Goal: Task Accomplishment & Management: Manage account settings

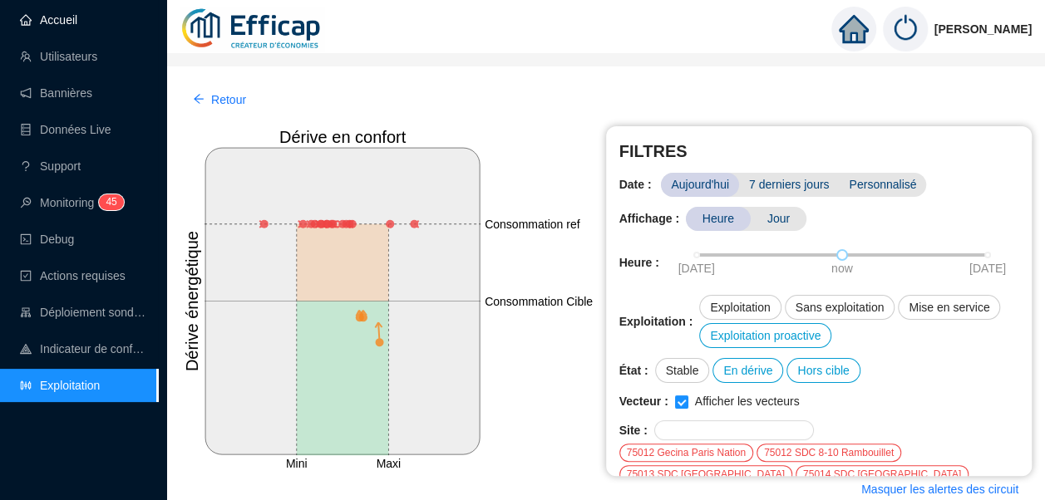
click at [74, 13] on link "Accueil" at bounding box center [48, 19] width 57 height 13
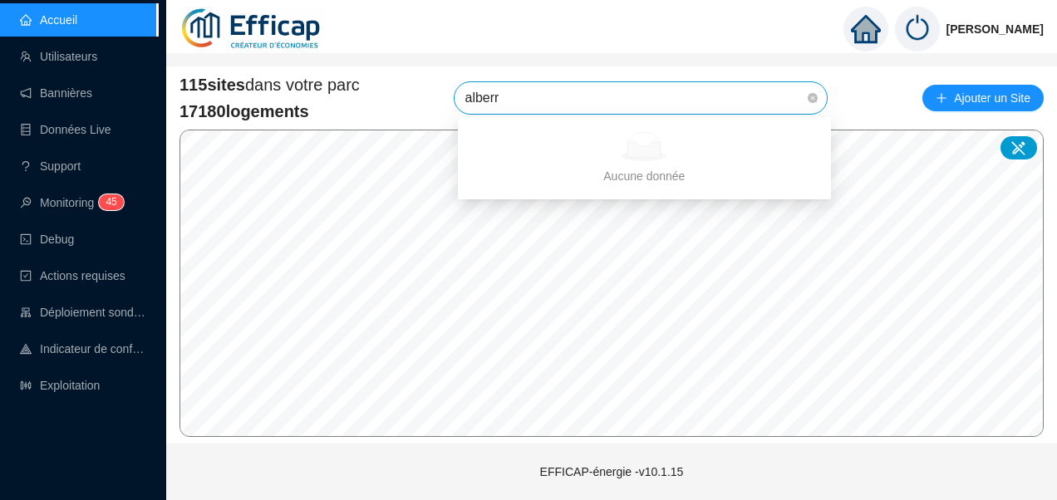
type input "alber"
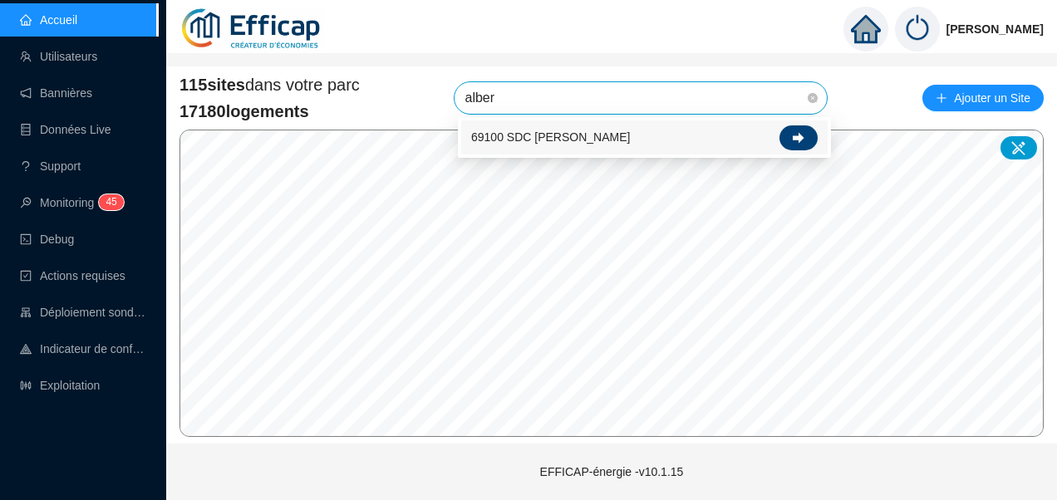
click at [805, 131] on div at bounding box center [799, 138] width 38 height 25
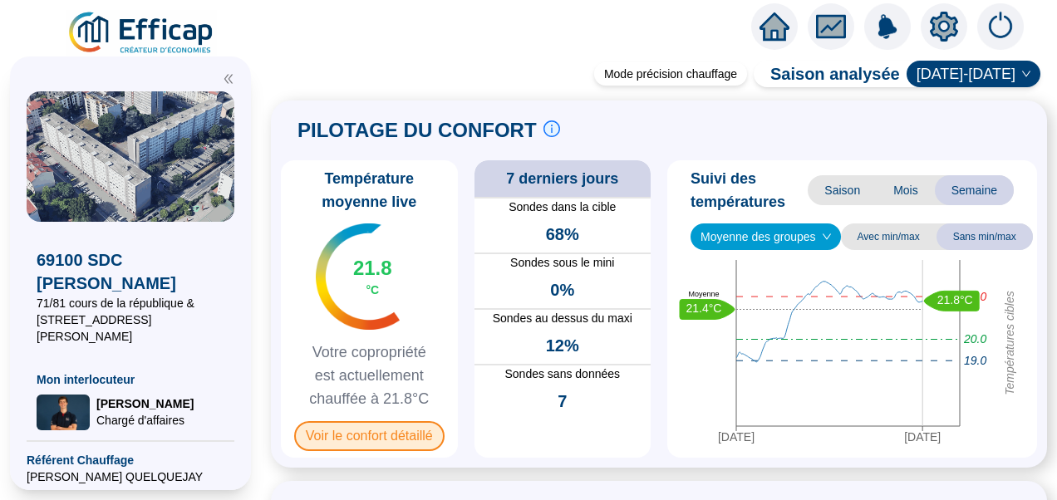
click at [380, 442] on span "Voir le confort détaillé" at bounding box center [369, 437] width 150 height 30
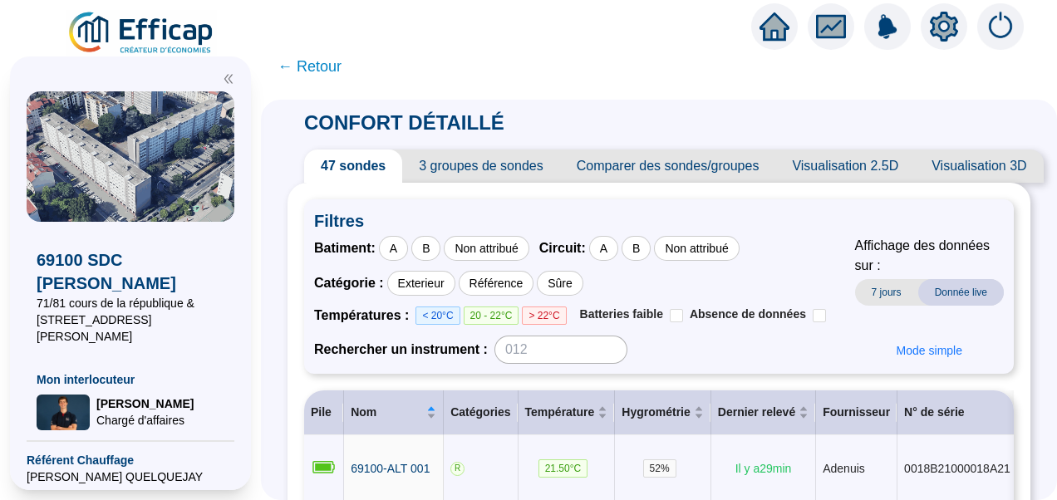
click at [229, 79] on icon "double-left" at bounding box center [228, 79] width 8 height 9
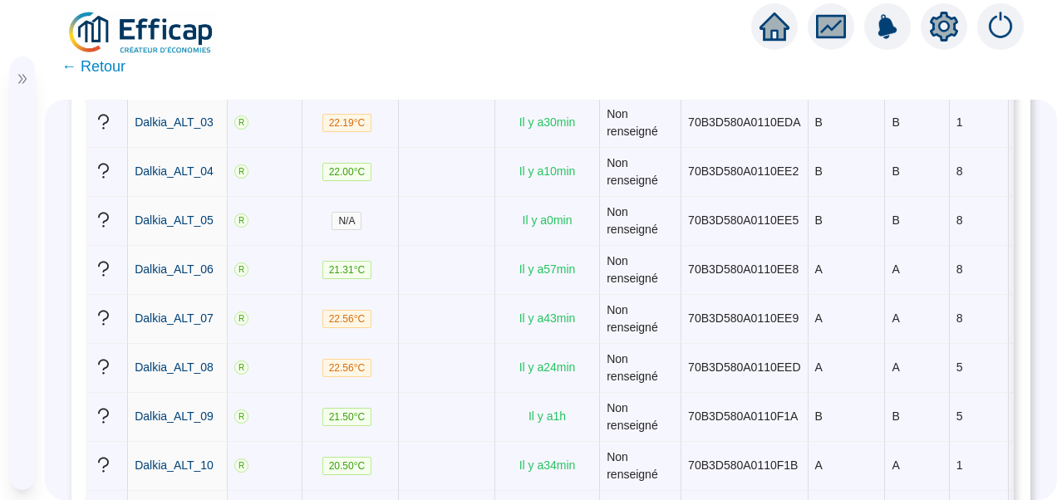
click at [25, 79] on icon "double-right" at bounding box center [23, 79] width 12 height 12
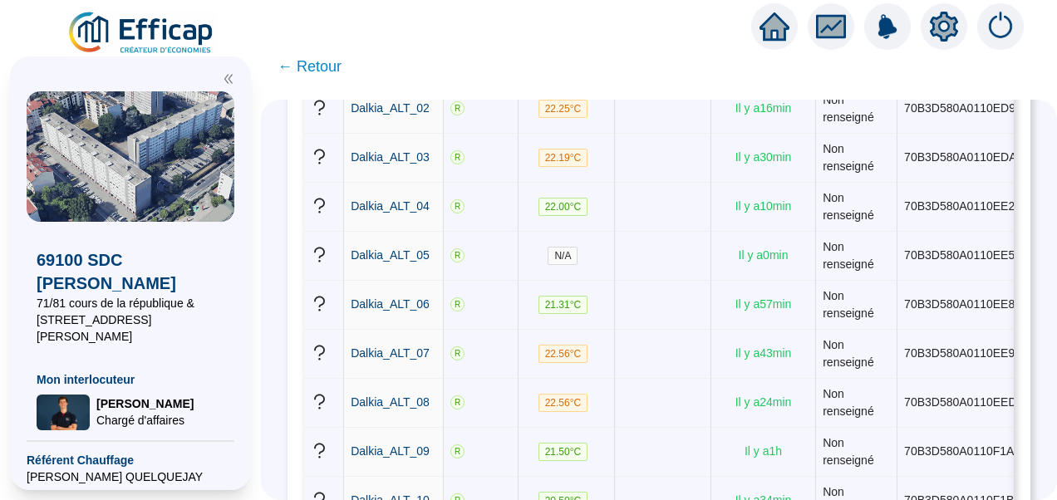
scroll to position [1518, 0]
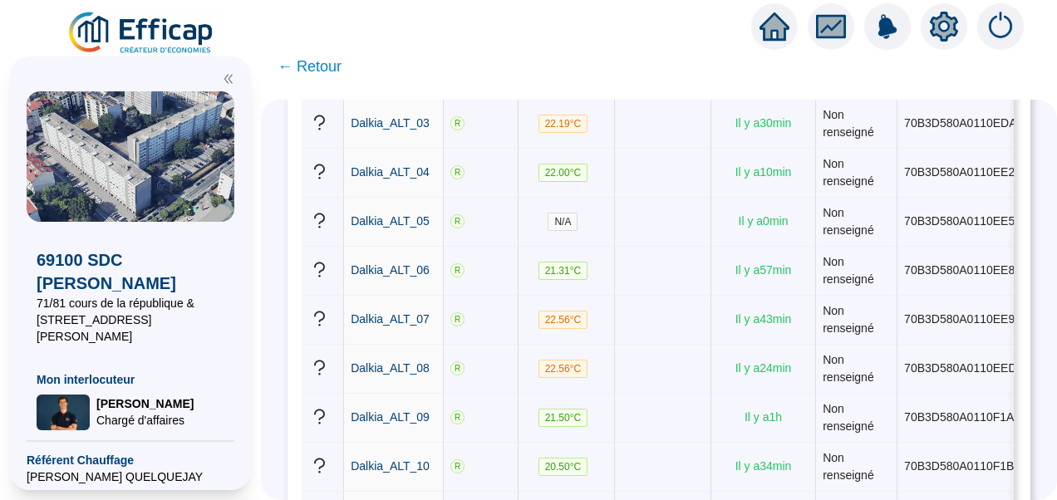
click at [305, 67] on span "← Retour" at bounding box center [310, 66] width 64 height 23
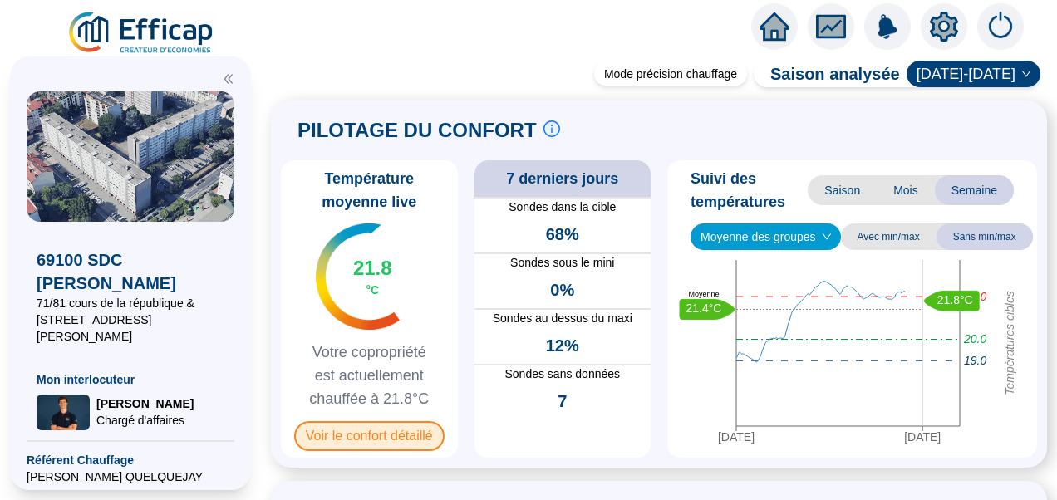
click at [406, 427] on span "Voir le confort détaillé" at bounding box center [369, 437] width 150 height 30
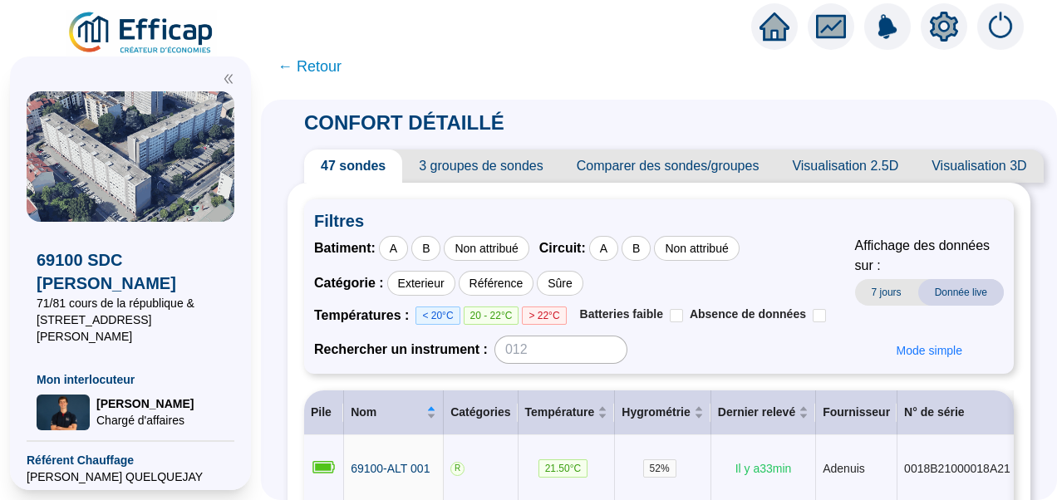
click at [858, 165] on span "Visualisation 2.5D" at bounding box center [846, 166] width 140 height 33
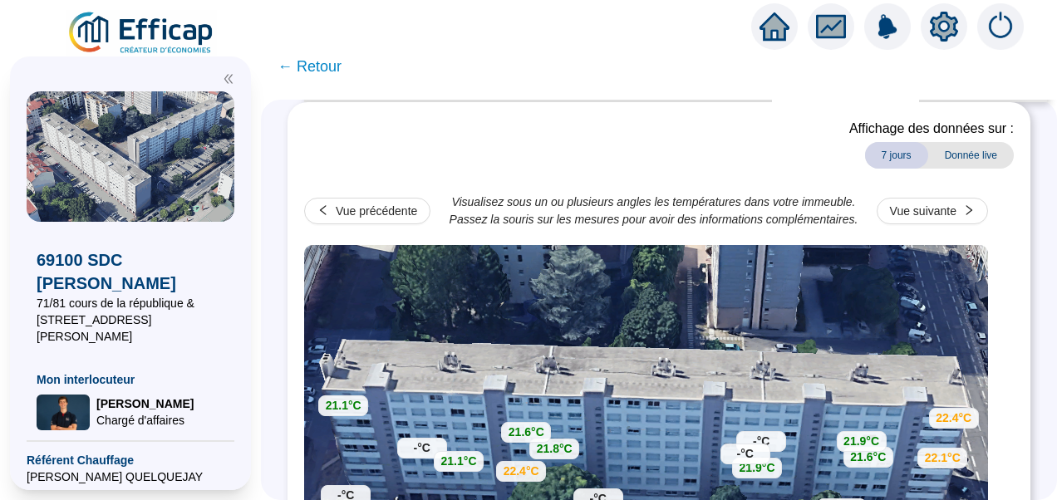
scroll to position [73, 0]
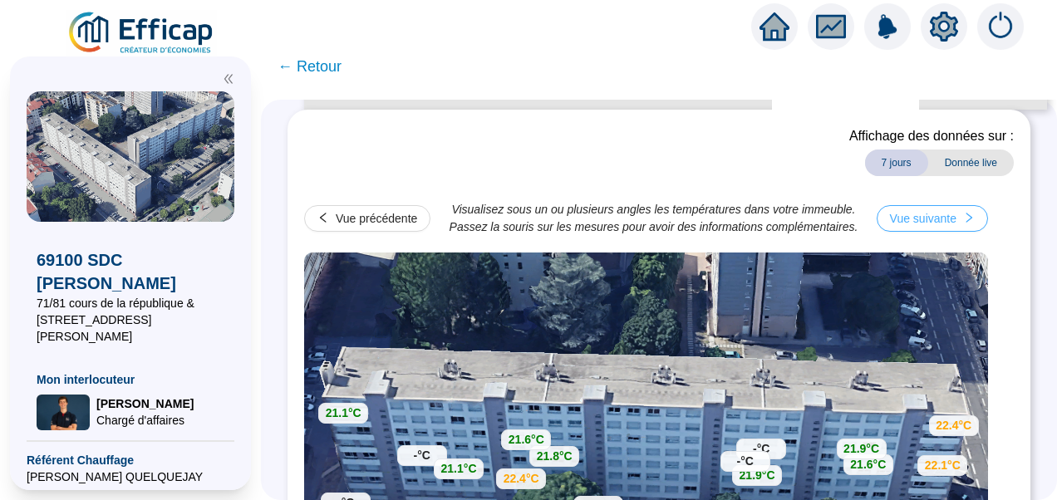
click at [957, 224] on div "Vue suivante" at bounding box center [923, 218] width 67 height 17
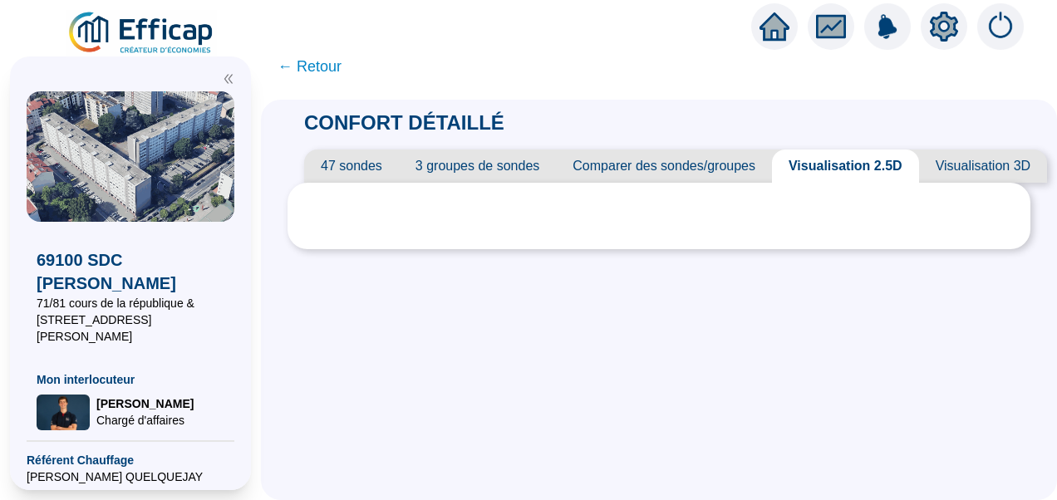
scroll to position [0, 0]
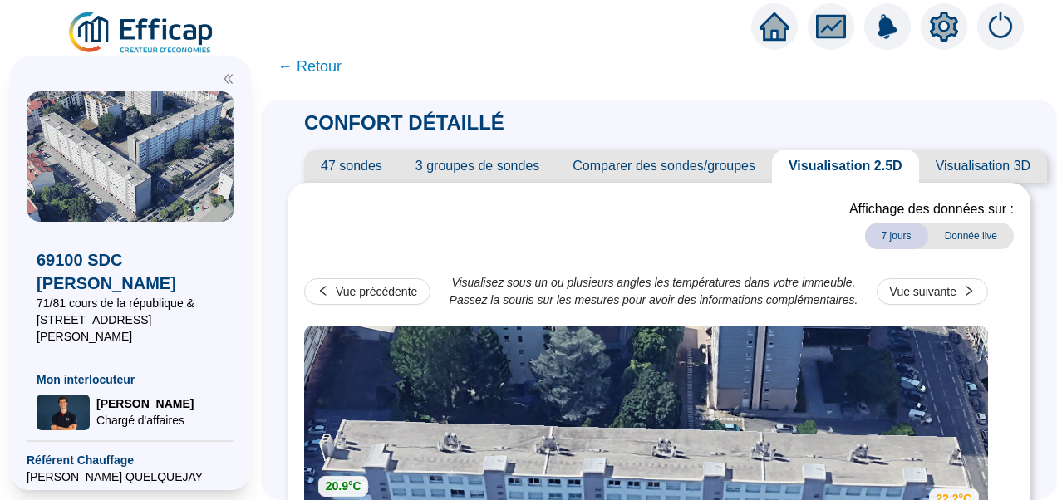
click at [157, 32] on img at bounding box center [142, 33] width 150 height 47
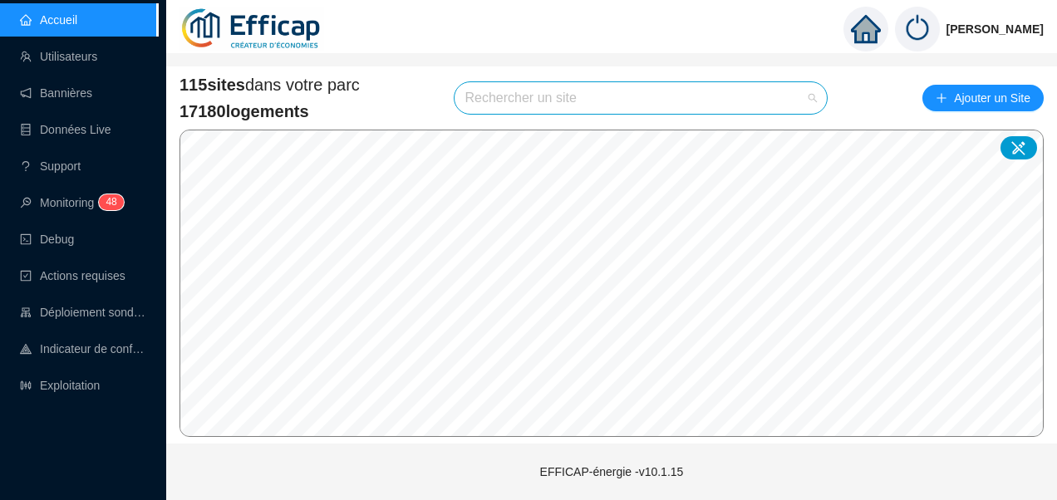
click at [501, 98] on input "search" at bounding box center [634, 98] width 338 height 32
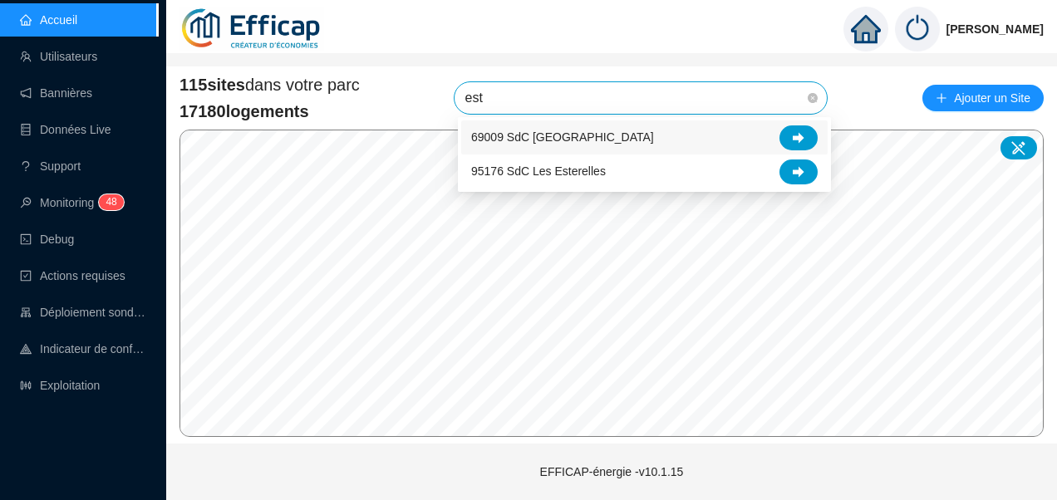
type input "este"
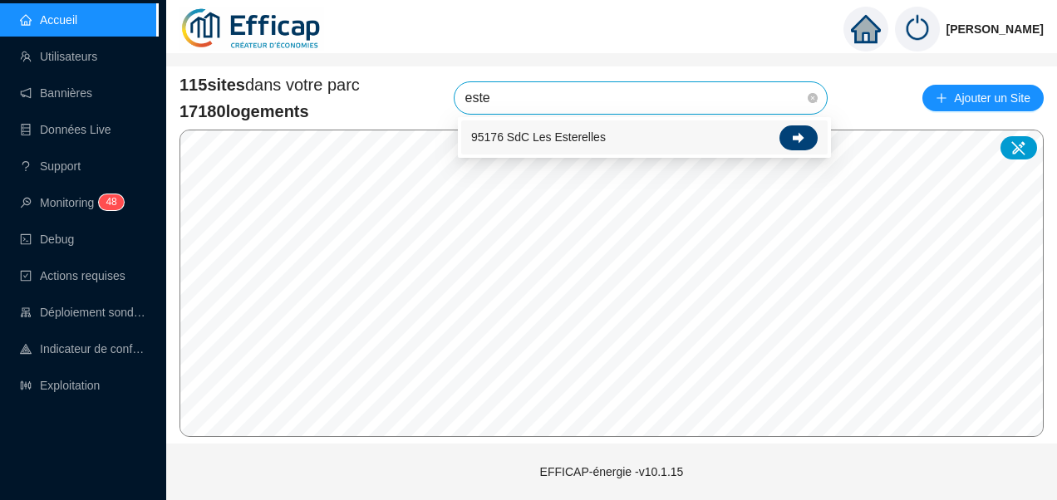
click at [798, 134] on icon at bounding box center [799, 138] width 12 height 12
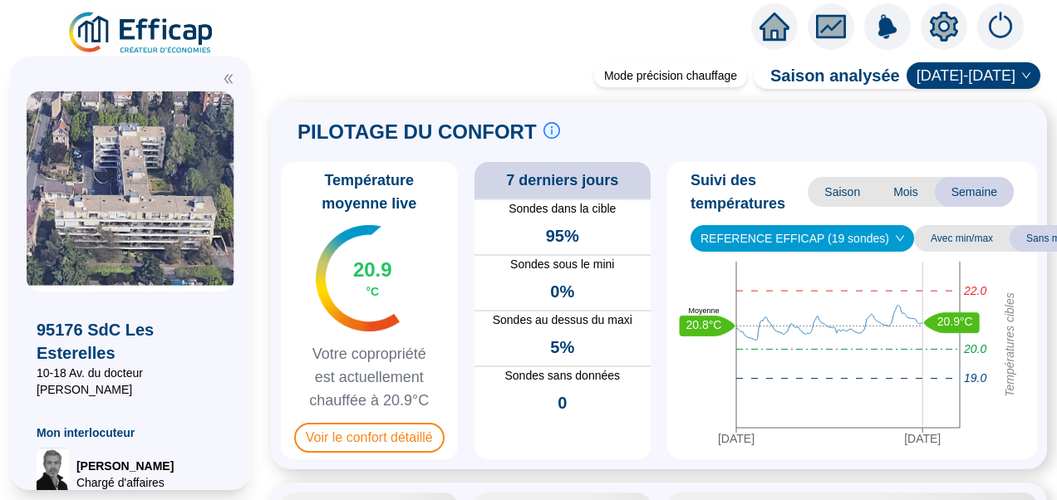
click at [939, 31] on icon "setting" at bounding box center [944, 25] width 28 height 27
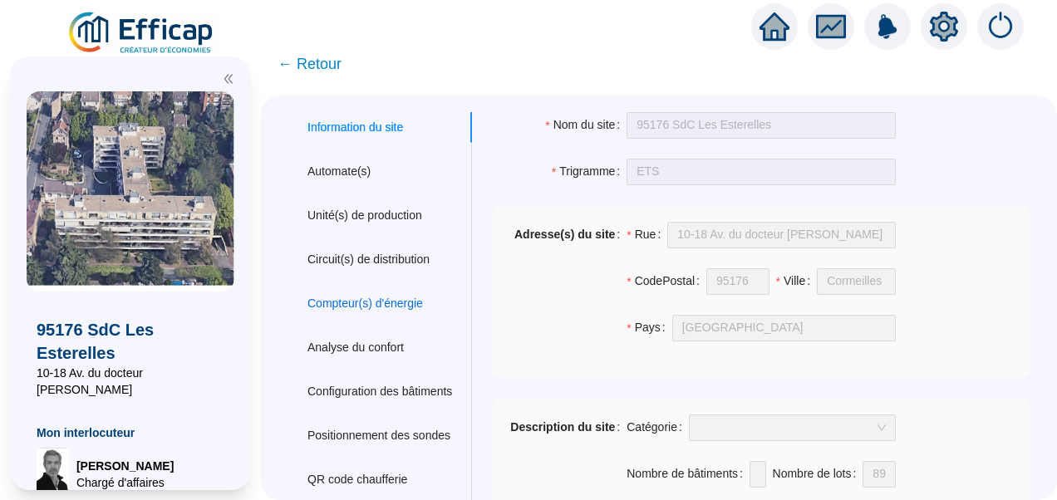
click at [374, 295] on div "Compteur(s) d'énergie" at bounding box center [366, 303] width 116 height 17
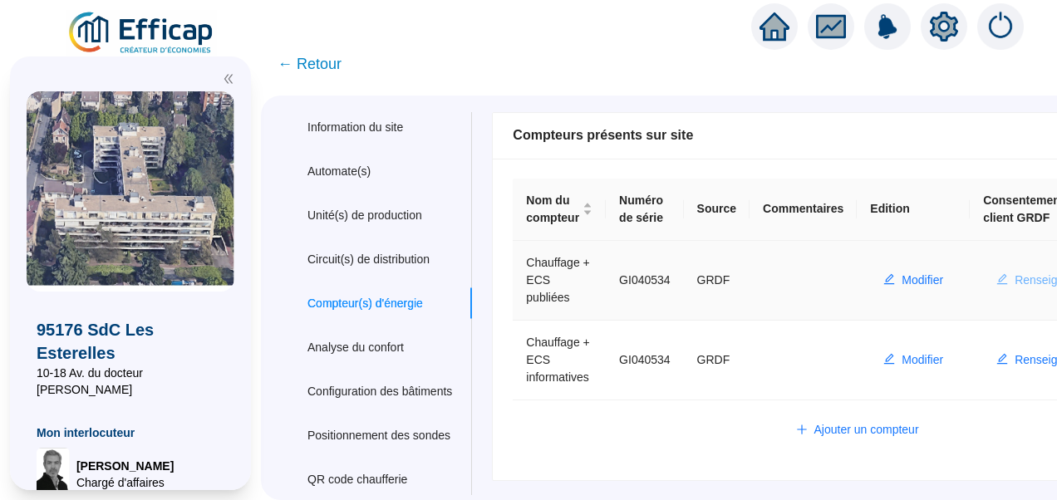
click at [1038, 273] on span "Renseigner" at bounding box center [1045, 280] width 60 height 17
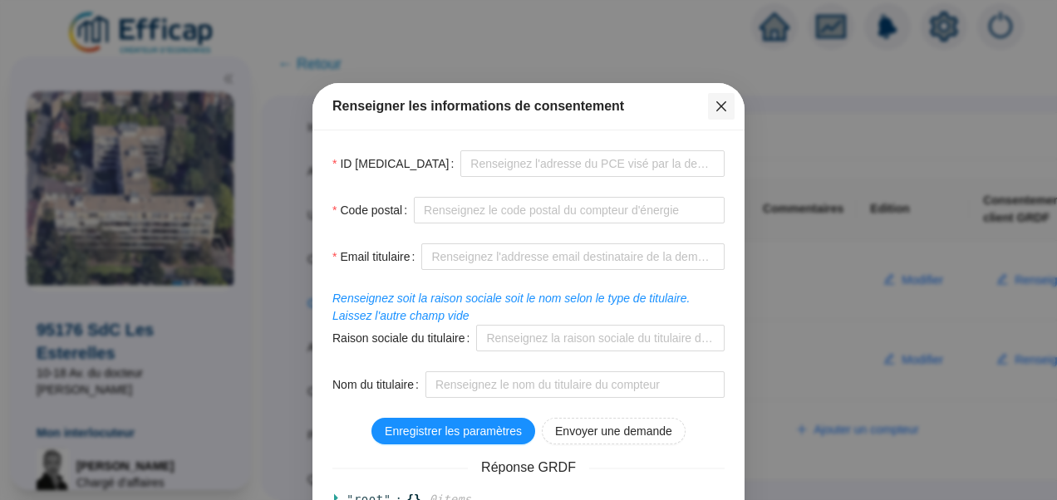
click at [717, 103] on icon "close" at bounding box center [722, 106] width 10 height 10
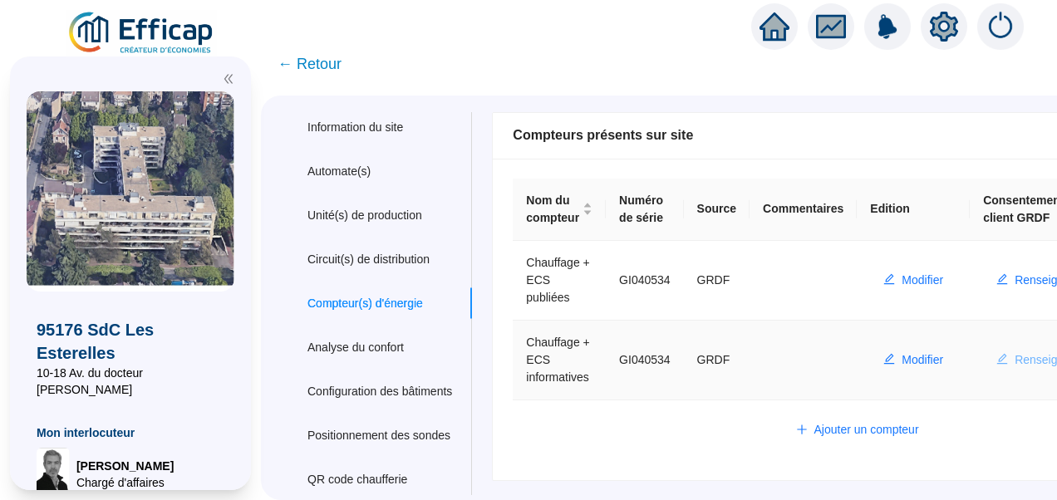
click at [1028, 359] on span "Renseigner" at bounding box center [1045, 360] width 60 height 17
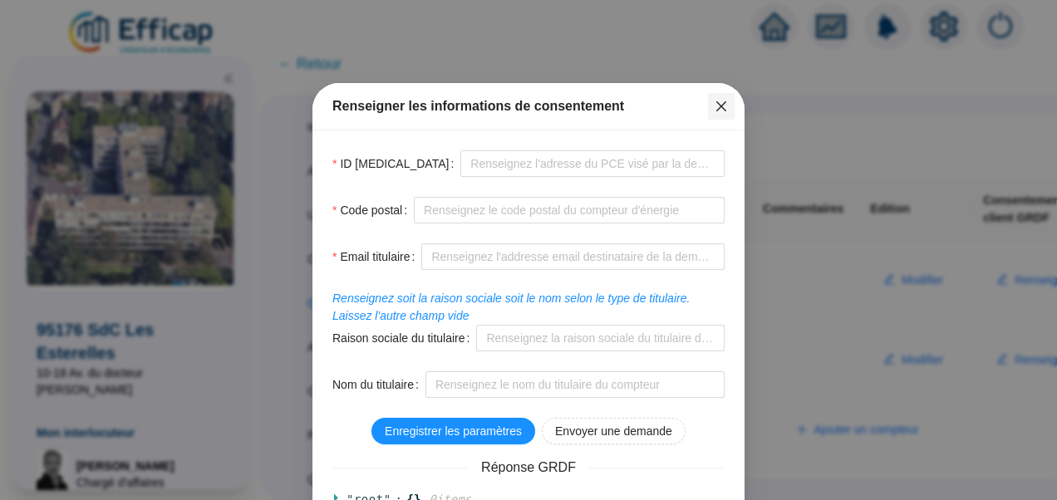
click at [712, 113] on button "Close" at bounding box center [721, 106] width 27 height 27
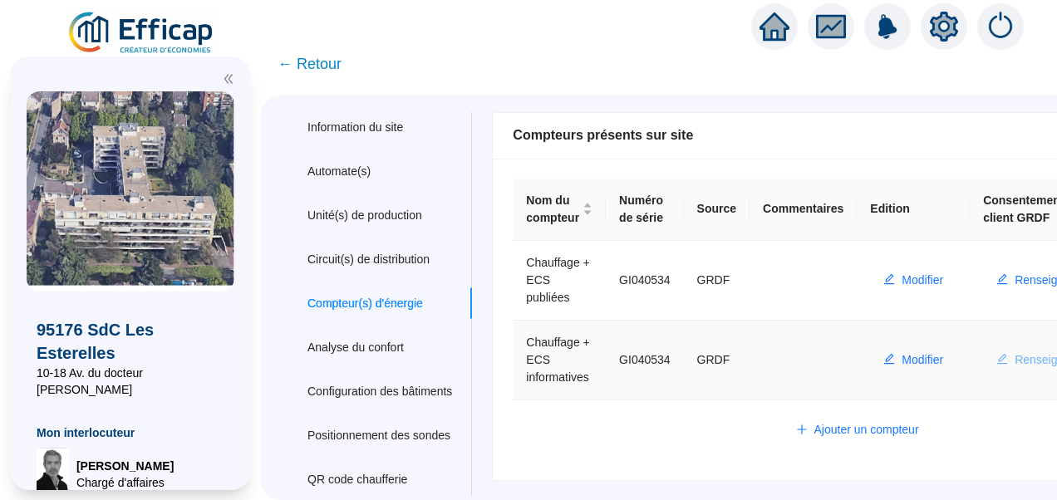
click at [1025, 361] on span "Renseigner" at bounding box center [1045, 360] width 60 height 17
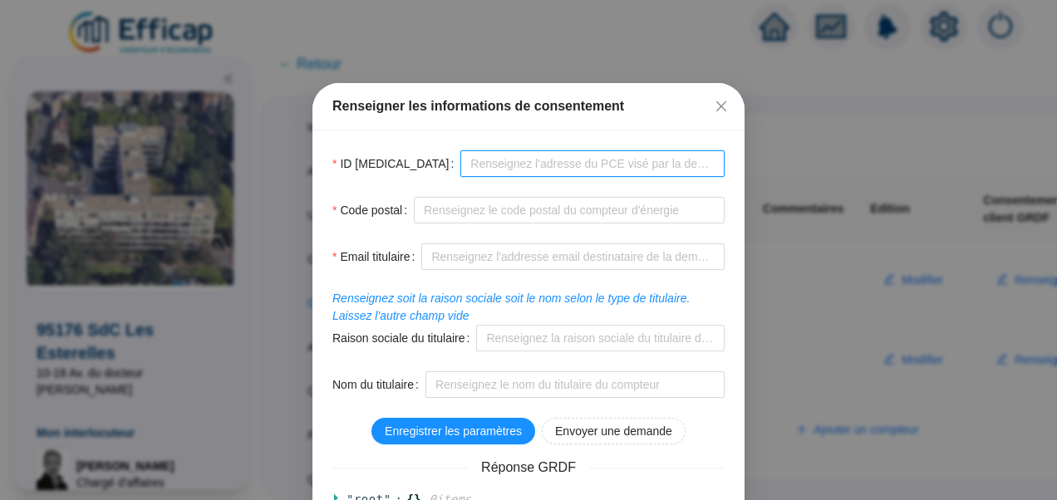
click at [461, 165] on input "ID PCE" at bounding box center [593, 163] width 264 height 27
paste input "GI040534"
type input "GI040534"
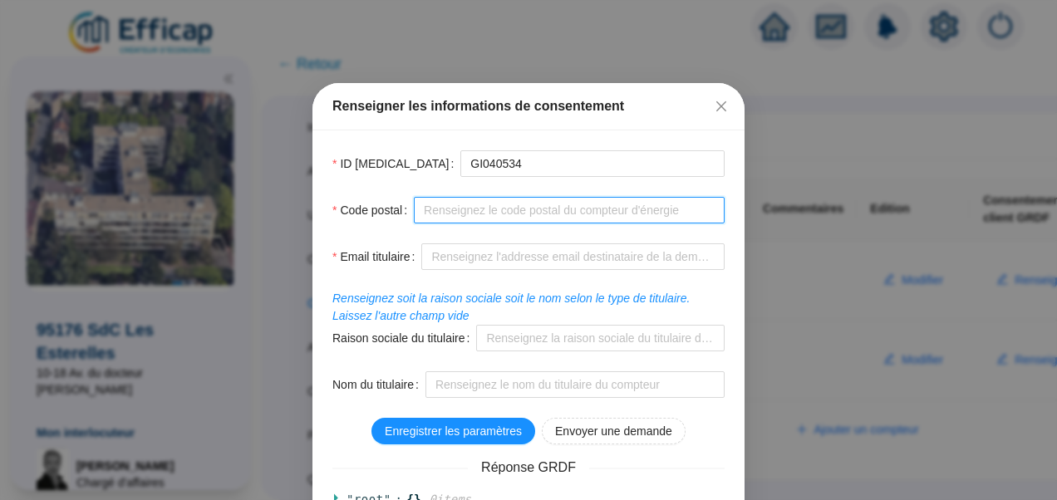
click at [436, 211] on input "Code postal" at bounding box center [569, 210] width 311 height 27
paste input "95176"
type input "95176"
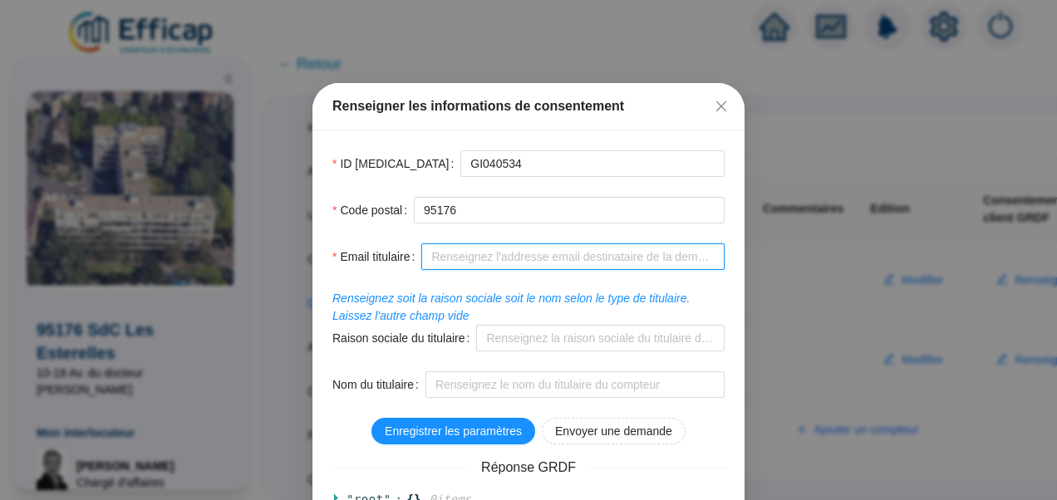
click at [451, 248] on input "Email titulaire" at bounding box center [573, 257] width 303 height 27
paste input "vbonet@corraze.fr"
type input "vbonet@corraze.fr"
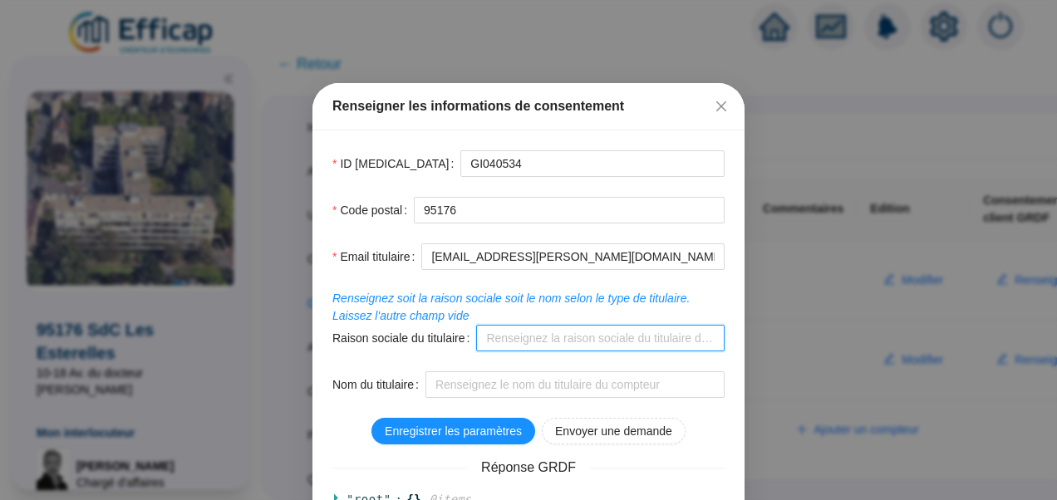
click at [522, 334] on input "Raison sociale du titulaire" at bounding box center [600, 338] width 249 height 27
paste input "SARL CABINET CORRAZE"
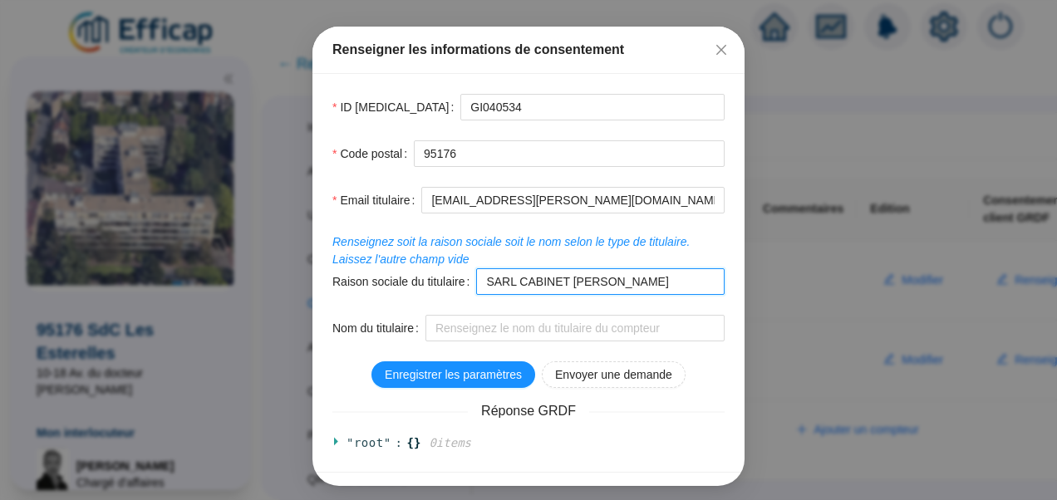
scroll to position [57, 0]
type input "SARL CABINET CORRAZE"
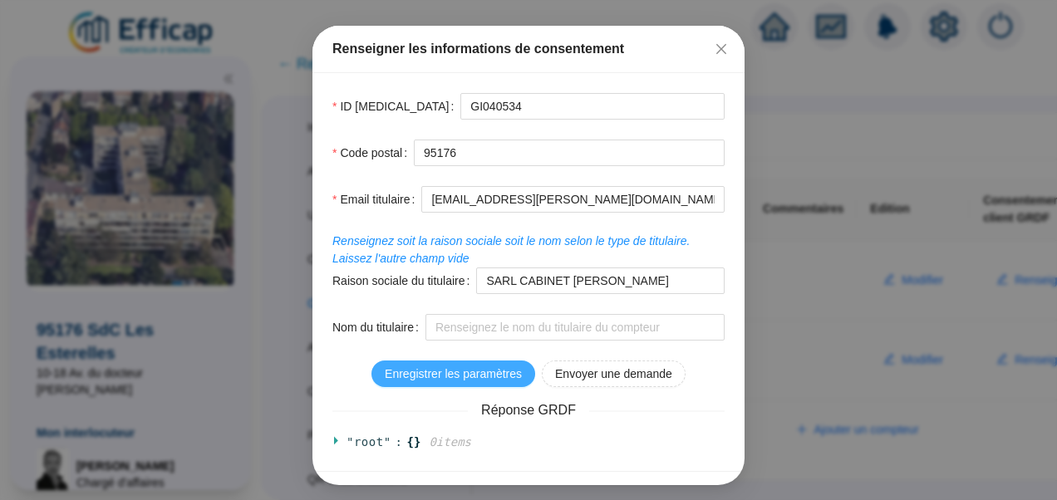
click at [467, 373] on span "Enregistrer les paramètres" at bounding box center [453, 374] width 137 height 17
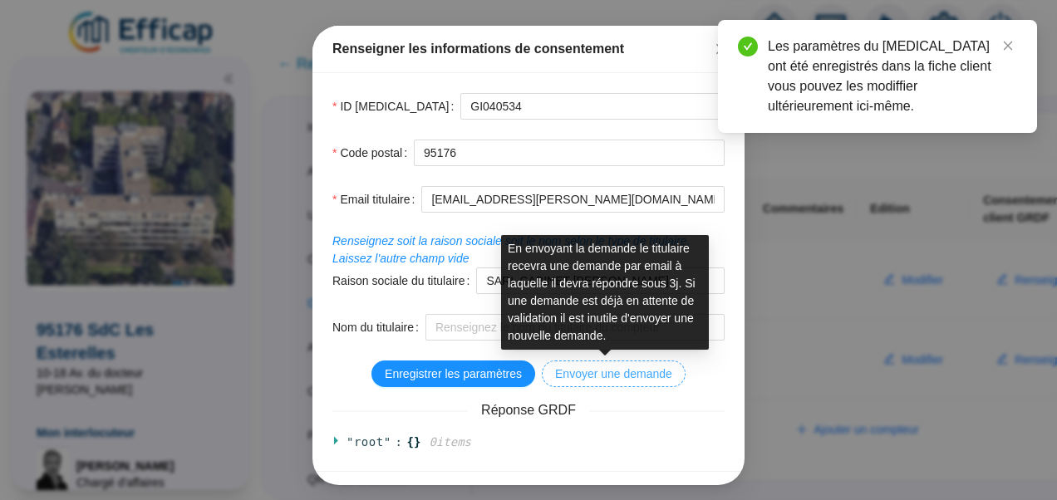
click at [615, 372] on span "Envoyer une demande" at bounding box center [613, 374] width 117 height 17
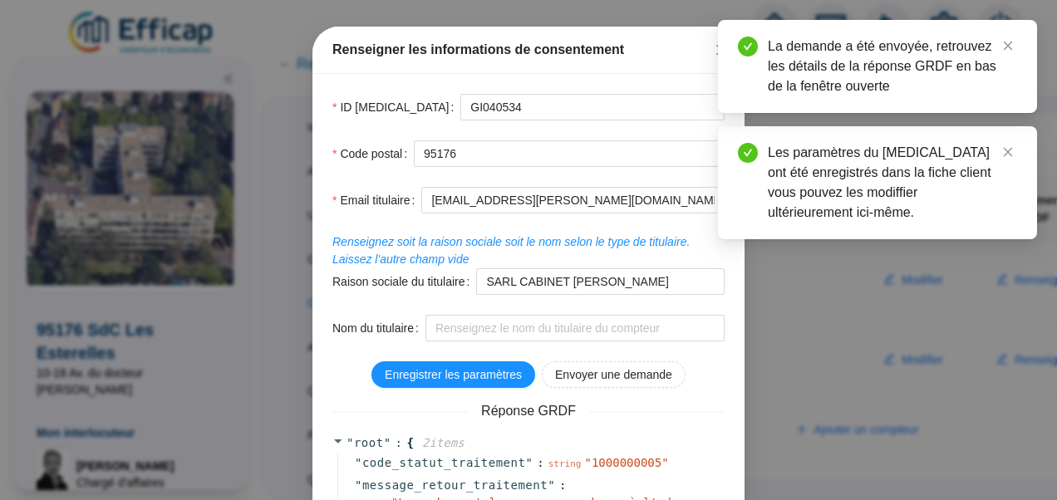
scroll to position [42, 0]
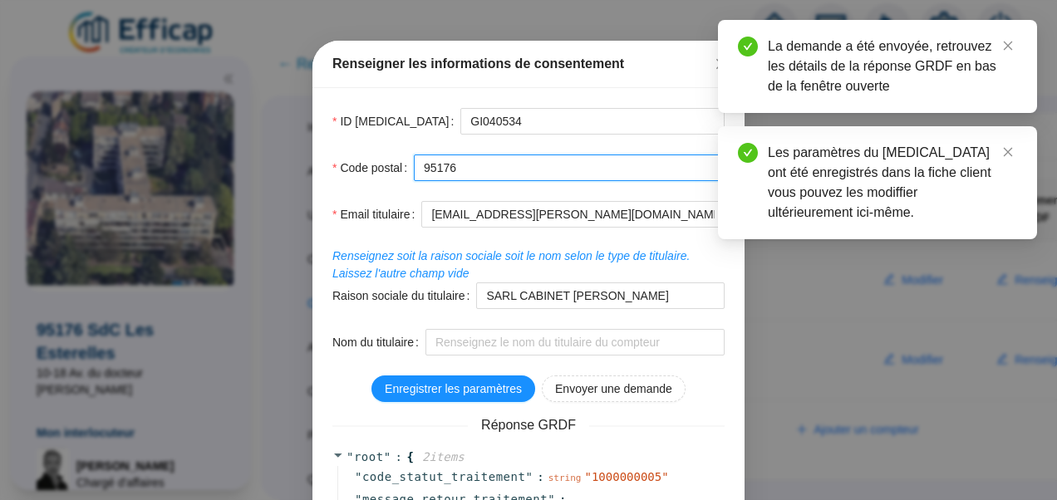
click at [486, 169] on input "95176" at bounding box center [569, 168] width 311 height 27
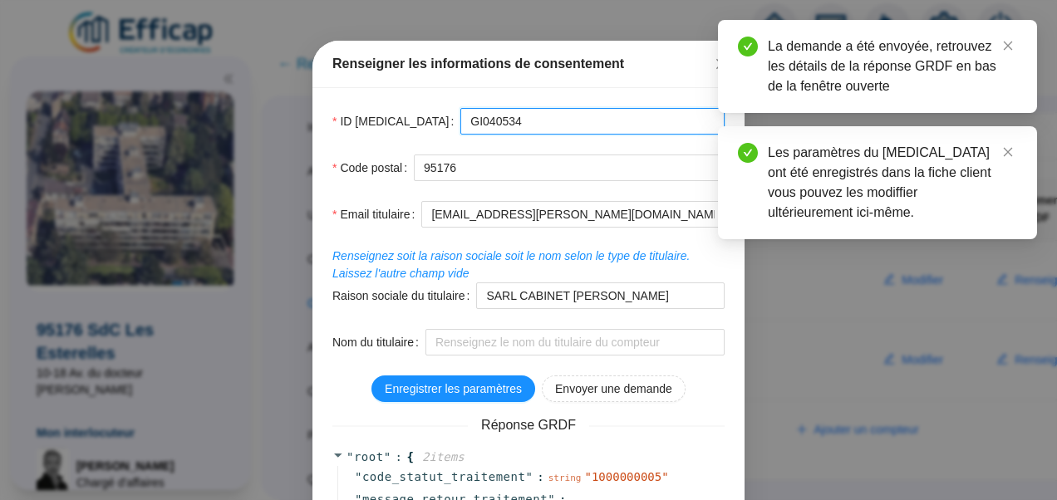
click at [462, 123] on input "GI040534" at bounding box center [593, 121] width 264 height 27
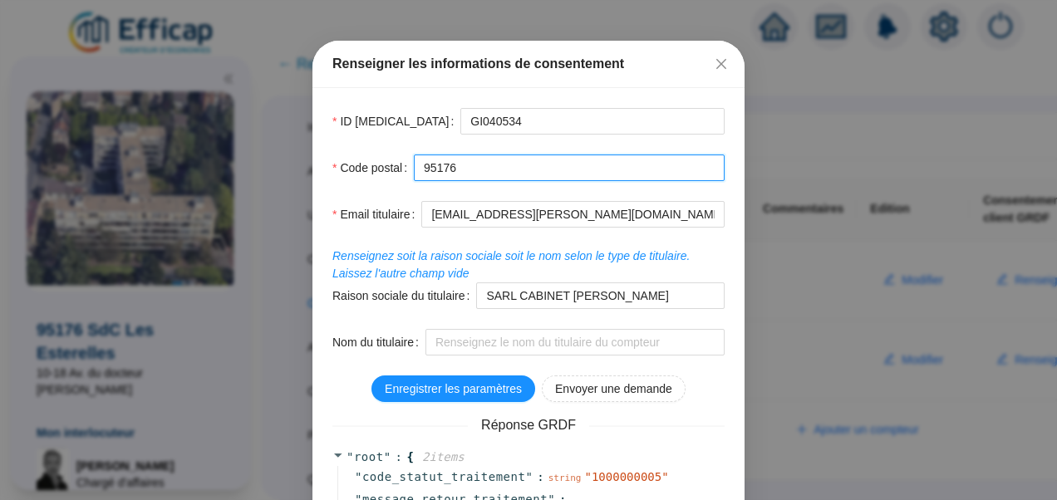
drag, startPoint x: 465, startPoint y: 167, endPoint x: 381, endPoint y: 151, distance: 85.4
click at [381, 151] on form "ID PCE GI040534 Code postal 95176 Email titulaire vbonet@corraze.fr Renseignez …" at bounding box center [529, 232] width 392 height 248
paste input "75009"
drag, startPoint x: 532, startPoint y: 170, endPoint x: 449, endPoint y: 178, distance: 83.6
click at [449, 178] on input "75009" at bounding box center [569, 168] width 311 height 27
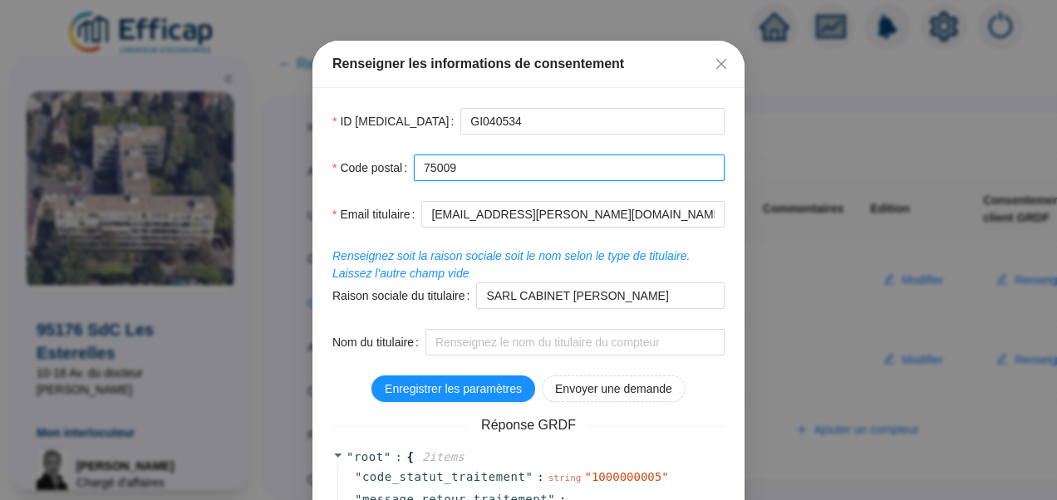
drag, startPoint x: 449, startPoint y: 175, endPoint x: 479, endPoint y: 178, distance: 30.1
click at [479, 178] on input "75009" at bounding box center [569, 168] width 311 height 27
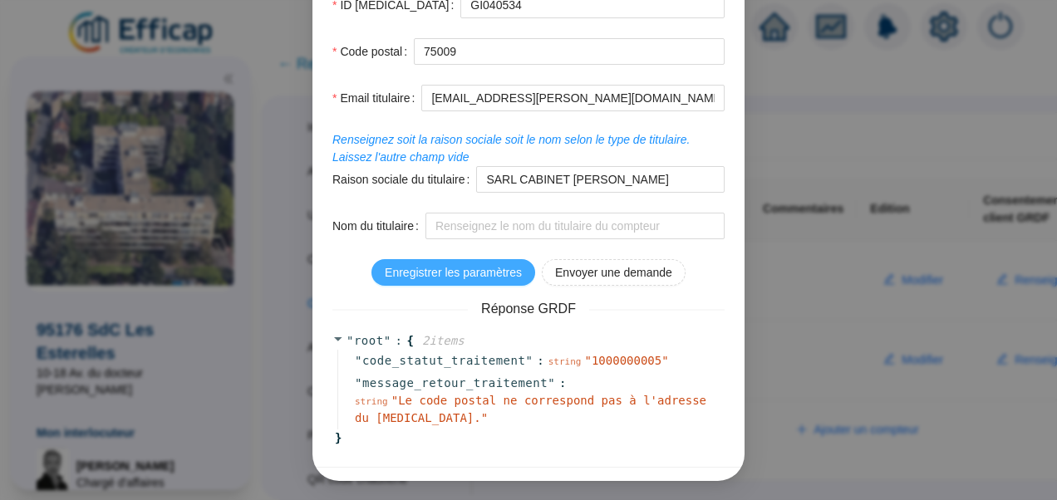
click at [461, 269] on span "Enregistrer les paramètres" at bounding box center [453, 272] width 137 height 17
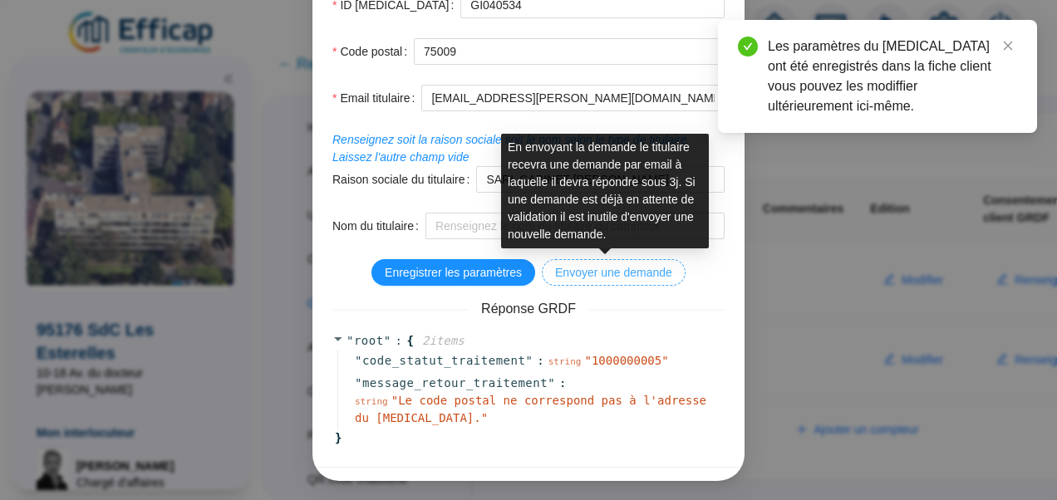
click at [600, 269] on span "Envoyer une demande" at bounding box center [613, 272] width 117 height 17
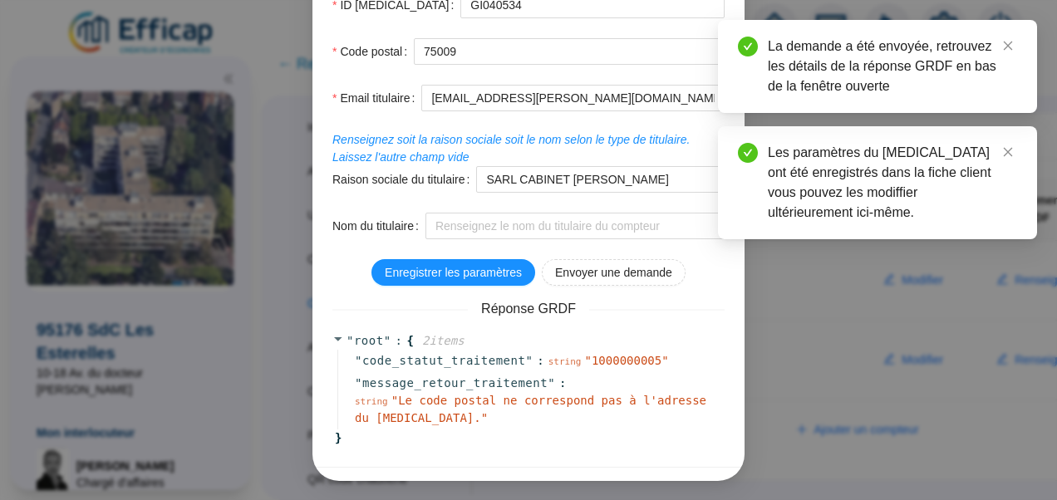
click at [332, 331] on div "ID PCE GI040534 Code postal 75009 Email titulaire vbonet@corraze.fr Renseignez …" at bounding box center [529, 219] width 432 height 495
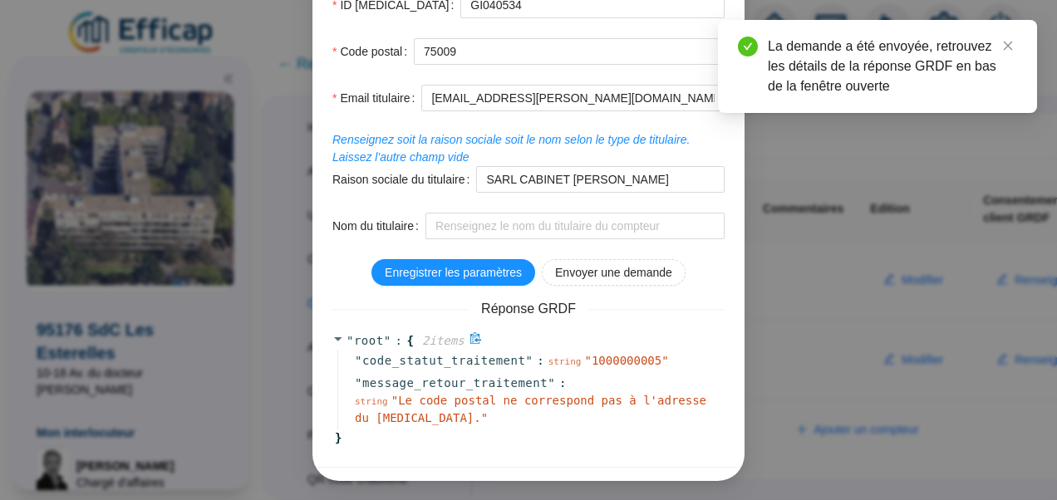
click at [334, 338] on icon at bounding box center [338, 340] width 8 height 4
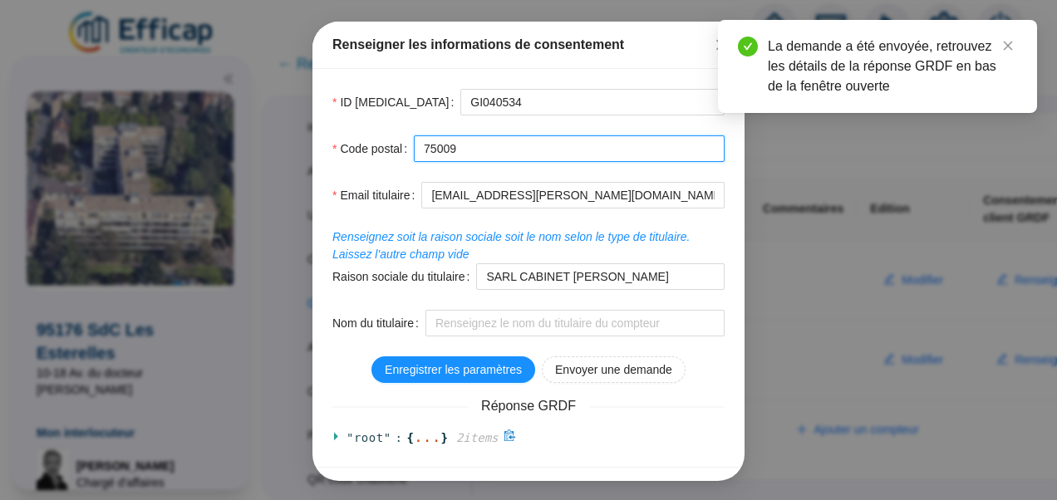
click at [494, 148] on input "75009" at bounding box center [569, 149] width 311 height 27
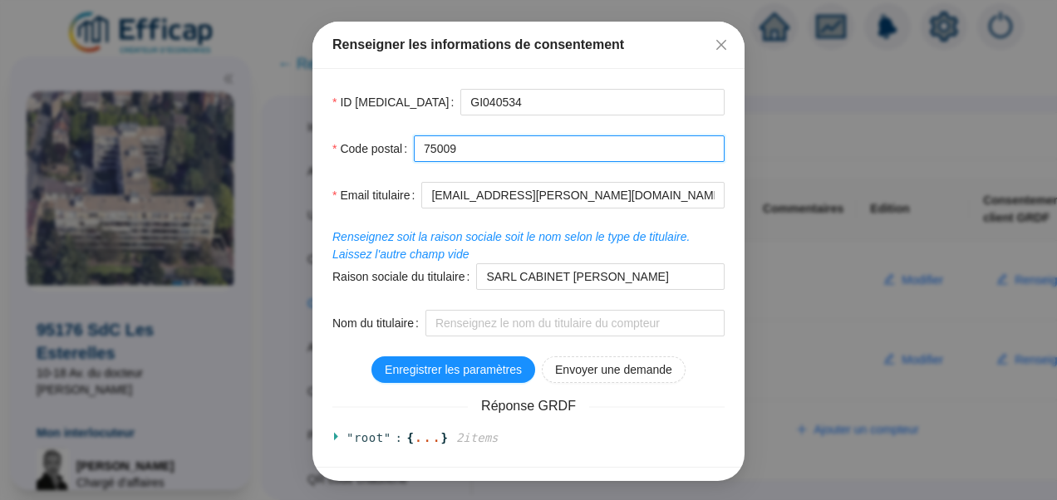
drag, startPoint x: 462, startPoint y: 153, endPoint x: 396, endPoint y: 142, distance: 67.4
click at [396, 142] on div "Code postal 75009" at bounding box center [529, 149] width 392 height 27
paste input "95176"
click at [547, 153] on input "95176" at bounding box center [569, 149] width 311 height 27
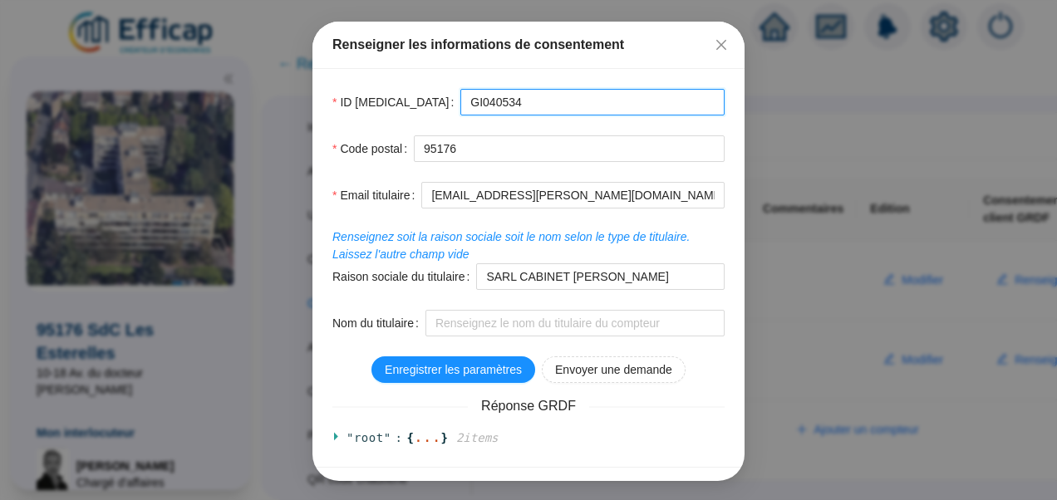
click at [482, 101] on input "GI040534" at bounding box center [593, 102] width 264 height 27
drag, startPoint x: 482, startPoint y: 101, endPoint x: 381, endPoint y: 85, distance: 102.8
click at [381, 85] on div "ID PCE GI040534 Code postal 95176 Email titulaire vbonet@corraze.fr Renseignez …" at bounding box center [529, 268] width 432 height 398
click at [481, 101] on input "GI040534" at bounding box center [593, 102] width 264 height 27
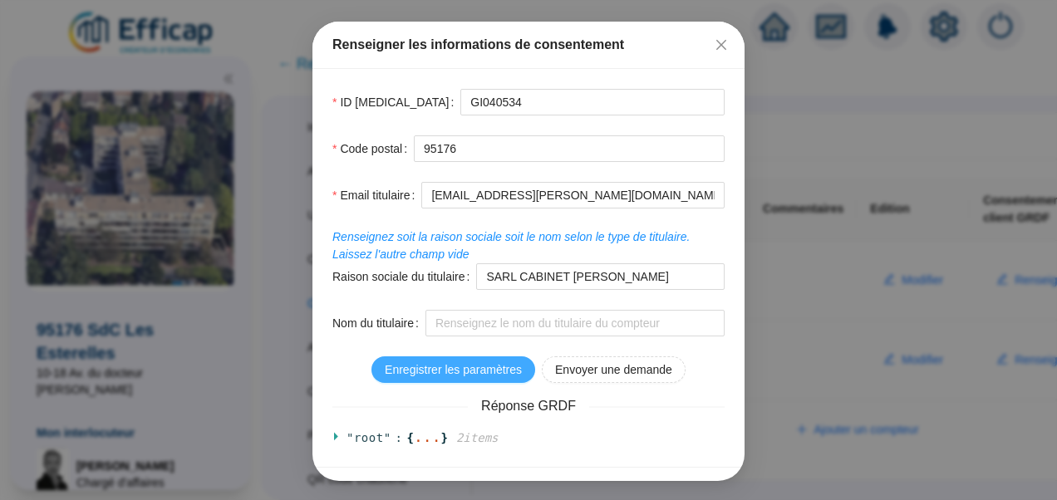
click at [470, 363] on span "Enregistrer les paramètres" at bounding box center [453, 370] width 137 height 17
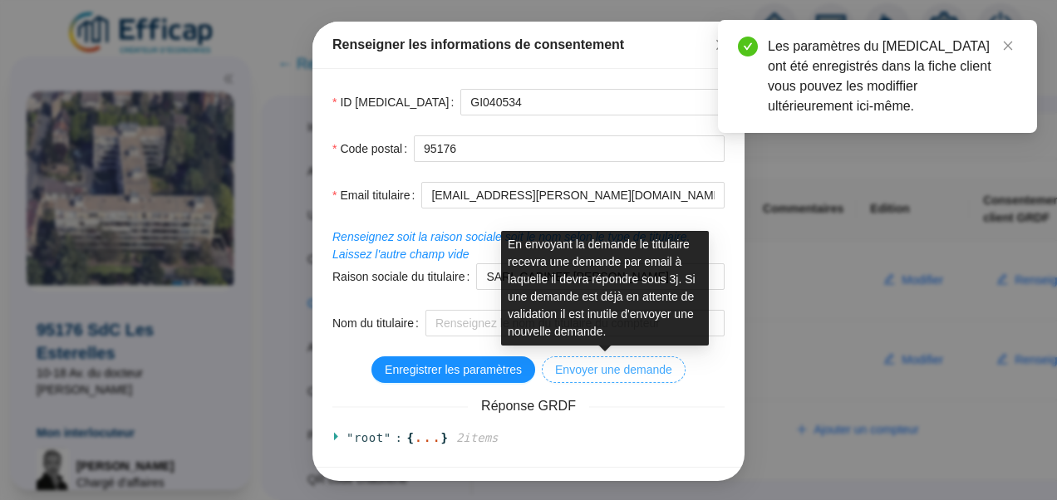
click at [601, 369] on span "Envoyer une demande" at bounding box center [613, 370] width 117 height 17
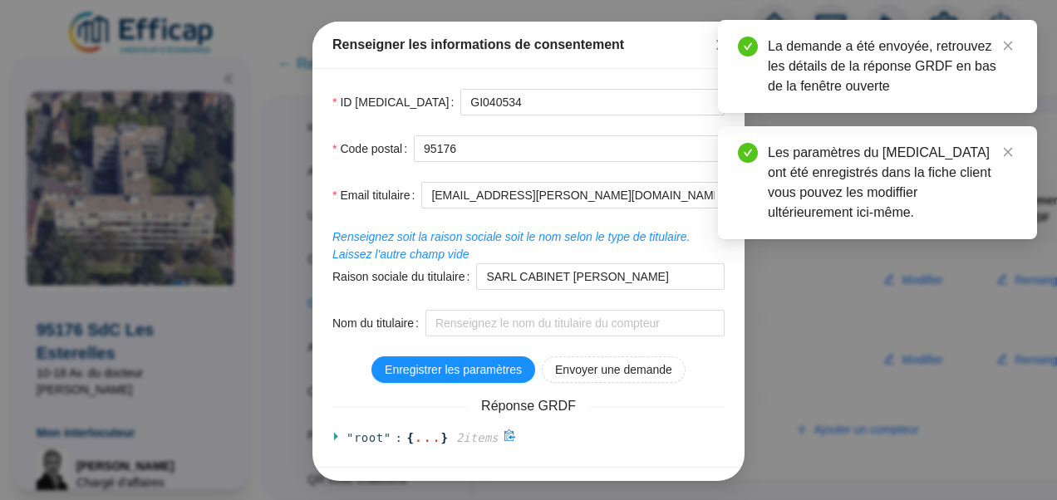
click at [334, 434] on icon at bounding box center [339, 437] width 12 height 12
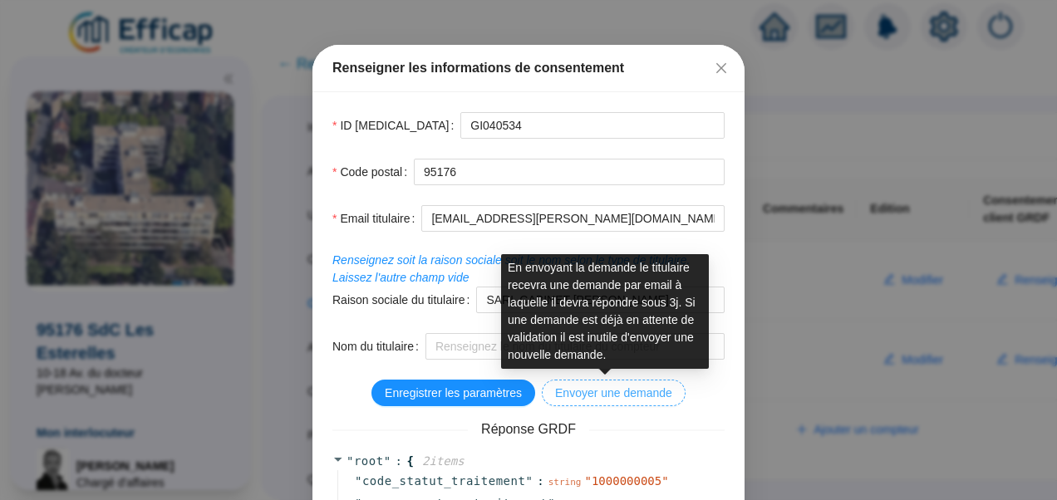
scroll to position [37, 0]
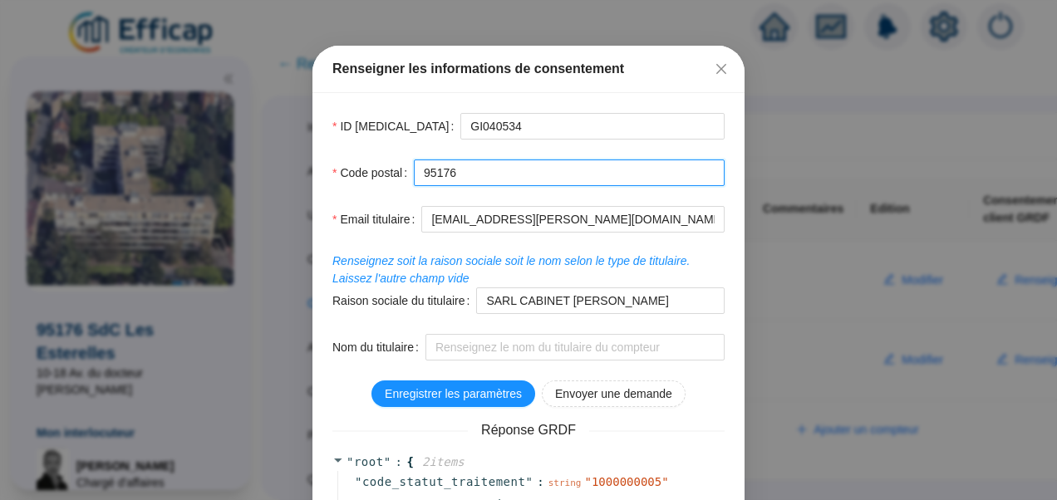
drag, startPoint x: 499, startPoint y: 175, endPoint x: 429, endPoint y: 171, distance: 69.9
click at [429, 171] on input "95176" at bounding box center [569, 173] width 311 height 27
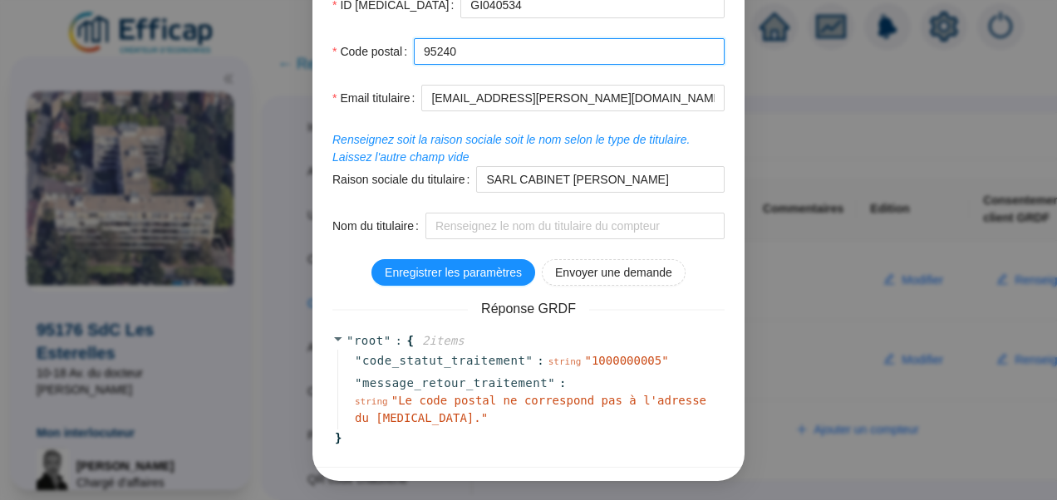
type input "95240"
click at [457, 257] on div "ID PCE GI040534 Code postal 95240 Email titulaire vbonet@corraze.fr Renseignez …" at bounding box center [529, 219] width 432 height 495
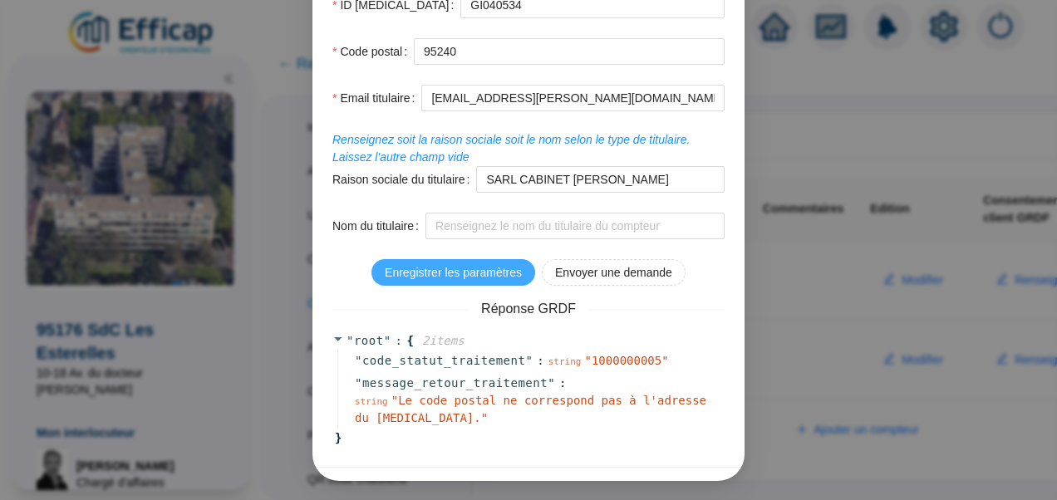
click at [431, 276] on span "Enregistrer les paramètres" at bounding box center [453, 272] width 137 height 17
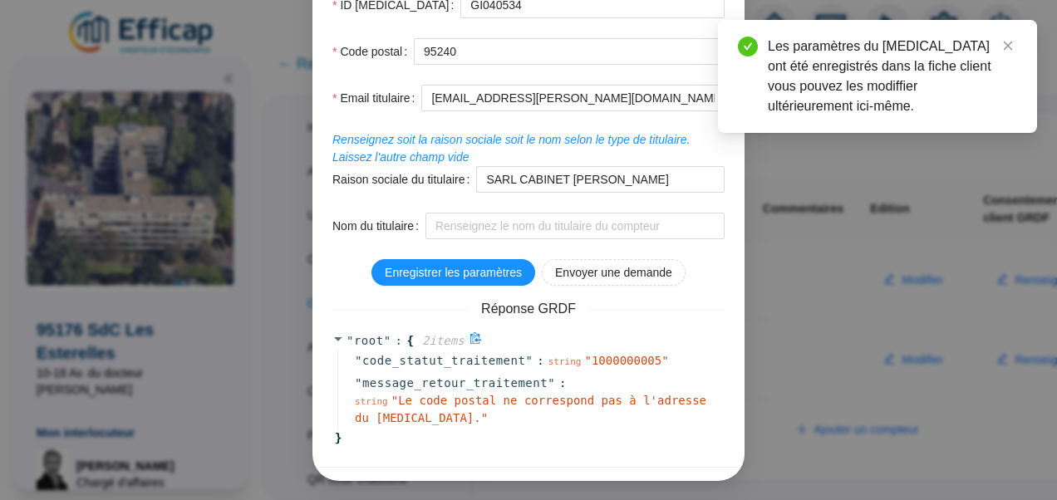
click at [336, 333] on icon at bounding box center [339, 339] width 12 height 12
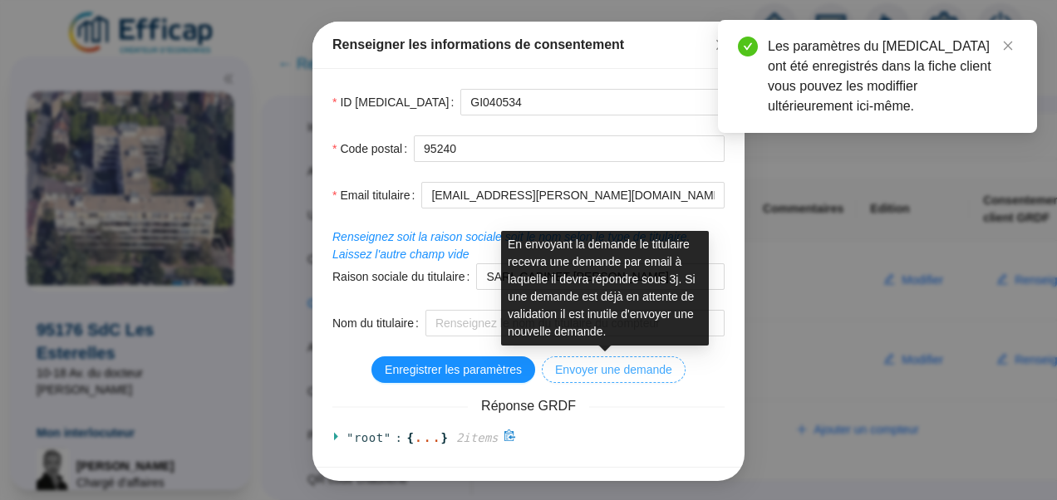
click at [602, 370] on span "Envoyer une demande" at bounding box center [613, 370] width 117 height 17
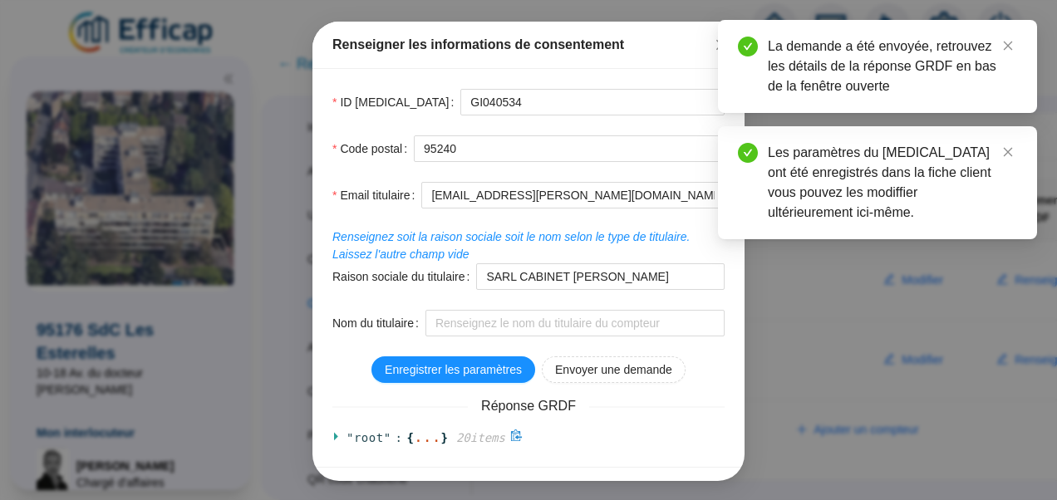
click at [333, 440] on icon at bounding box center [339, 437] width 12 height 12
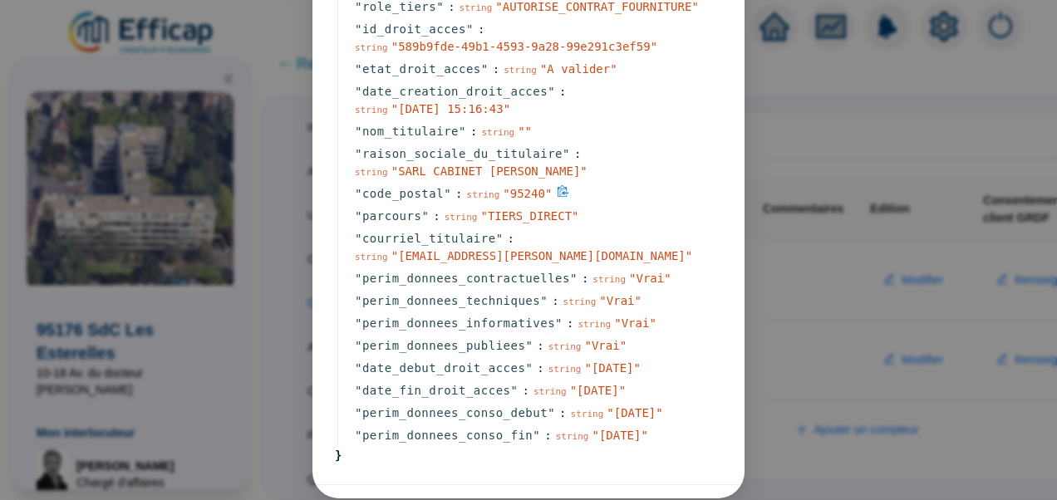
scroll to position [0, 0]
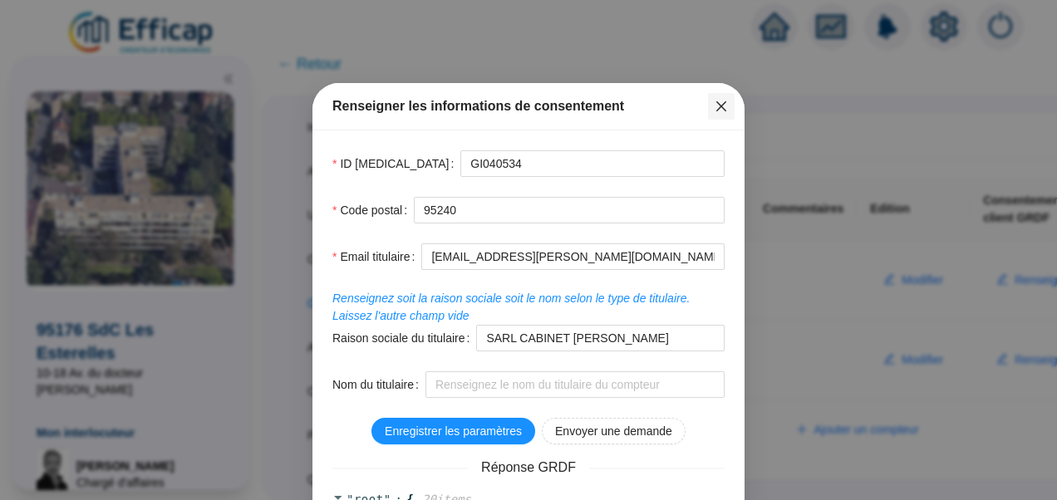
click at [713, 96] on button "Close" at bounding box center [721, 106] width 27 height 27
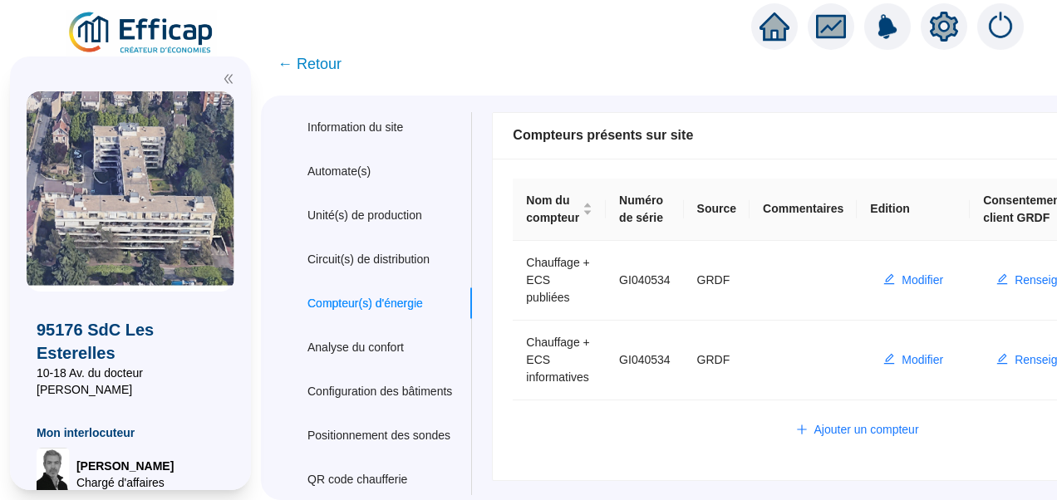
click at [326, 71] on span "← Retour" at bounding box center [310, 63] width 64 height 23
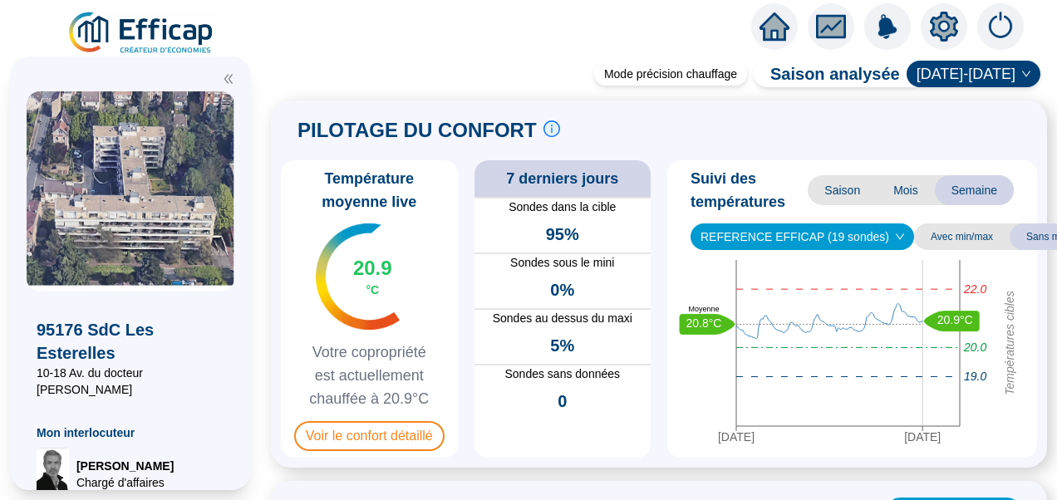
click at [188, 21] on img at bounding box center [142, 33] width 150 height 47
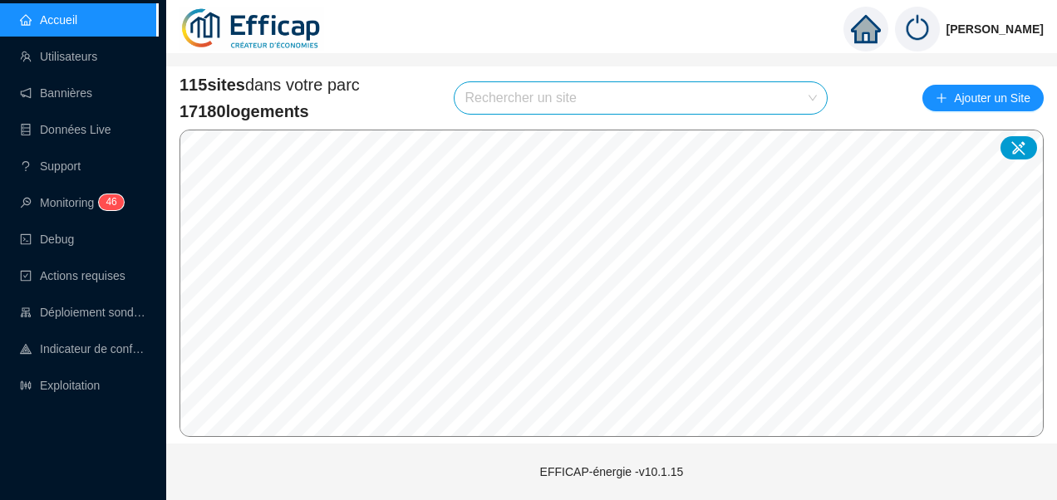
click at [531, 86] on input "search" at bounding box center [634, 98] width 338 height 32
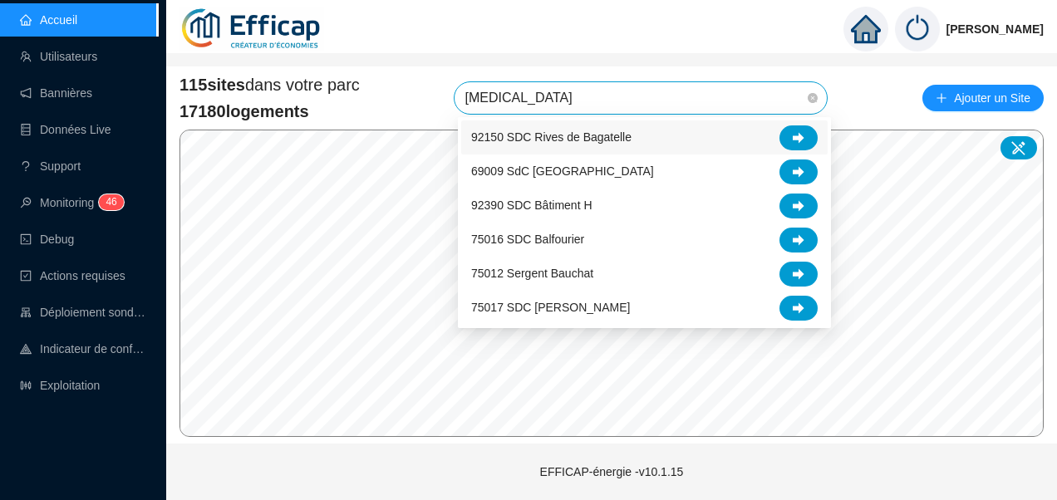
type input "balm"
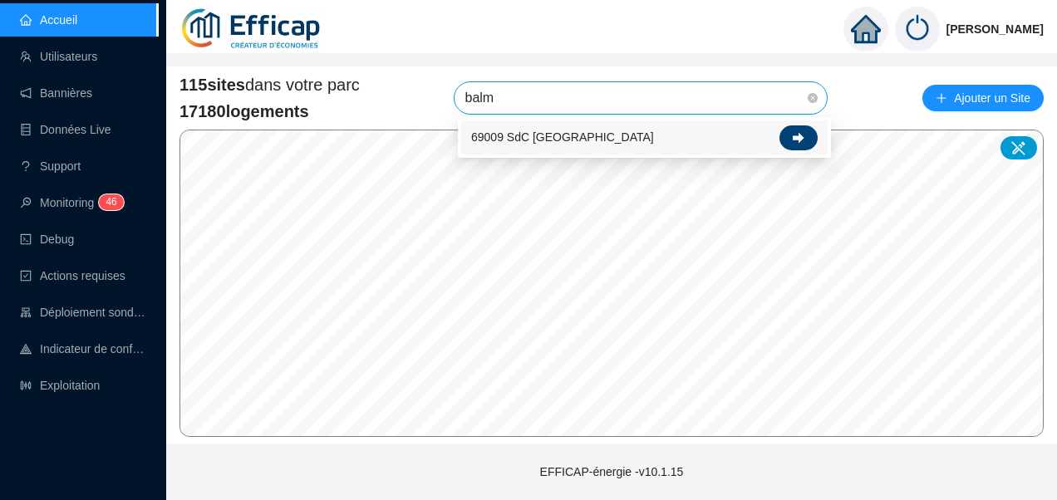
click at [801, 139] on icon at bounding box center [799, 137] width 12 height 11
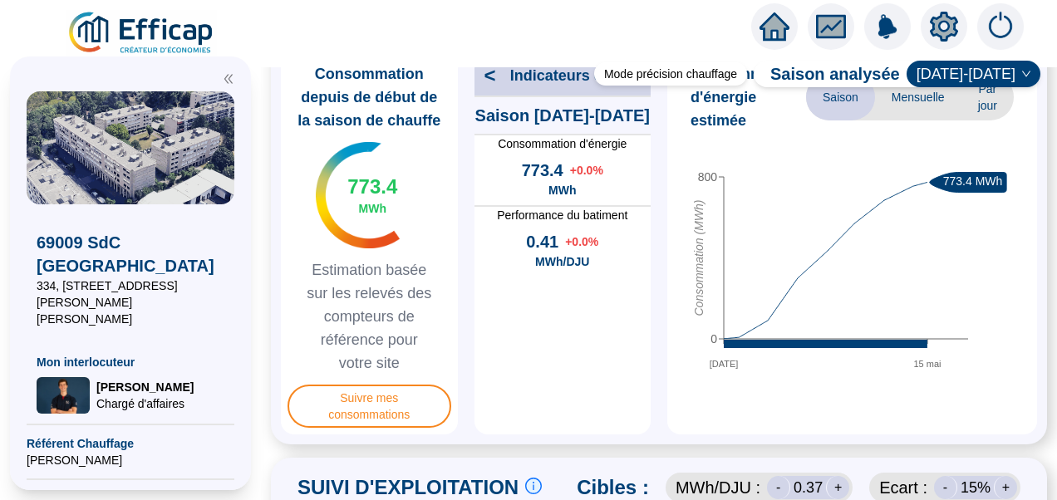
scroll to position [486, 0]
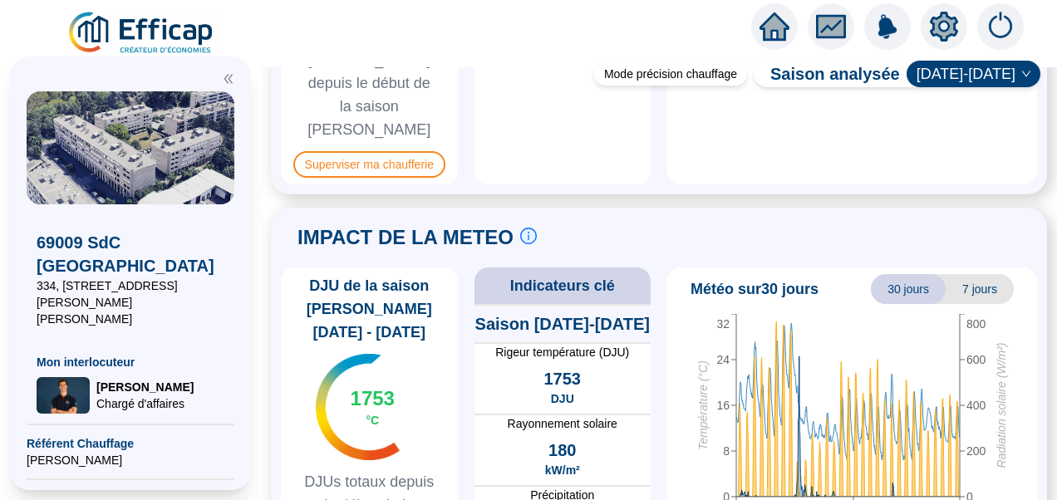
click at [283, 304] on div "Mode précision chauffage Saison analysée 2024-2025 PILOTAGE DU CONFORT Le pilot…" at bounding box center [659, 283] width 796 height 433
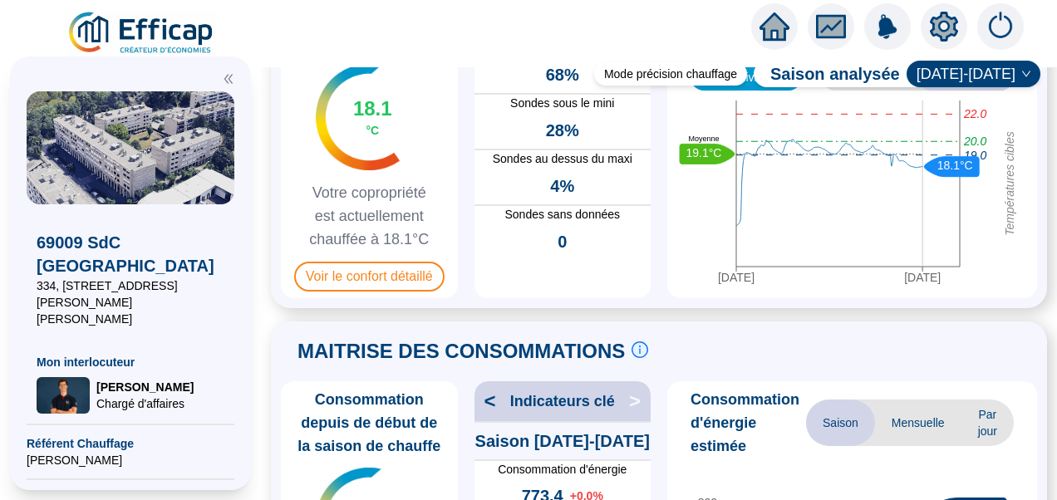
scroll to position [0, 0]
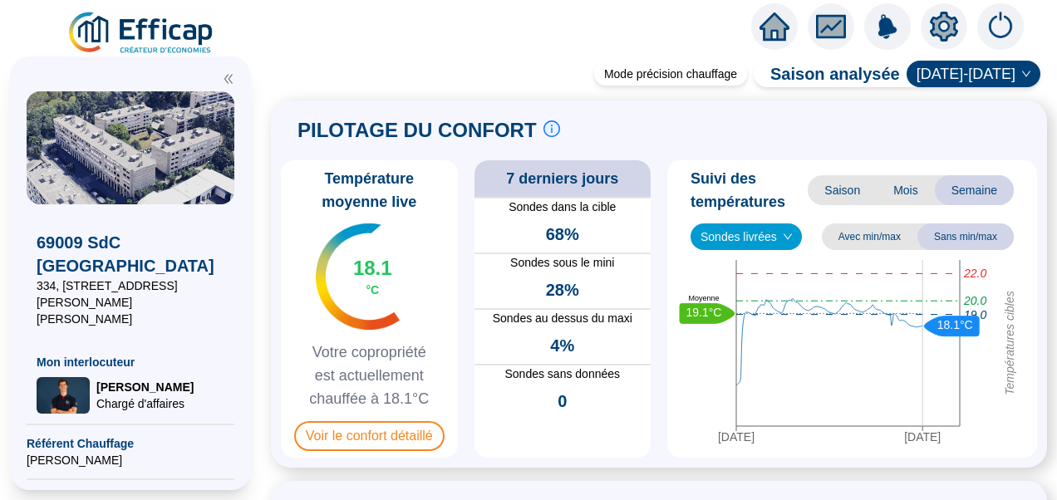
click at [763, 237] on span "Sondes livrées" at bounding box center [746, 236] width 91 height 25
click at [689, 117] on div "PILOTAGE DU CONFORT Le pilotage du confort est fondamental pour le confort de t…" at bounding box center [659, 131] width 757 height 40
click at [395, 446] on span "Voir le confort détaillé" at bounding box center [369, 437] width 150 height 30
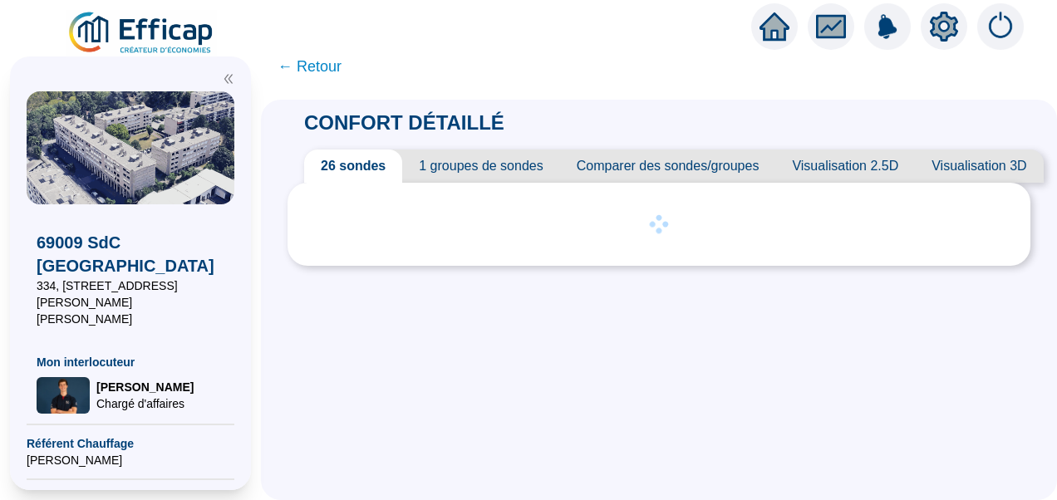
click at [484, 158] on span "1 groupes de sondes" at bounding box center [480, 166] width 157 height 33
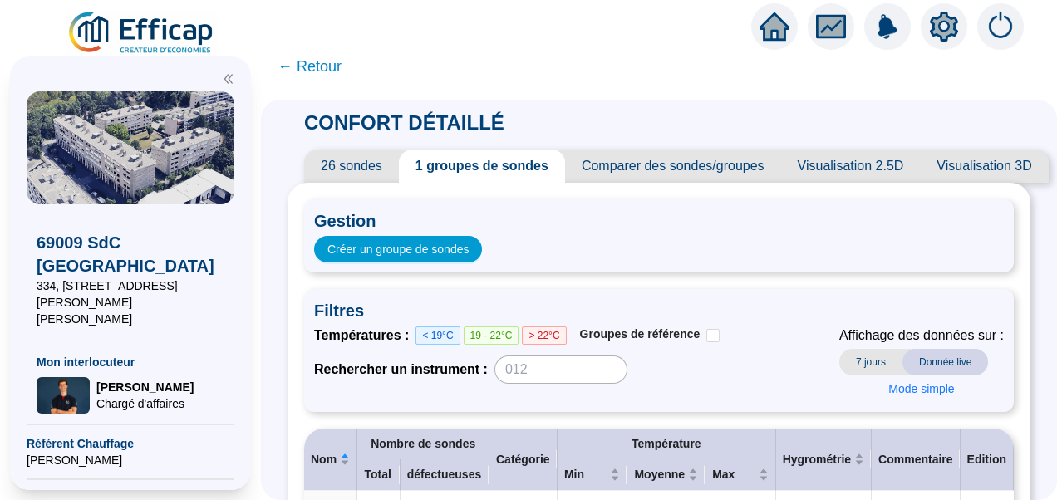
click at [362, 170] on span "26 sondes" at bounding box center [351, 166] width 95 height 33
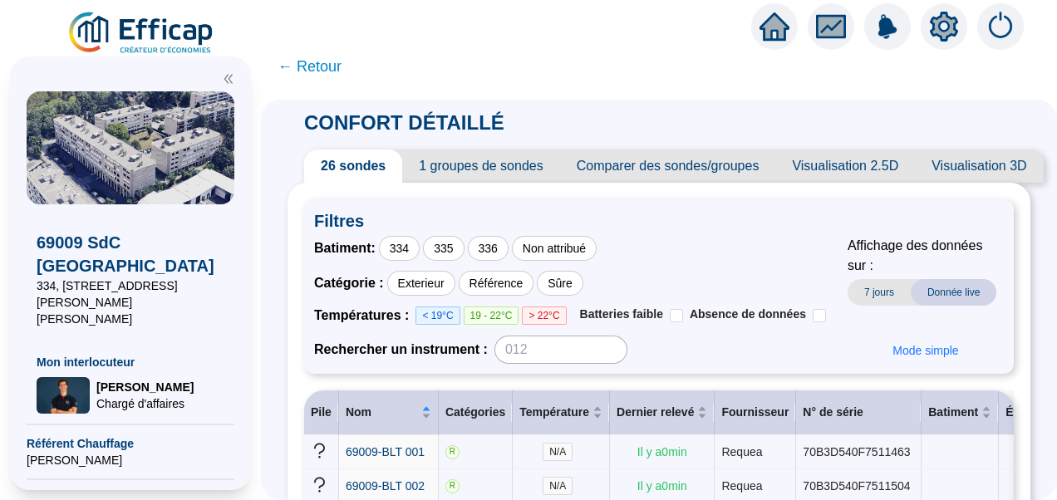
click at [226, 80] on icon "double-left" at bounding box center [228, 79] width 8 height 9
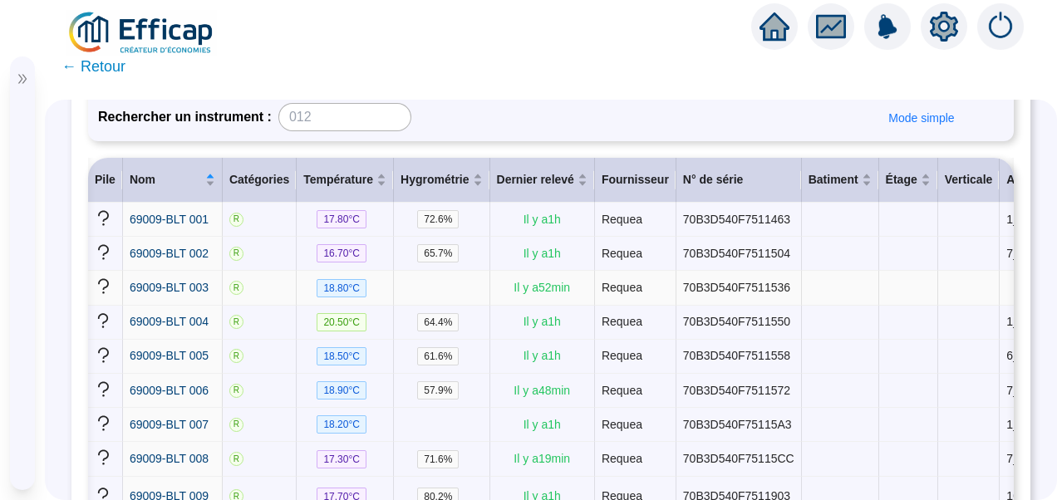
scroll to position [0, 280]
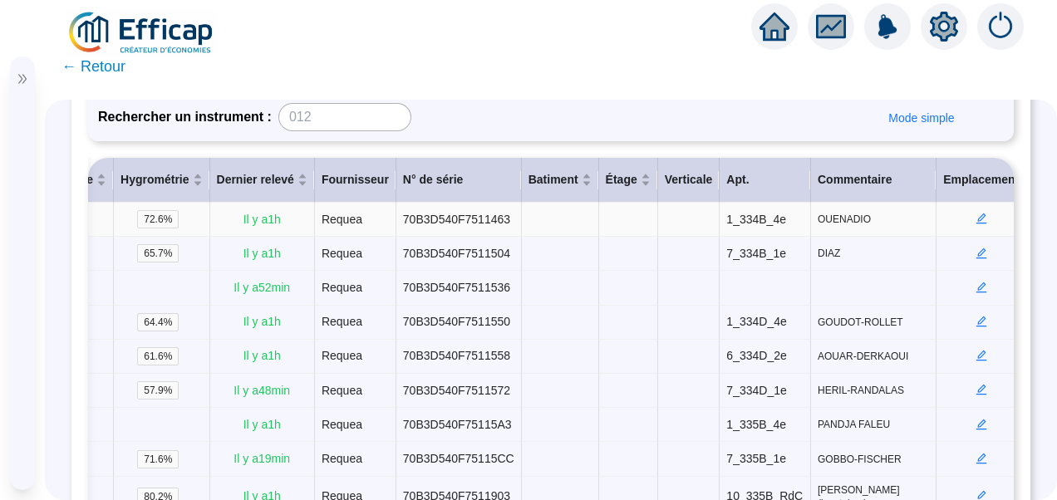
click at [976, 219] on icon "edit" at bounding box center [982, 219] width 12 height 12
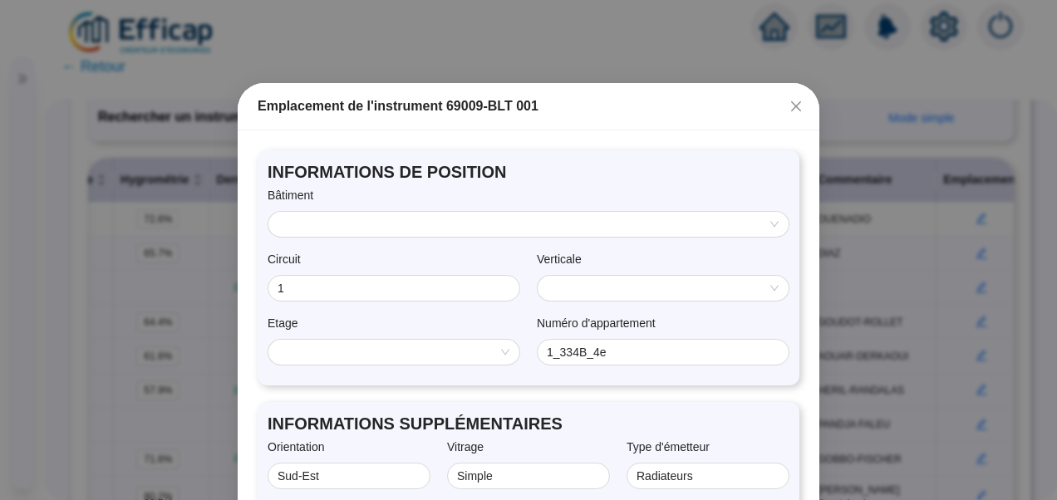
click at [552, 226] on input "search" at bounding box center [522, 224] width 486 height 25
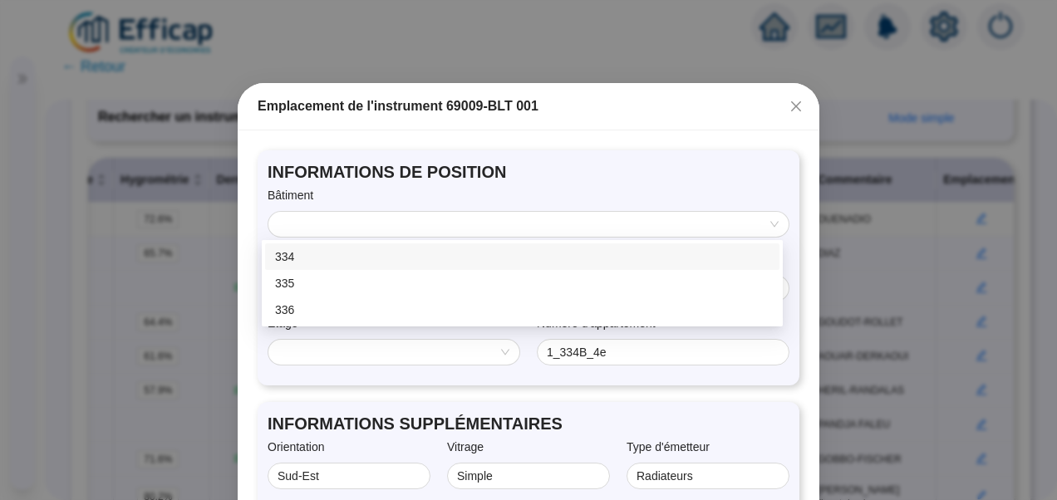
click at [323, 251] on div "334" at bounding box center [522, 257] width 495 height 17
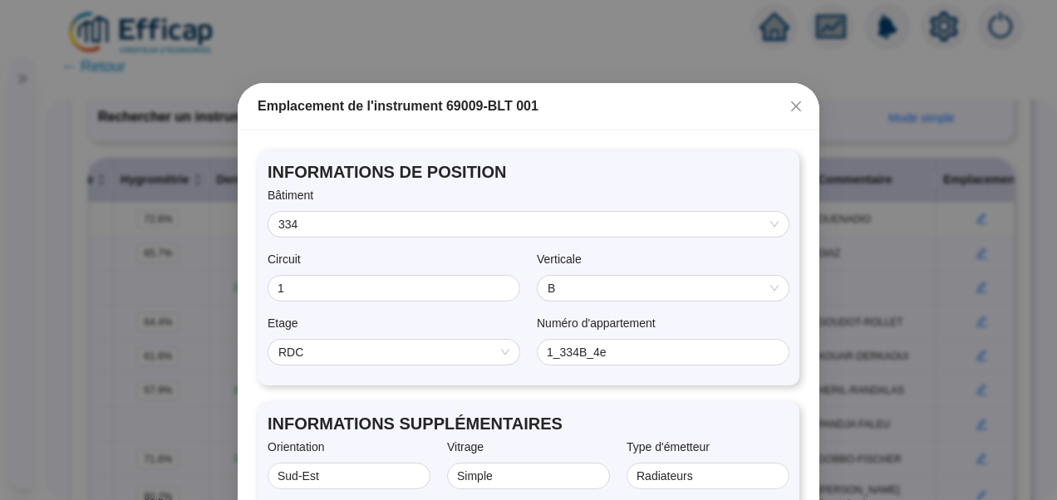
click at [380, 363] on span "RDC" at bounding box center [394, 352] width 231 height 25
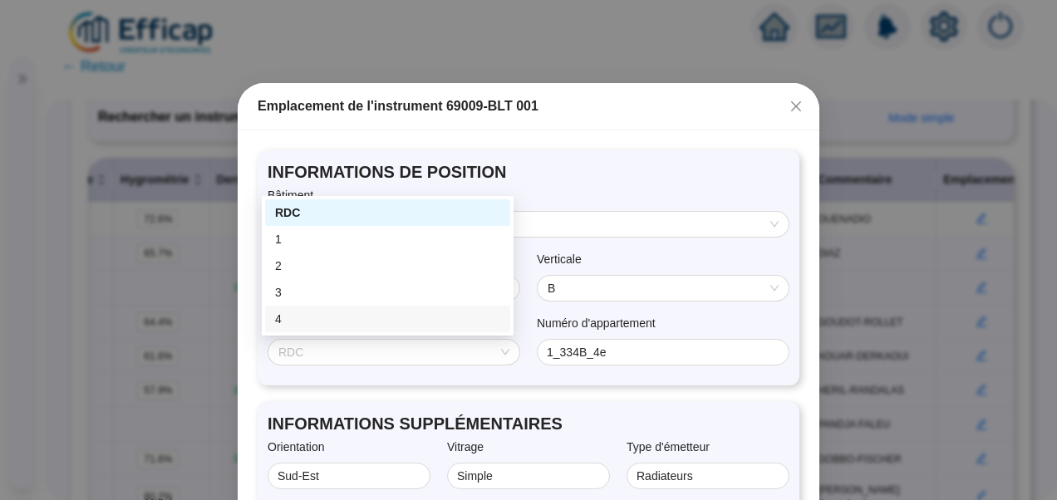
click at [276, 311] on div "4" at bounding box center [387, 319] width 225 height 17
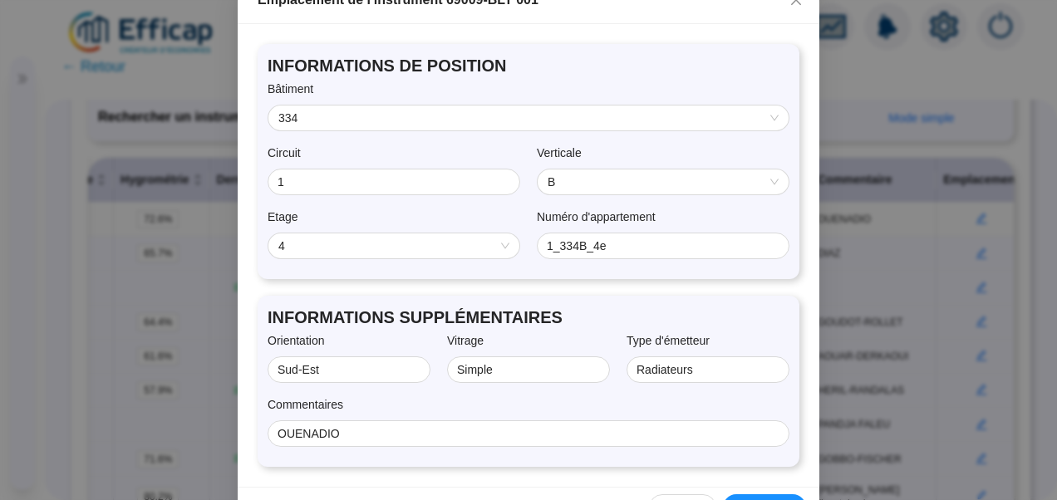
scroll to position [107, 0]
click at [293, 178] on input "1" at bounding box center [392, 181] width 229 height 17
click at [339, 141] on div "INFORMATIONS DE POSITION Bâtiment 334 Circuit Verticale B Etage 4 Numéro d'appa…" at bounding box center [529, 160] width 542 height 235
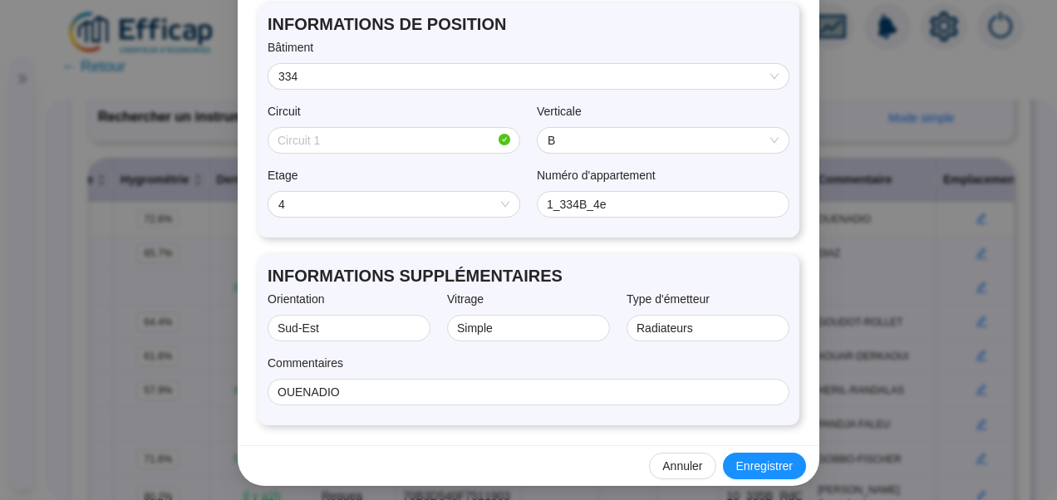
scroll to position [149, 0]
click at [746, 466] on span "Enregistrer" at bounding box center [765, 465] width 57 height 17
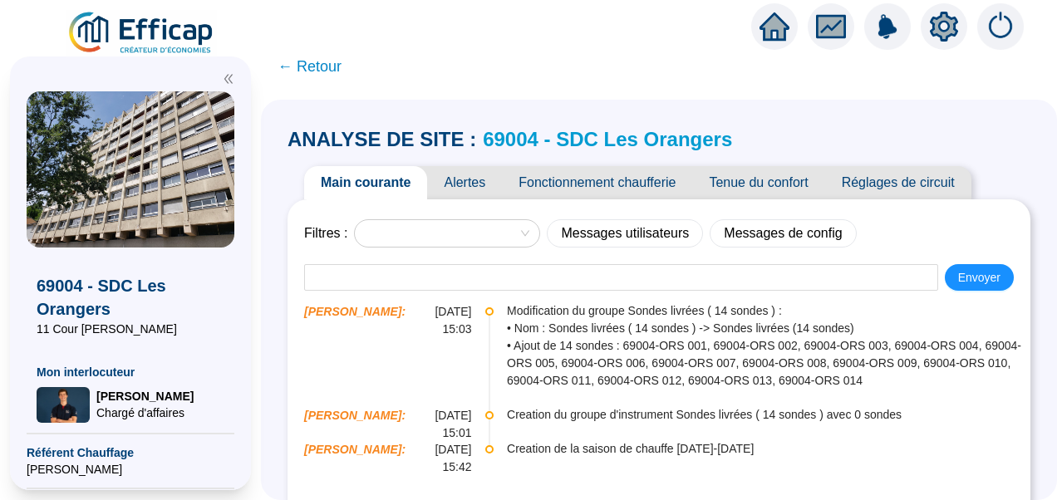
click at [173, 27] on img at bounding box center [142, 33] width 150 height 47
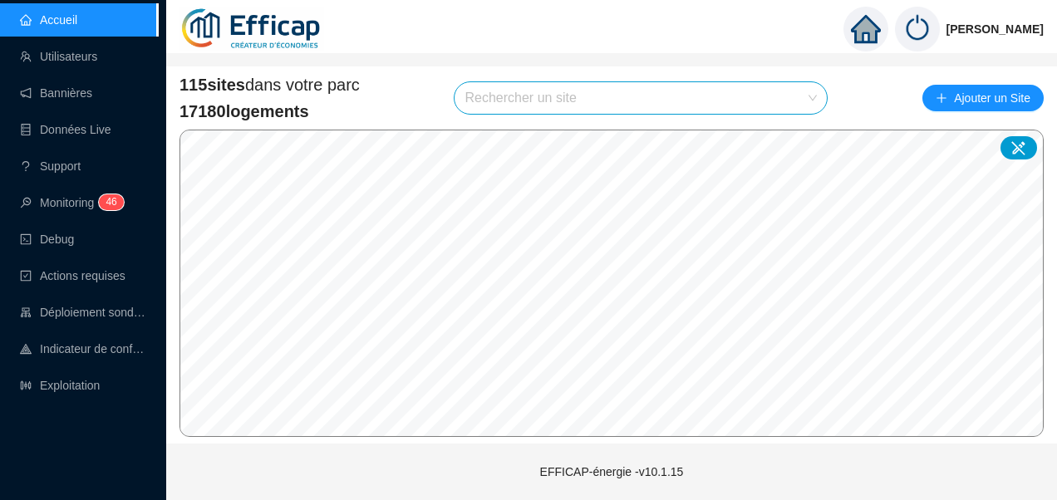
click at [520, 96] on input "search" at bounding box center [634, 98] width 338 height 32
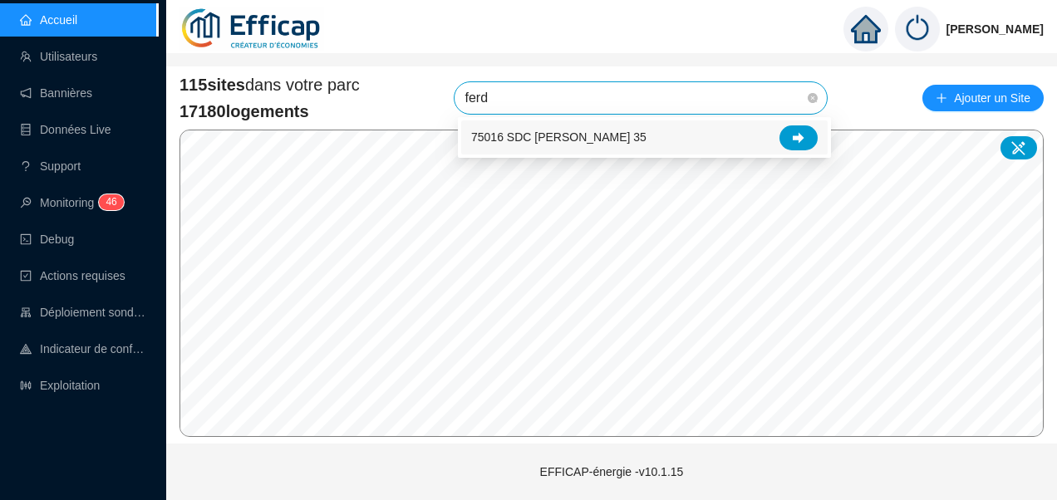
type input "ferdi"
click at [798, 132] on icon at bounding box center [799, 138] width 12 height 12
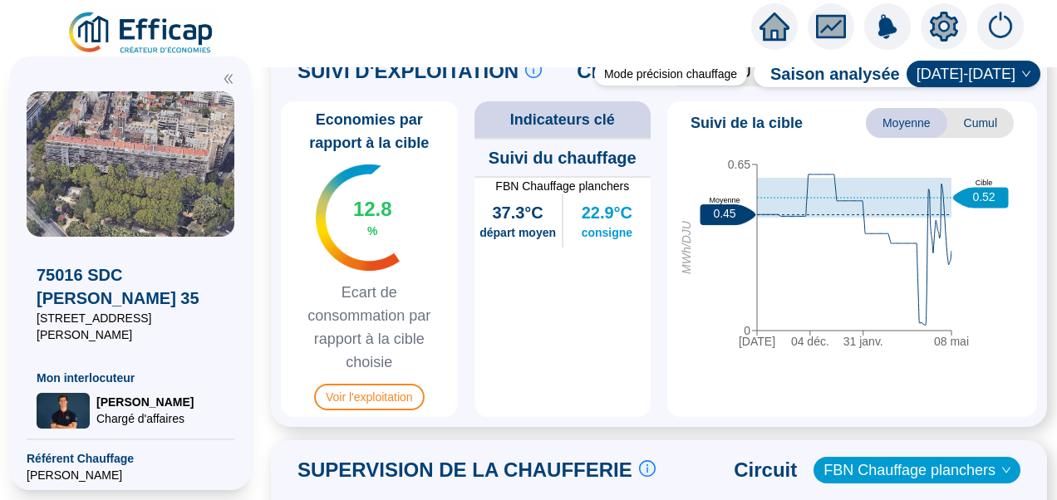
scroll to position [903, 0]
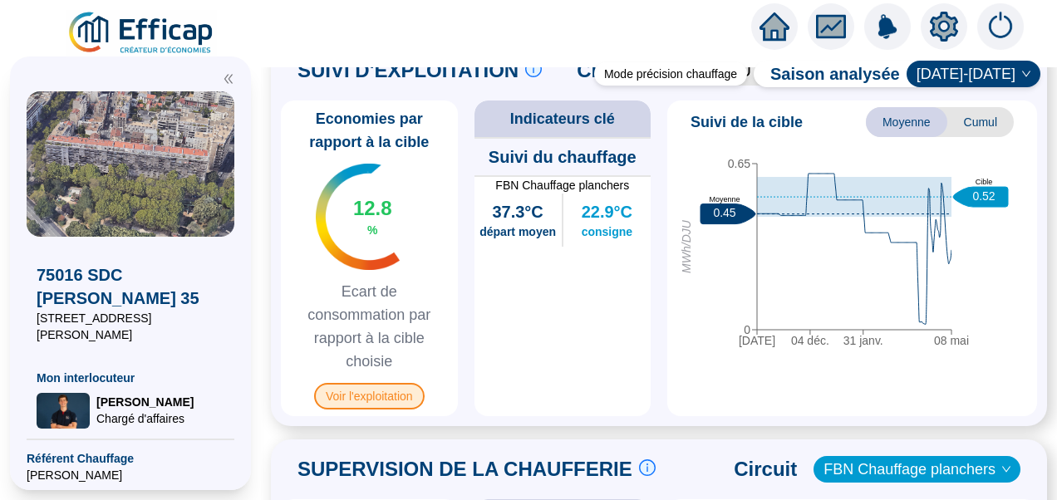
click at [377, 410] on span "Voir l'exploitation" at bounding box center [369, 396] width 111 height 27
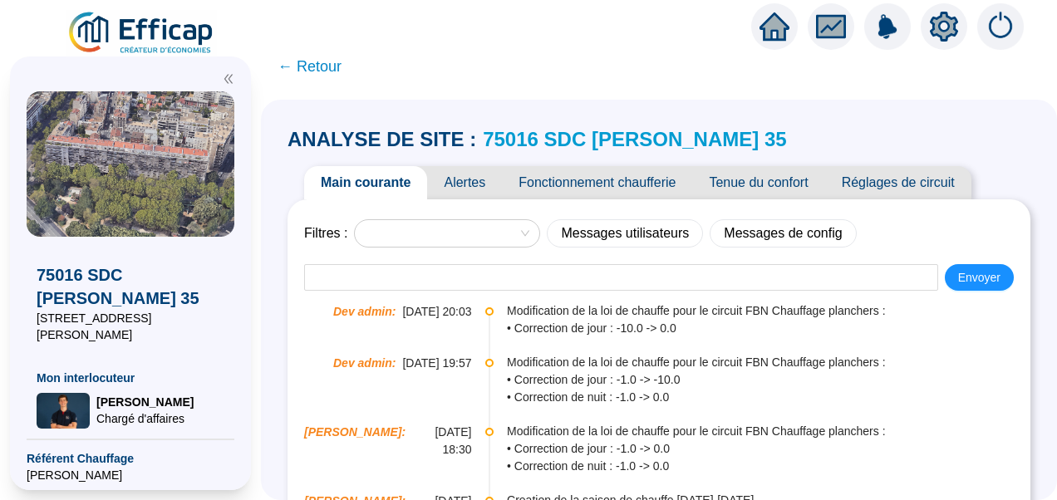
click at [750, 183] on span "Tenue du confort" at bounding box center [759, 182] width 132 height 33
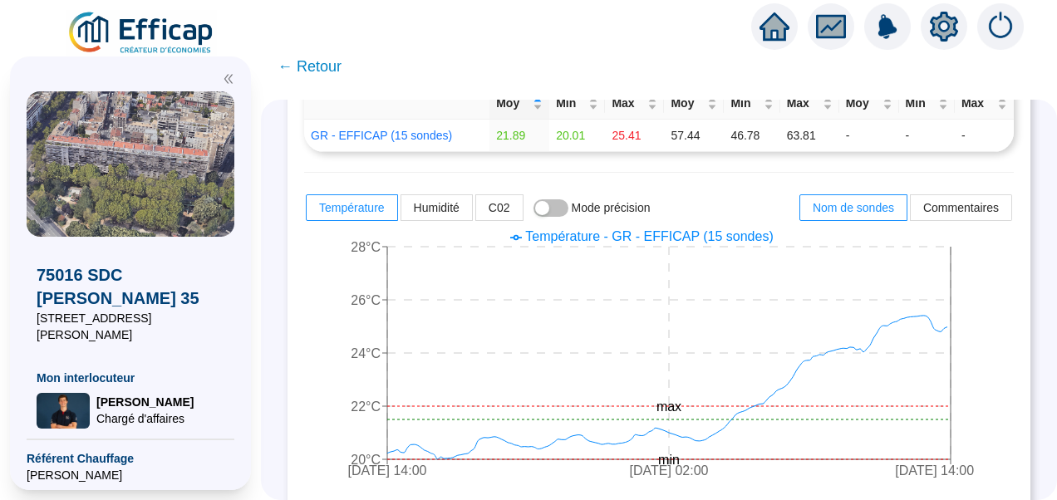
scroll to position [278, 0]
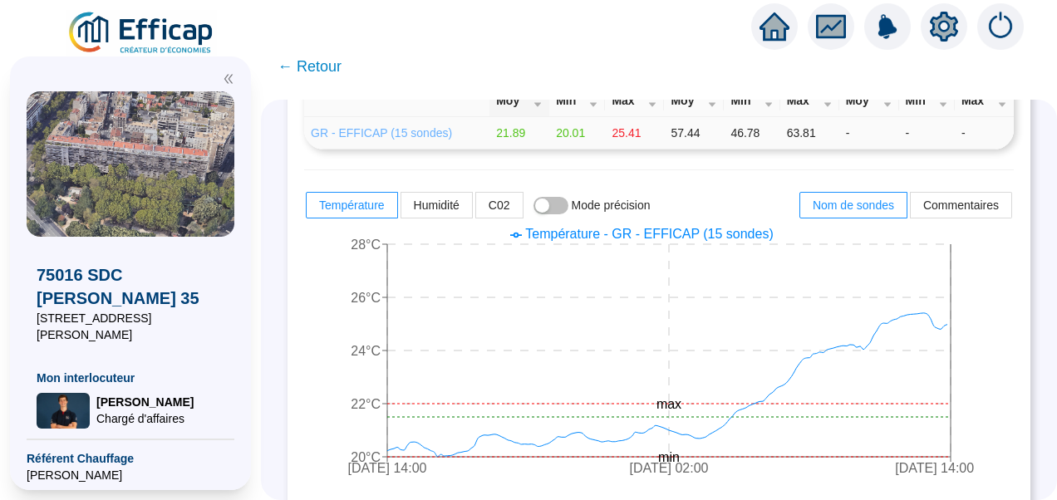
click at [391, 136] on link "GR - EFFICAP (15 sondes)" at bounding box center [381, 132] width 141 height 13
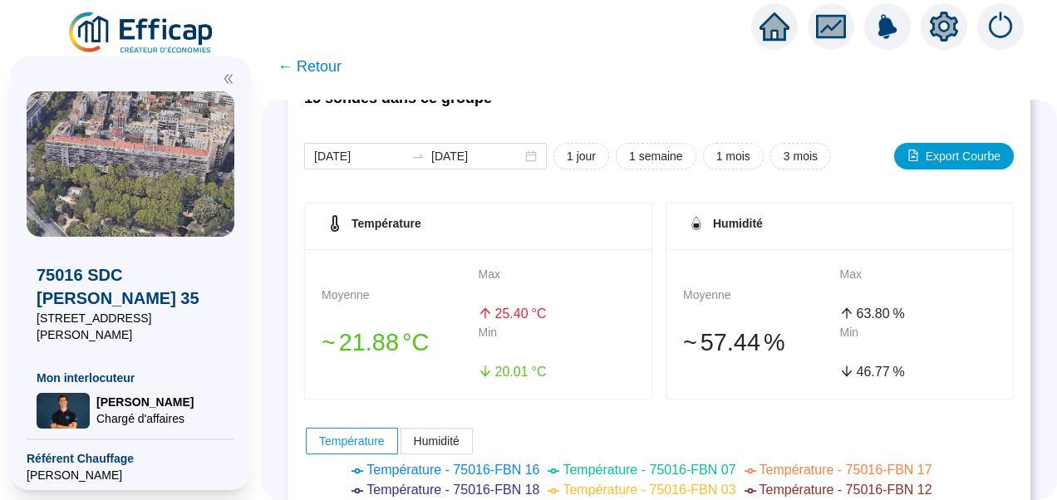
scroll to position [29, 0]
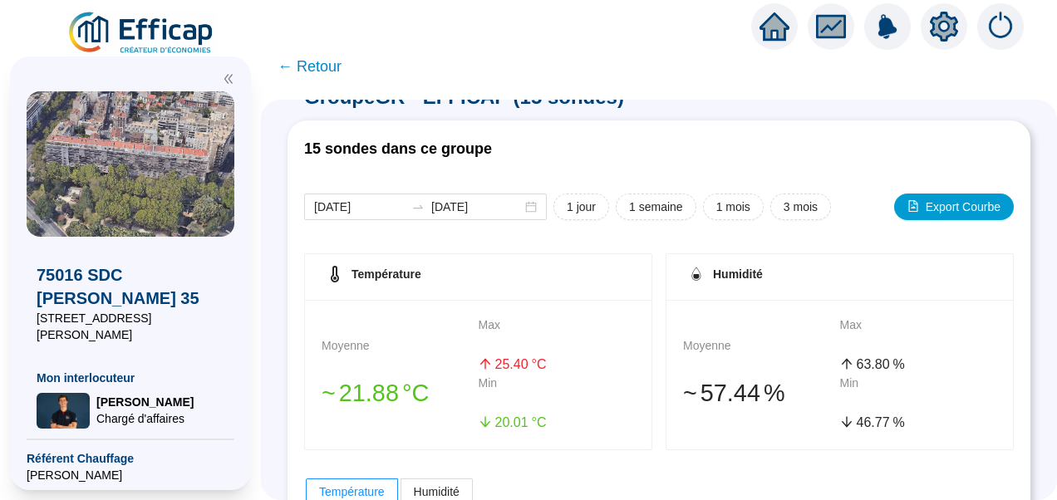
click at [321, 66] on span "← Retour" at bounding box center [310, 66] width 64 height 23
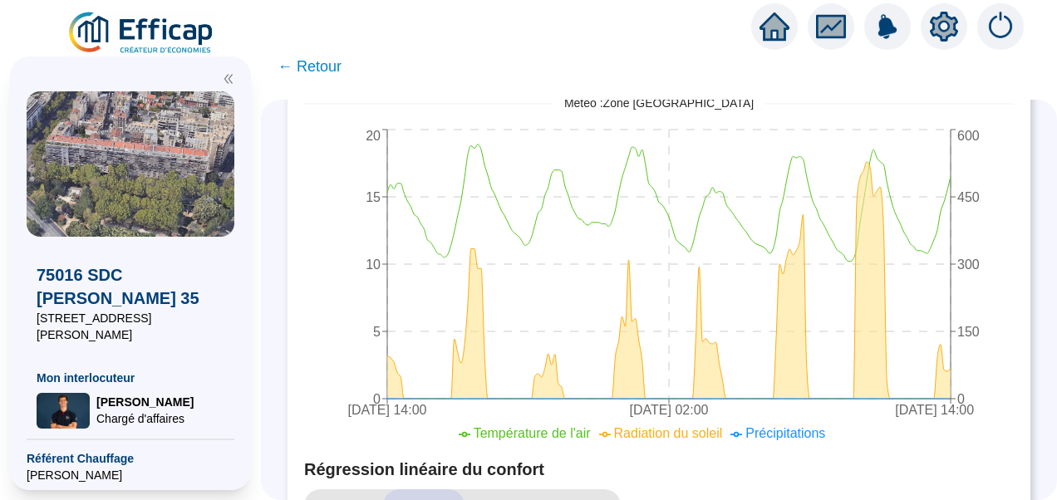
scroll to position [255, 0]
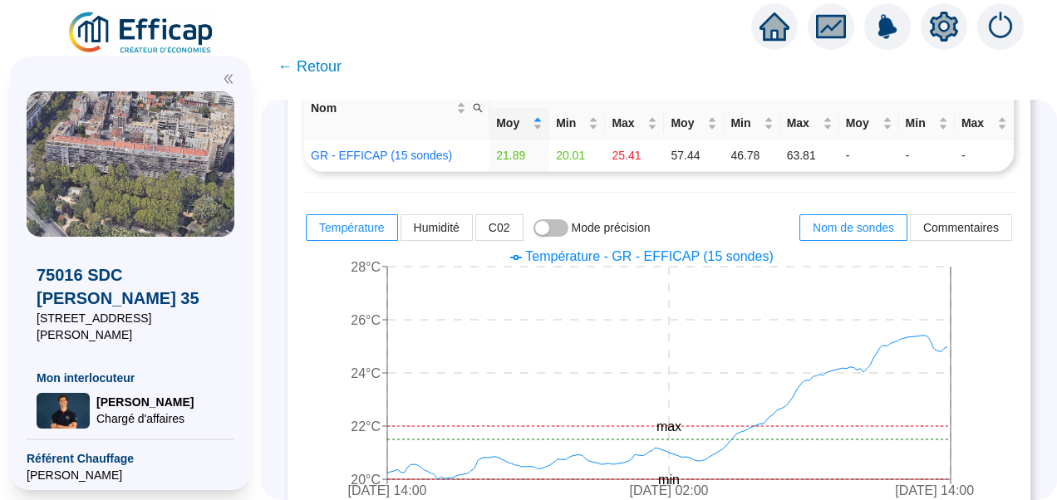
click at [151, 24] on img at bounding box center [142, 33] width 150 height 47
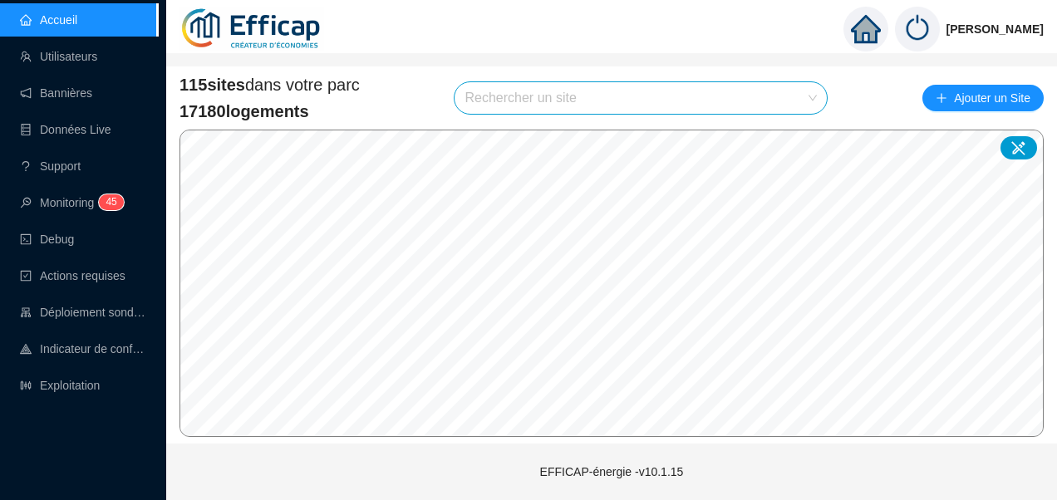
click at [488, 101] on input "search" at bounding box center [634, 98] width 338 height 32
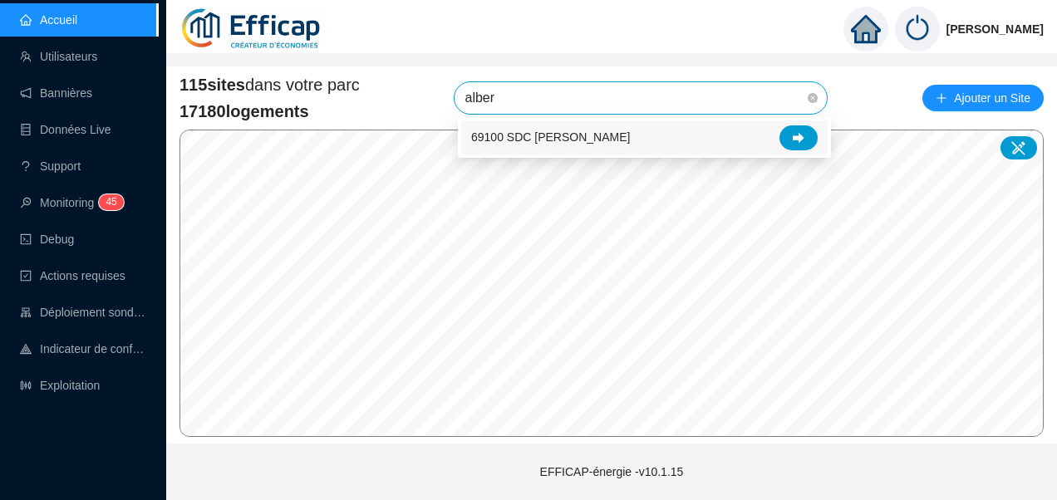
type input "[PERSON_NAME]"
click at [798, 132] on icon at bounding box center [799, 138] width 12 height 12
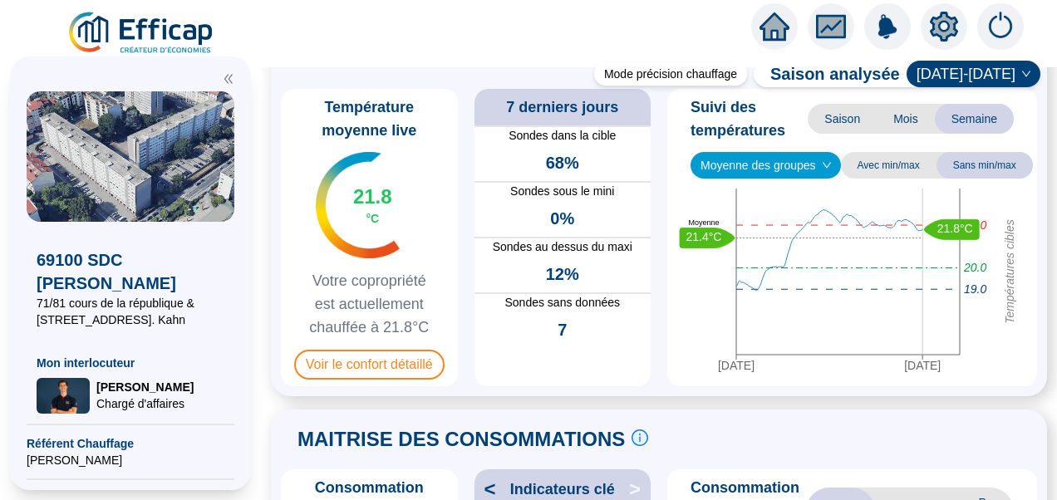
scroll to position [72, 0]
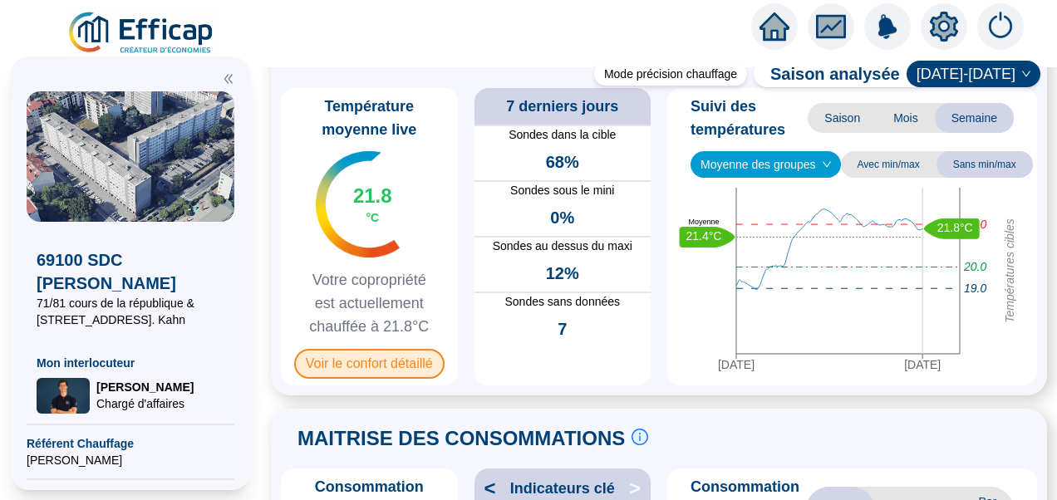
click at [385, 359] on span "Voir le confort détaillé" at bounding box center [369, 364] width 150 height 30
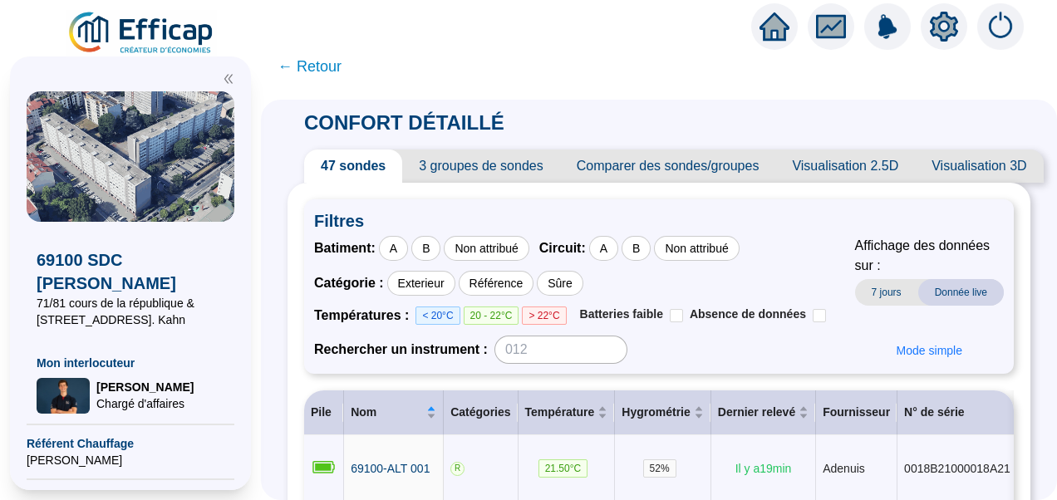
click at [841, 172] on span "Visualisation 2.5D" at bounding box center [846, 166] width 140 height 33
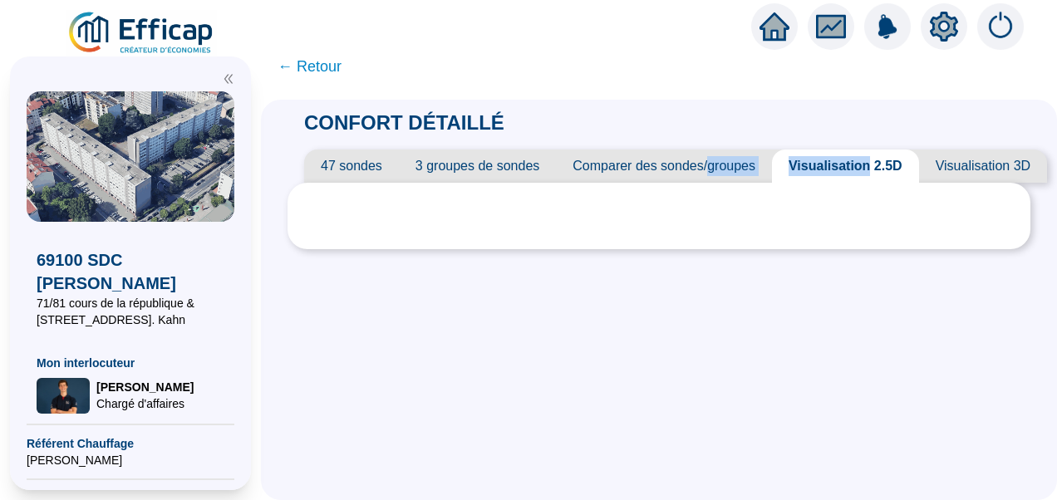
drag, startPoint x: 841, startPoint y: 172, endPoint x: 467, endPoint y: 167, distance: 374.1
click at [467, 167] on div "47 sondes 3 groupes de sondes Comparer des sondes/groupes Visualisation 2.5D Vi…" at bounding box center [675, 166] width 743 height 33
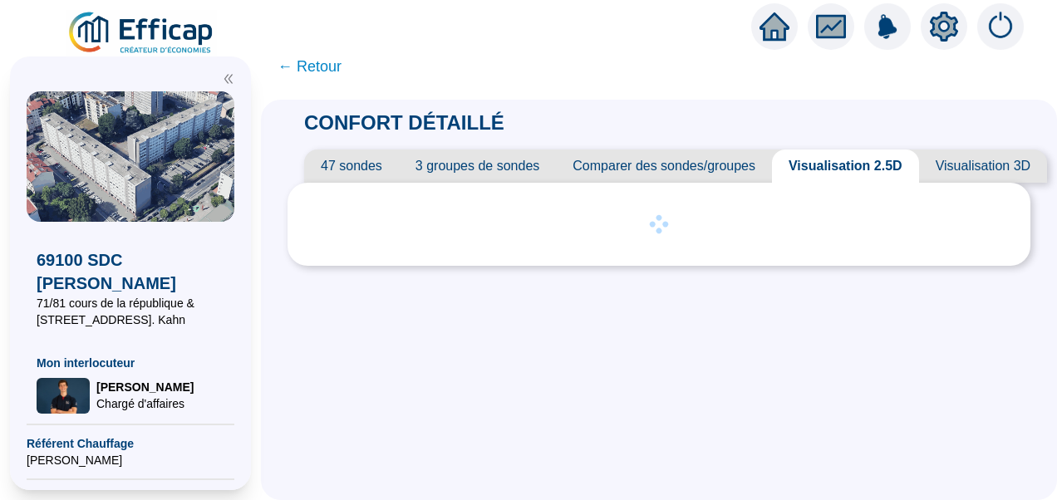
click at [276, 136] on div "CONFORT DÉTAILLÉ 47 sondes 3 groupes de sondes Comparer des sondes/groupes Visu…" at bounding box center [659, 300] width 796 height 401
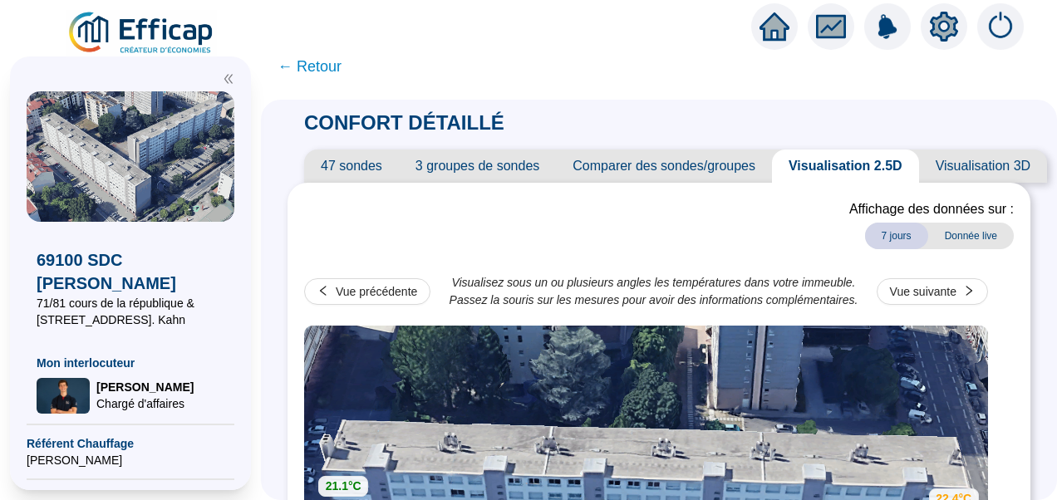
click at [224, 81] on icon "double-left" at bounding box center [229, 79] width 12 height 12
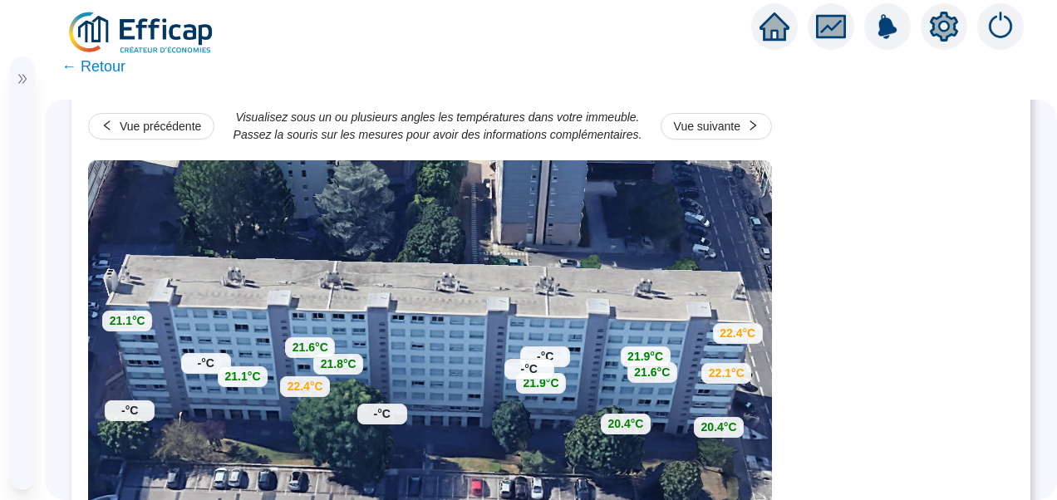
scroll to position [160, 0]
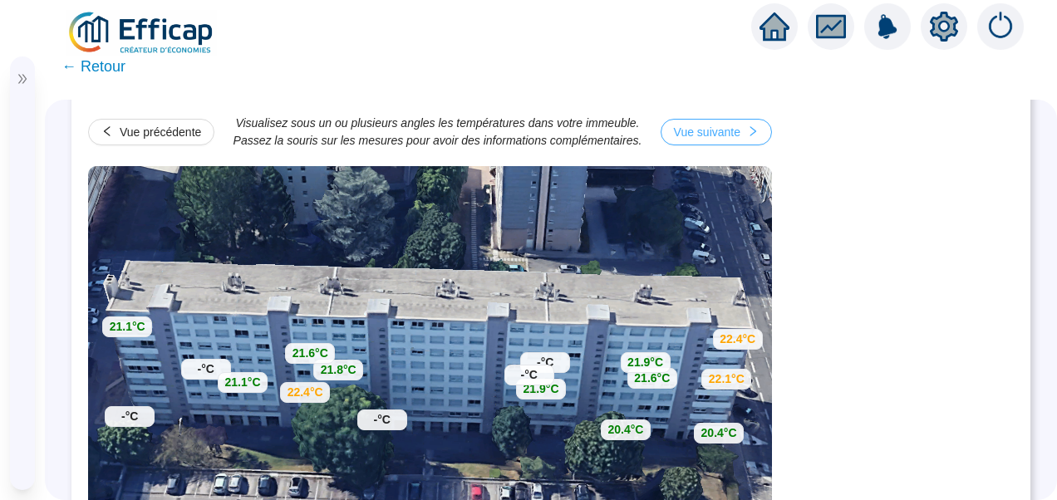
click at [730, 141] on button "Vue suivante" at bounding box center [716, 132] width 111 height 27
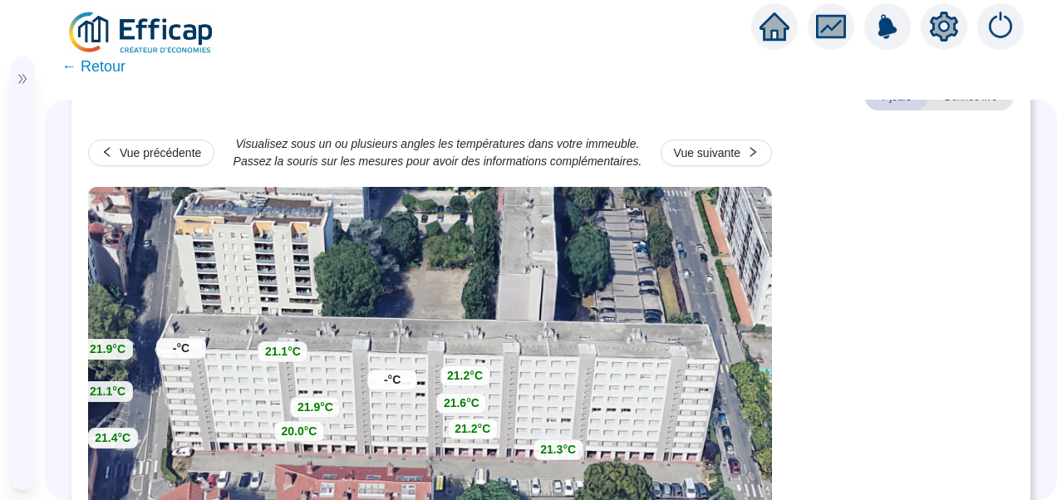
scroll to position [138, 0]
click at [129, 159] on div "Vue précédente" at bounding box center [160, 153] width 81 height 17
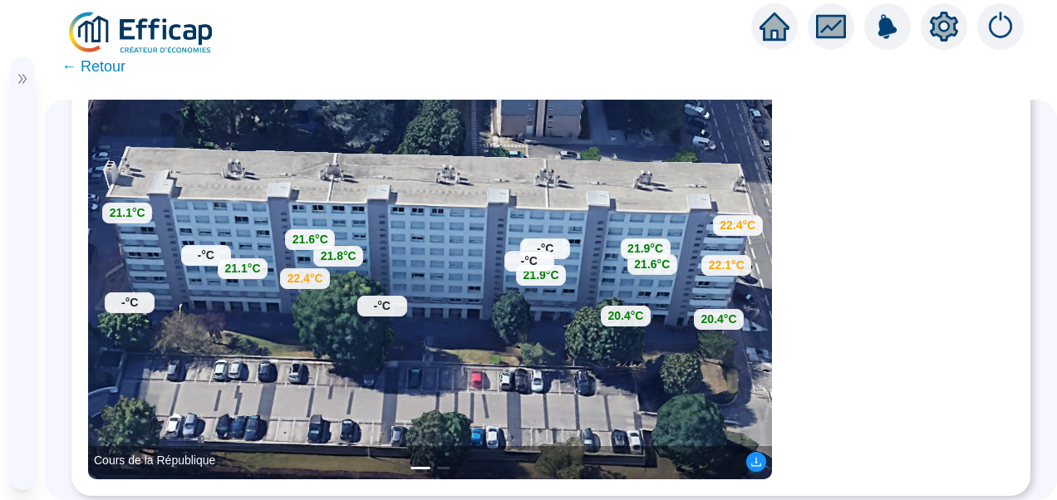
scroll to position [0, 0]
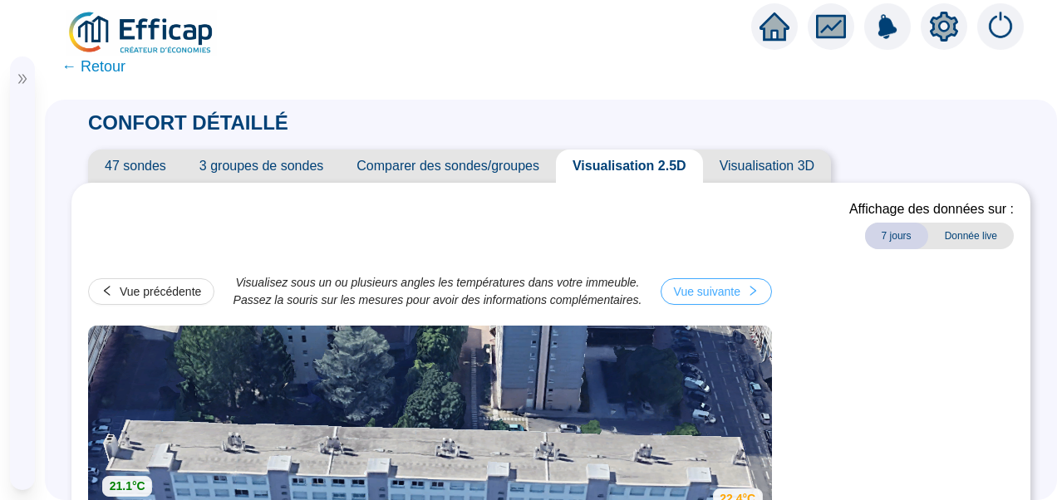
click at [707, 288] on div "Vue suivante" at bounding box center [707, 291] width 67 height 17
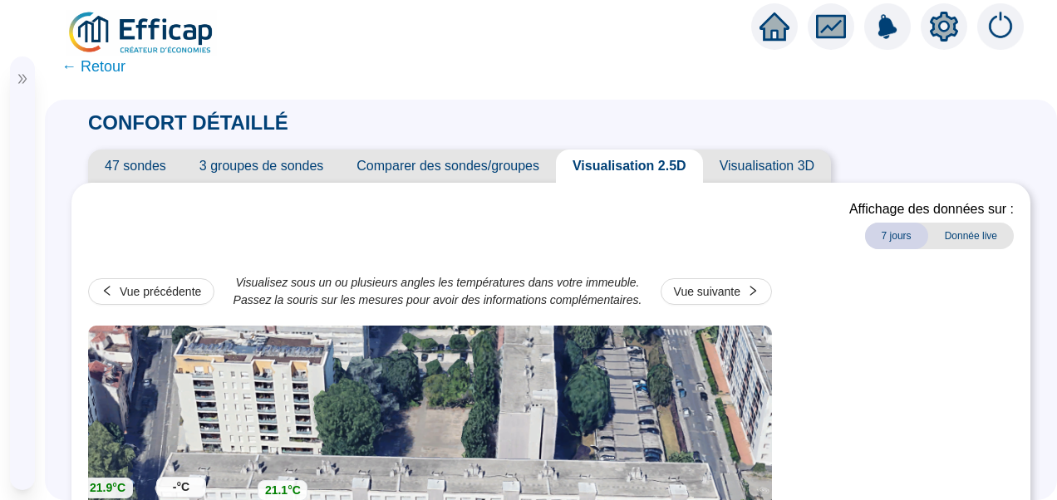
scroll to position [228, 0]
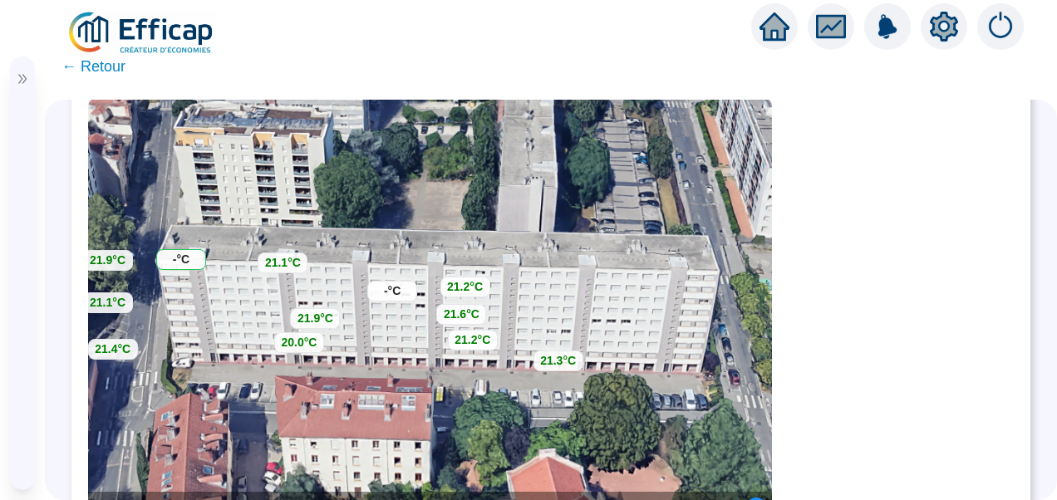
click at [170, 258] on div "-°C" at bounding box center [181, 259] width 50 height 21
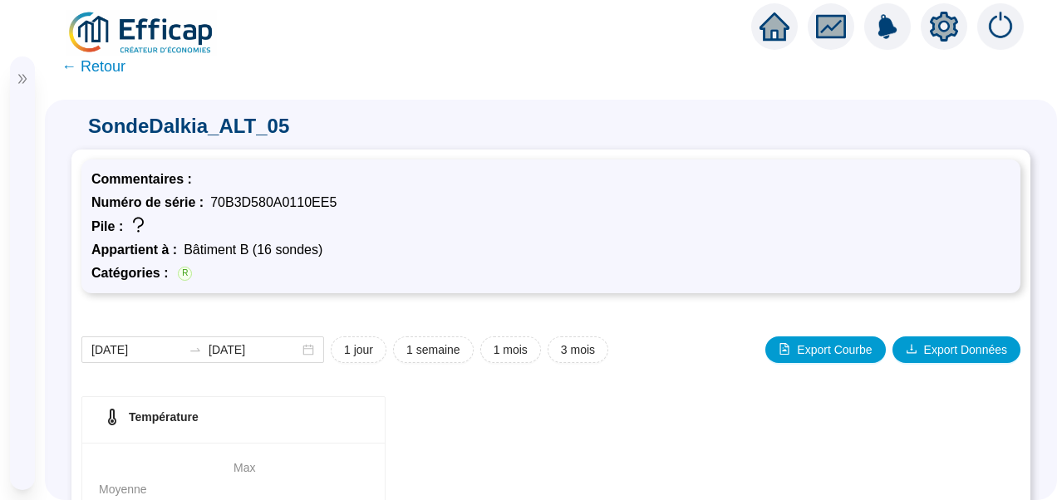
click at [100, 70] on span "← Retour" at bounding box center [94, 66] width 64 height 23
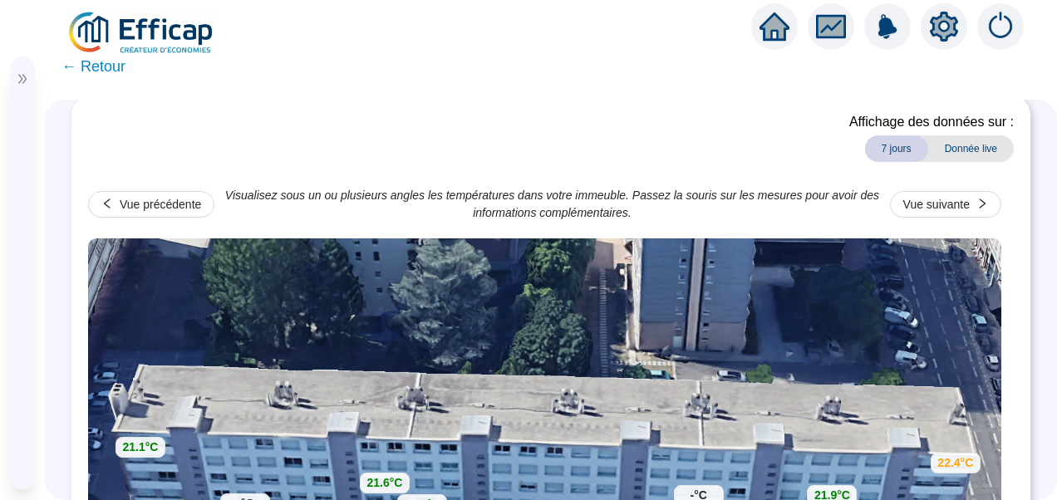
scroll to position [71, 0]
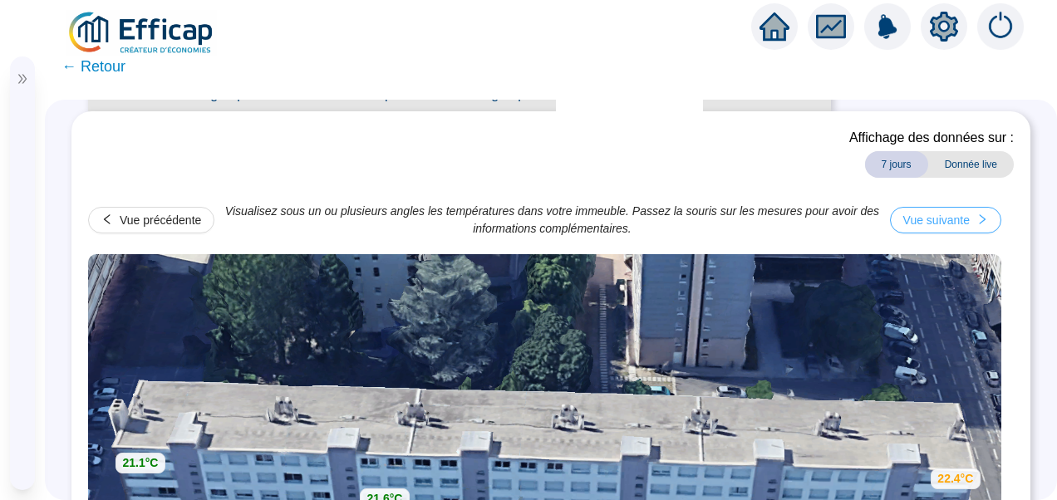
click at [942, 221] on div "Vue suivante" at bounding box center [937, 220] width 67 height 17
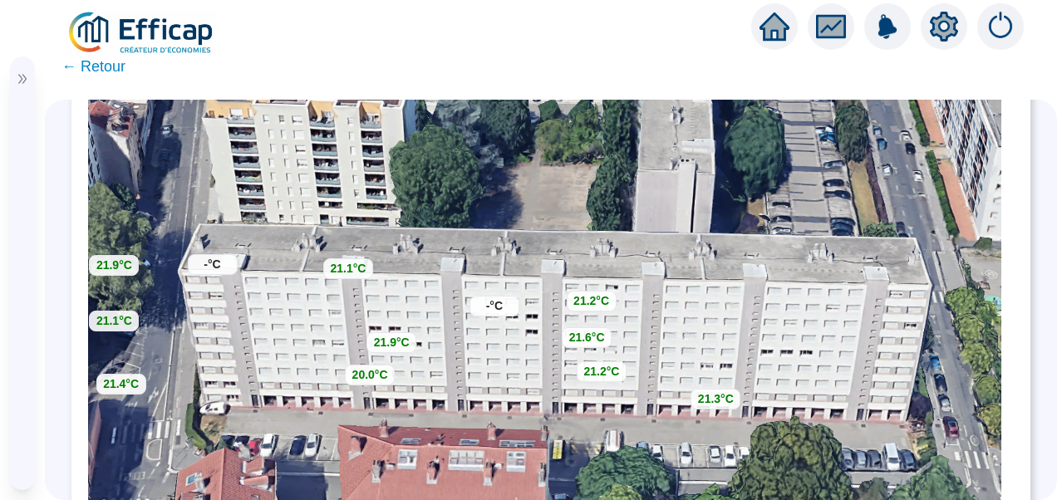
scroll to position [269, 0]
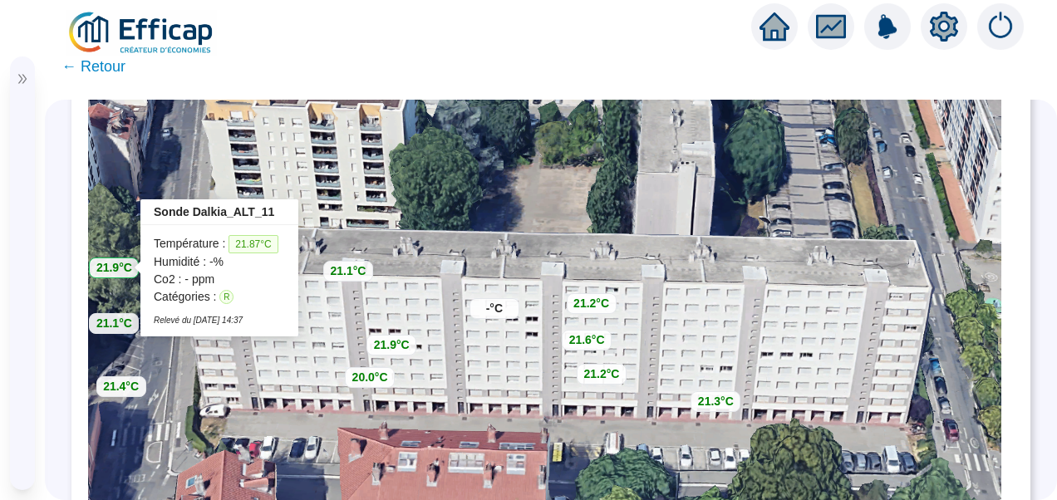
click at [114, 263] on strong "21.9°C" at bounding box center [114, 267] width 36 height 13
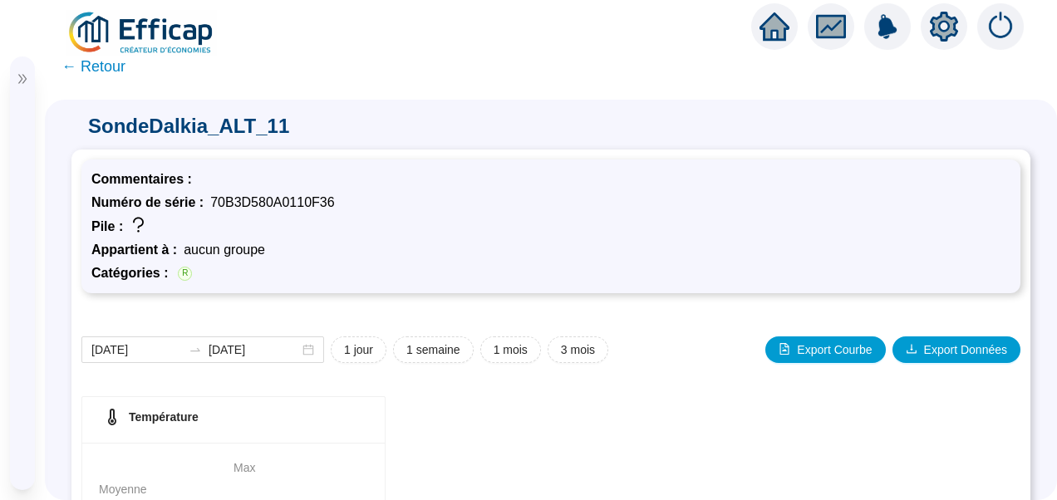
click at [101, 76] on span "← Retour" at bounding box center [94, 66] width 64 height 23
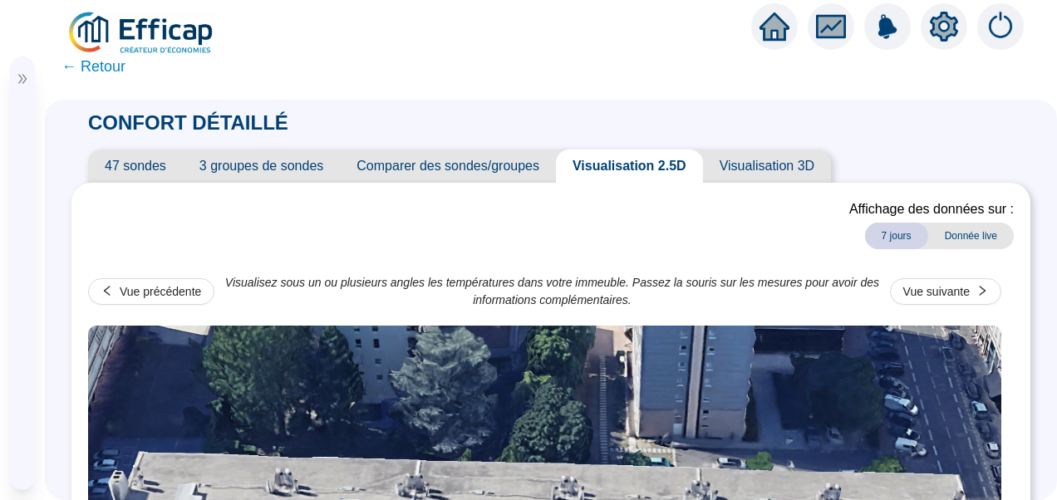
scroll to position [20, 0]
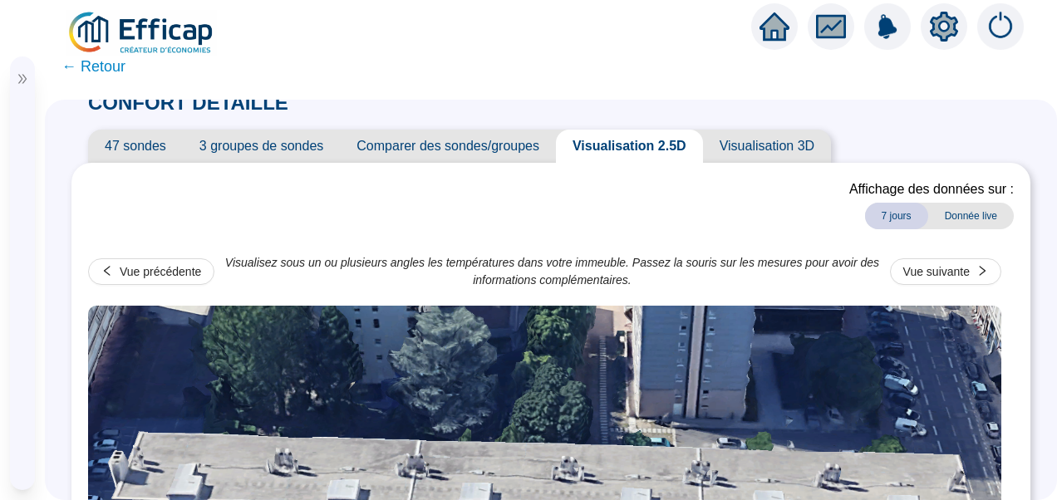
click at [126, 146] on span "47 sondes" at bounding box center [135, 146] width 95 height 33
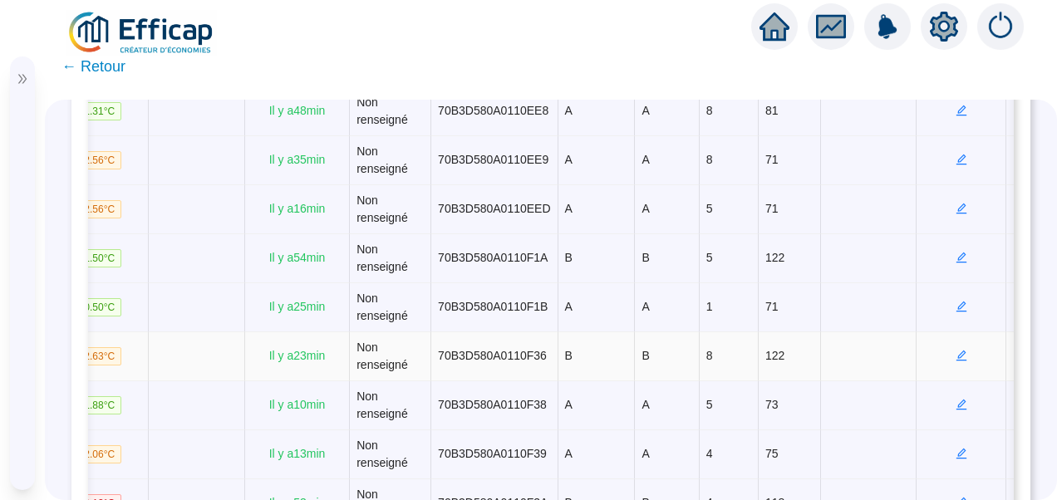
scroll to position [0, 249]
drag, startPoint x: 758, startPoint y: 384, endPoint x: 528, endPoint y: 379, distance: 230.3
click at [528, 379] on tr "Dalkia_ALT_11 R 22.63 °C Il y a 23 min Non renseigné 70B3D580A0110F36 B B 8 122" at bounding box center [450, 357] width 1223 height 49
copy tr "B B 8 122"
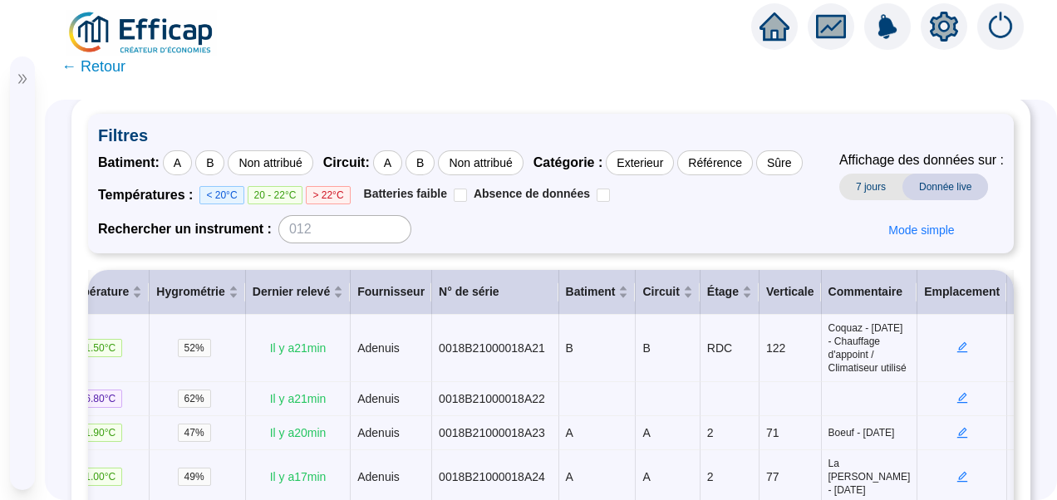
scroll to position [87, 0]
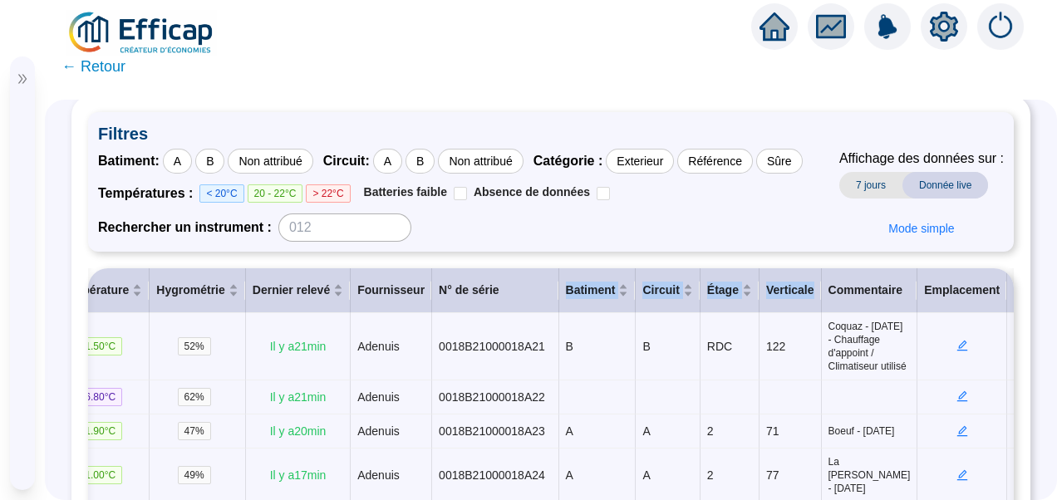
drag, startPoint x: 530, startPoint y: 287, endPoint x: 776, endPoint y: 288, distance: 246.1
click at [776, 288] on tr "Pile Nom Catégories Température Hygrométrie Dernier relevé Fournisseur N° de sé…" at bounding box center [450, 291] width 1223 height 45
copy tr "N° de série Batiment Circuit Étage Verticale"
drag, startPoint x: 683, startPoint y: 237, endPoint x: 636, endPoint y: 219, distance: 50.5
click at [636, 219] on div "Rechercher un instrument :" at bounding box center [450, 228] width 705 height 28
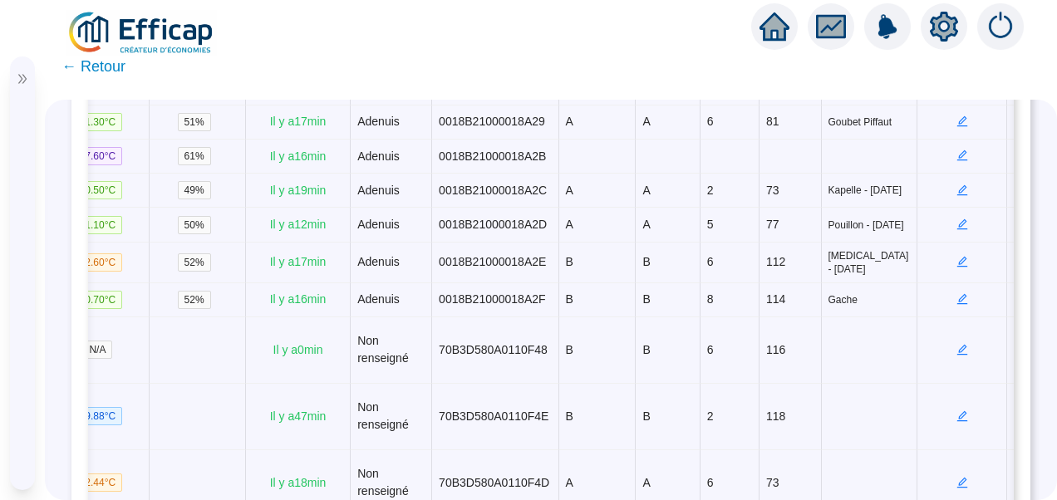
scroll to position [0, 0]
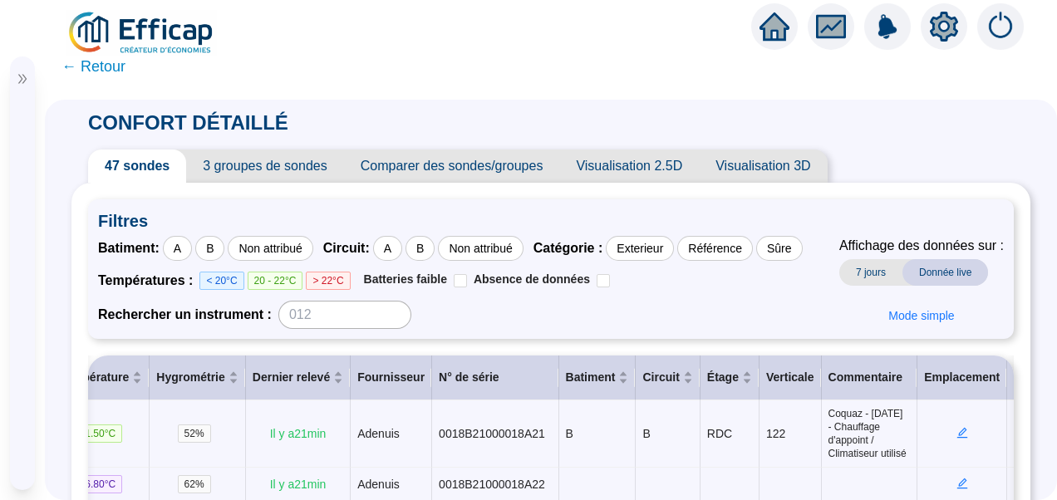
click at [234, 160] on span "3 groupes de sondes" at bounding box center [264, 166] width 157 height 33
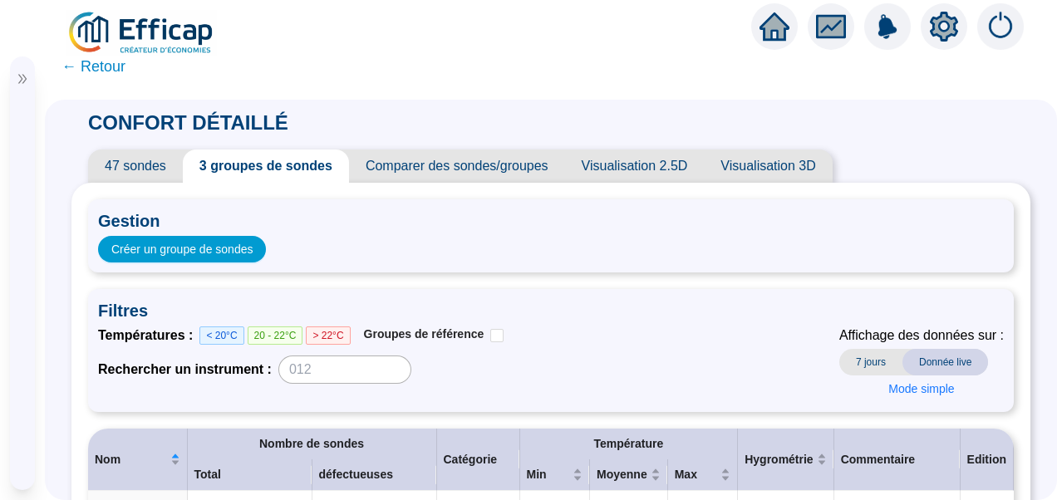
scroll to position [242, 0]
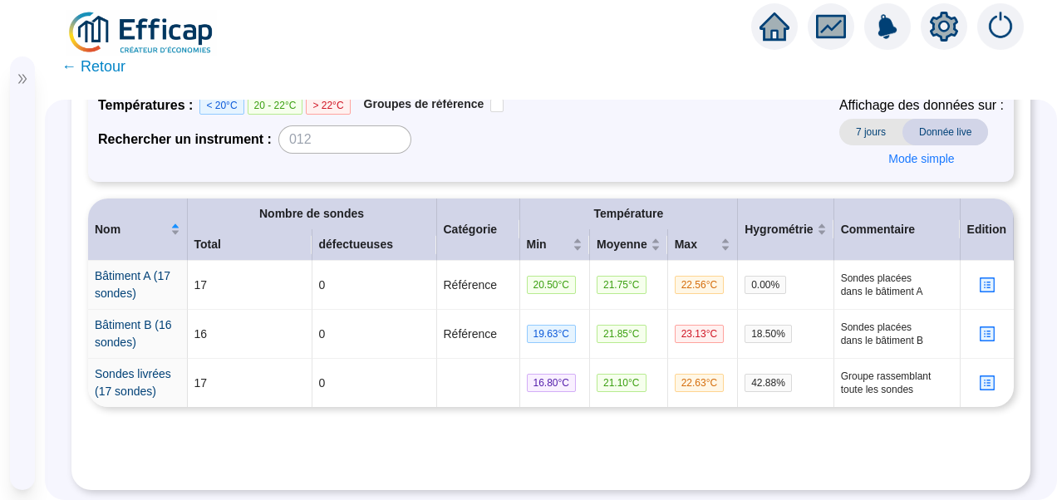
click at [933, 27] on icon "setting" at bounding box center [944, 27] width 28 height 30
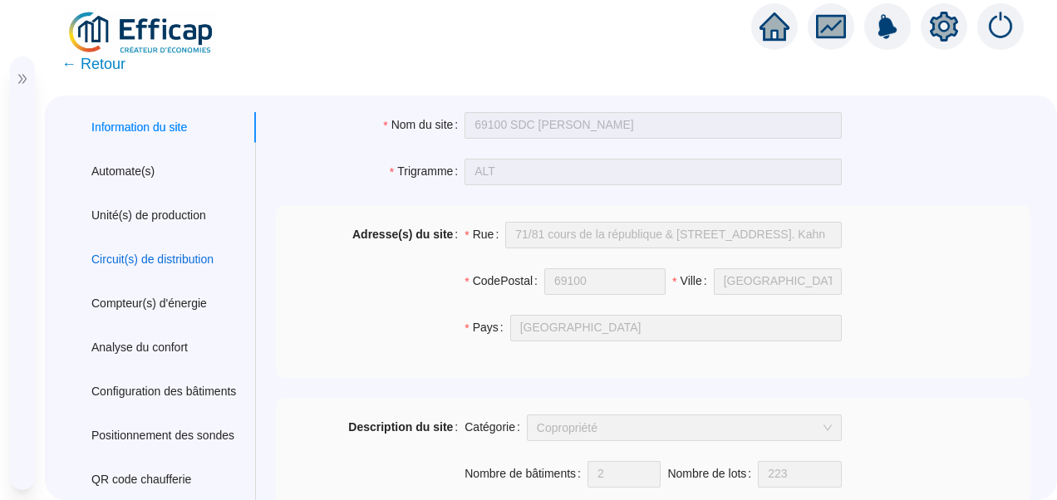
click at [156, 268] on div "Circuit(s) de distribution" at bounding box center [152, 259] width 122 height 17
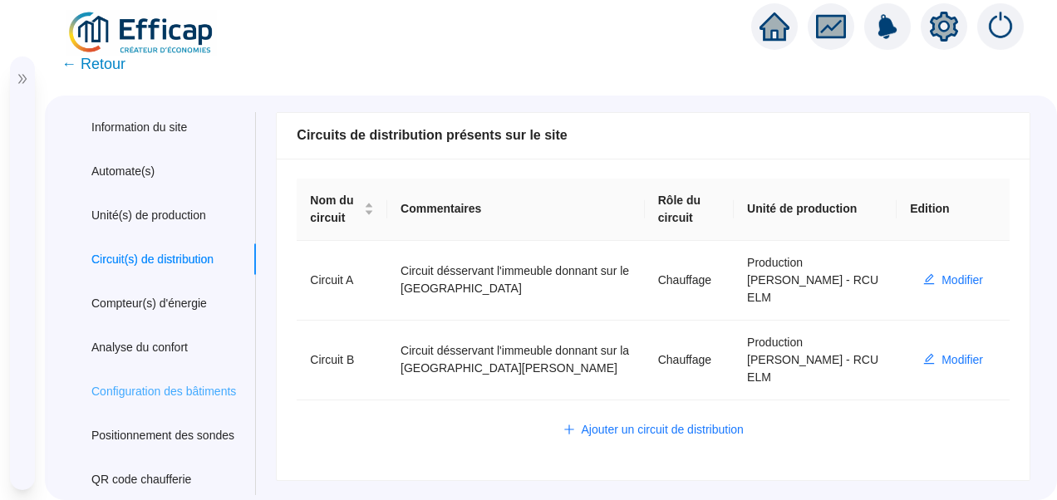
click at [154, 404] on div "Configuration des bâtiments" at bounding box center [163, 392] width 185 height 31
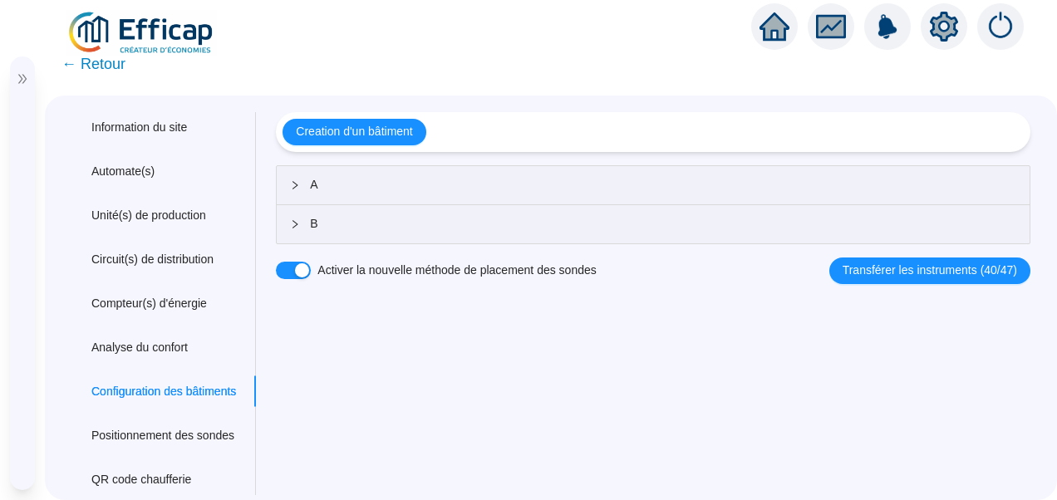
drag, startPoint x: 368, startPoint y: 227, endPoint x: 387, endPoint y: 241, distance: 23.1
click at [387, 241] on div "B" at bounding box center [653, 224] width 753 height 38
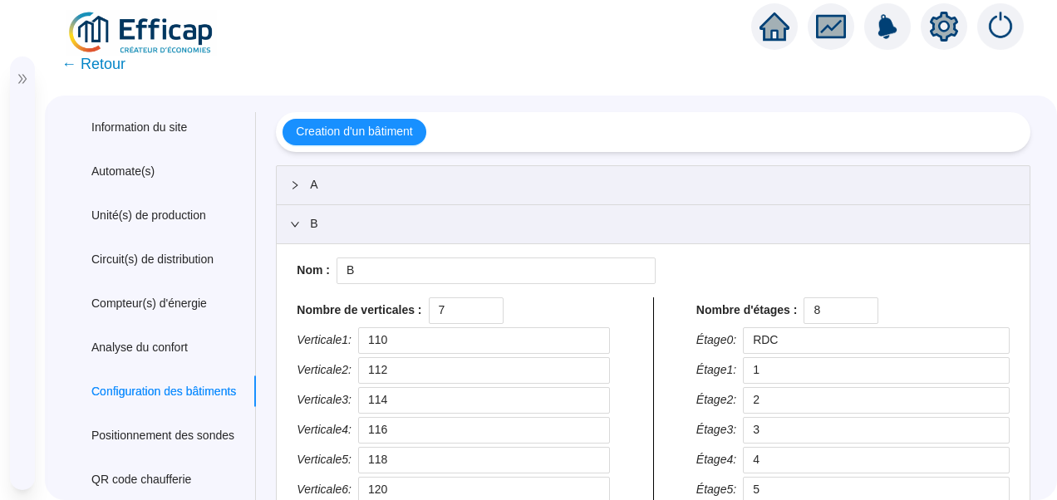
click at [86, 68] on span "← Retour" at bounding box center [94, 63] width 64 height 23
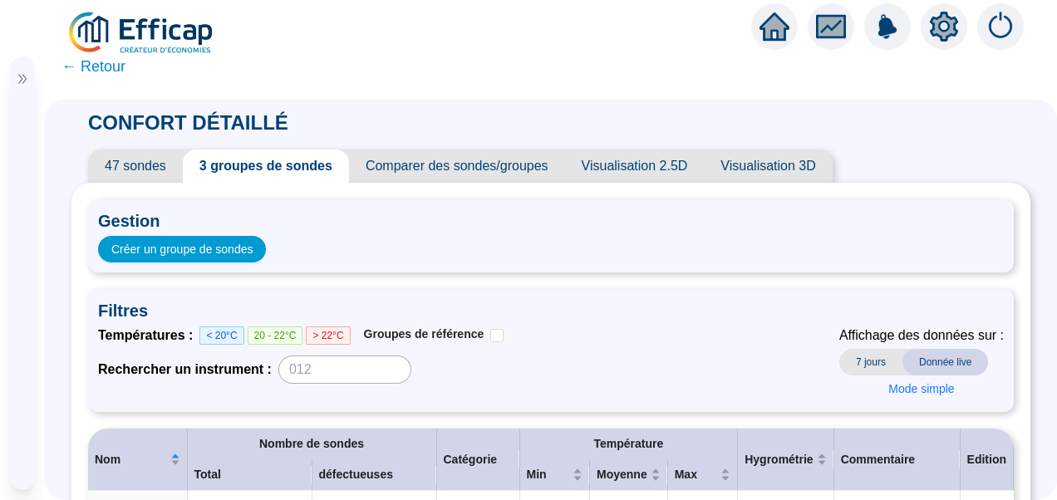
click at [934, 22] on icon "setting" at bounding box center [944, 25] width 28 height 27
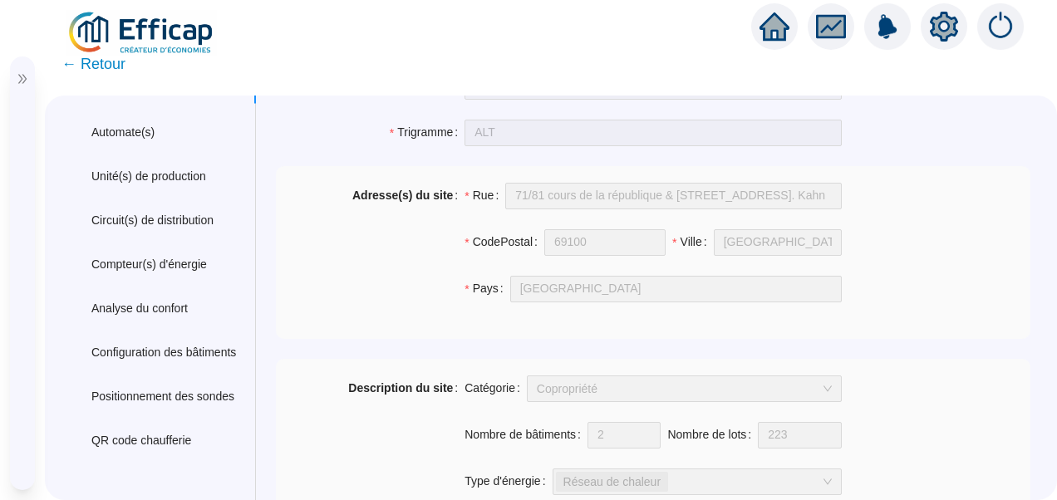
scroll to position [40, 0]
click at [155, 407] on div "Positionnement des sondes" at bounding box center [163, 396] width 185 height 31
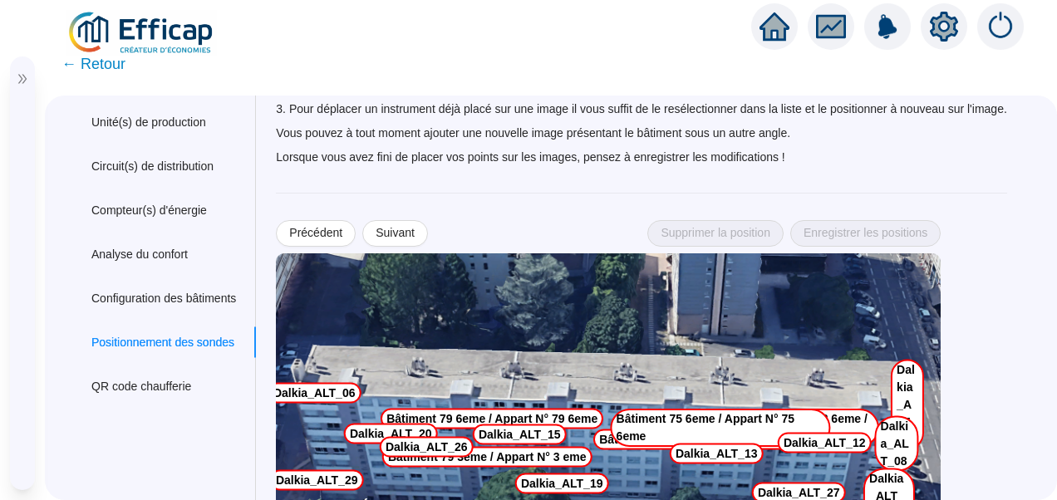
scroll to position [90, 0]
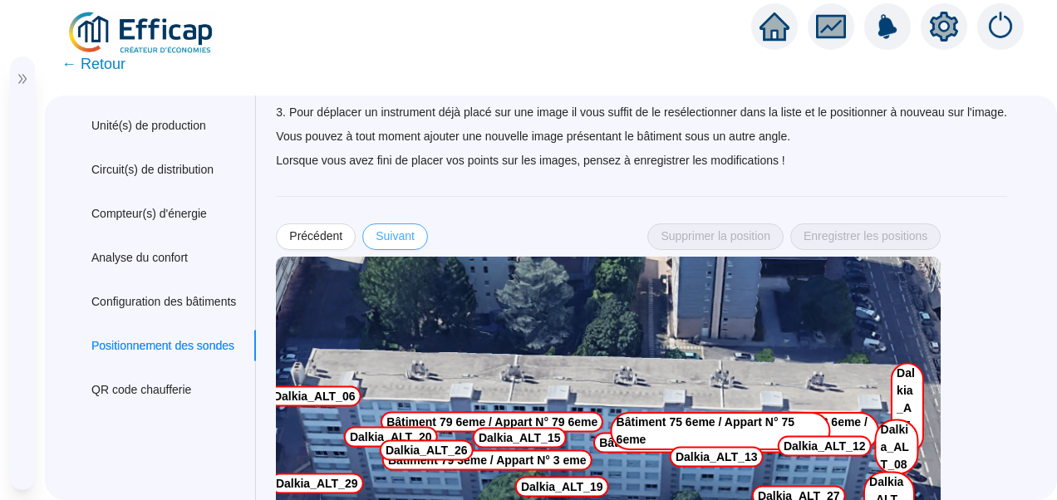
click at [398, 224] on button "Suivant" at bounding box center [395, 237] width 66 height 27
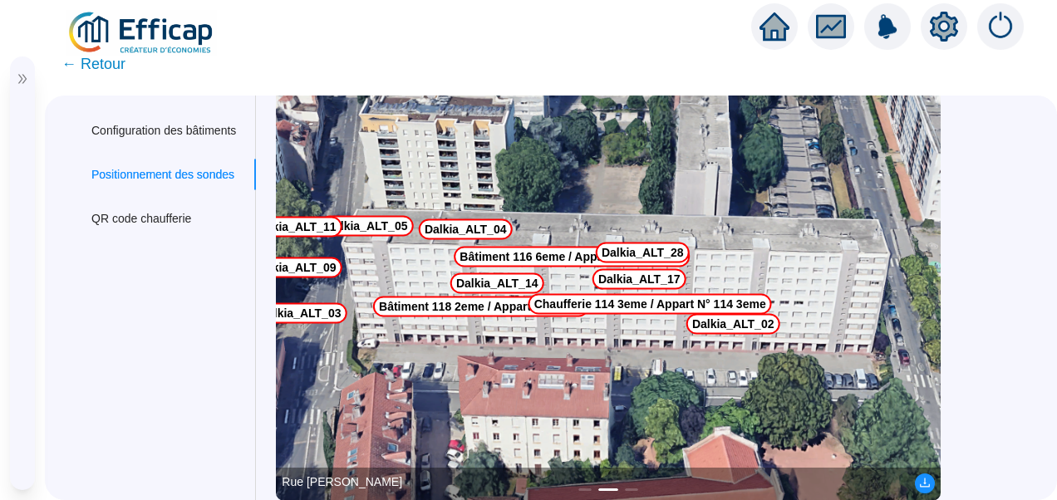
scroll to position [0, 0]
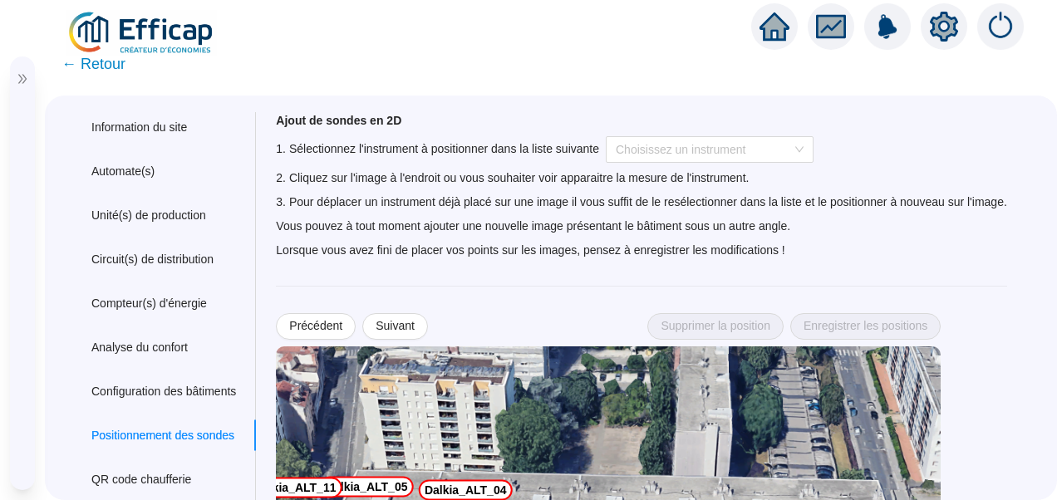
click at [107, 73] on span "← Retour" at bounding box center [94, 63] width 64 height 23
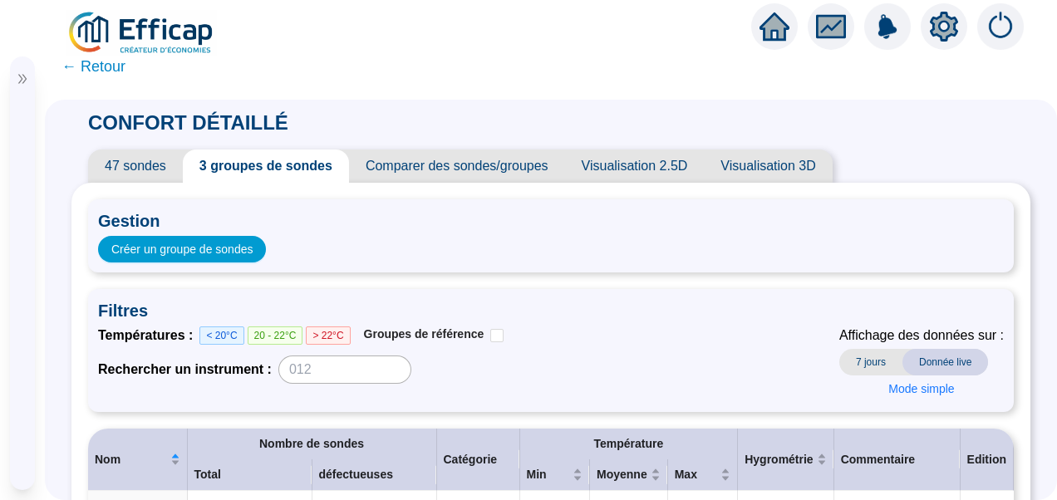
click at [125, 169] on span "47 sondes" at bounding box center [135, 166] width 95 height 33
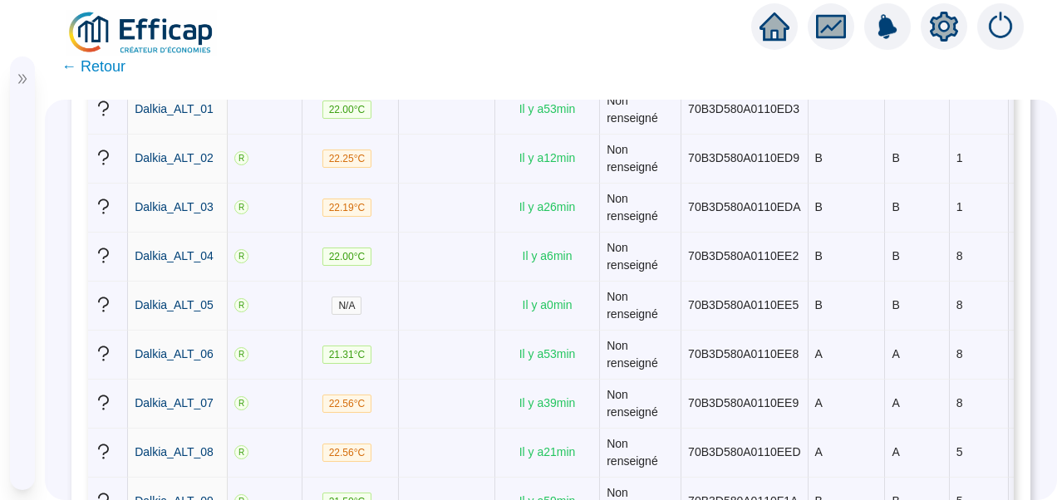
click at [939, 29] on icon "setting" at bounding box center [945, 27] width 12 height 12
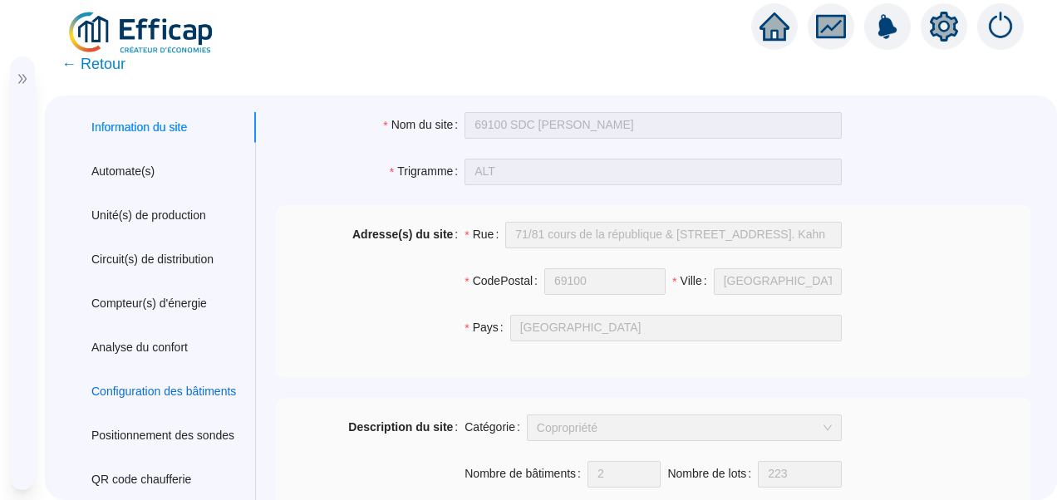
click at [173, 383] on div "Configuration des bâtiments" at bounding box center [163, 391] width 145 height 17
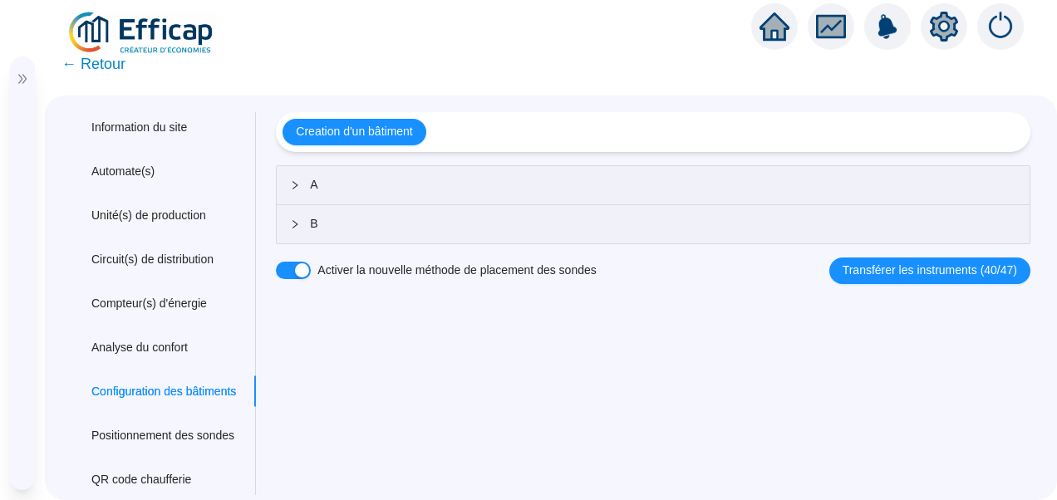
click at [391, 216] on span "B" at bounding box center [663, 223] width 707 height 17
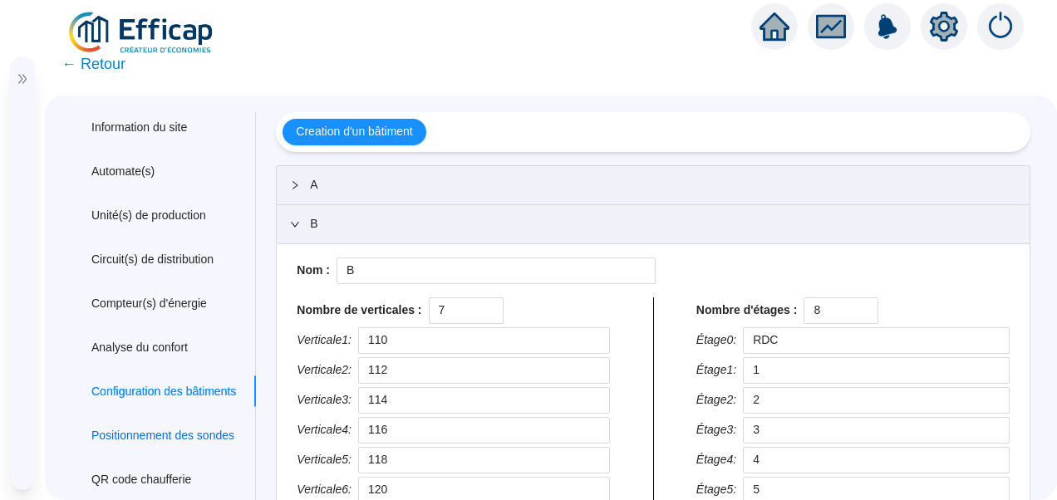
click at [164, 441] on div "Positionnement des sondes" at bounding box center [162, 435] width 143 height 17
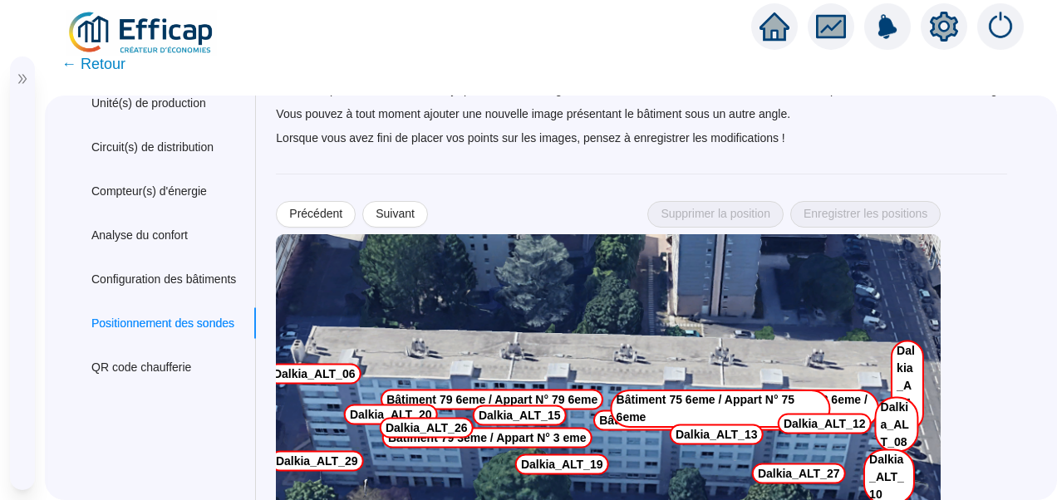
scroll to position [80, 0]
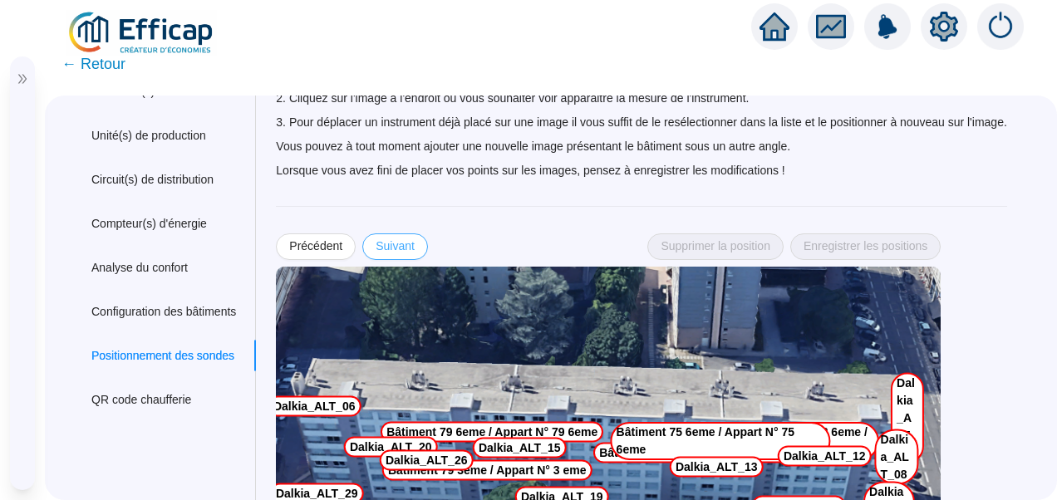
click at [382, 234] on button "Suivant" at bounding box center [395, 247] width 66 height 27
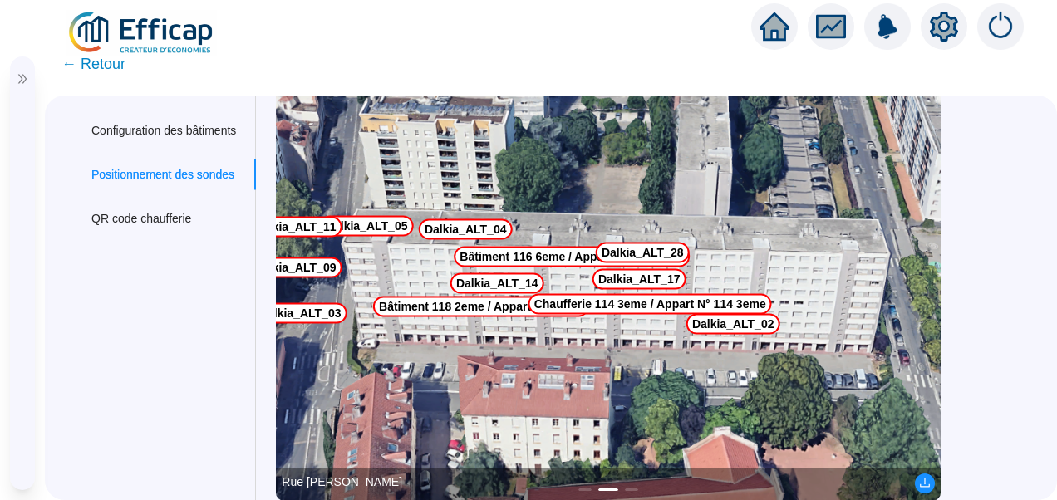
scroll to position [0, 0]
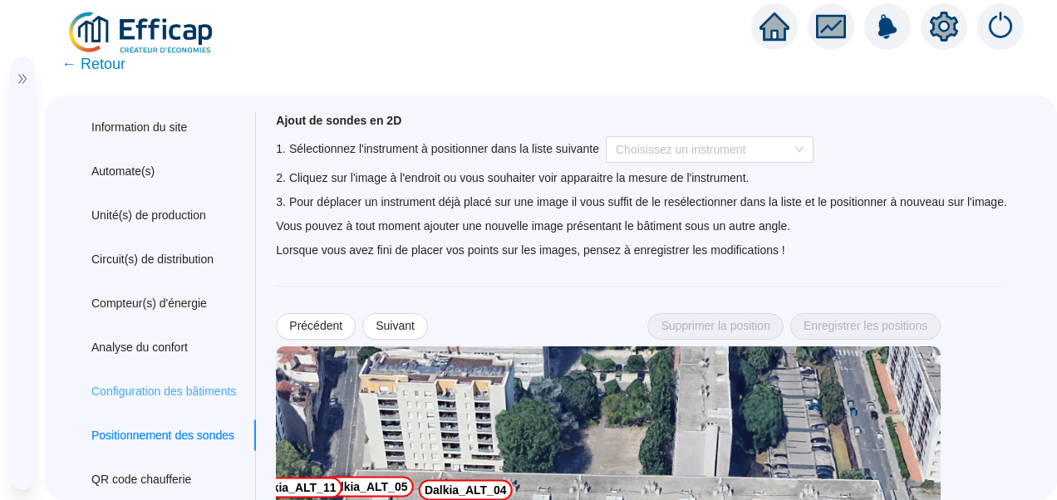
click at [165, 382] on div "Configuration des bâtiments" at bounding box center [163, 392] width 185 height 31
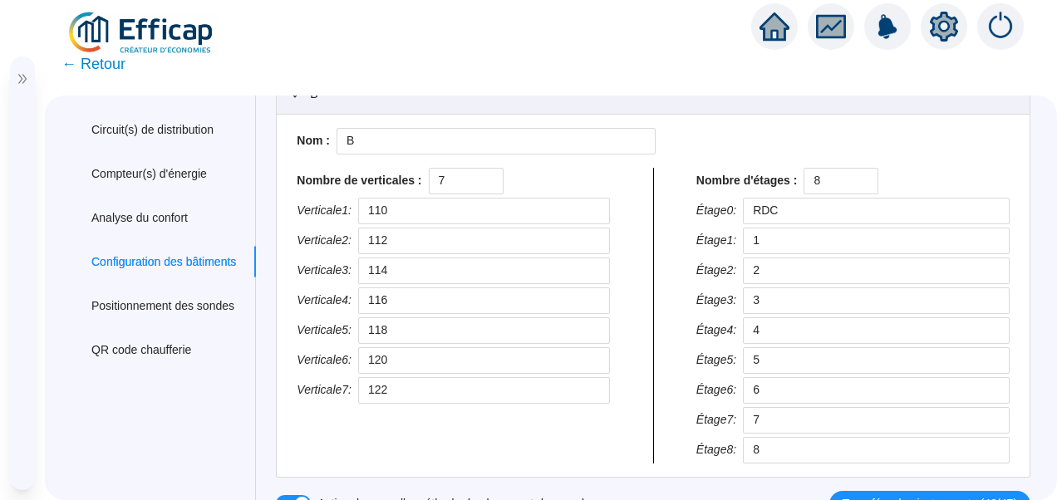
scroll to position [136, 0]
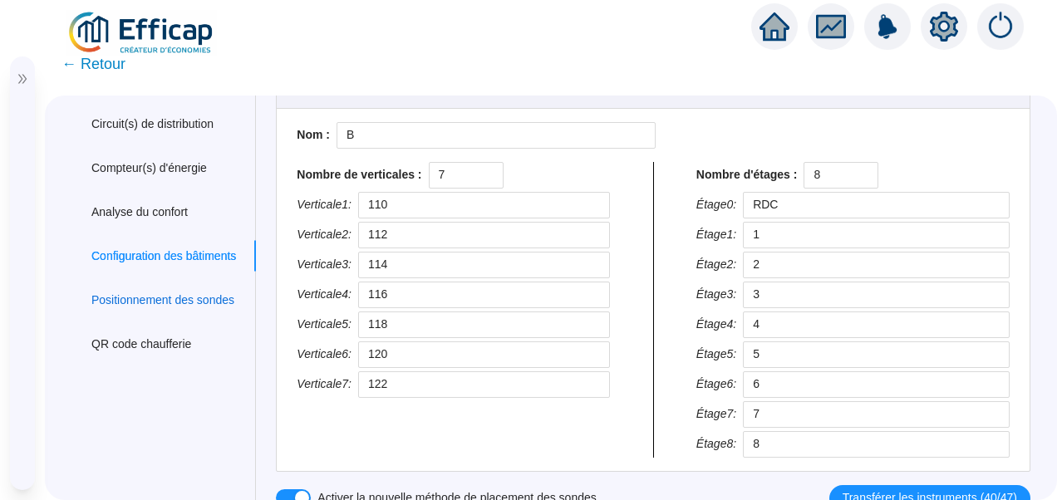
click at [160, 304] on div "Positionnement des sondes" at bounding box center [162, 300] width 143 height 17
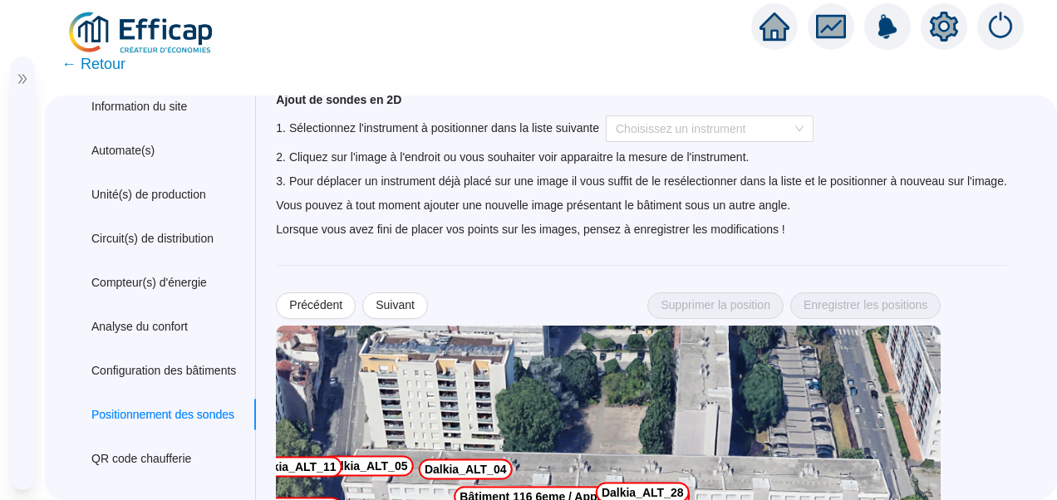
scroll to position [20, 0]
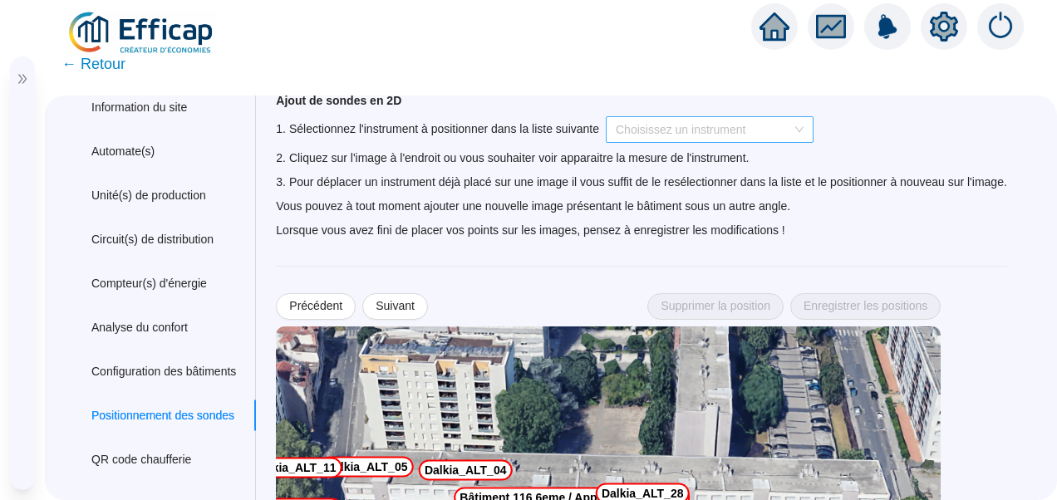
click at [690, 130] on input "search" at bounding box center [702, 129] width 173 height 25
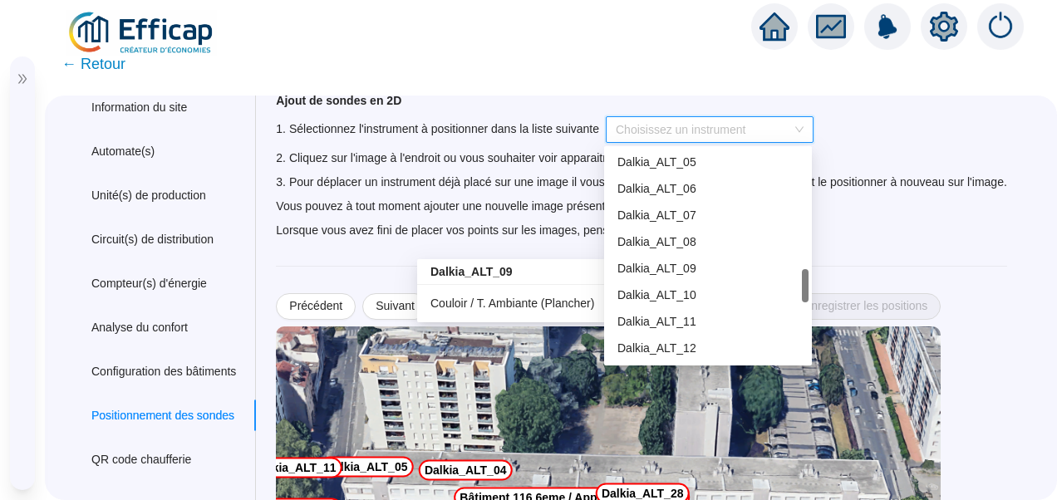
scroll to position [756, 0]
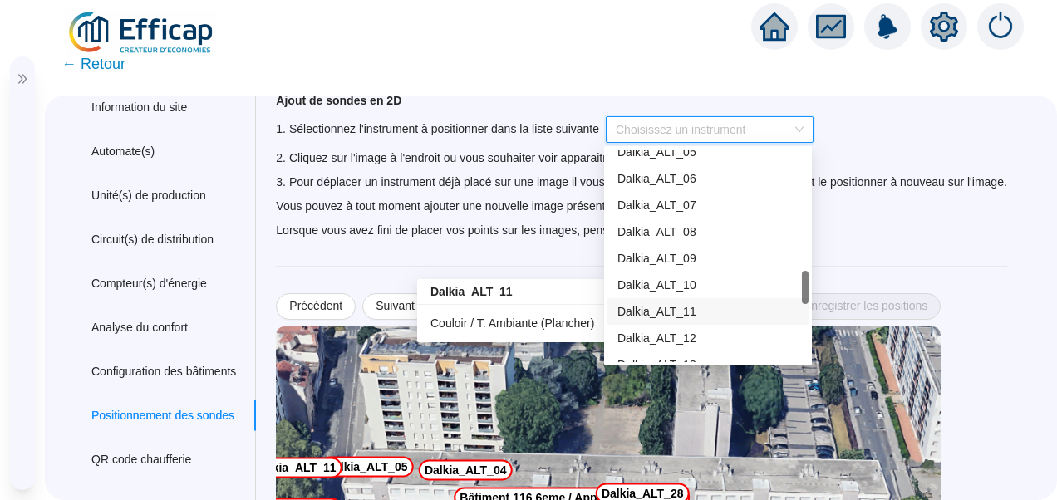
click at [658, 311] on span "Dalkia_ALT_11" at bounding box center [657, 311] width 79 height 13
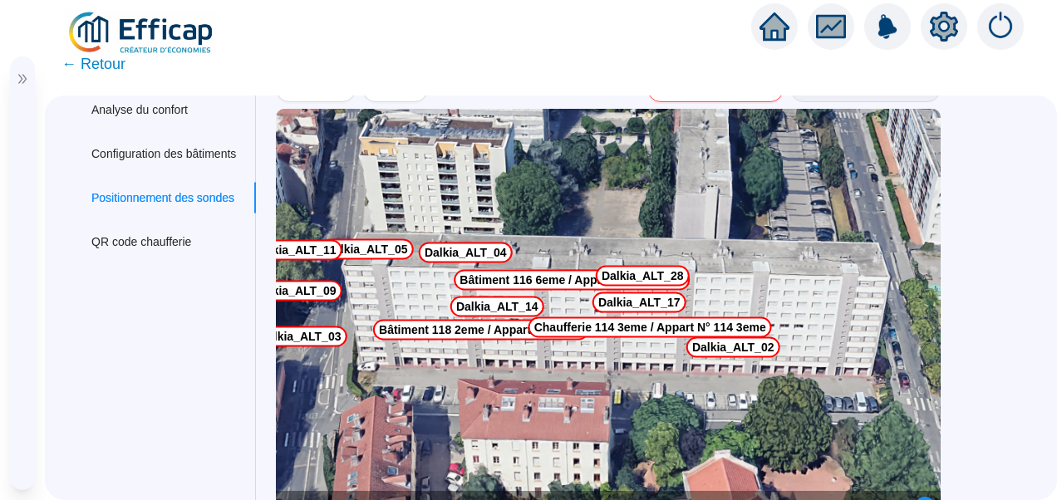
scroll to position [239, 0]
click at [360, 271] on img at bounding box center [608, 316] width 665 height 416
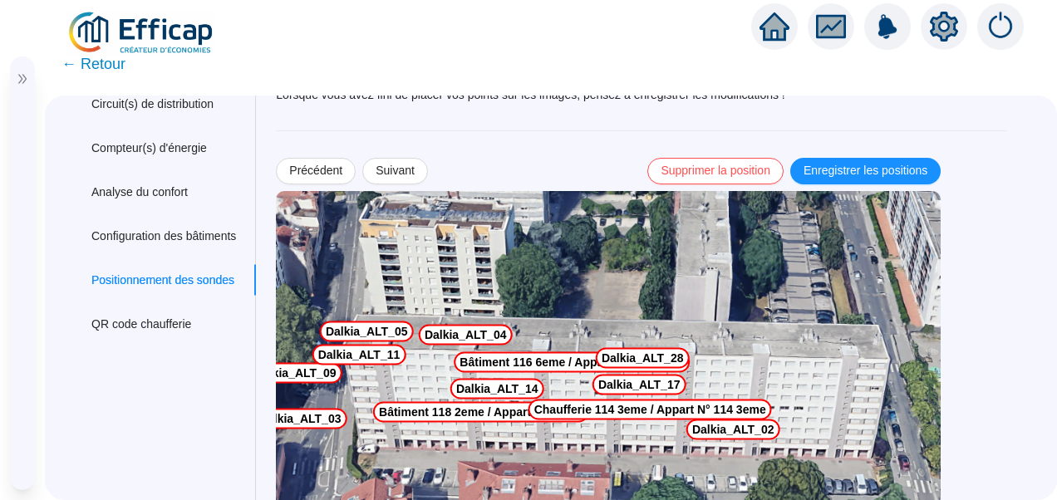
scroll to position [140, 0]
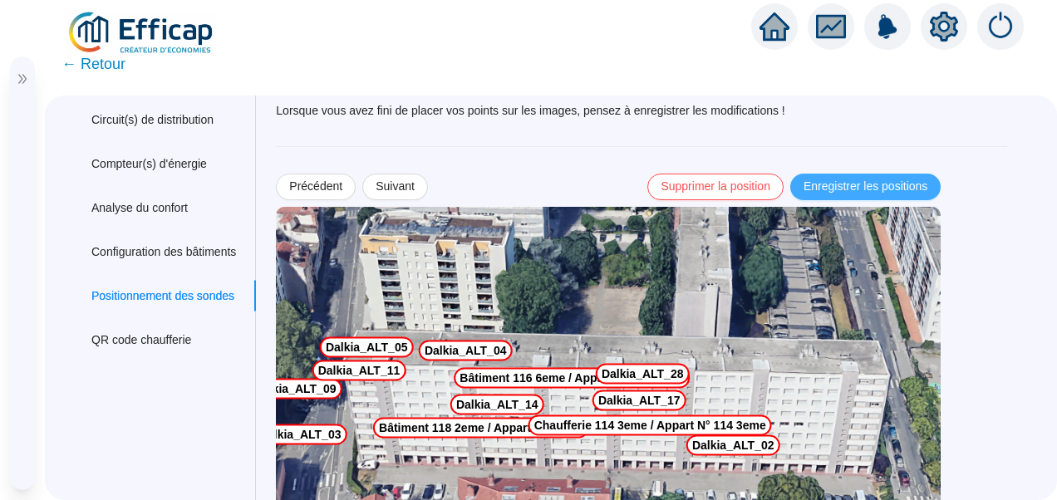
click at [873, 184] on span "Enregistrer les positions" at bounding box center [866, 186] width 124 height 17
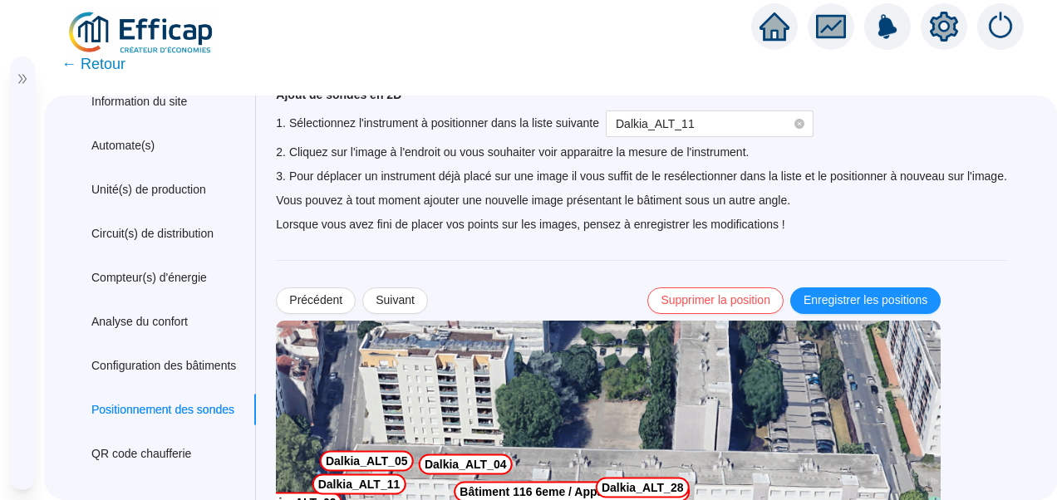
scroll to position [25, 0]
click at [154, 37] on img at bounding box center [142, 33] width 150 height 47
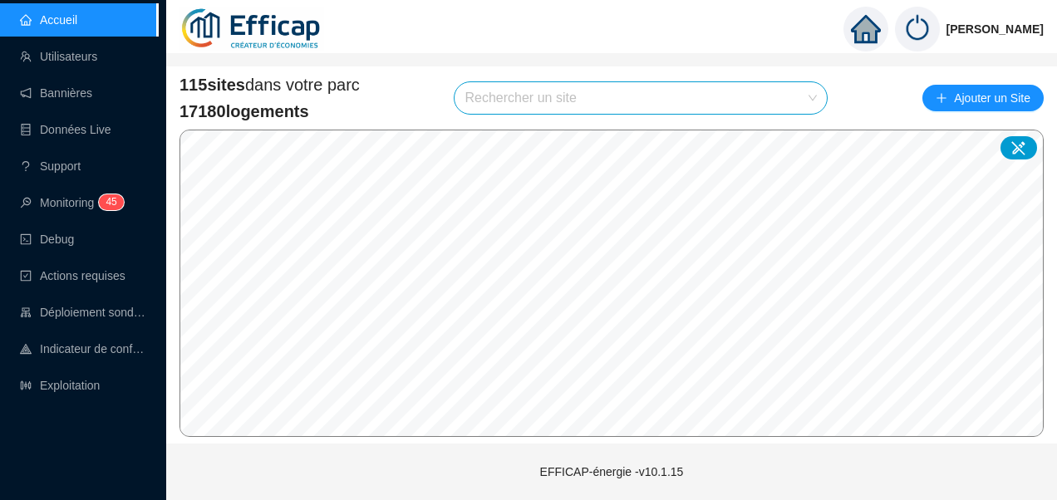
drag, startPoint x: 154, startPoint y: 37, endPoint x: 638, endPoint y: 35, distance: 483.9
click at [638, 35] on div "Christophe Coiron" at bounding box center [611, 29] width 891 height 58
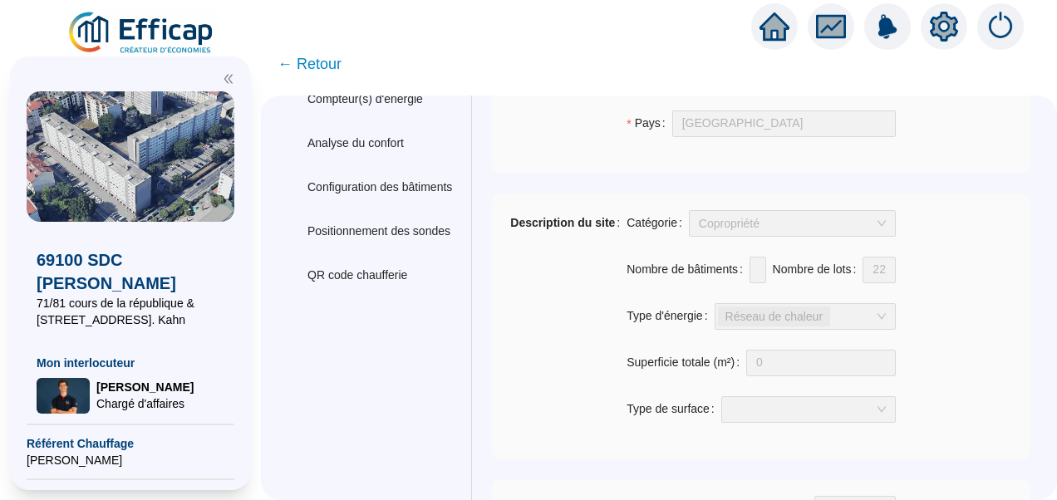
scroll to position [201, 0]
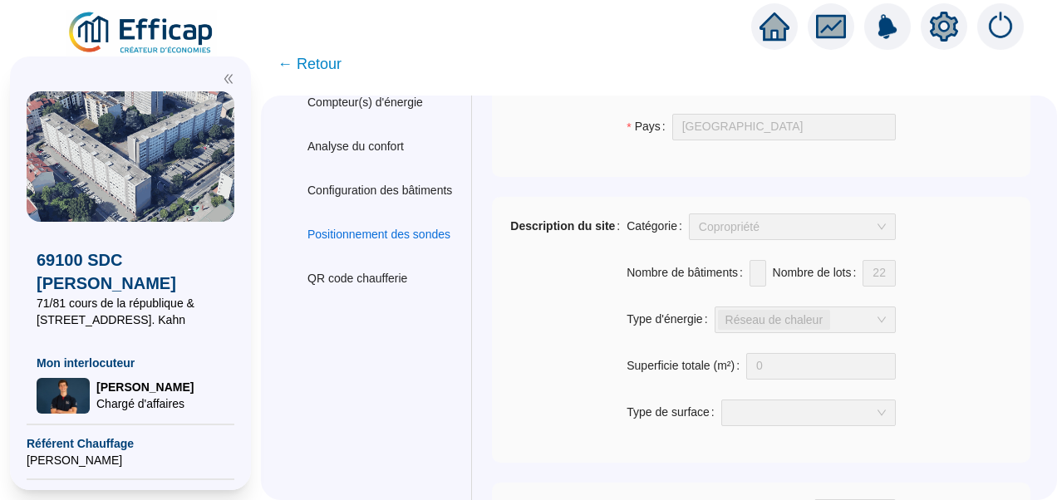
click at [393, 237] on div "Positionnement des sondes" at bounding box center [379, 234] width 143 height 17
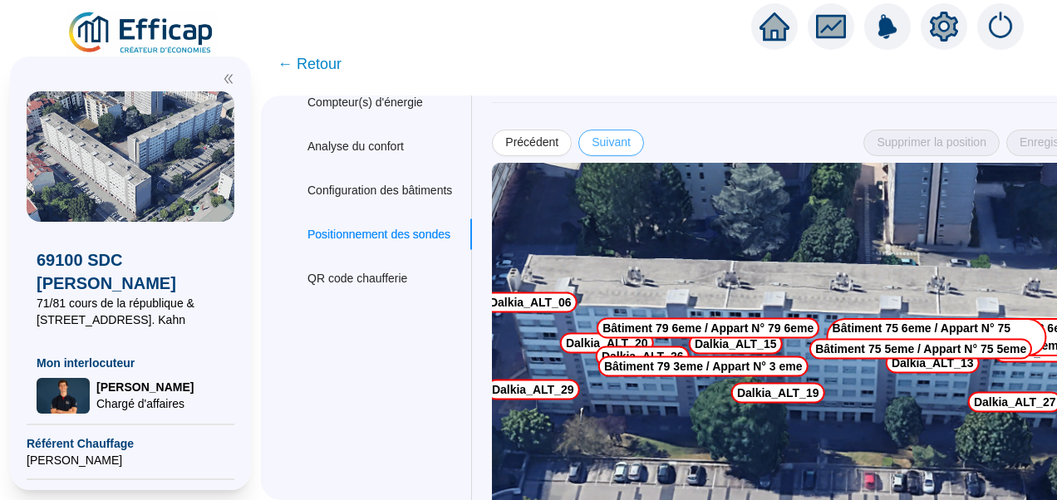
click at [628, 150] on span "Suivant" at bounding box center [611, 142] width 39 height 17
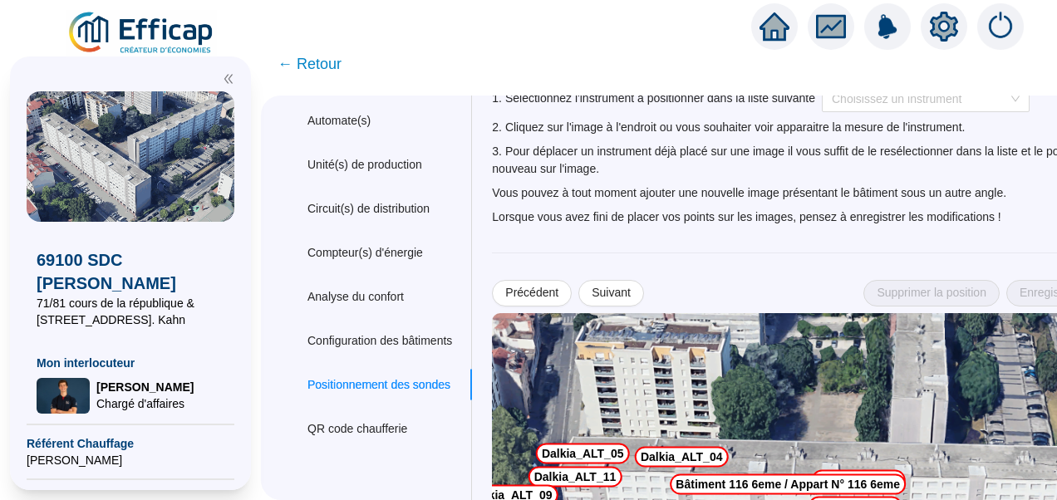
scroll to position [0, 0]
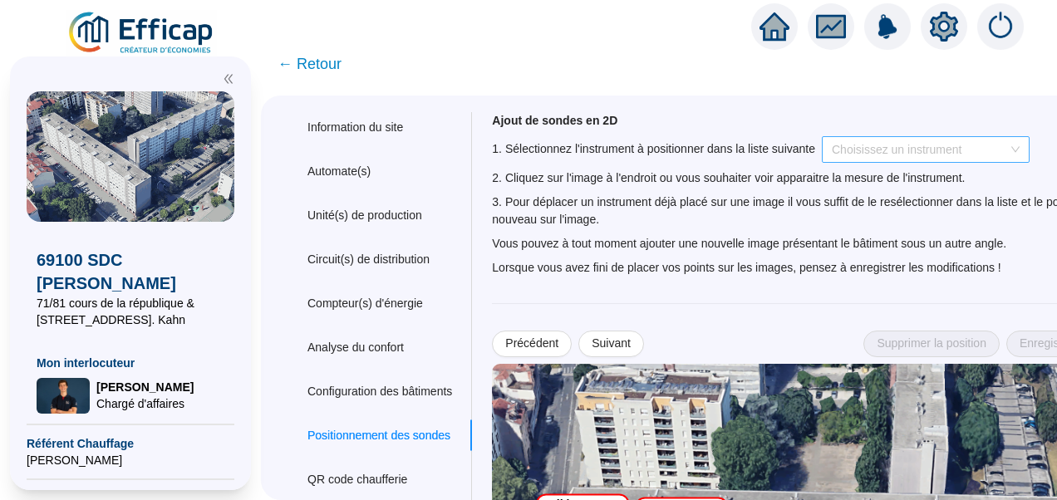
click at [867, 150] on input "search" at bounding box center [918, 149] width 173 height 25
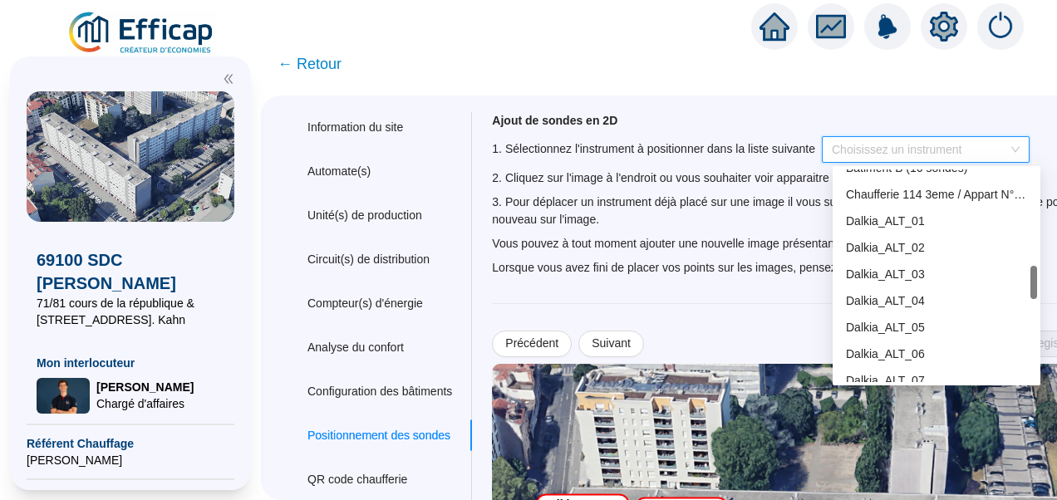
scroll to position [604, 0]
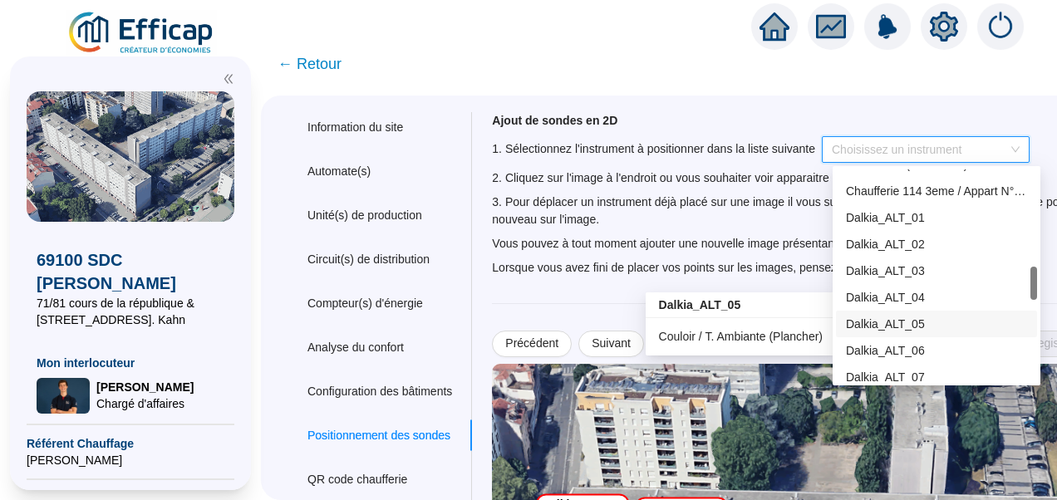
click at [898, 320] on span "Dalkia_ALT_05" at bounding box center [885, 324] width 79 height 13
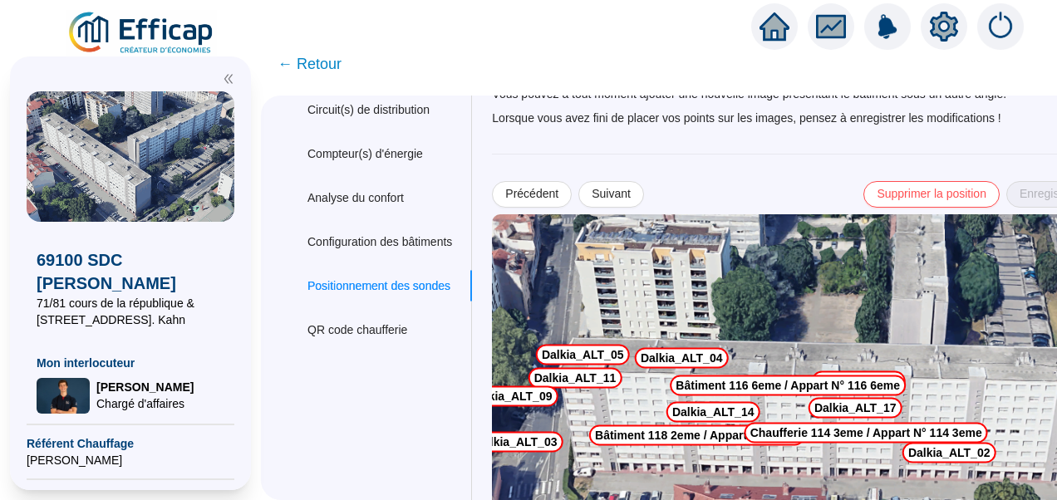
scroll to position [279, 0]
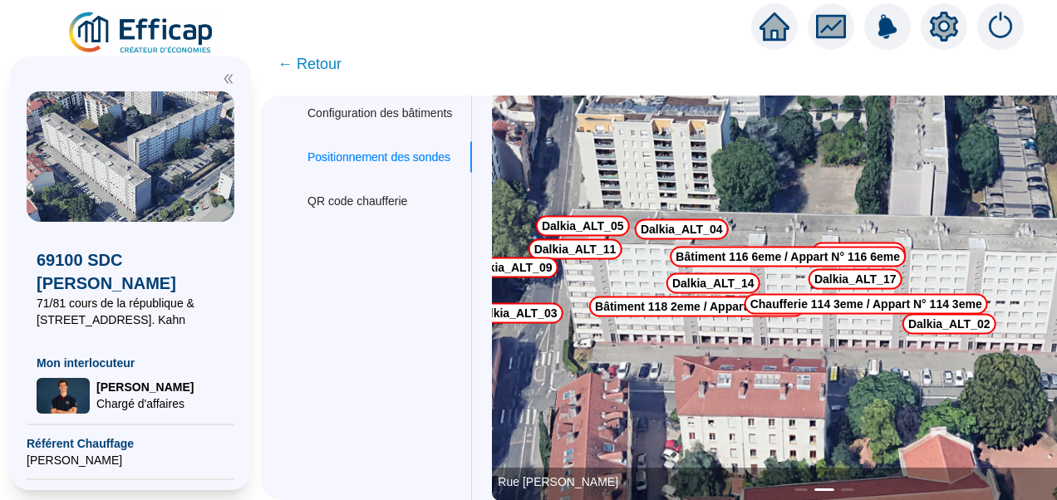
click at [679, 252] on img at bounding box center [824, 294] width 665 height 416
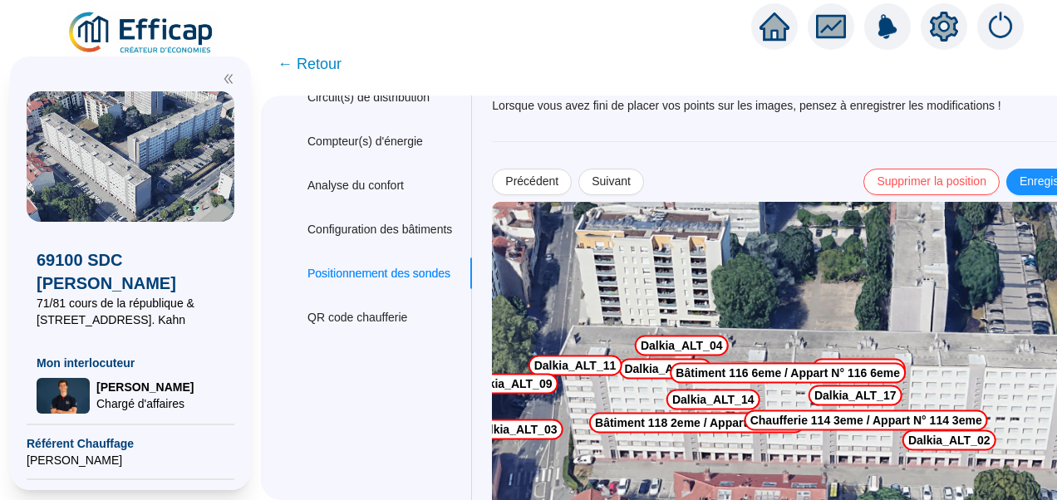
scroll to position [155, 0]
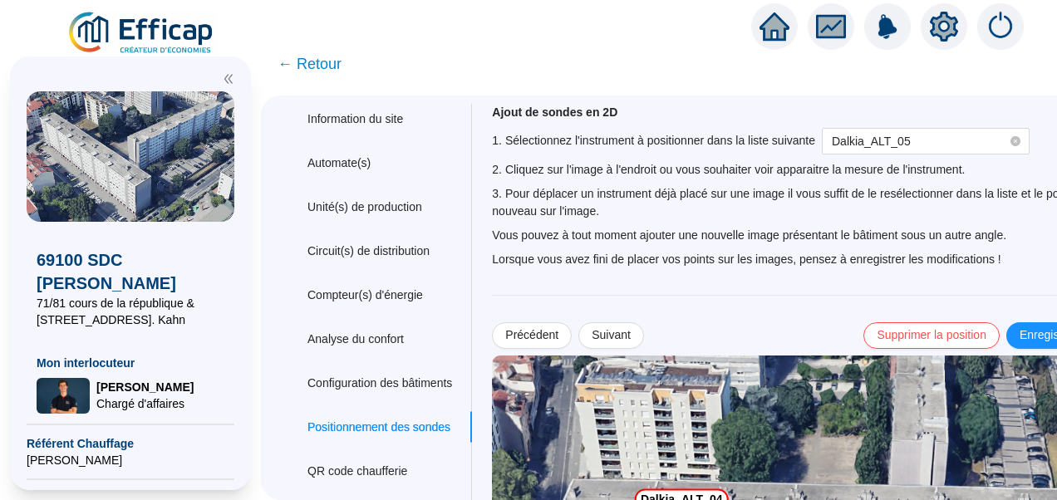
scroll to position [7, 0]
click at [880, 150] on span "Dalkia_ALT_05" at bounding box center [926, 142] width 188 height 25
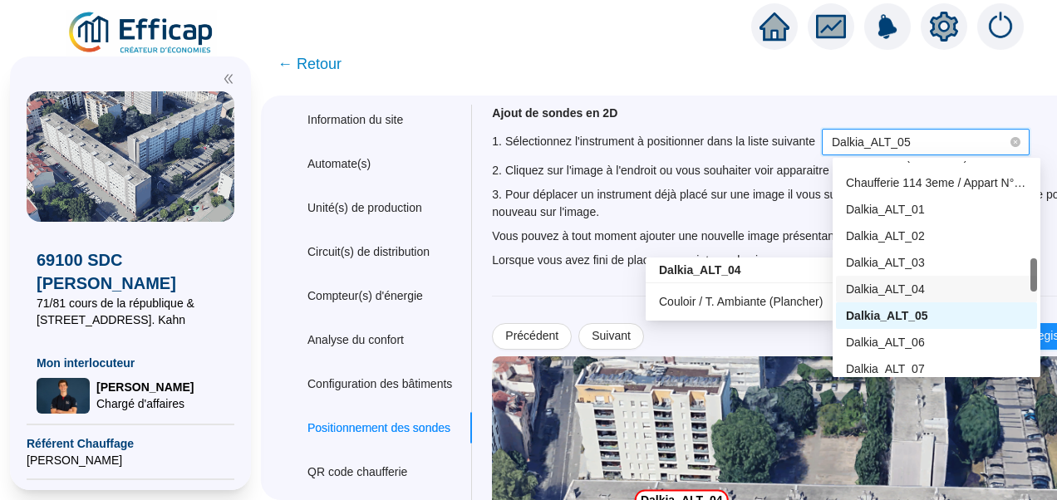
click at [894, 283] on span "Dalkia_ALT_04" at bounding box center [885, 289] width 79 height 13
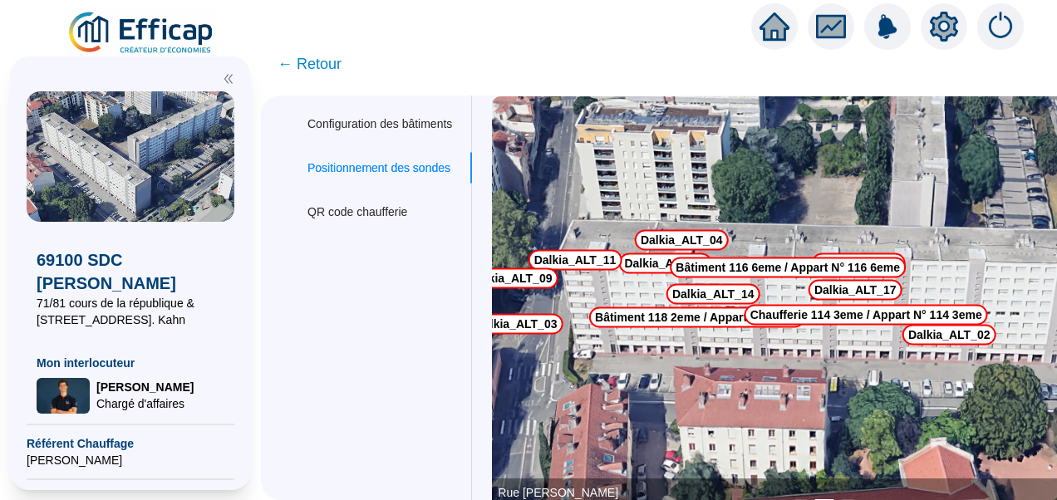
scroll to position [270, 0]
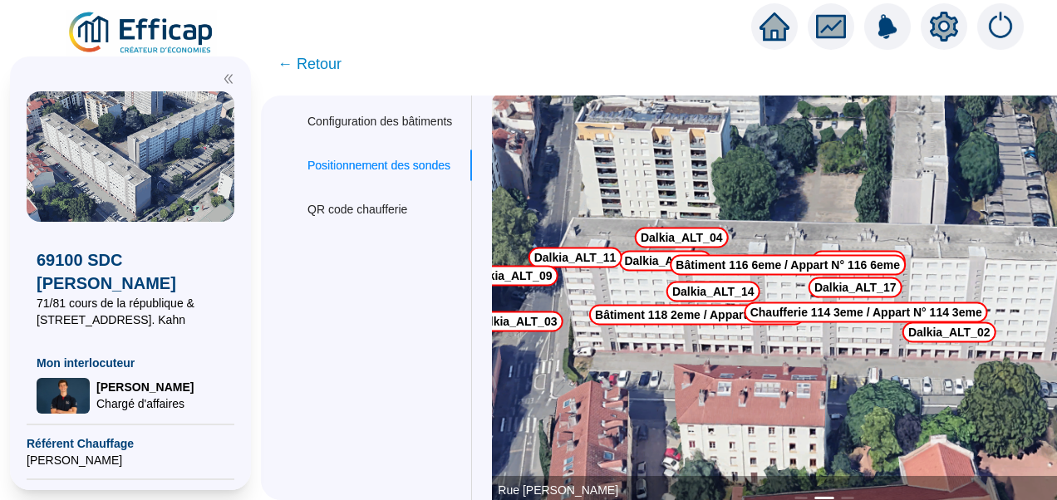
click at [759, 265] on img at bounding box center [824, 302] width 665 height 416
click at [760, 260] on img at bounding box center [824, 302] width 665 height 416
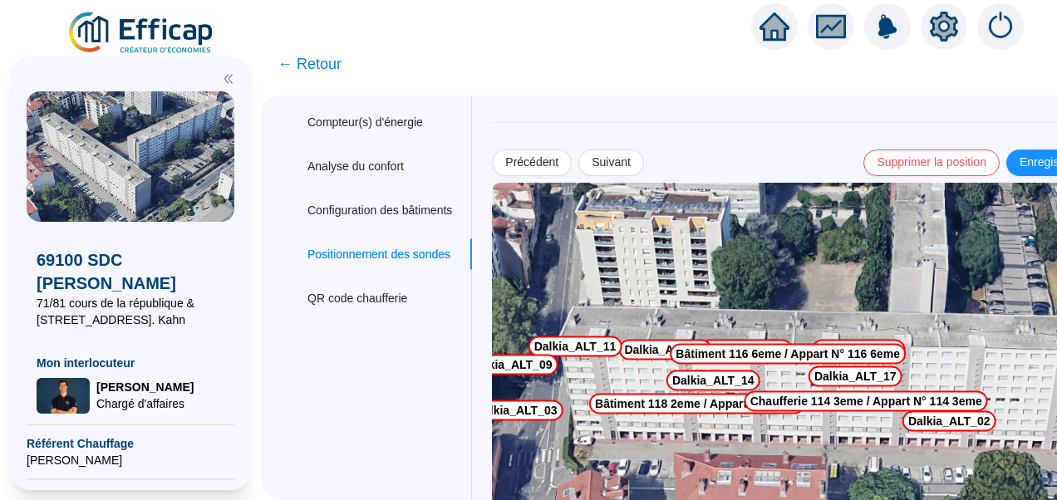
scroll to position [180, 0]
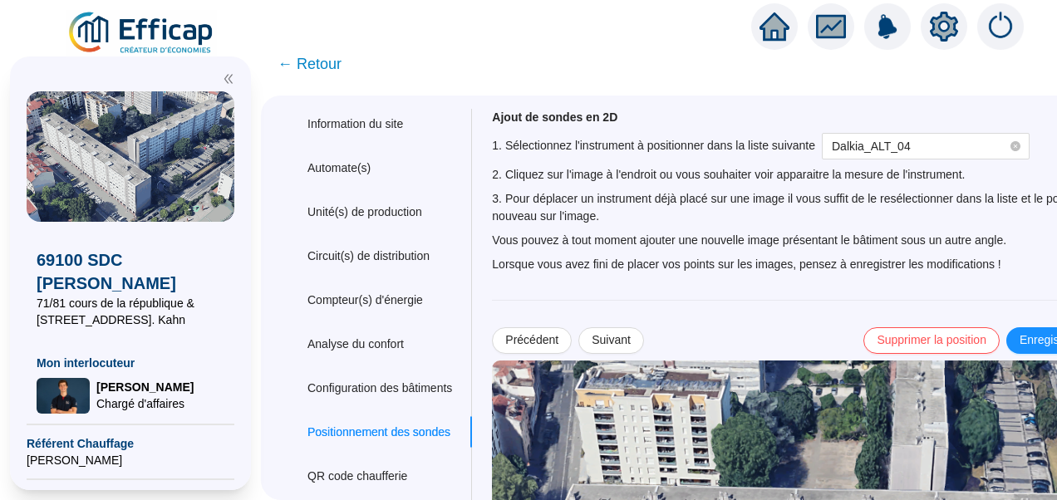
scroll to position [2, 0]
click at [909, 141] on span "Dalkia_ALT_04" at bounding box center [871, 147] width 79 height 13
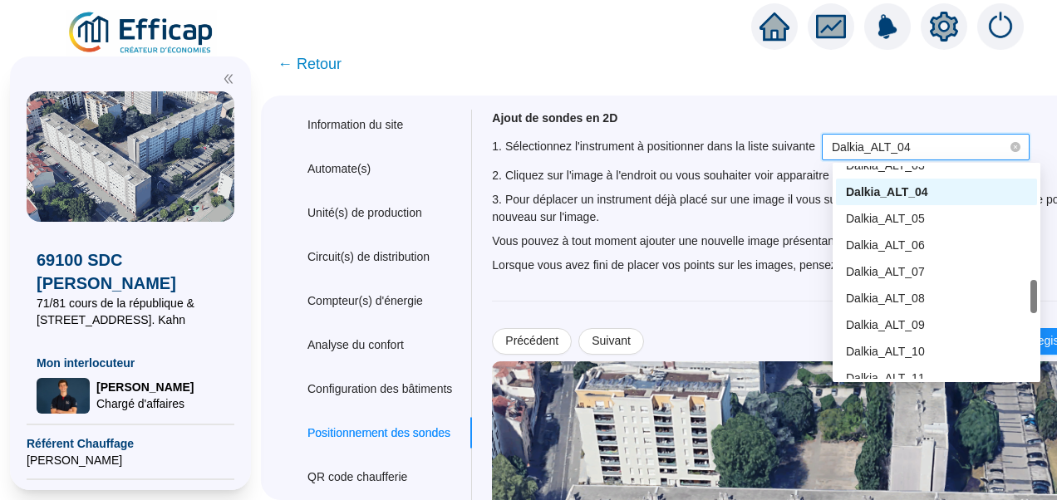
scroll to position [708, 0]
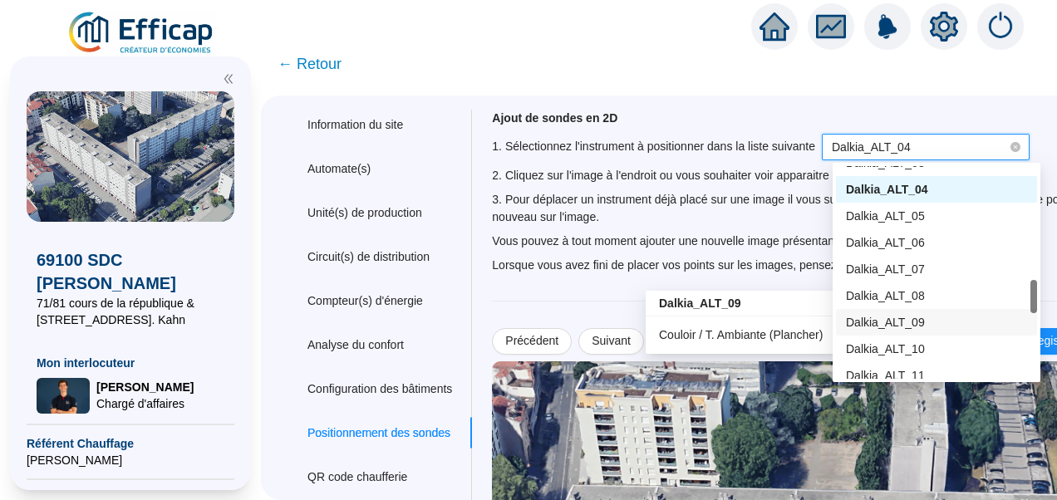
click at [905, 317] on span "Dalkia_ALT_09" at bounding box center [885, 322] width 79 height 13
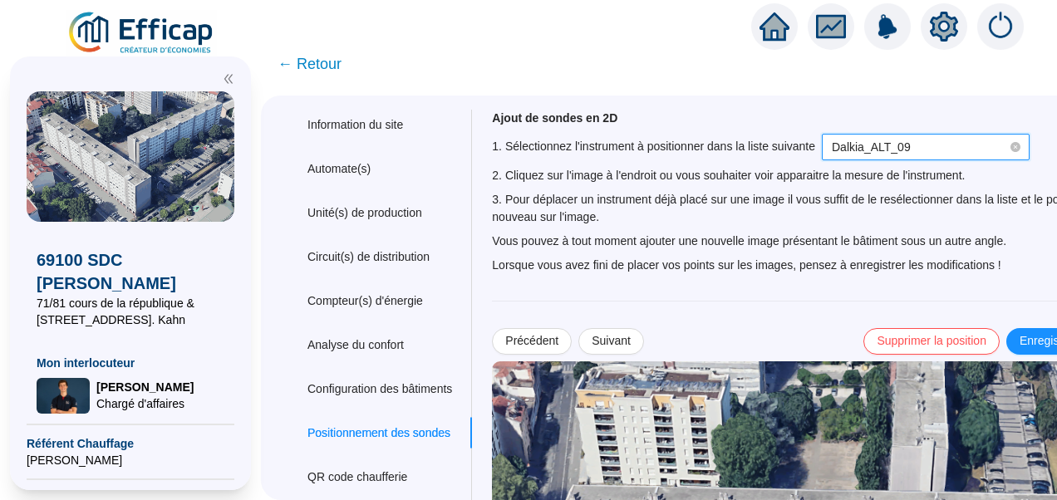
scroll to position [279, 0]
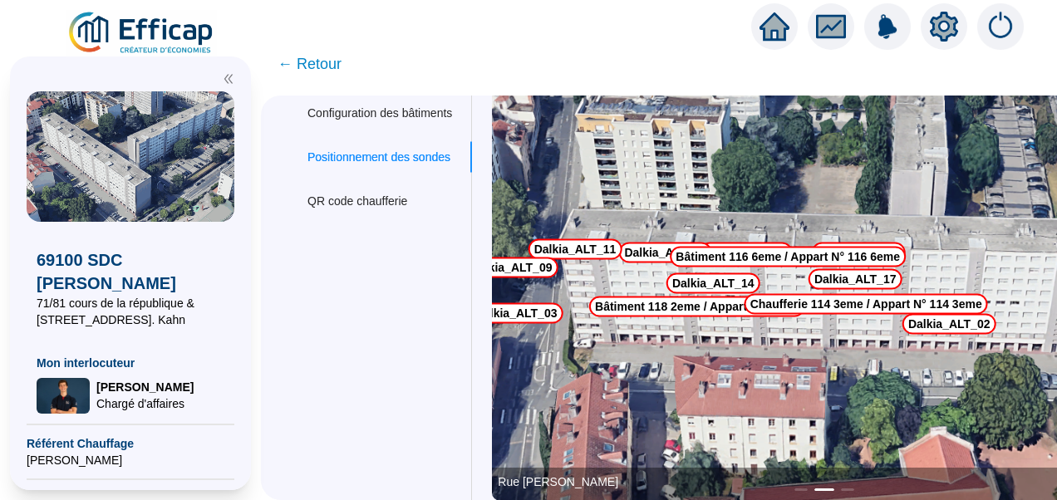
click at [598, 279] on img at bounding box center [824, 294] width 665 height 416
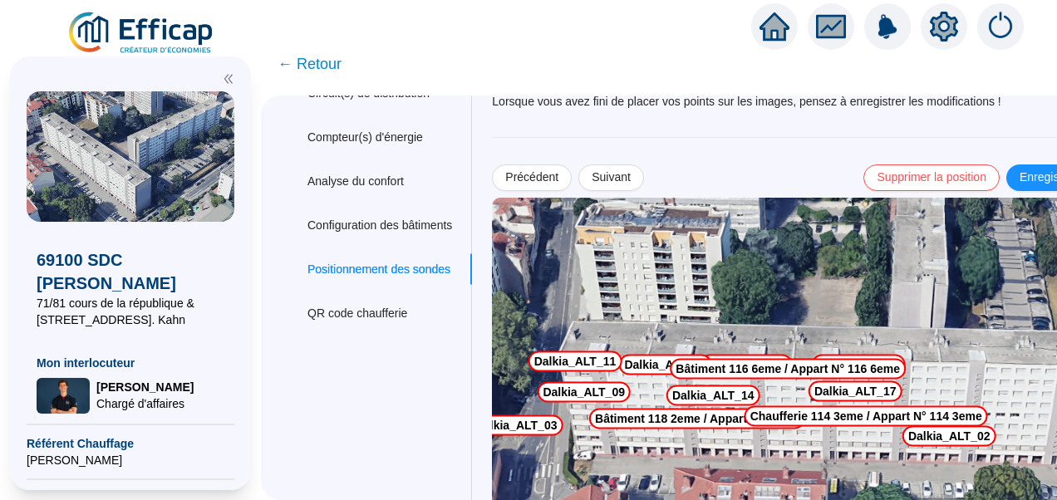
scroll to position [165, 0]
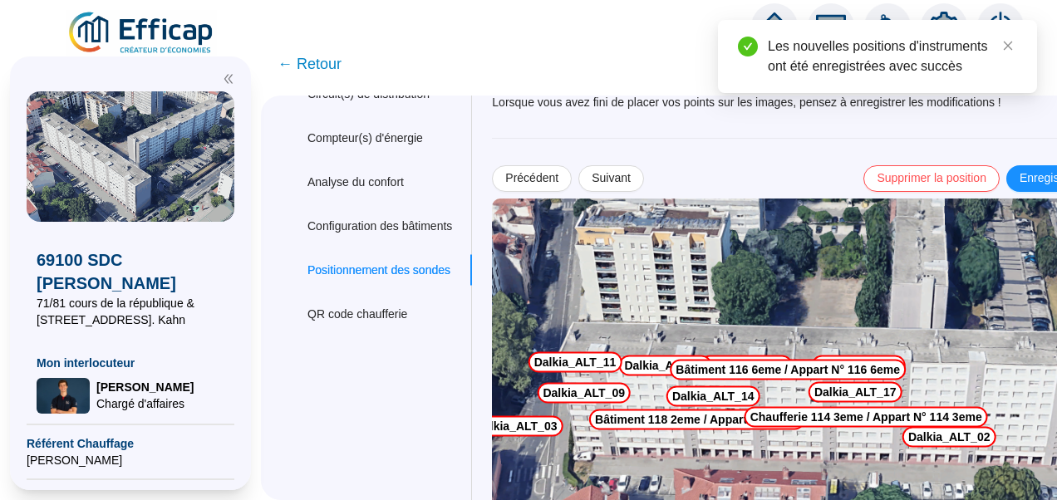
scroll to position [0, 0]
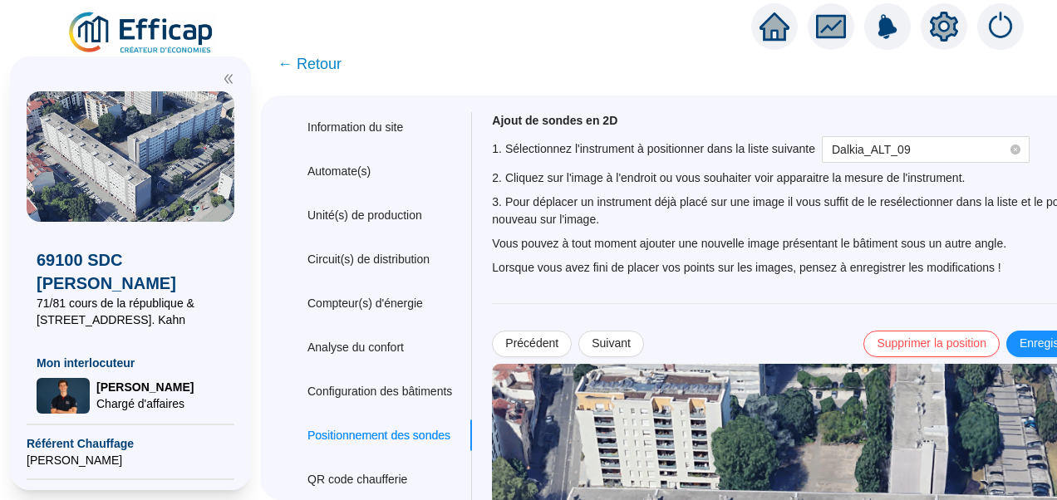
click at [910, 163] on div "Ajout de sondes en 2D 1. Sélectionnez l'instrument à positionner dans la liste …" at bounding box center [824, 194] width 665 height 165
click at [924, 158] on span "Dalkia_ALT_09" at bounding box center [926, 149] width 188 height 25
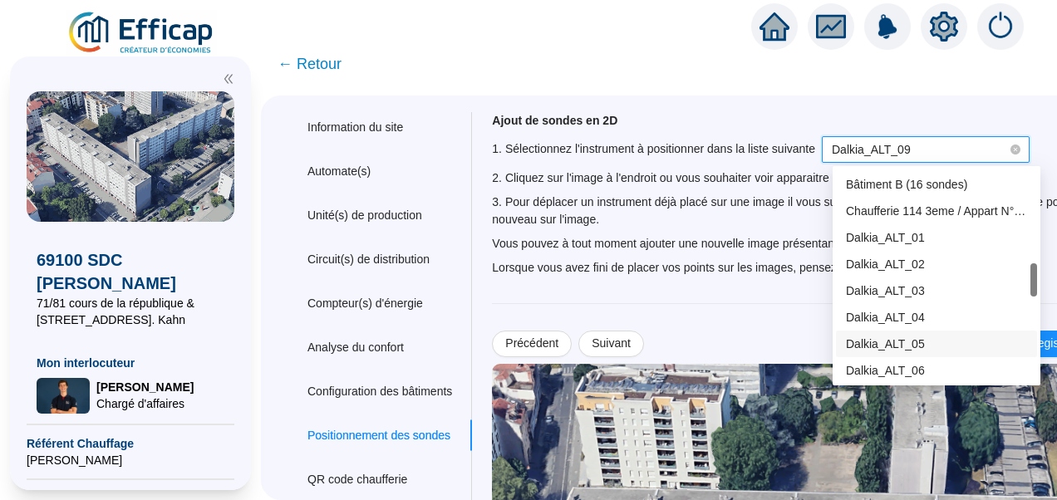
scroll to position [584, 0]
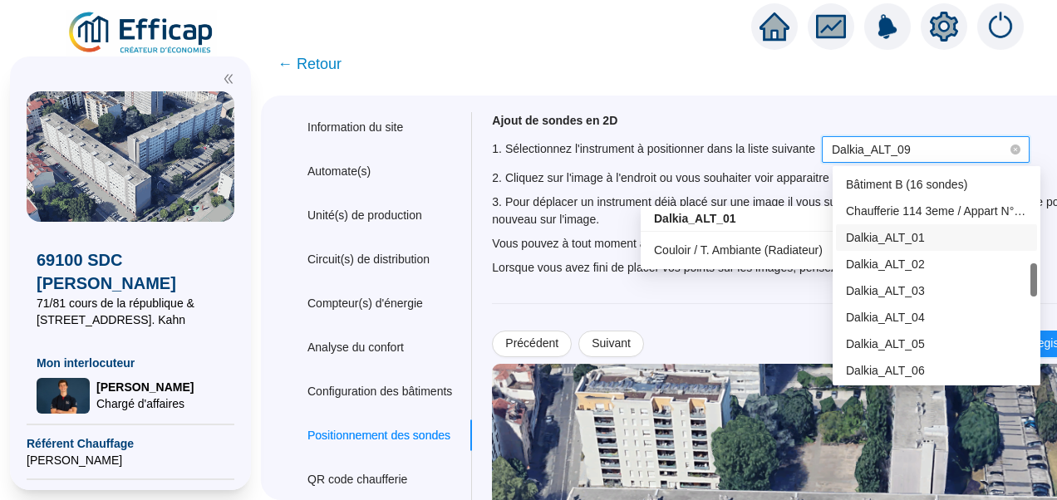
click at [867, 235] on span "Dalkia_ALT_01" at bounding box center [885, 237] width 79 height 13
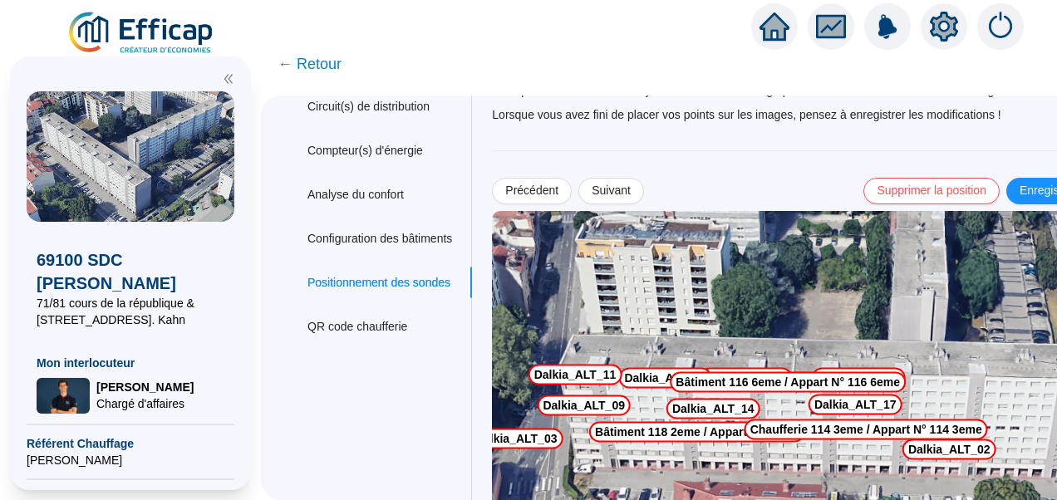
scroll to position [28, 0]
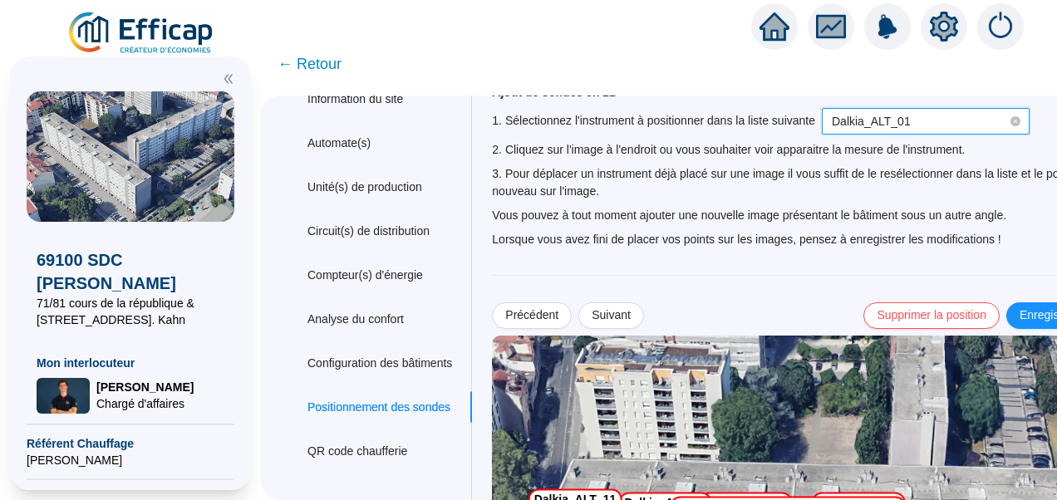
click at [873, 143] on span "2. Cliquez sur l'image à l'endroit ou vous souhaiter voir apparaitre la mesure …" at bounding box center [728, 149] width 473 height 13
click at [891, 119] on span "Dalkia_ALT_01" at bounding box center [871, 121] width 79 height 13
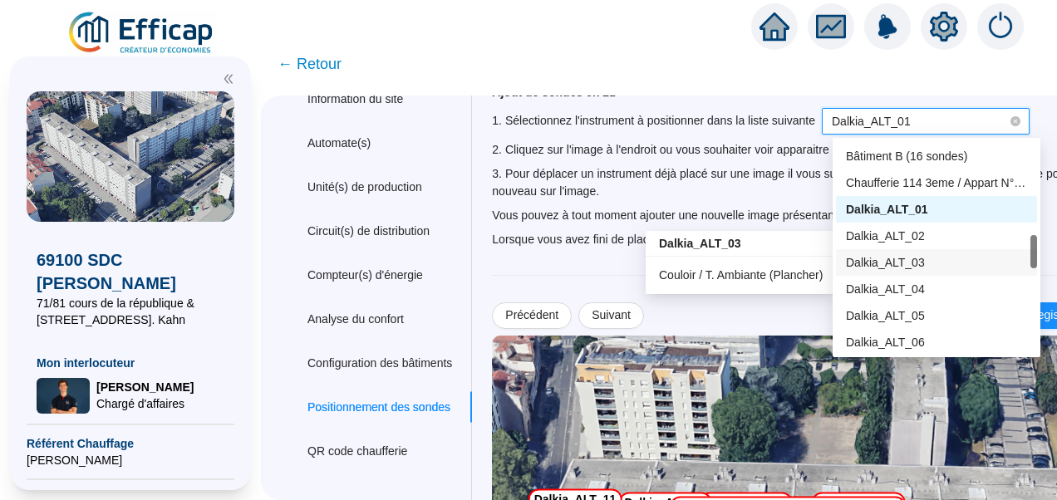
click at [905, 261] on span "Dalkia_ALT_03" at bounding box center [885, 262] width 79 height 13
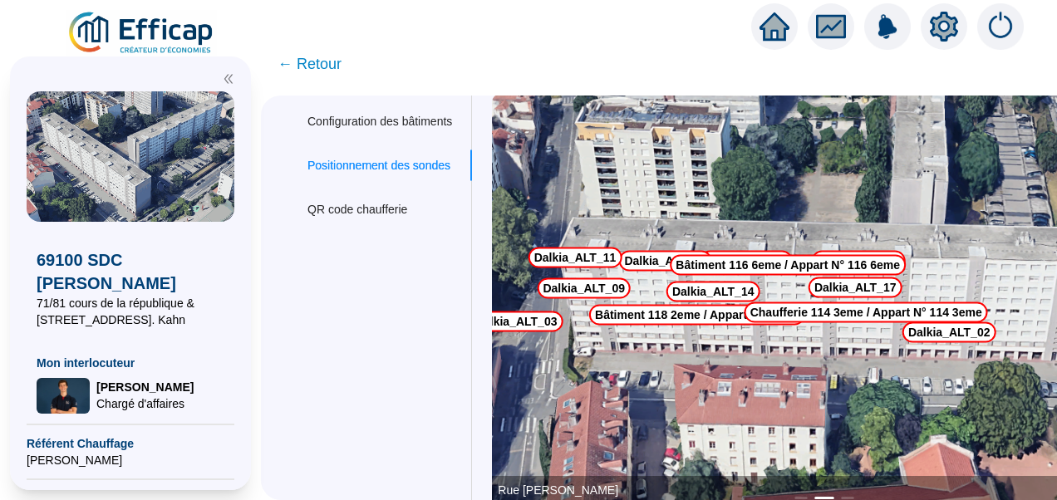
scroll to position [271, 0]
click at [603, 328] on img at bounding box center [824, 301] width 665 height 416
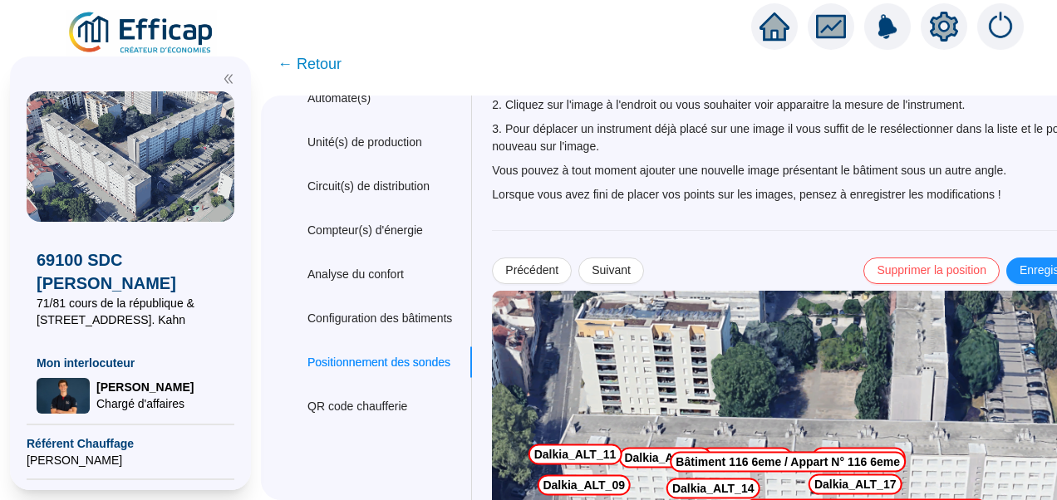
scroll to position [71, 0]
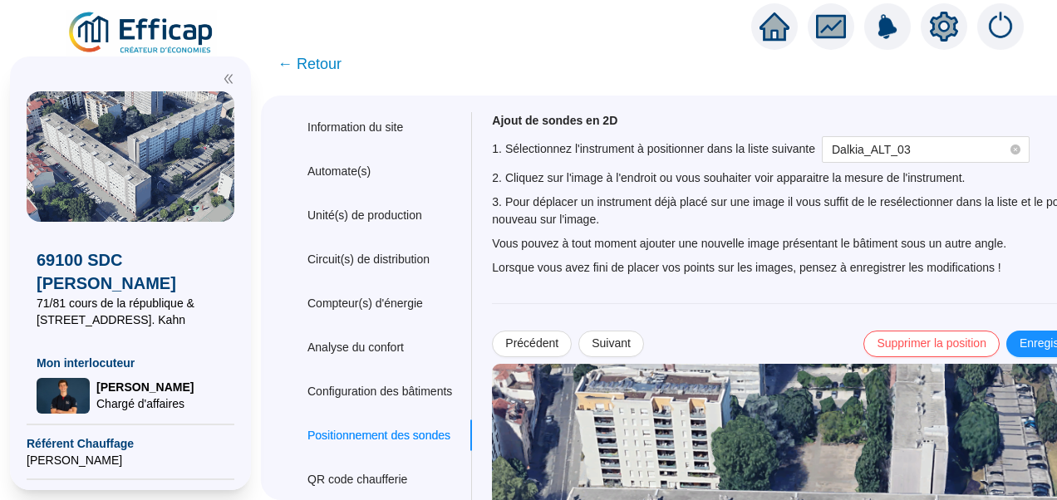
click at [175, 26] on img at bounding box center [142, 33] width 150 height 47
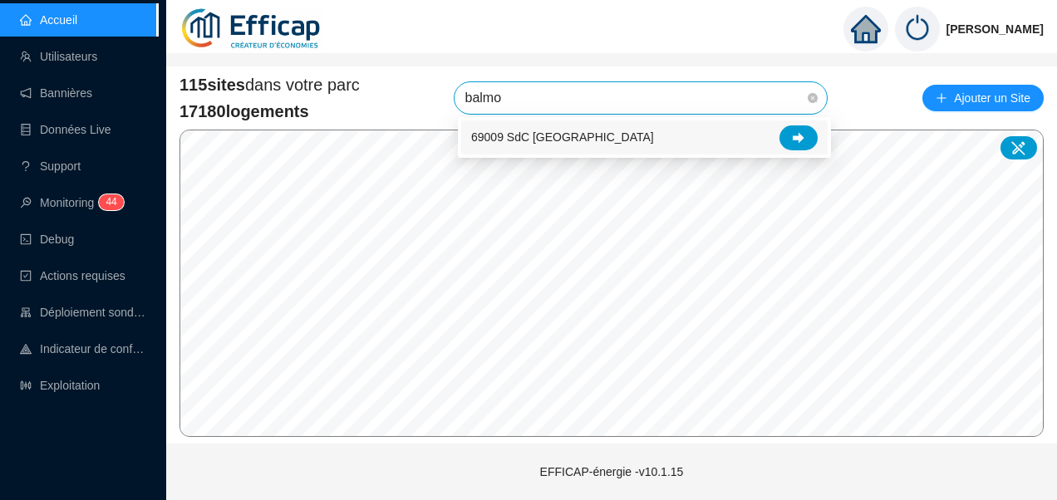
type input "balmon"
click at [788, 144] on div at bounding box center [799, 138] width 38 height 25
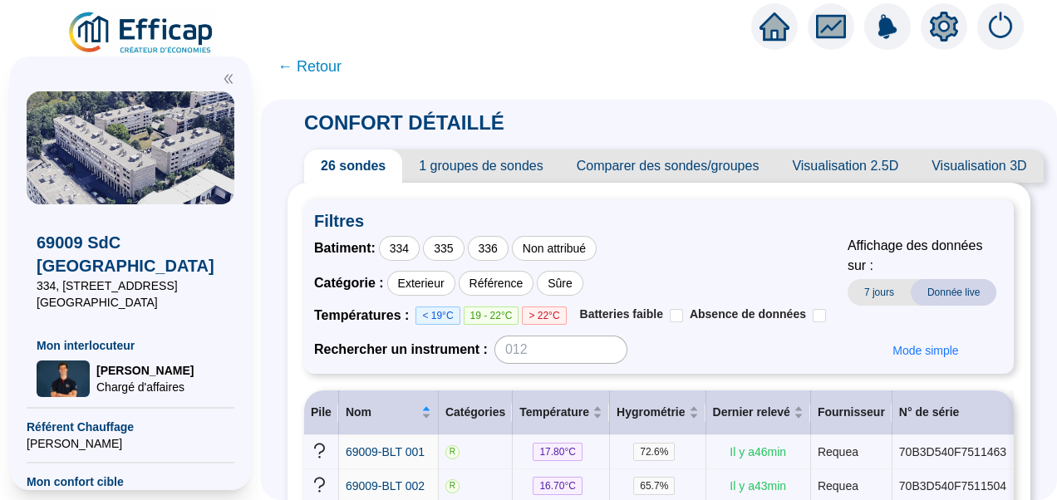
click at [868, 166] on span "Visualisation 2.5D" at bounding box center [846, 166] width 140 height 33
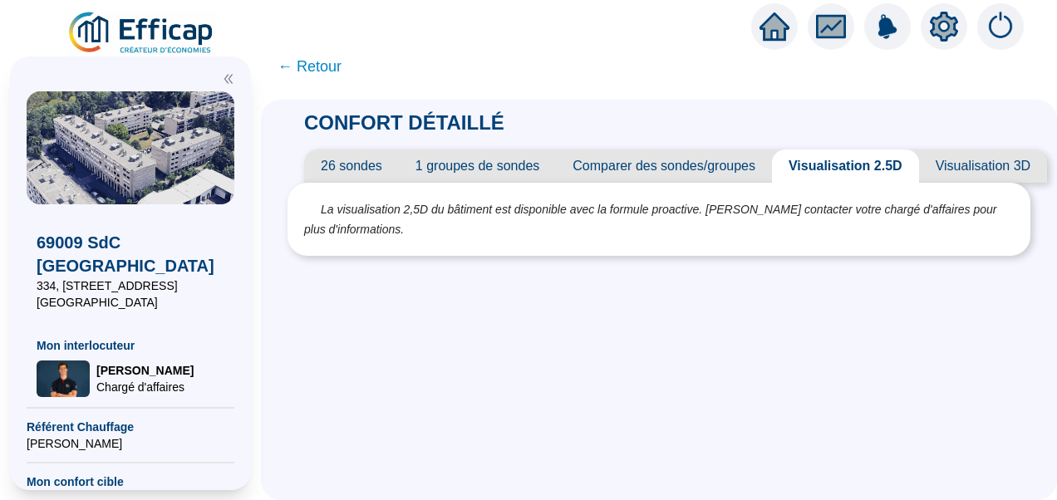
click at [946, 34] on icon "setting" at bounding box center [944, 25] width 28 height 27
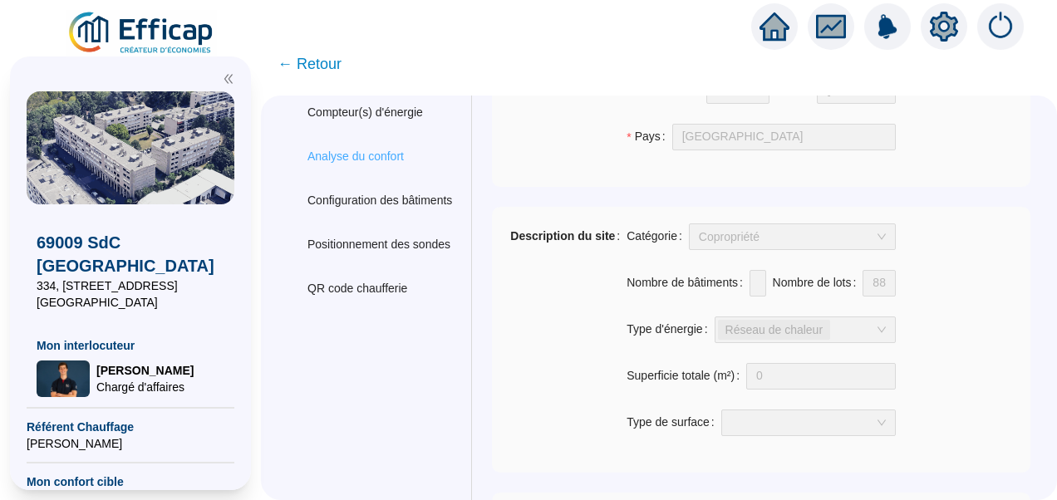
scroll to position [193, 0]
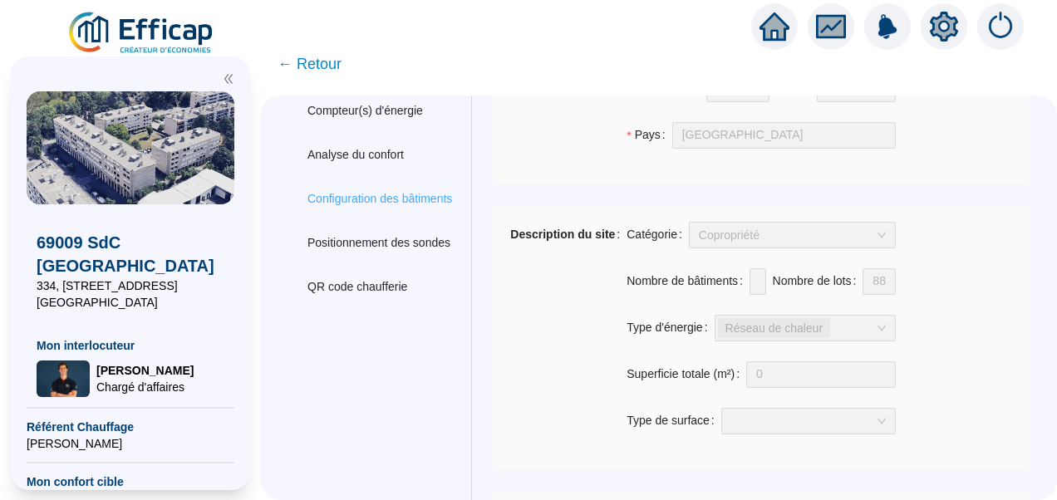
click at [352, 208] on div "Configuration des bâtiments" at bounding box center [380, 199] width 185 height 31
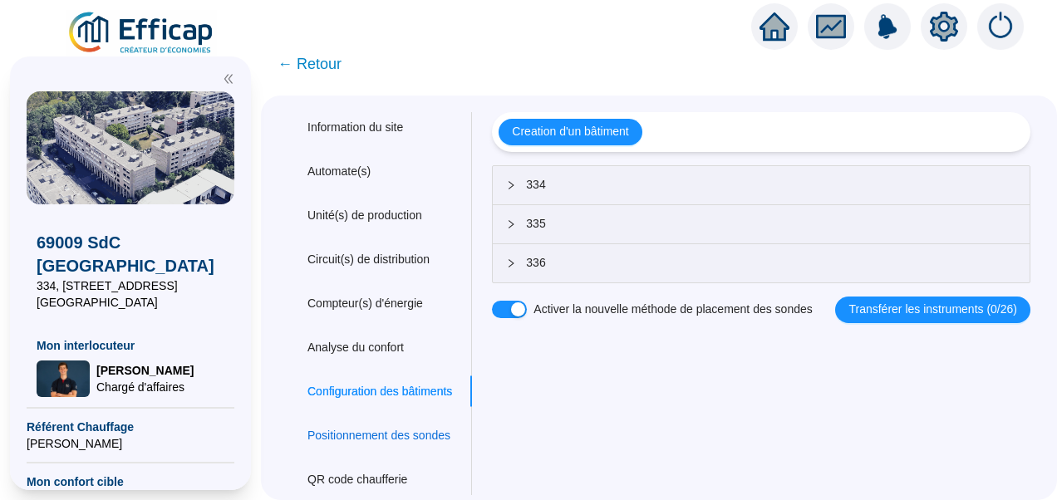
click at [403, 427] on div "Positionnement des sondes" at bounding box center [379, 435] width 143 height 17
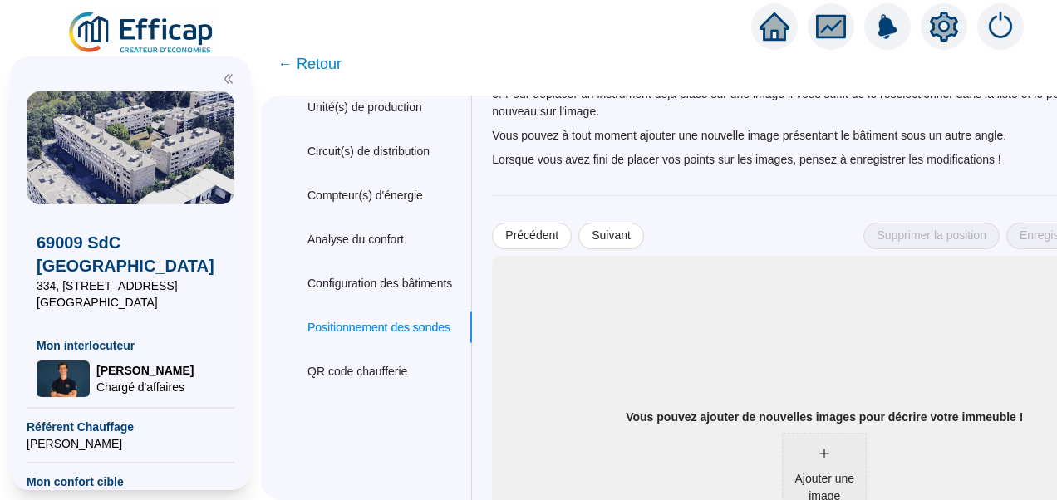
scroll to position [90, 0]
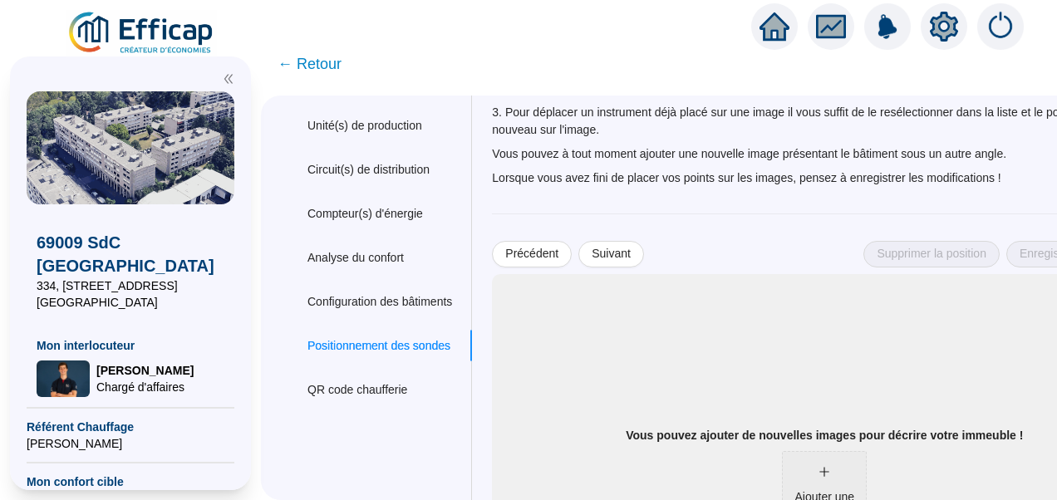
click at [328, 67] on span "← Retour" at bounding box center [310, 63] width 64 height 23
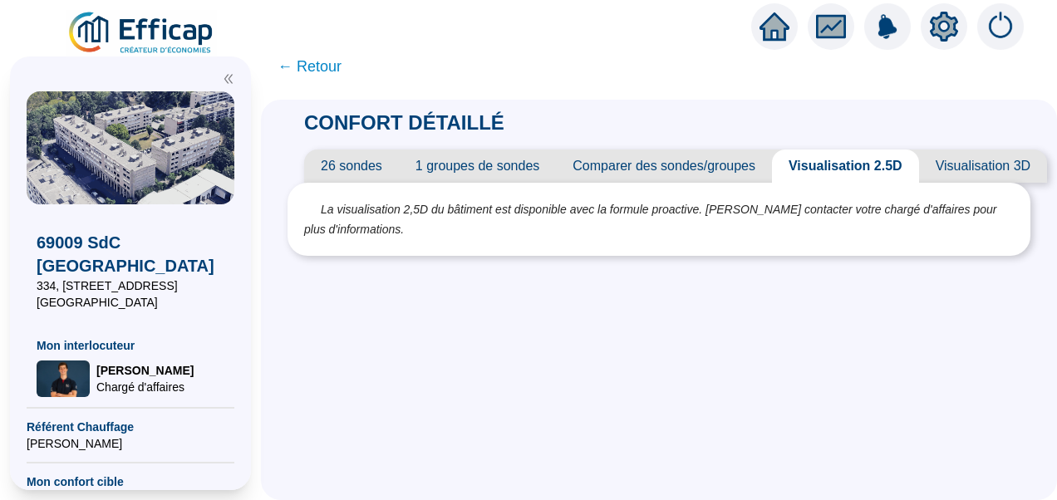
click at [353, 167] on span "26 sondes" at bounding box center [351, 166] width 95 height 33
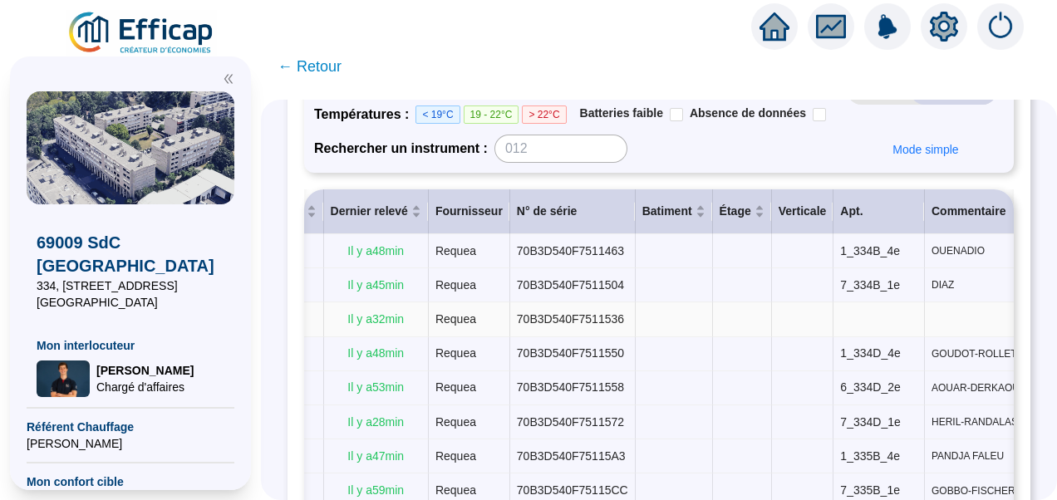
scroll to position [0, 509]
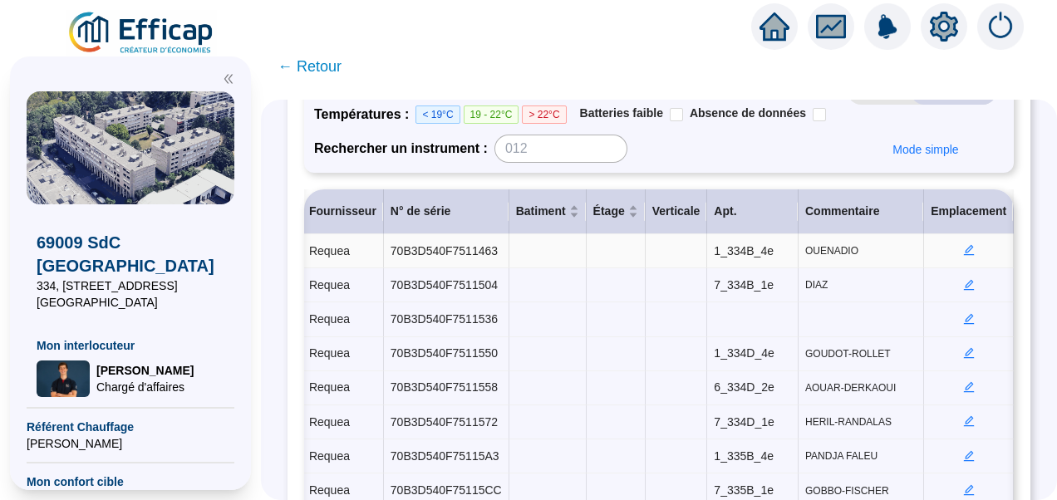
click at [1034, 244] on icon "profile" at bounding box center [1041, 251] width 15 height 15
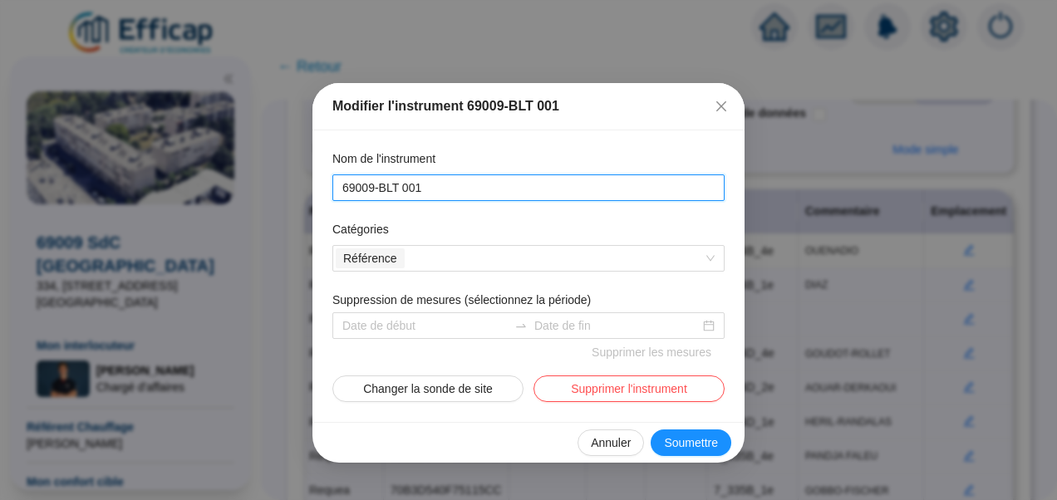
click at [491, 192] on input "69009-BLT 001" at bounding box center [527, 188] width 369 height 17
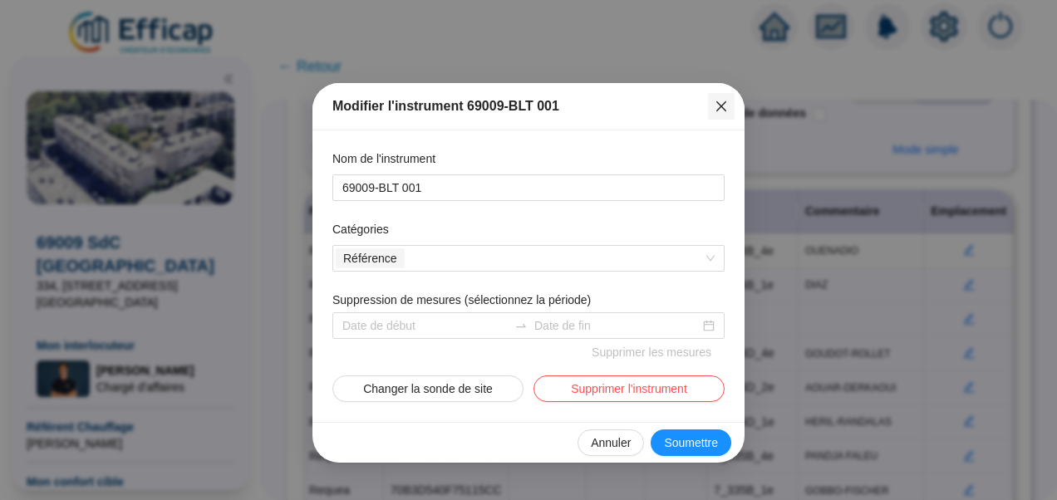
click at [728, 108] on span "Fermer" at bounding box center [721, 106] width 27 height 13
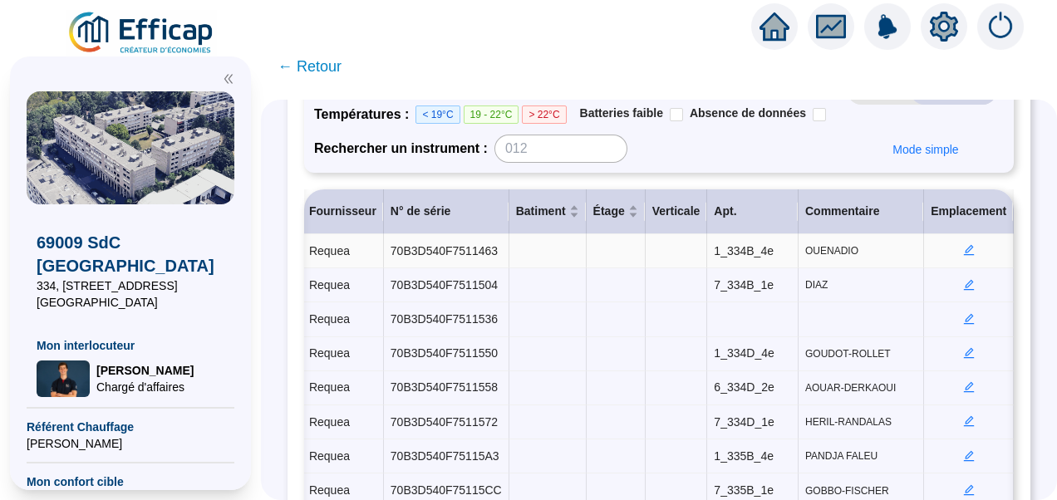
click at [924, 242] on td at bounding box center [969, 251] width 90 height 34
click at [964, 244] on icon "edit" at bounding box center [970, 250] width 12 height 12
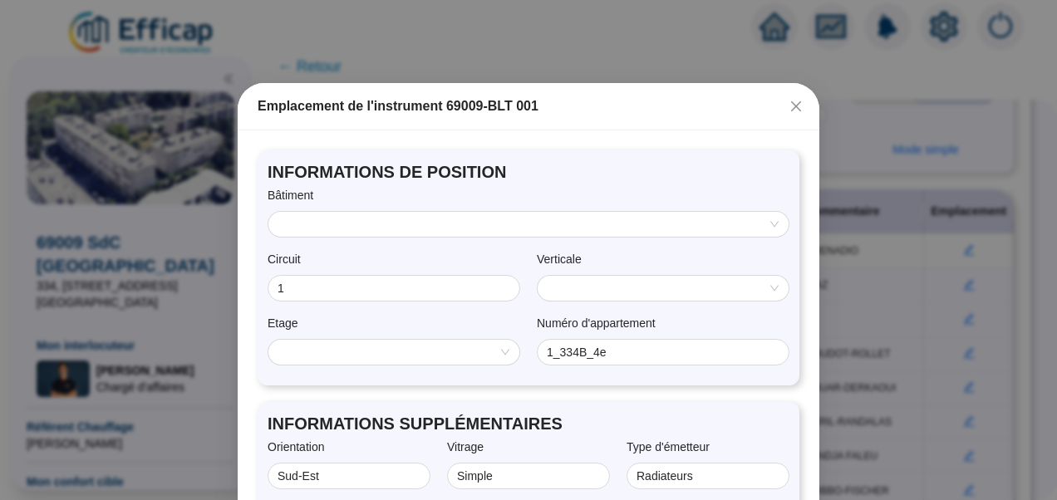
click at [541, 222] on input "search" at bounding box center [522, 224] width 486 height 25
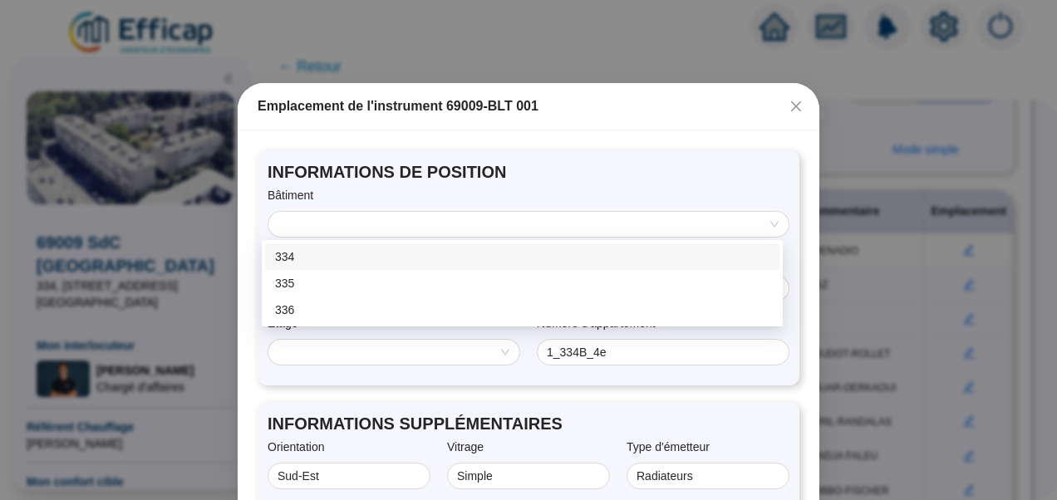
click at [338, 251] on div "334" at bounding box center [522, 257] width 495 height 17
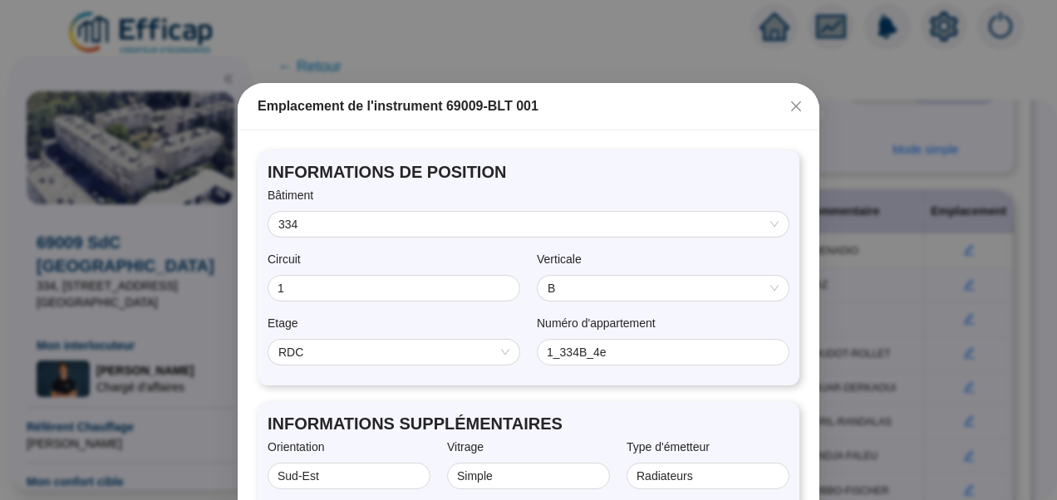
click at [328, 359] on span "RDC" at bounding box center [394, 352] width 231 height 25
click at [570, 298] on span "B" at bounding box center [663, 288] width 231 height 25
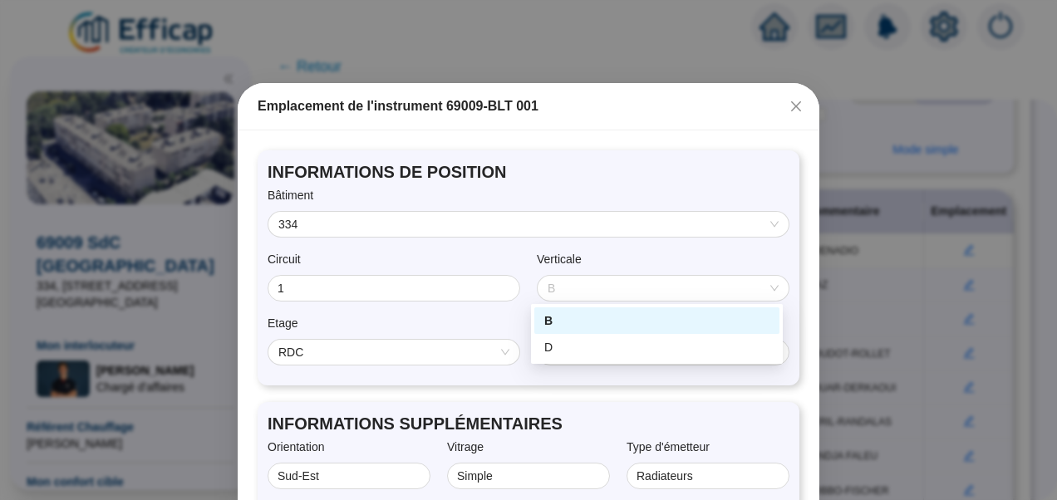
click at [638, 248] on div "INFORMATIONS DE POSITION Bâtiment 334 Circuit 1 Verticale B Etage RDC Numéro d'…" at bounding box center [529, 267] width 542 height 235
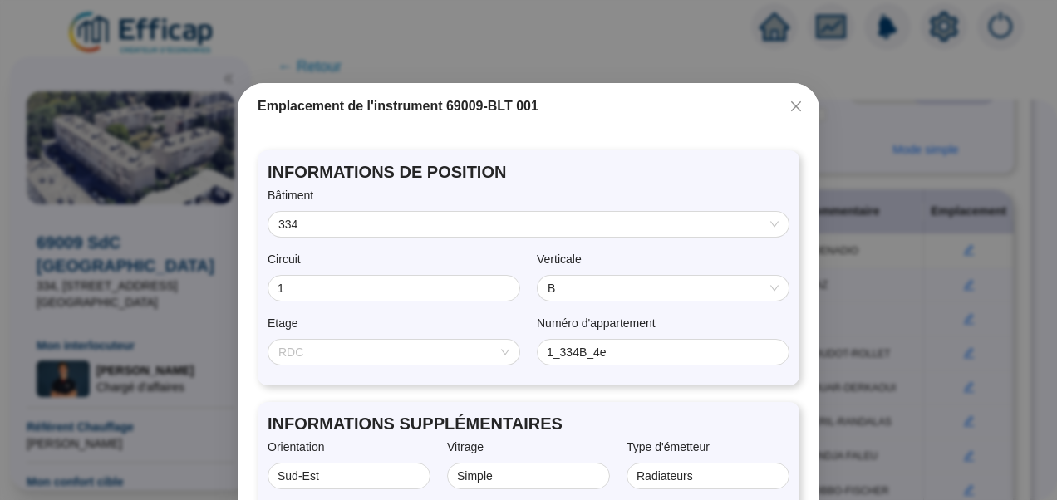
click at [381, 356] on span "RDC" at bounding box center [394, 352] width 231 height 25
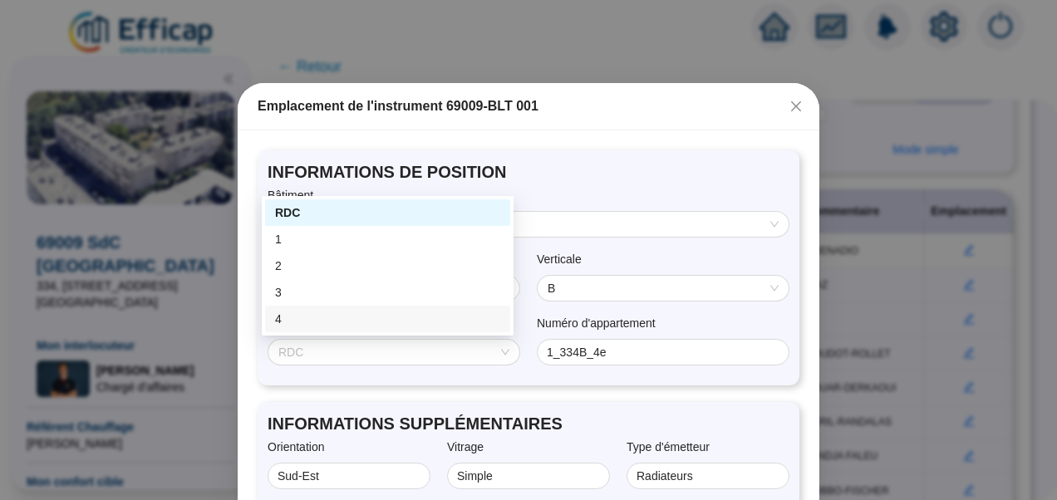
click at [279, 316] on div "4" at bounding box center [387, 319] width 225 height 17
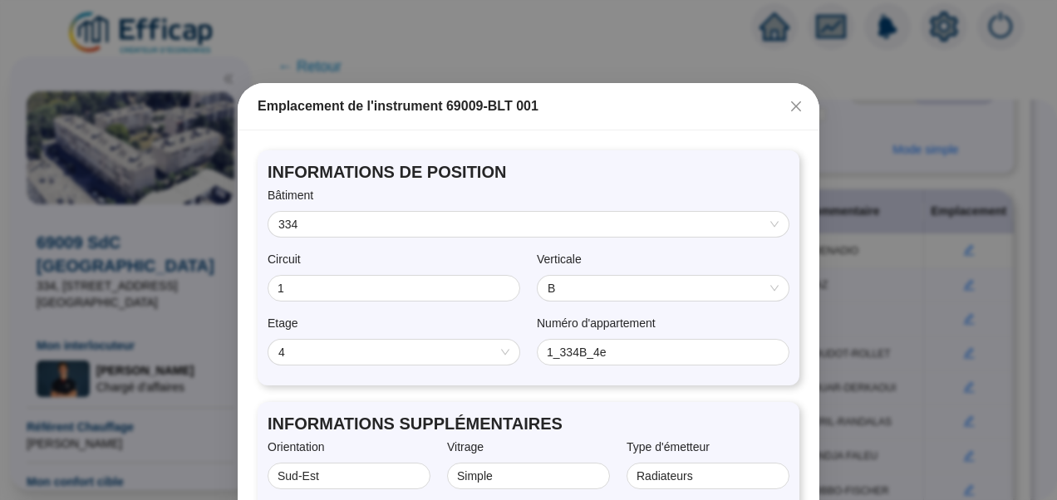
click at [481, 256] on div "Circuit" at bounding box center [394, 263] width 253 height 24
click at [412, 303] on div "Circuit 1 Verticale B" at bounding box center [529, 281] width 522 height 61
click at [394, 296] on input "1" at bounding box center [392, 288] width 229 height 17
click at [283, 294] on input "1" at bounding box center [392, 288] width 229 height 17
click at [386, 251] on div "Circuit" at bounding box center [394, 263] width 253 height 24
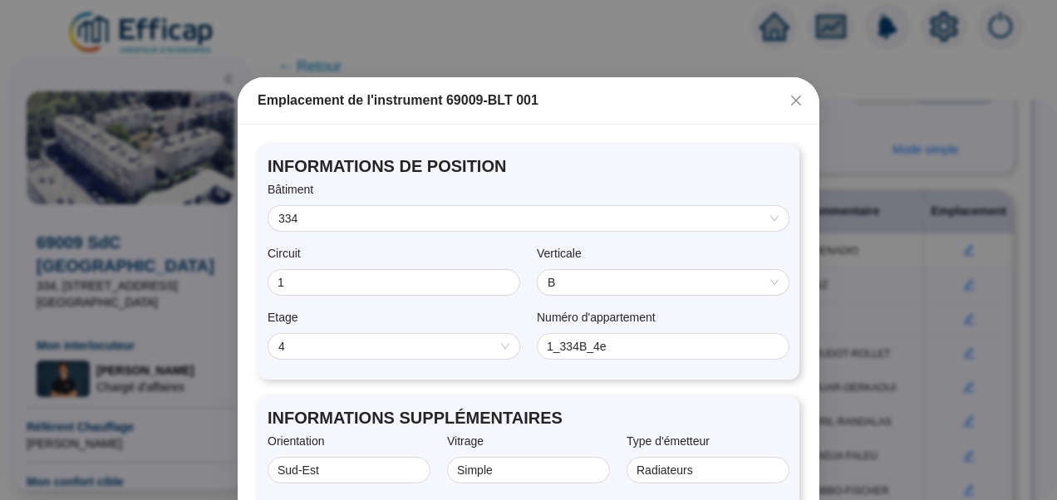
scroll to position [7, 0]
click at [592, 191] on div "Bâtiment" at bounding box center [529, 192] width 522 height 24
drag, startPoint x: 336, startPoint y: 286, endPoint x: 251, endPoint y: 279, distance: 85.1
click at [258, 279] on div "INFORMATIONS DE POSITION Bâtiment 334 Circuit 1 Verticale B Etage 4 Numéro d'ap…" at bounding box center [529, 261] width 542 height 235
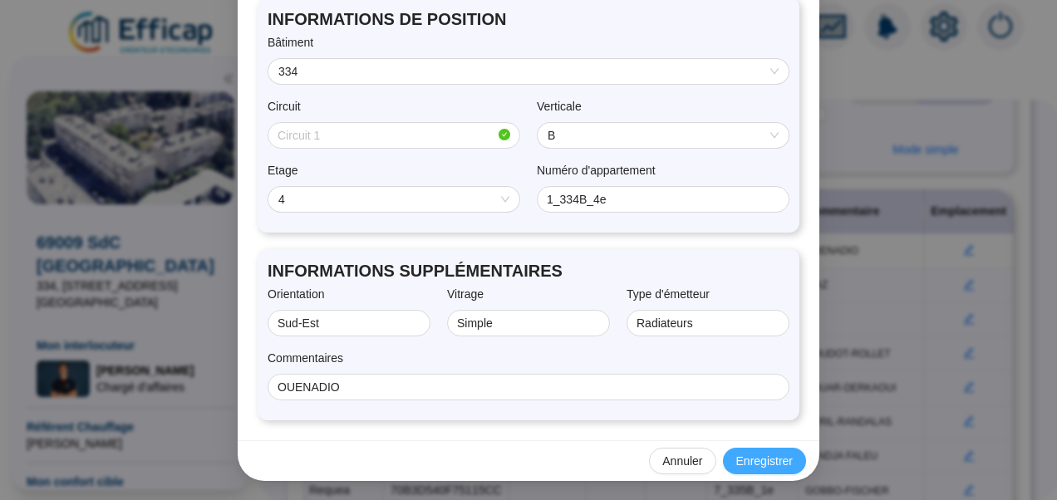
click at [772, 463] on span "Enregistrer" at bounding box center [765, 461] width 57 height 17
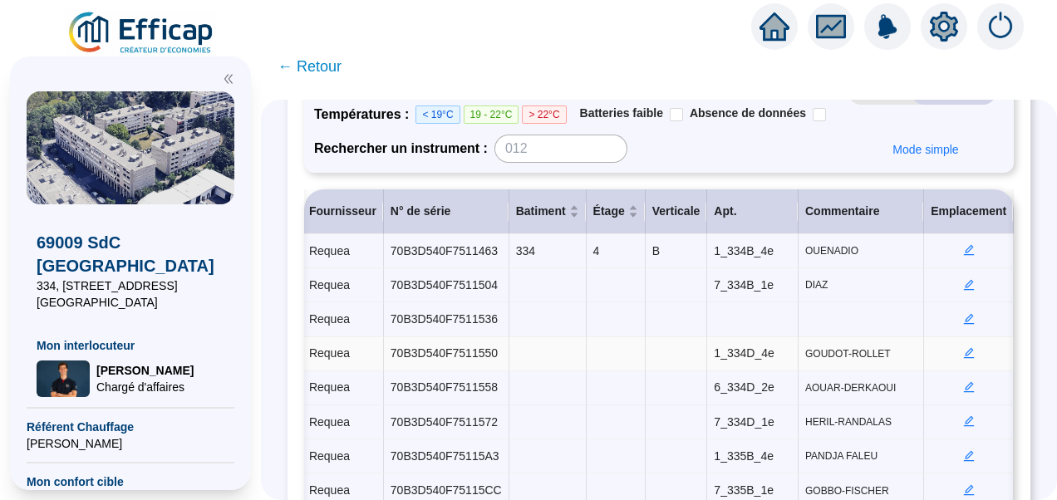
scroll to position [201, 1]
click at [945, 33] on icon "setting" at bounding box center [944, 25] width 28 height 27
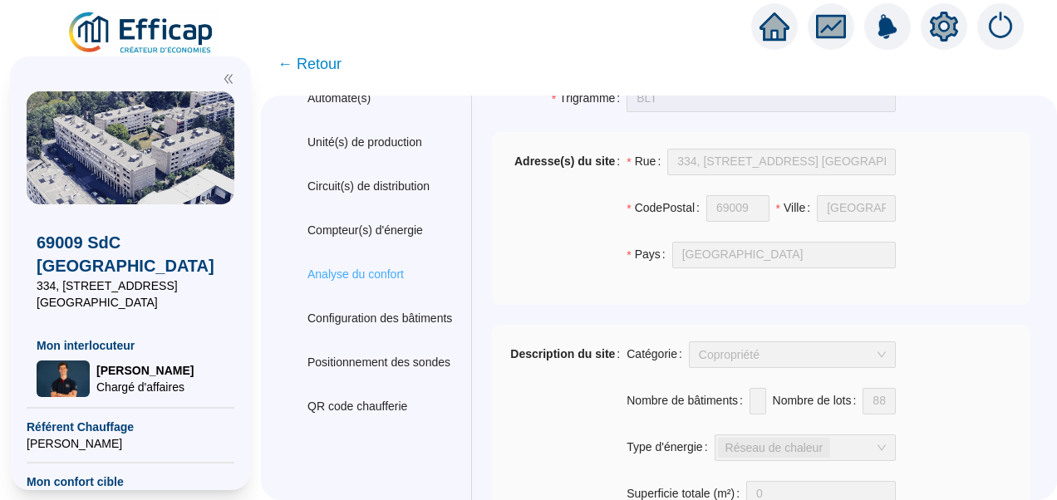
scroll to position [76, 0]
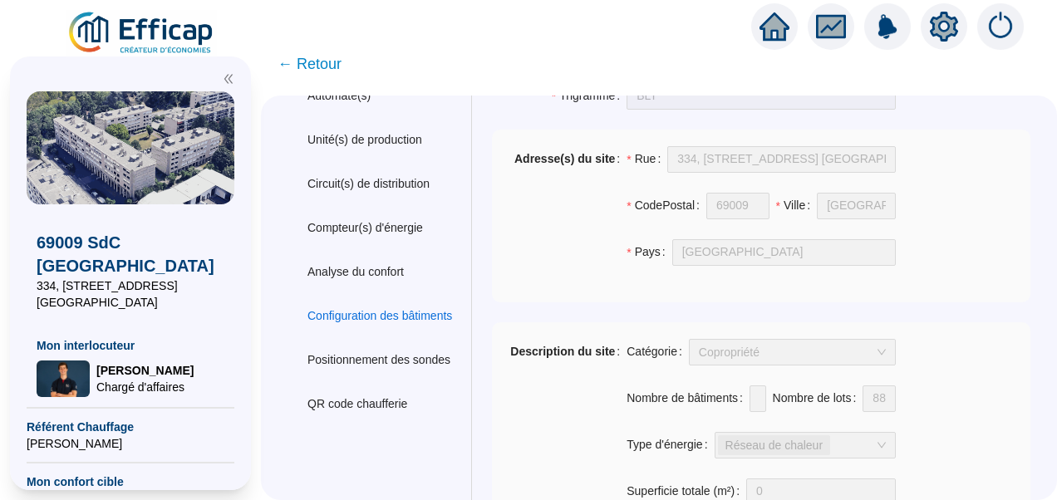
click at [394, 322] on div "Configuration des bâtiments" at bounding box center [380, 316] width 145 height 17
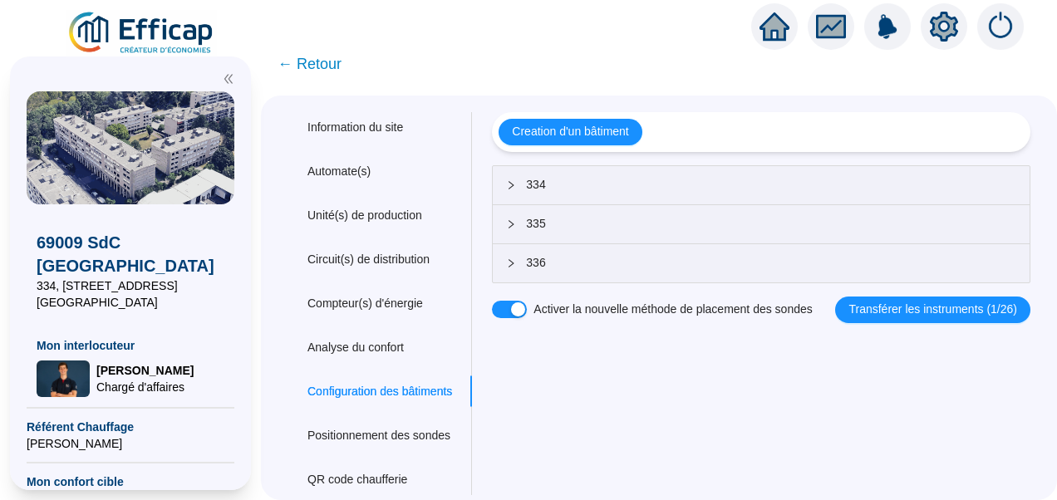
click at [585, 185] on span "334" at bounding box center [771, 184] width 491 height 17
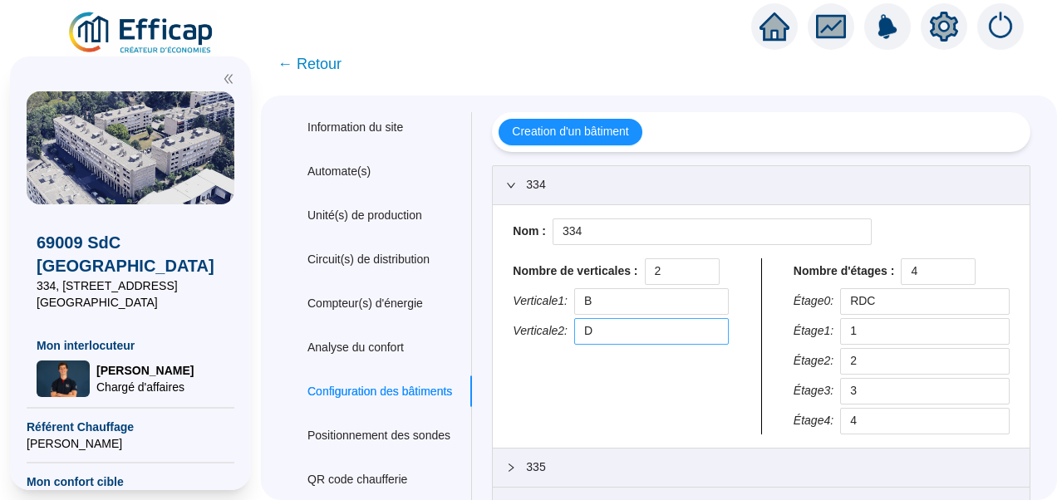
scroll to position [61, 0]
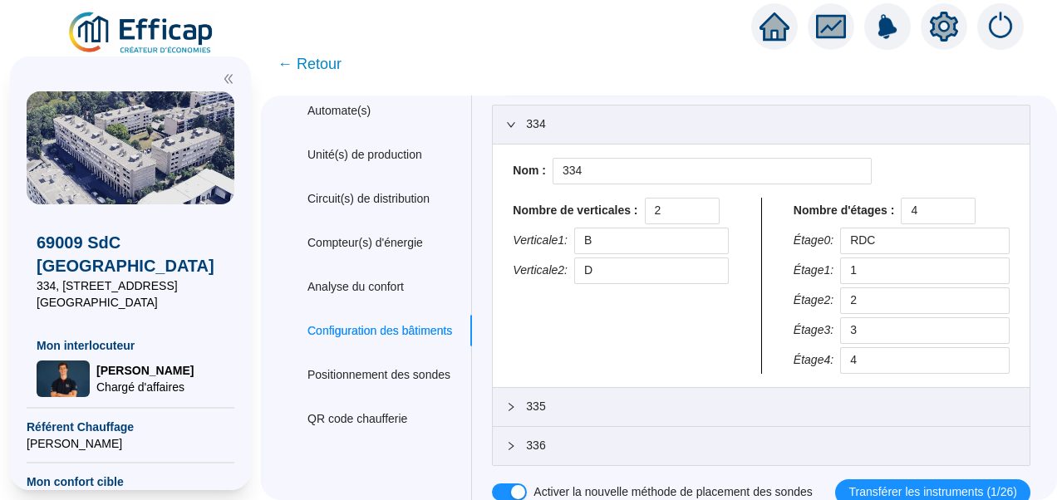
click at [574, 406] on span "335" at bounding box center [771, 406] width 491 height 17
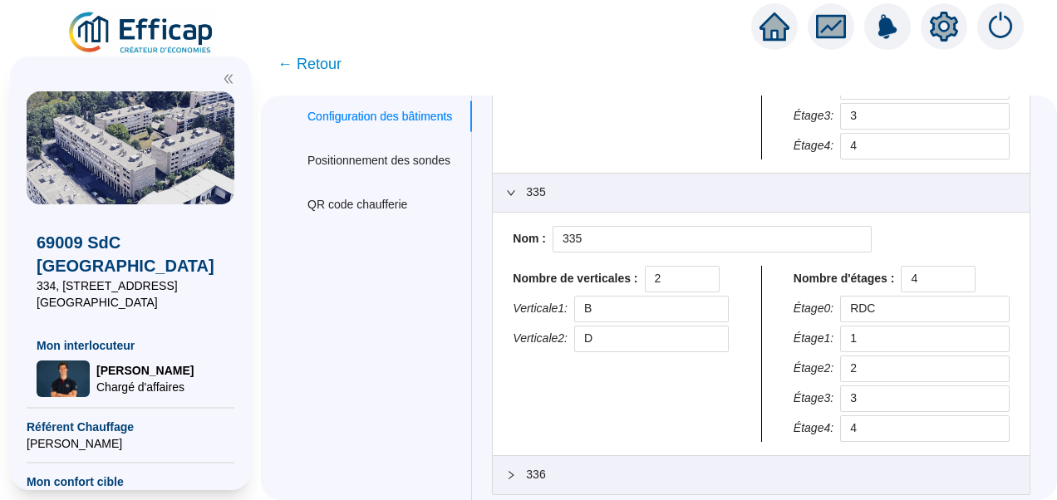
scroll to position [300, 0]
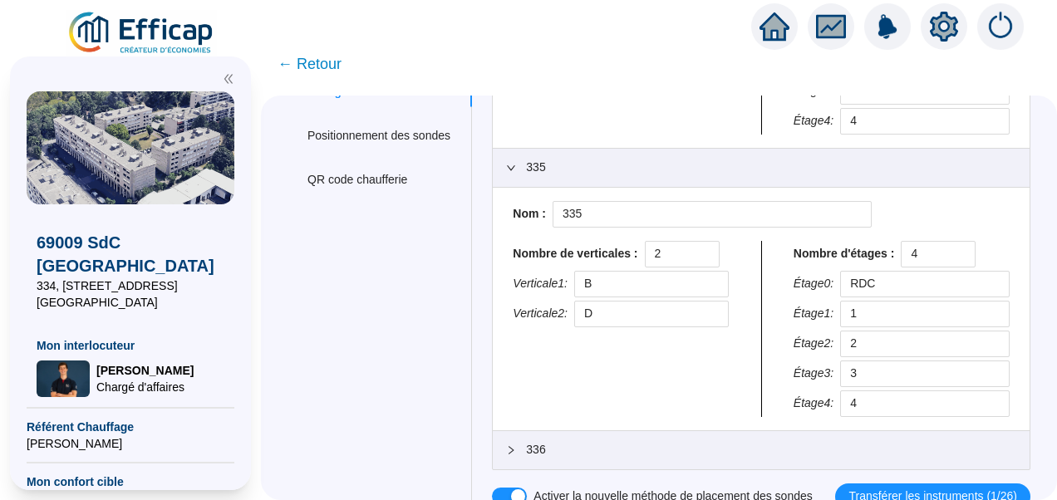
click at [549, 445] on span "336" at bounding box center [771, 449] width 491 height 17
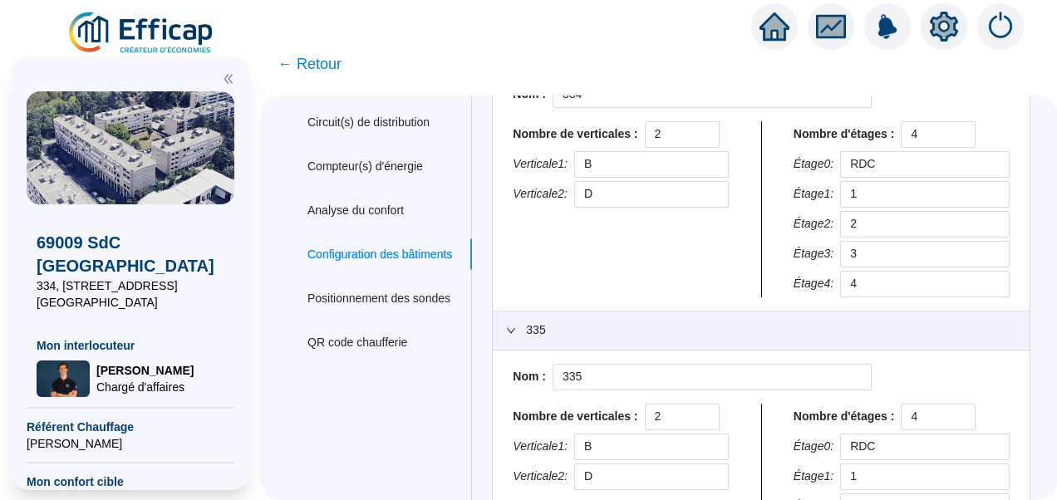
scroll to position [540, 0]
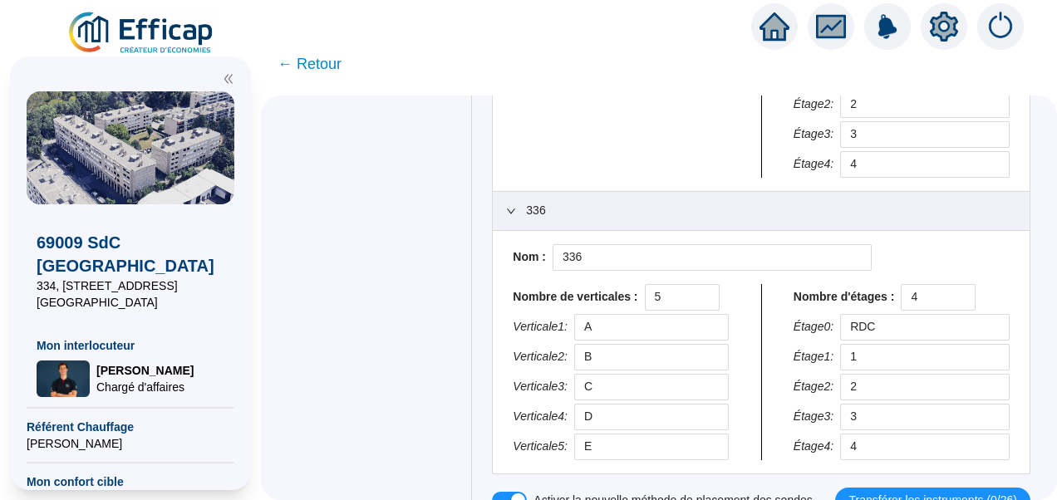
click at [934, 25] on icon "setting" at bounding box center [944, 27] width 28 height 30
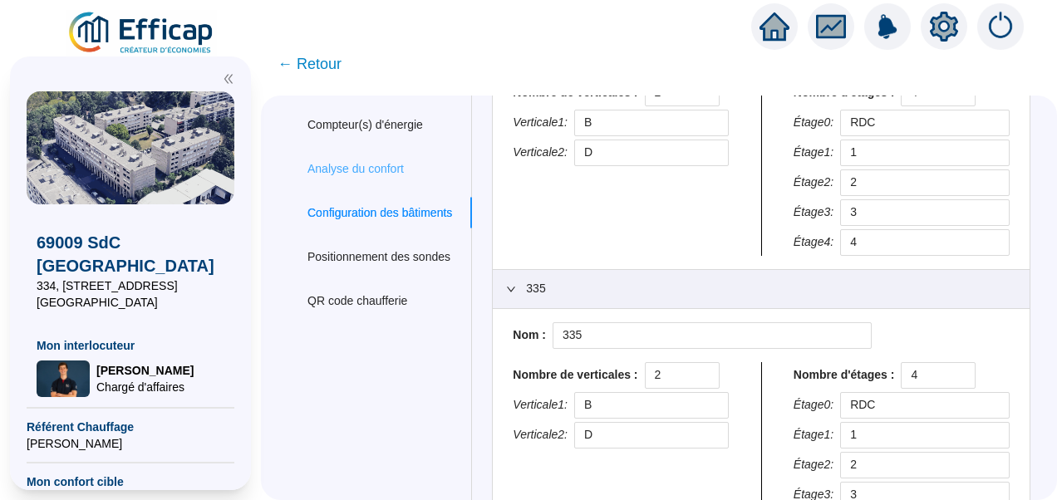
scroll to position [180, 0]
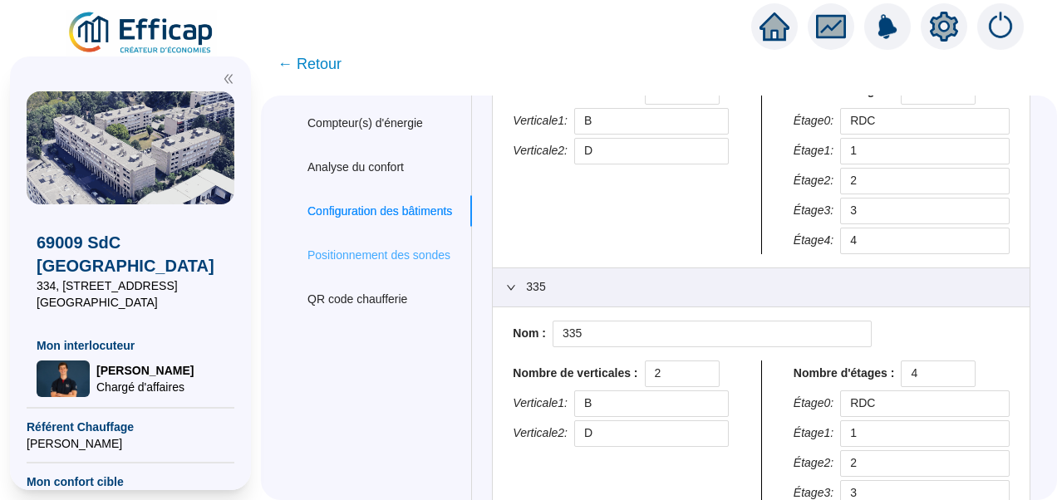
click at [362, 243] on div "Positionnement des sondes" at bounding box center [380, 255] width 185 height 31
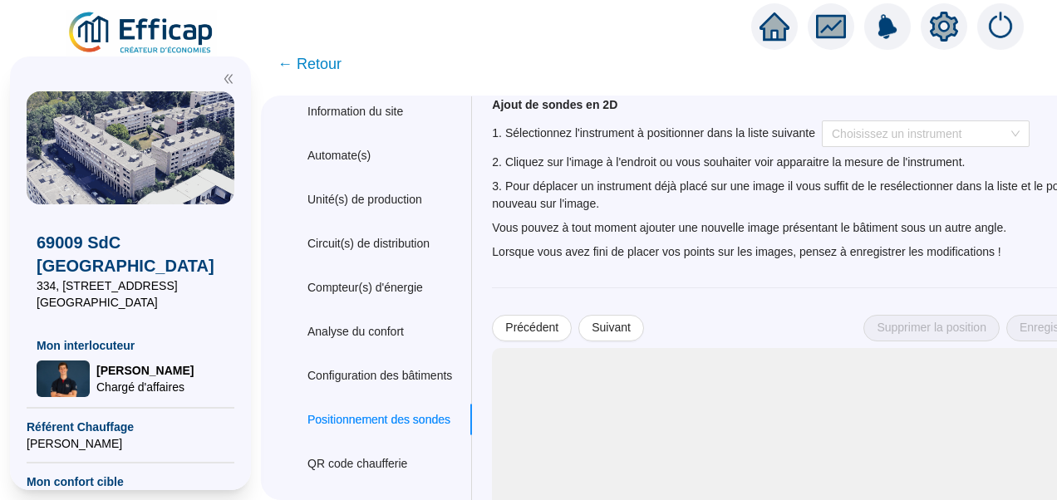
scroll to position [0, 0]
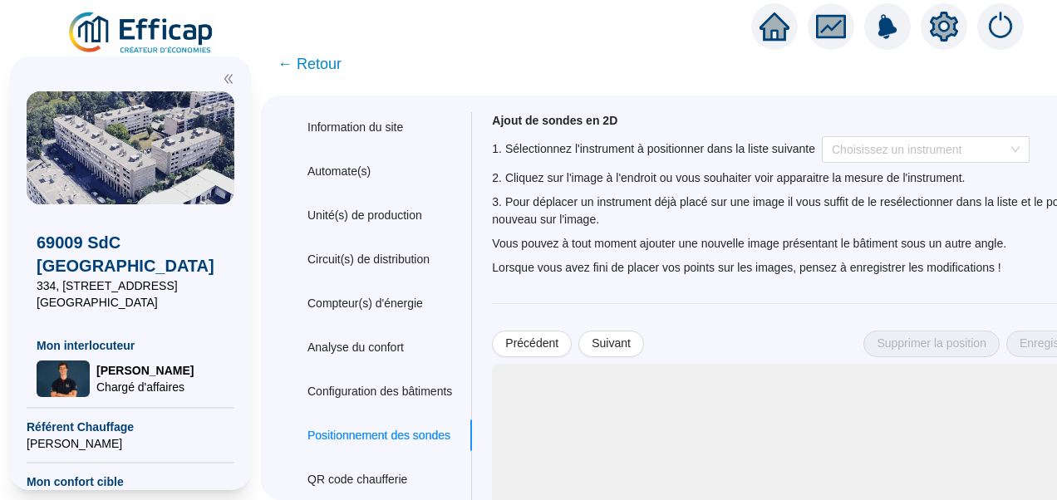
click at [876, 165] on div "Ajout de sondes en 2D 1. Sélectionnez l'instrument à positionner dans la liste …" at bounding box center [824, 194] width 665 height 165
click at [880, 150] on input "search" at bounding box center [918, 149] width 173 height 25
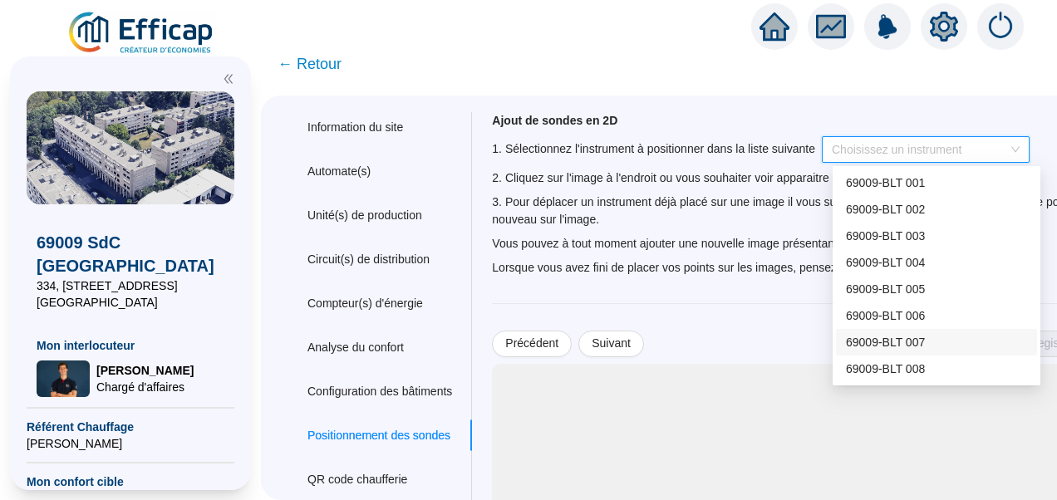
click at [600, 224] on div "3. Pour déplacer un instrument déjà placé sur une image il vous suffit de le re…" at bounding box center [824, 211] width 665 height 35
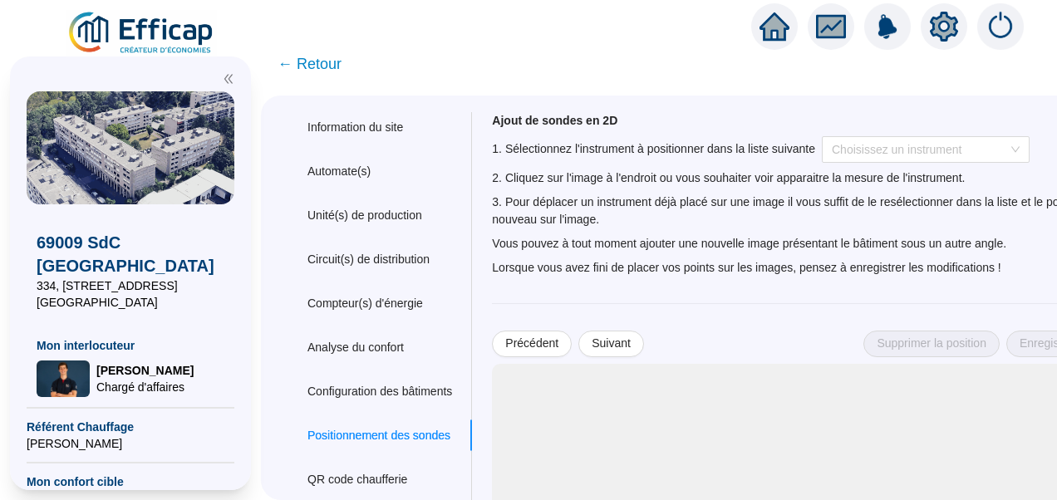
scroll to position [279, 0]
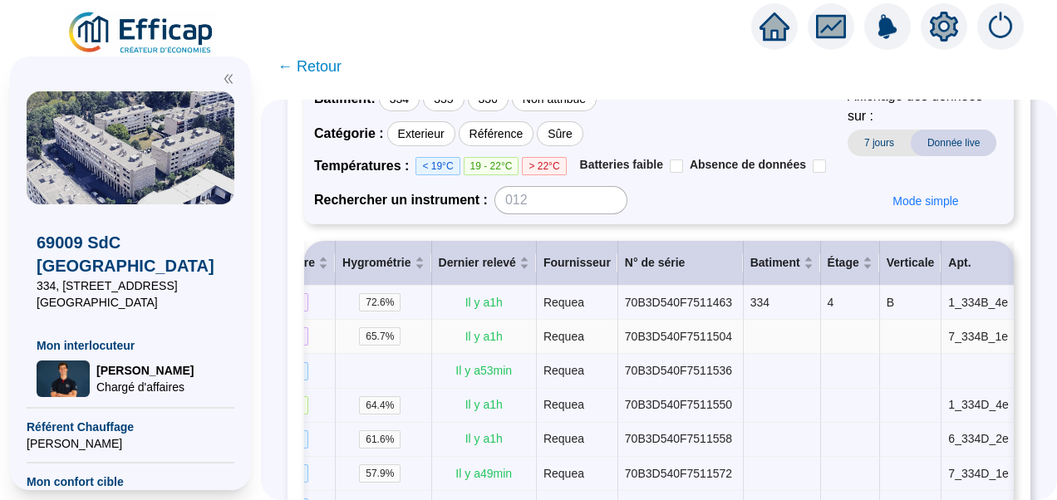
scroll to position [0, 509]
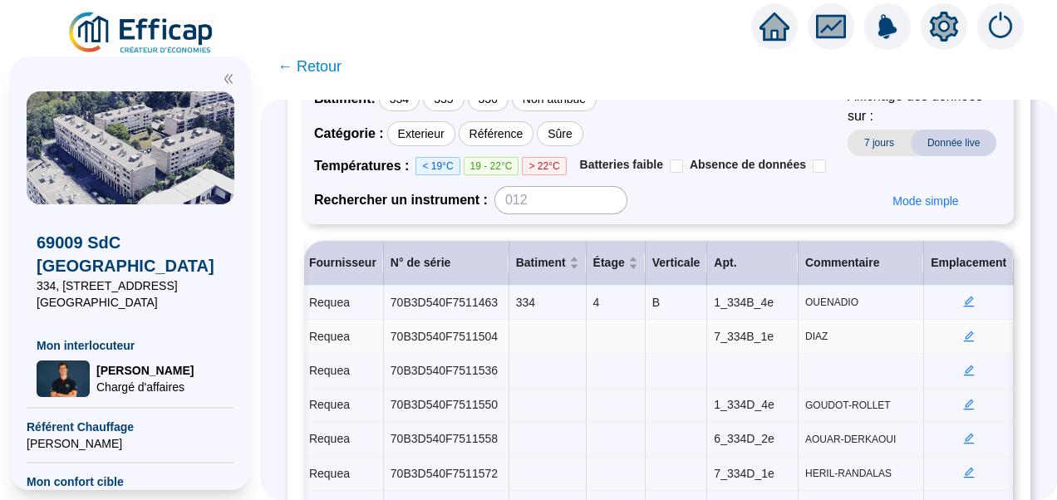
click at [964, 331] on icon "edit" at bounding box center [970, 337] width 12 height 12
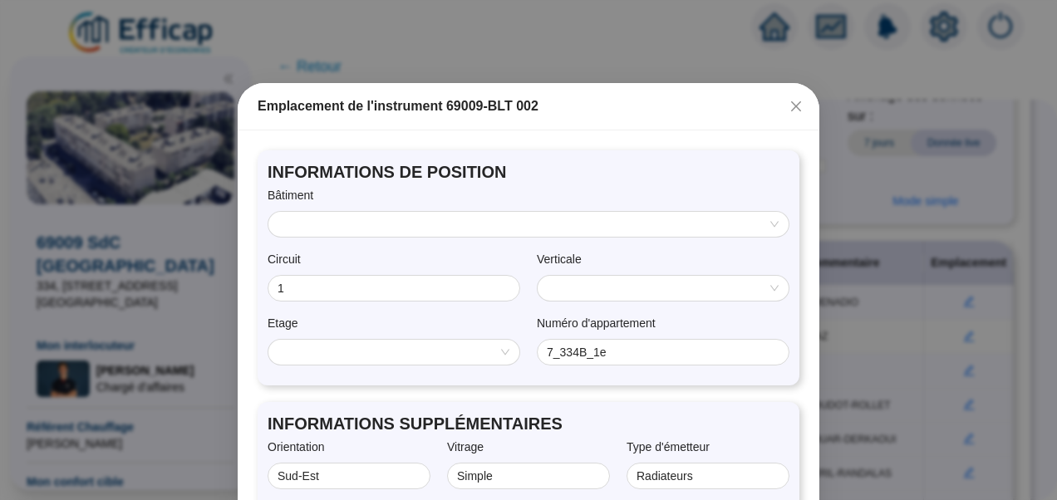
click at [486, 222] on input "search" at bounding box center [522, 224] width 486 height 25
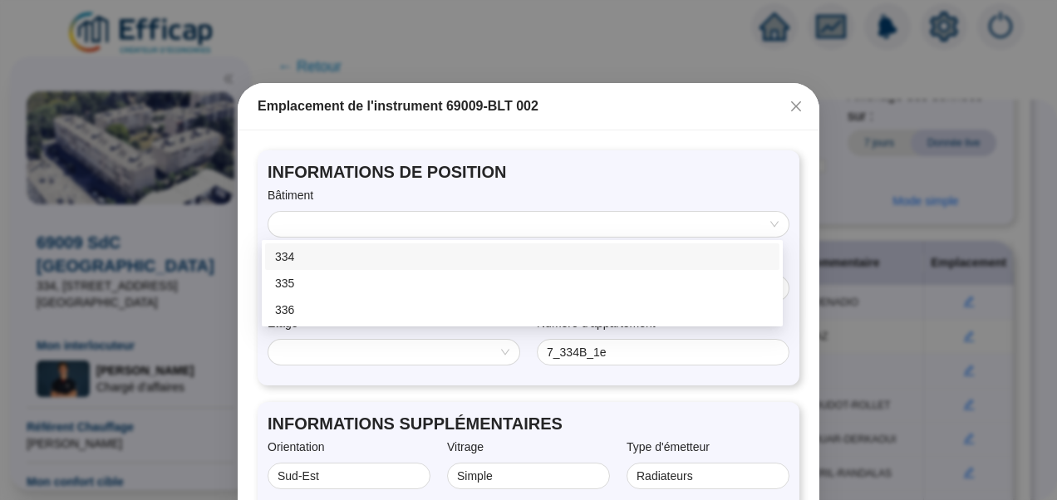
click at [338, 251] on div "334" at bounding box center [522, 257] width 495 height 17
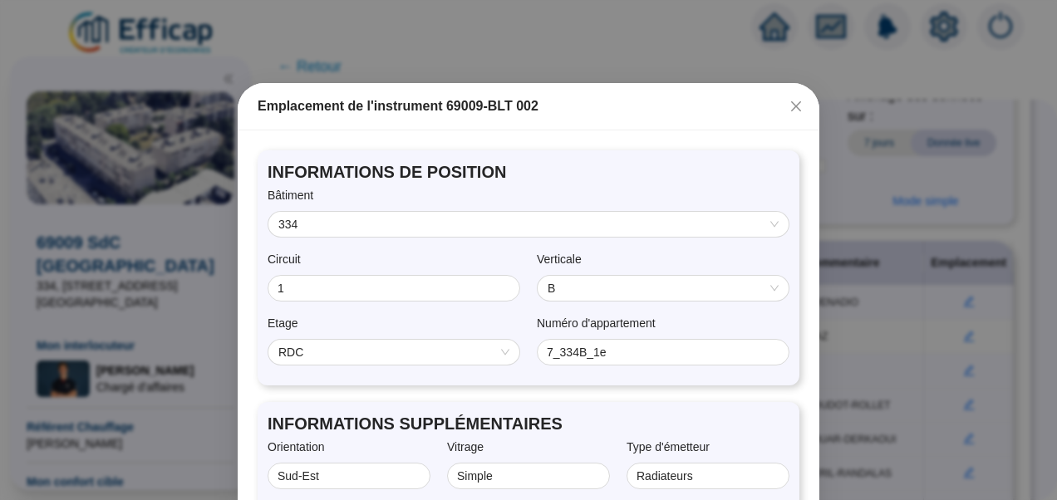
click at [594, 283] on span "B" at bounding box center [663, 288] width 231 height 25
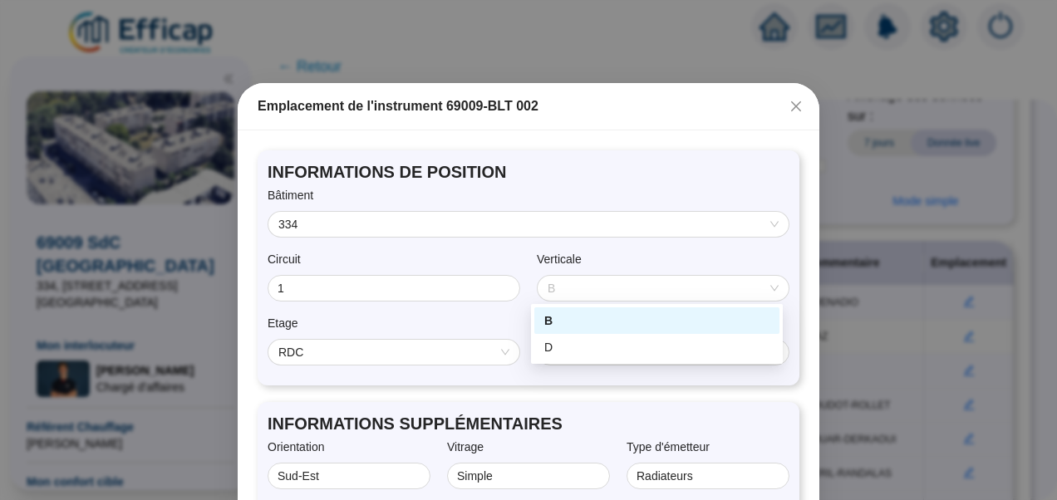
click at [582, 256] on label "Verticale" at bounding box center [565, 259] width 57 height 17
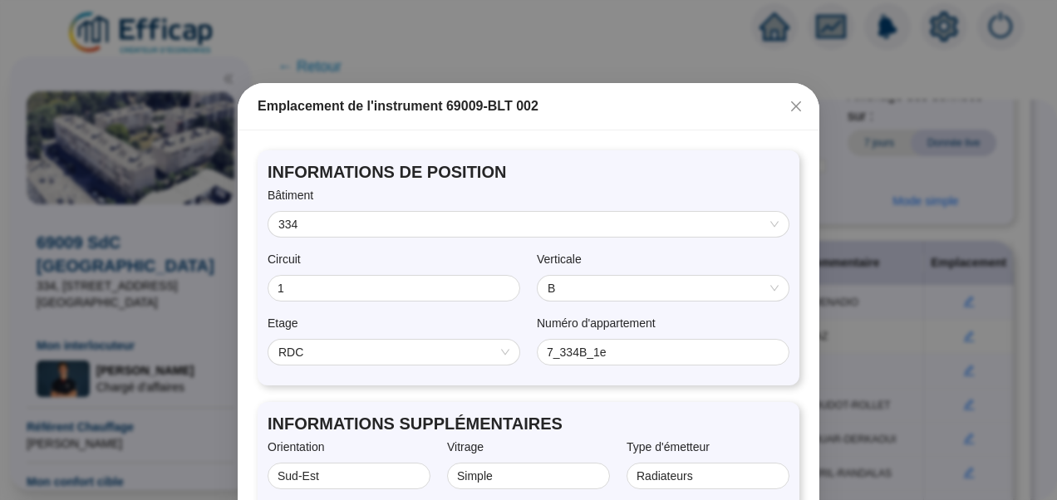
click at [352, 352] on span "RDC" at bounding box center [394, 352] width 231 height 25
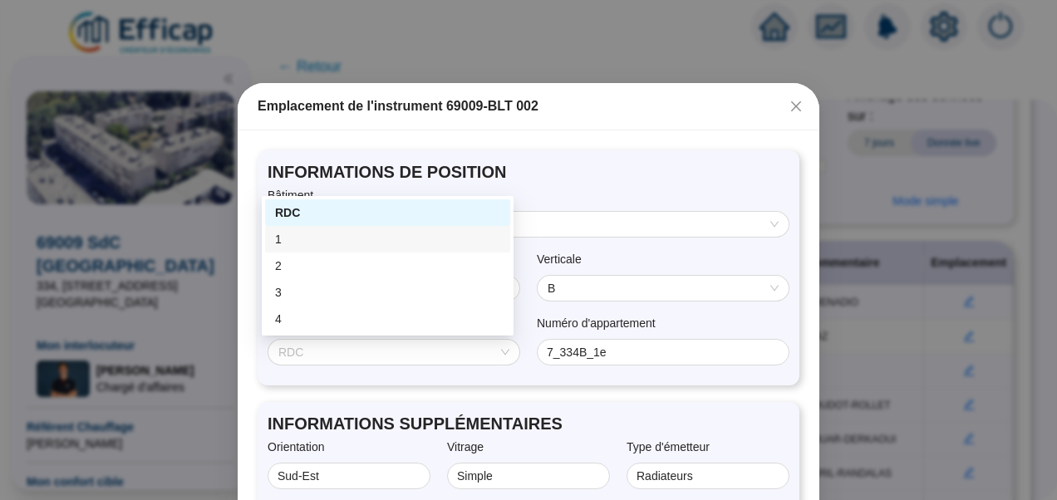
click at [293, 244] on div "1" at bounding box center [387, 239] width 225 height 17
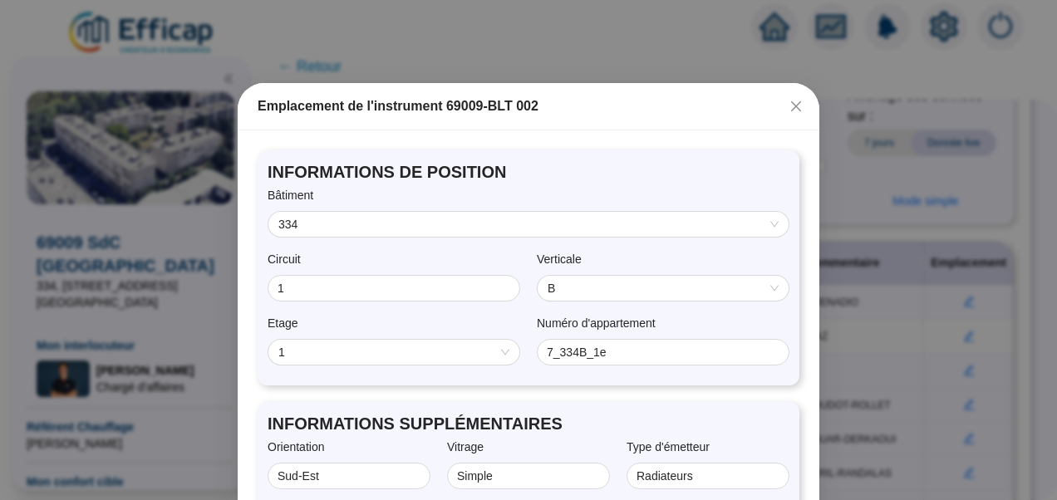
scroll to position [130, 0]
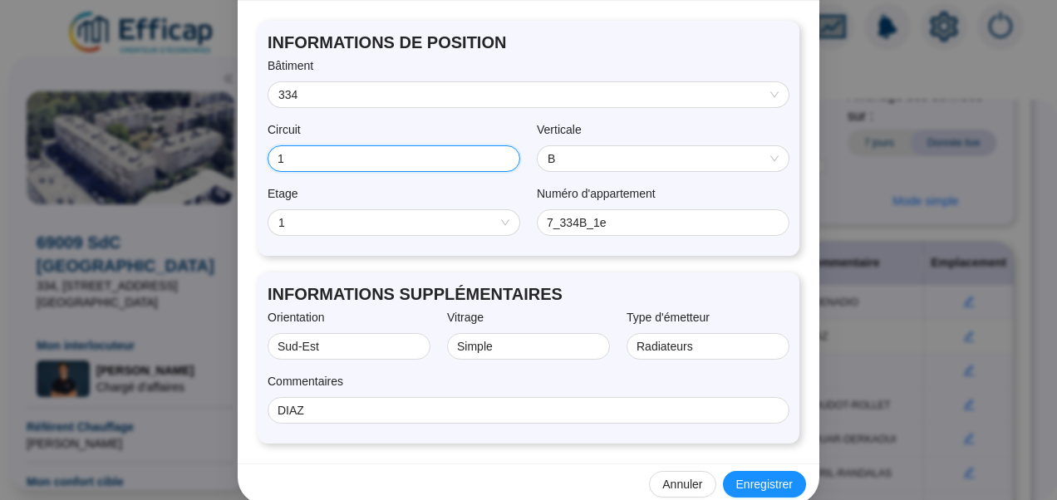
click at [284, 161] on input "1" at bounding box center [392, 158] width 229 height 17
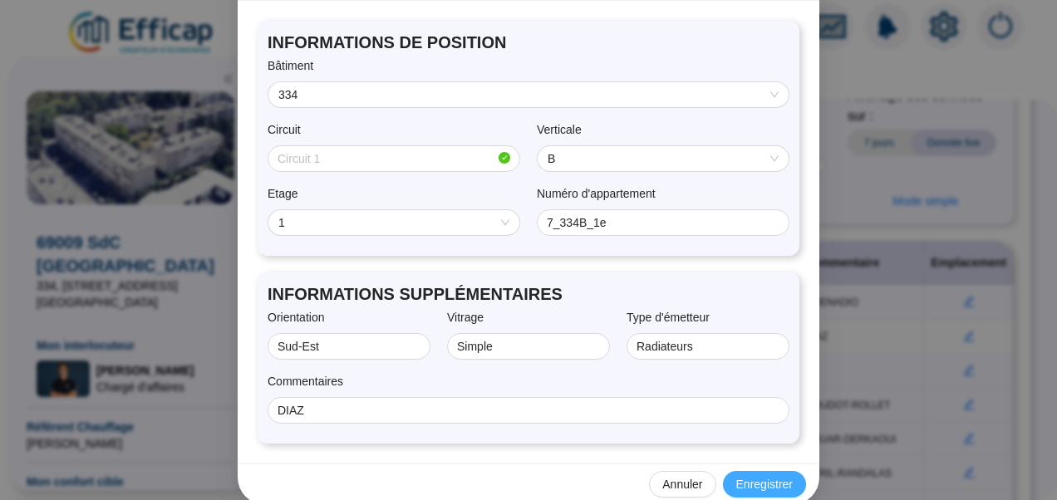
click at [754, 491] on span "Enregistrer" at bounding box center [765, 484] width 57 height 17
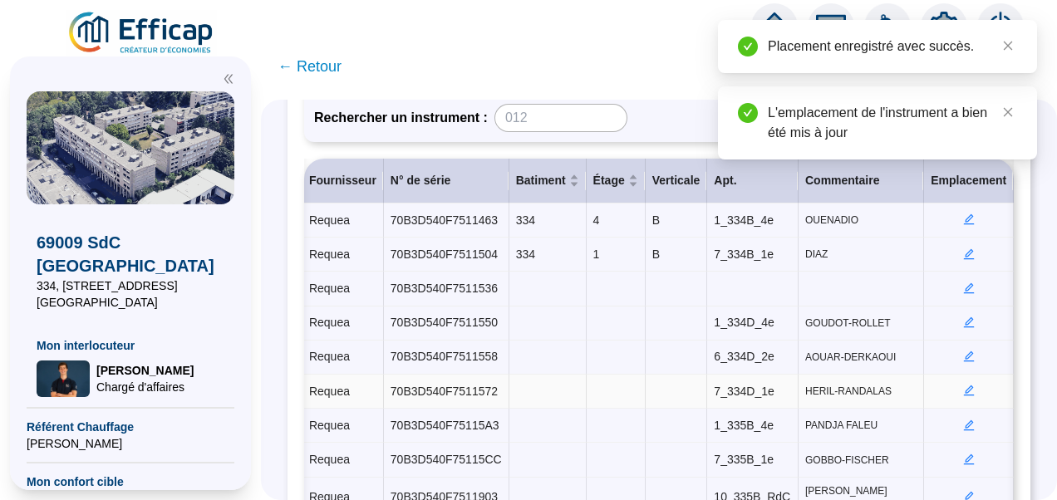
scroll to position [233, 0]
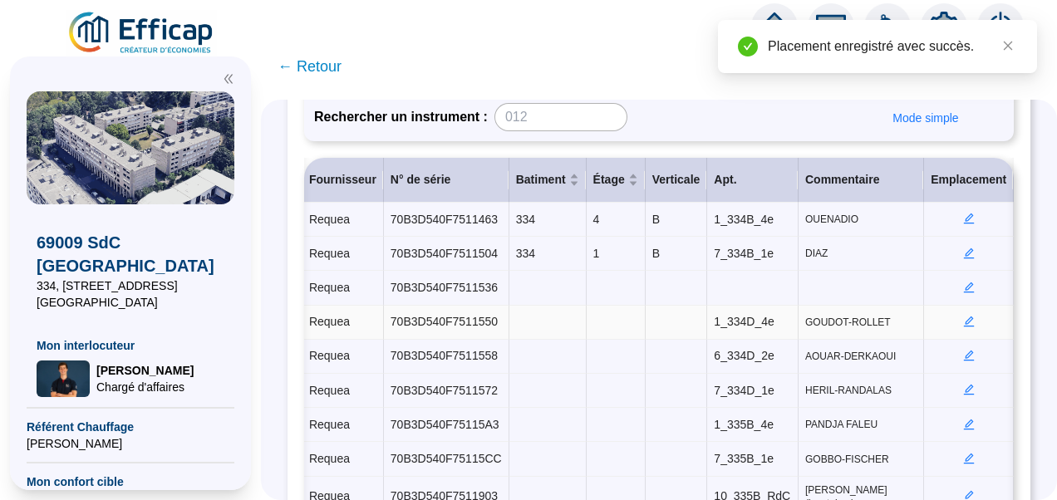
click at [964, 317] on icon "edit" at bounding box center [969, 322] width 11 height 11
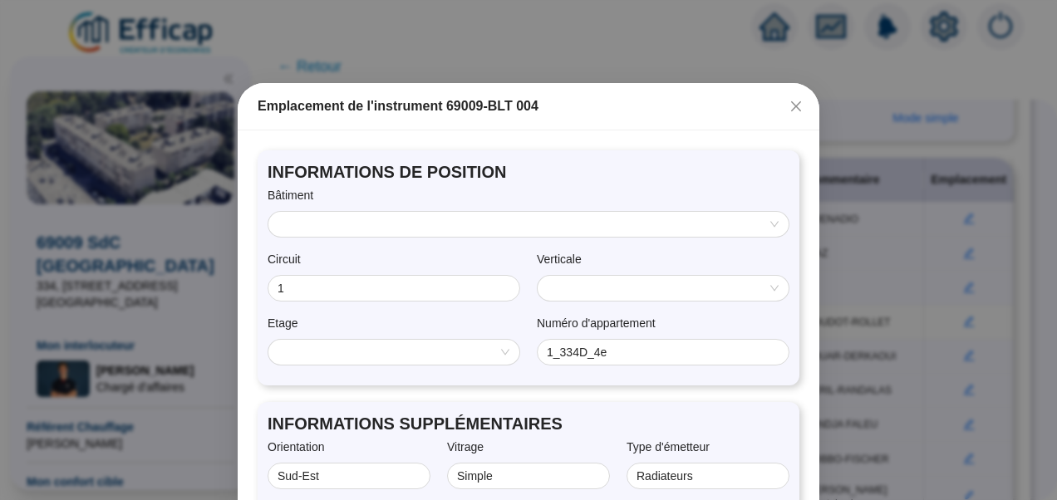
click at [467, 223] on input "search" at bounding box center [522, 224] width 486 height 25
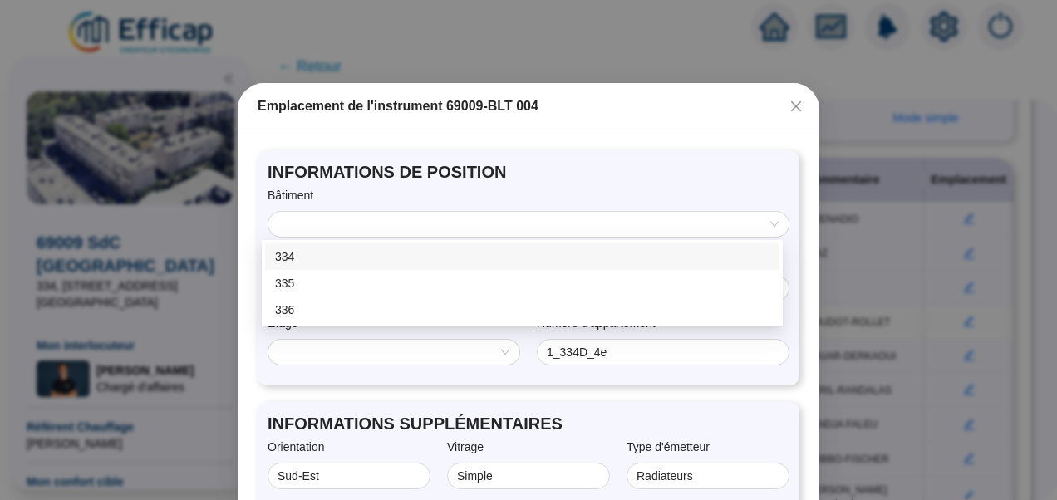
click at [281, 258] on div "334" at bounding box center [522, 257] width 495 height 17
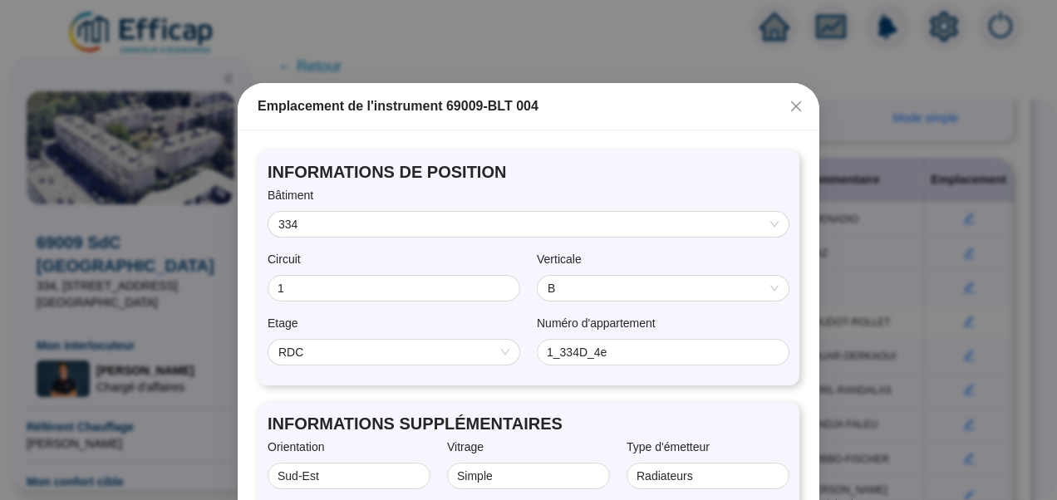
click at [622, 292] on span "B" at bounding box center [663, 288] width 231 height 25
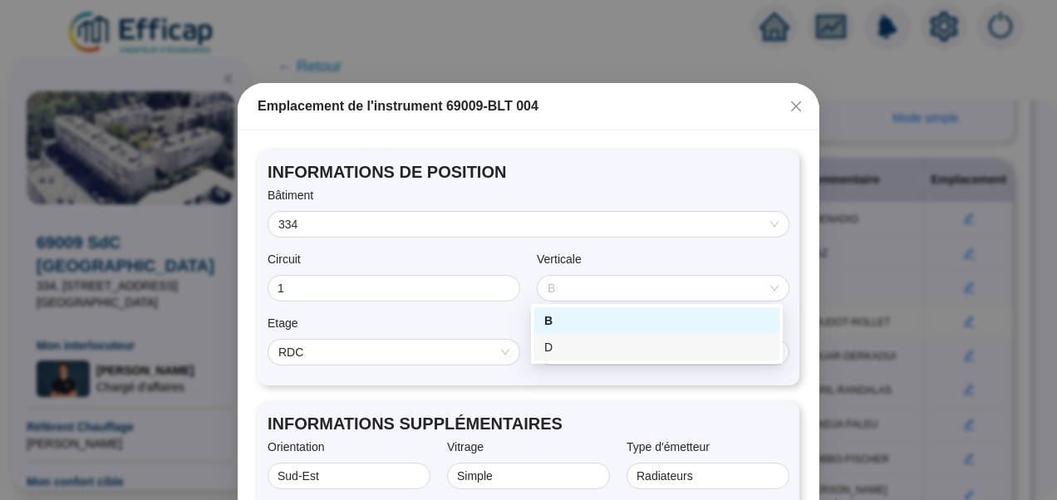
click at [564, 346] on div "D" at bounding box center [657, 347] width 225 height 17
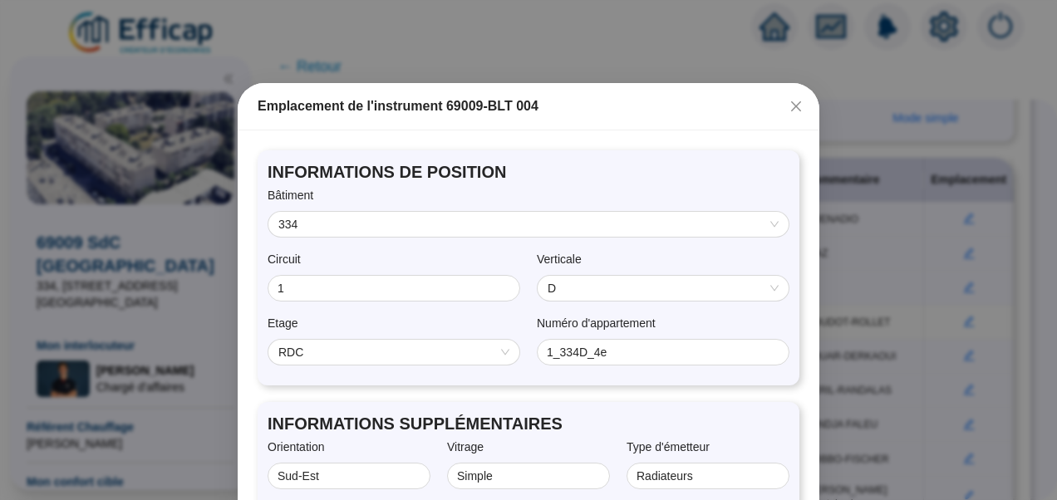
click at [403, 360] on span "RDC" at bounding box center [394, 352] width 231 height 25
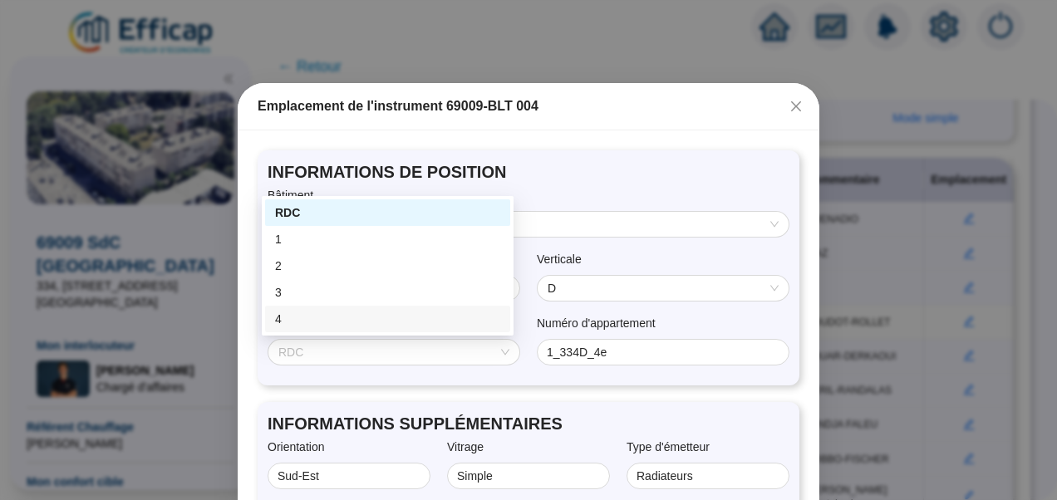
click at [289, 318] on div "4" at bounding box center [387, 319] width 225 height 17
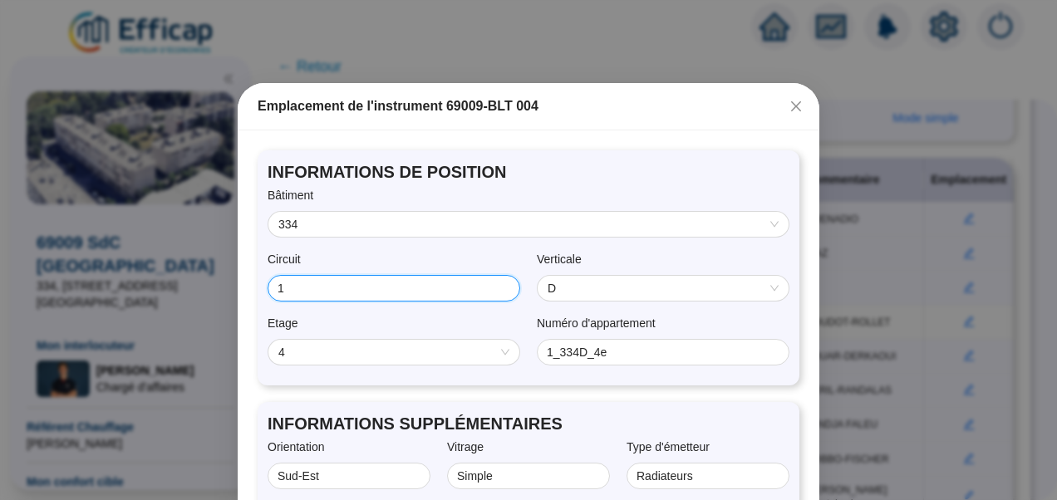
drag, startPoint x: 329, startPoint y: 284, endPoint x: 206, endPoint y: 251, distance: 127.5
click at [206, 251] on div "Emplacement de l'instrument 69009-BLT 004 INFORMATIONS DE POSITION Bâtiment 334…" at bounding box center [528, 250] width 1057 height 500
click at [560, 170] on span "INFORMATIONS DE POSITION" at bounding box center [529, 171] width 522 height 23
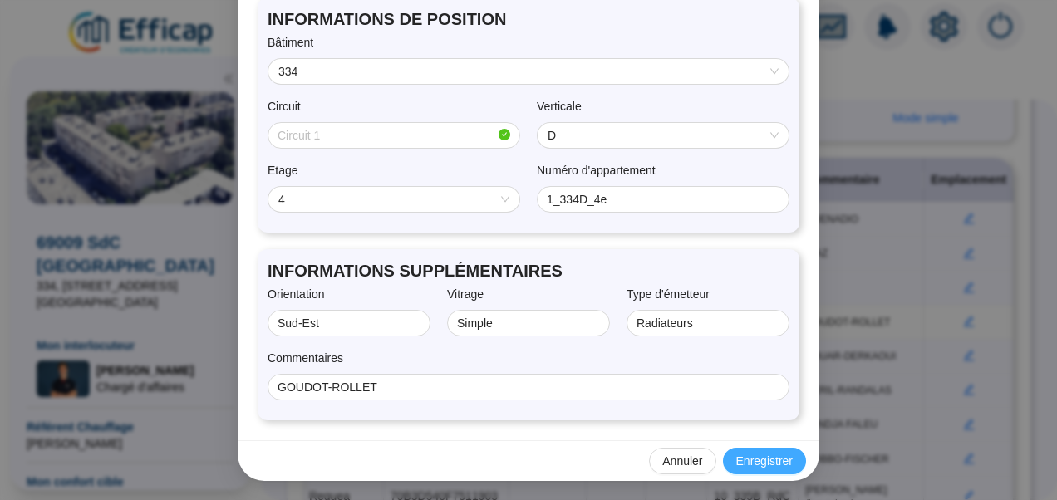
click at [765, 466] on span "Enregistrer" at bounding box center [765, 461] width 57 height 17
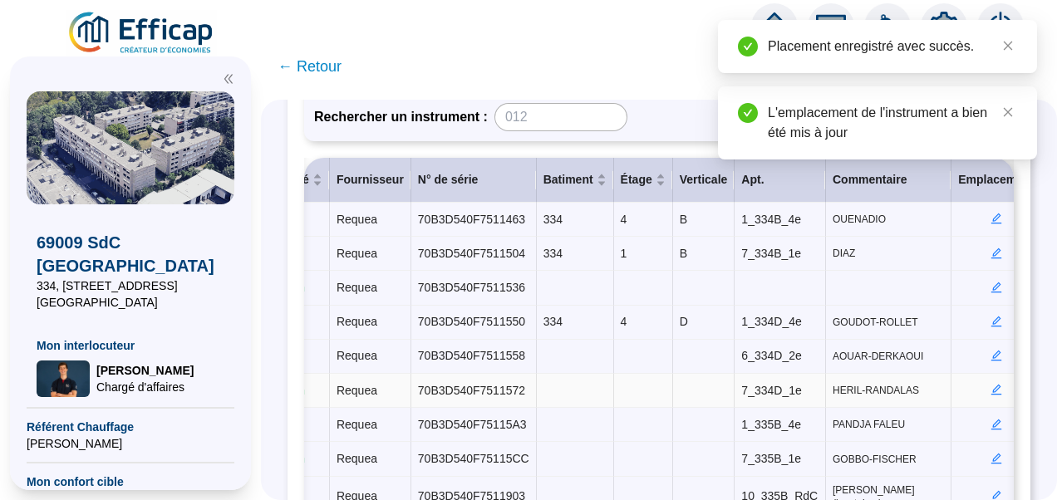
scroll to position [0, 485]
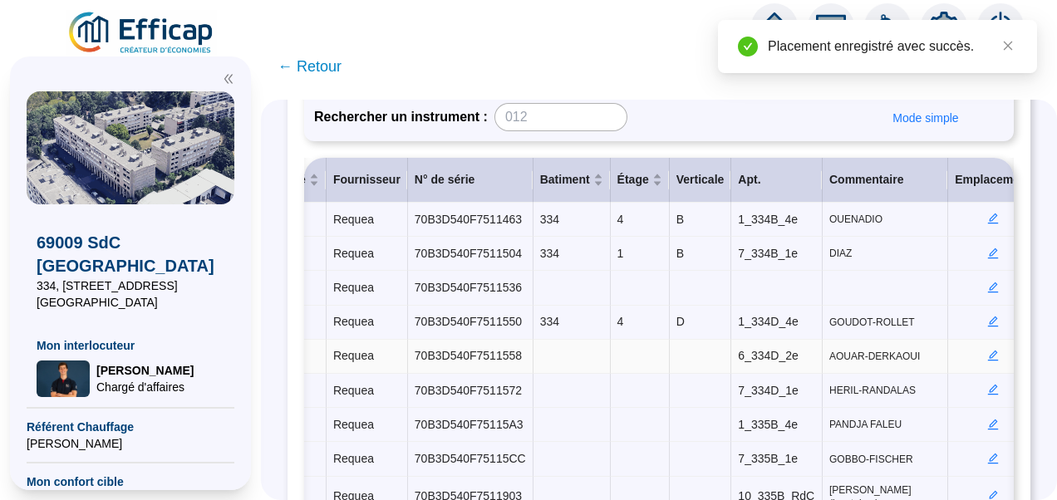
click at [988, 350] on icon "edit" at bounding box center [994, 356] width 12 height 12
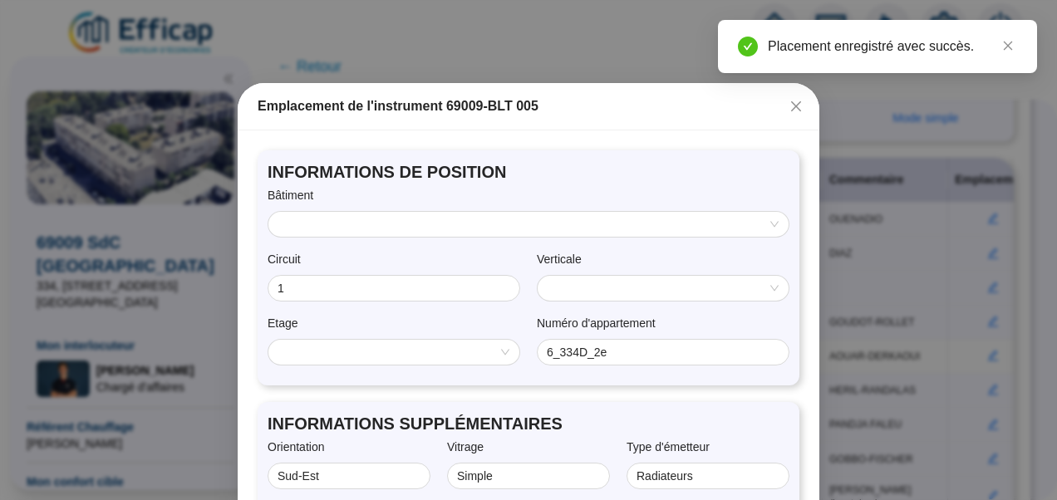
click at [451, 226] on input "search" at bounding box center [522, 224] width 486 height 25
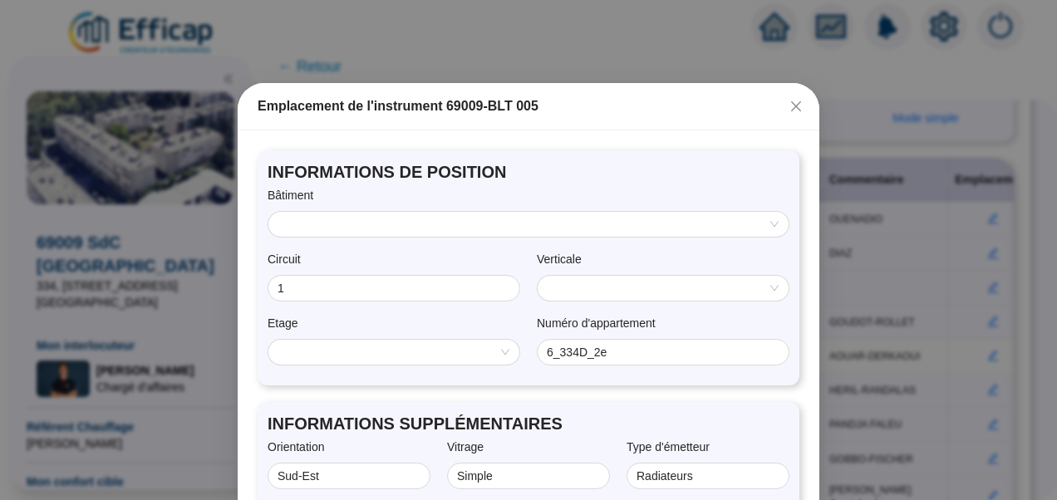
click at [461, 192] on div "Bâtiment" at bounding box center [529, 199] width 522 height 24
click at [529, 231] on input "search" at bounding box center [522, 224] width 486 height 25
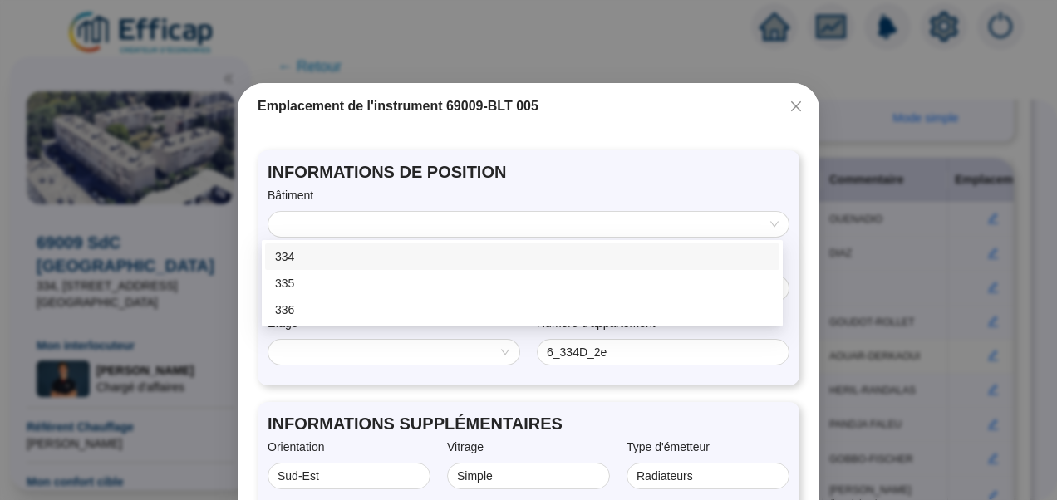
click at [331, 255] on div "334" at bounding box center [522, 257] width 495 height 17
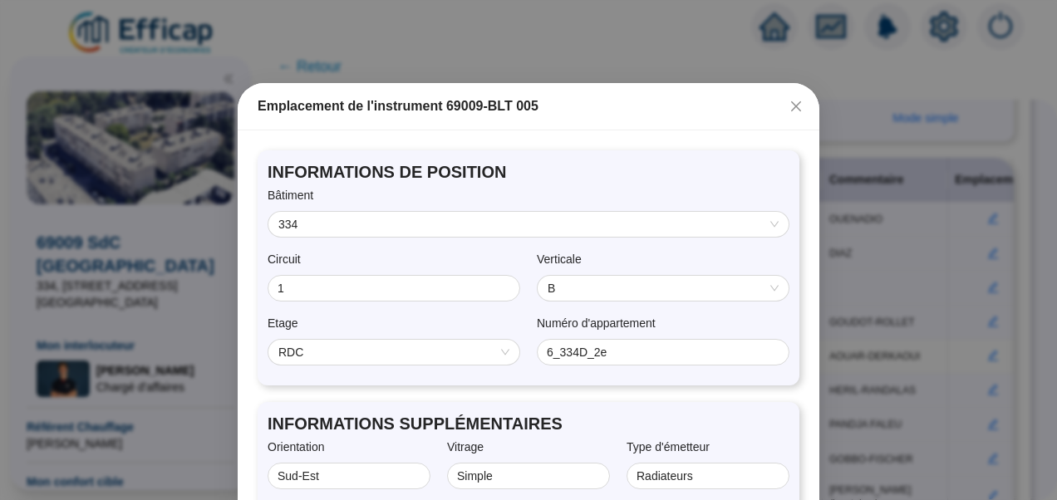
click at [569, 294] on span "B" at bounding box center [663, 288] width 231 height 25
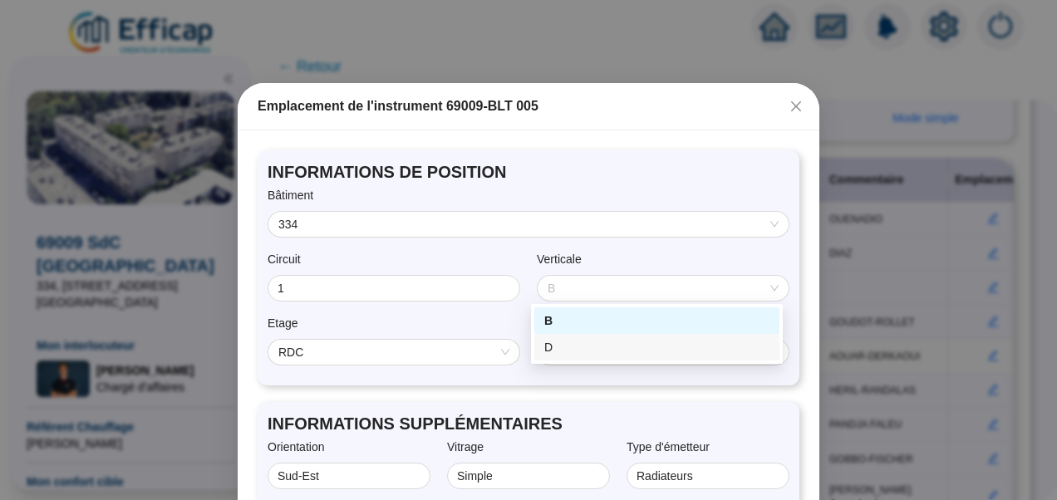
click at [552, 339] on div "D" at bounding box center [657, 347] width 225 height 17
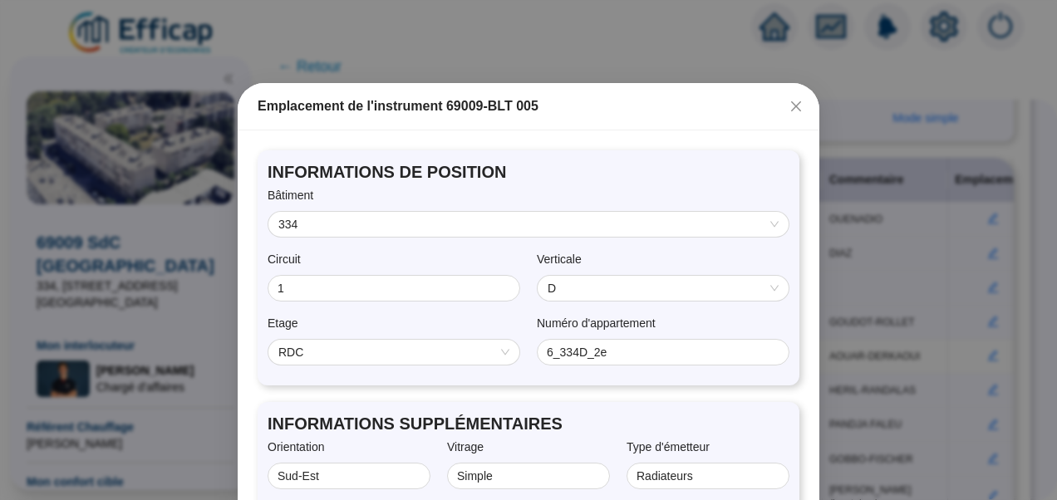
click at [384, 364] on span "RDC" at bounding box center [394, 352] width 231 height 25
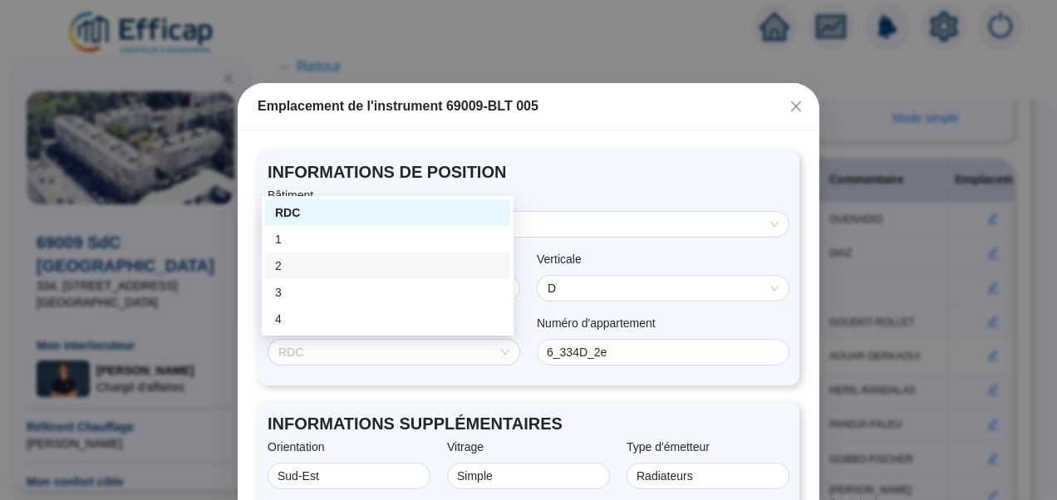
click at [307, 260] on div "2" at bounding box center [387, 266] width 225 height 17
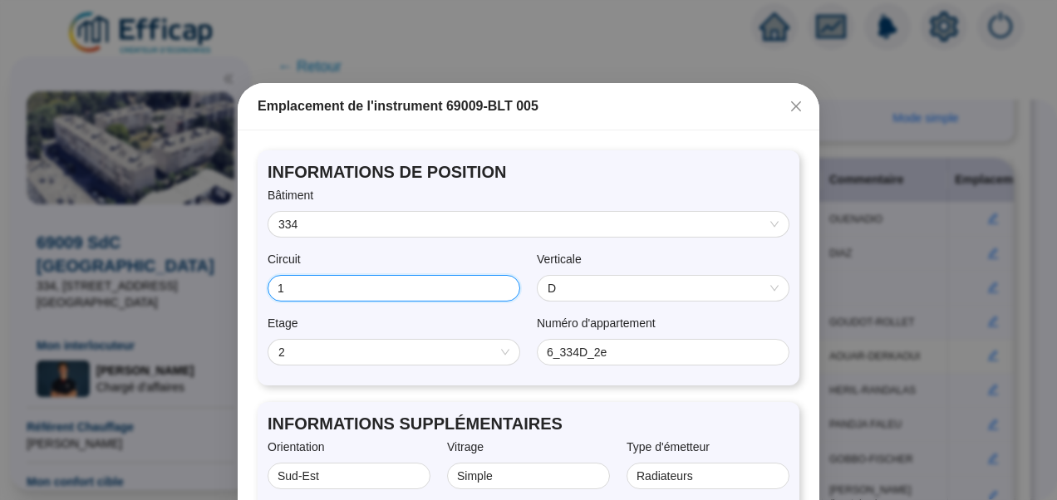
click at [284, 296] on input "1" at bounding box center [392, 288] width 229 height 17
click at [671, 187] on div "Bâtiment" at bounding box center [529, 199] width 522 height 24
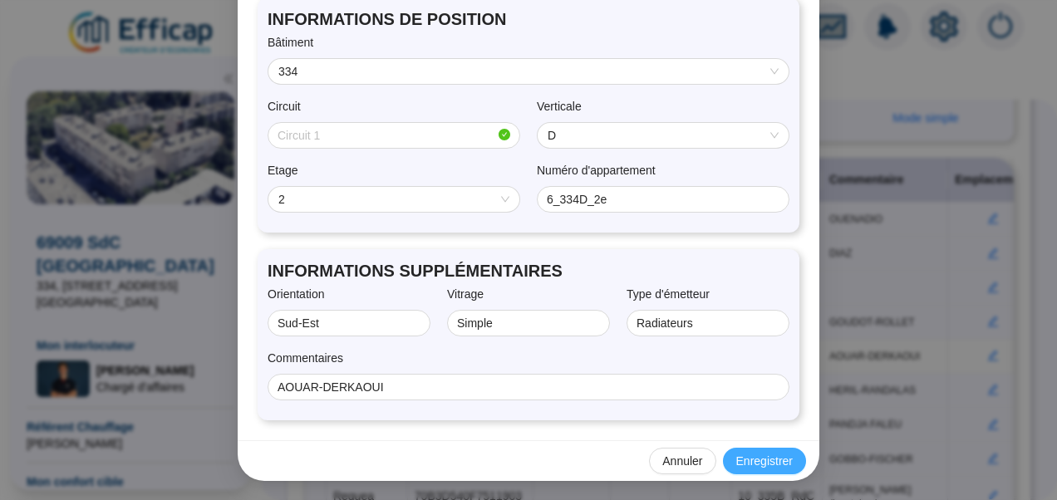
click at [753, 456] on span "Enregistrer" at bounding box center [765, 461] width 57 height 17
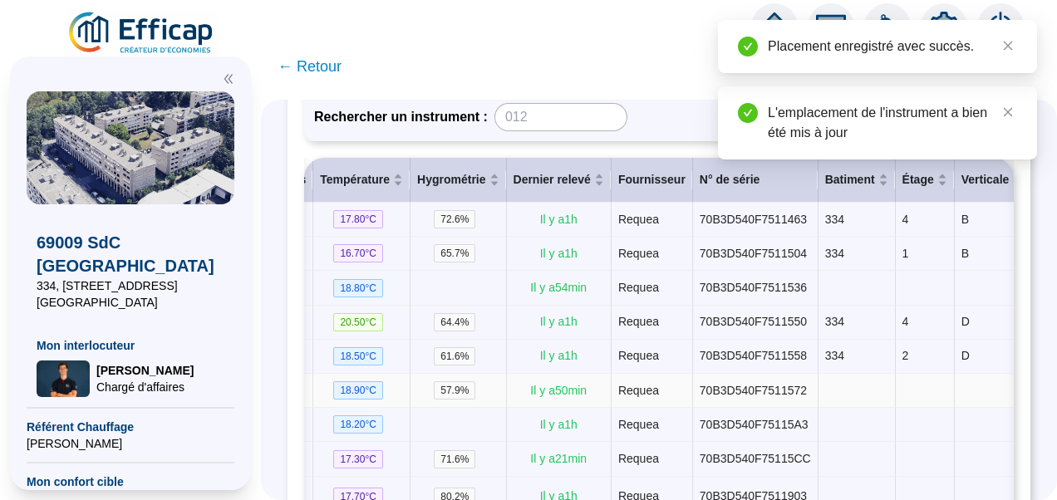
click at [796, 392] on td "70B3D540F7511572" at bounding box center [756, 391] width 126 height 34
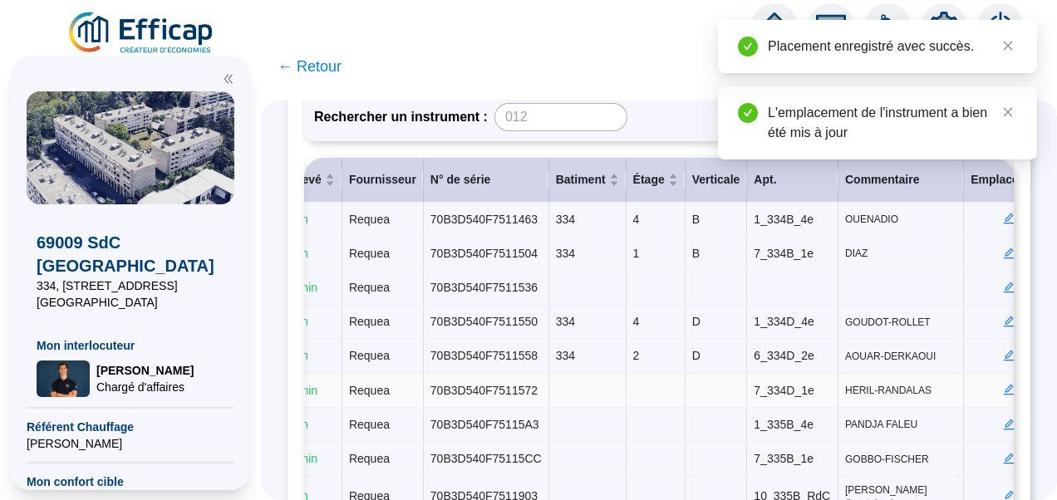
scroll to position [0, 474]
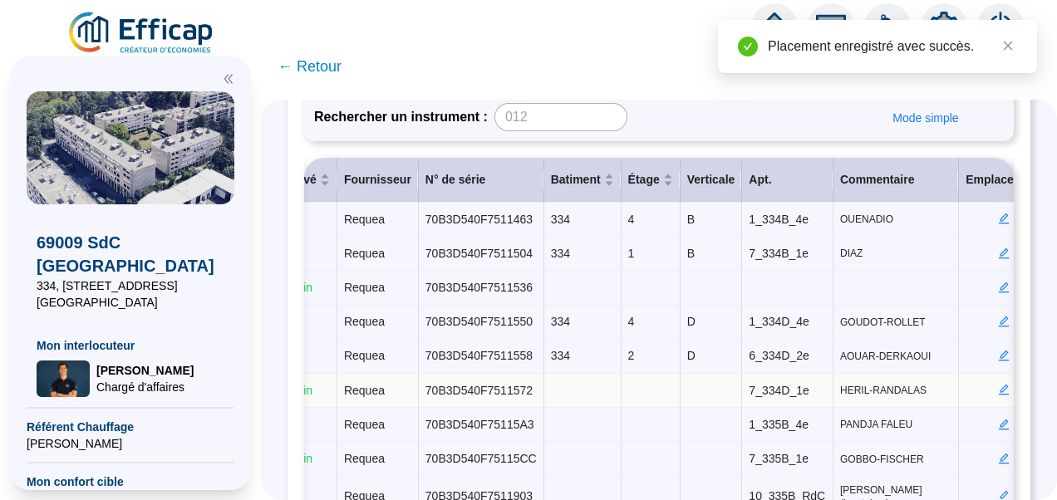
click at [998, 387] on icon "edit" at bounding box center [1003, 390] width 11 height 11
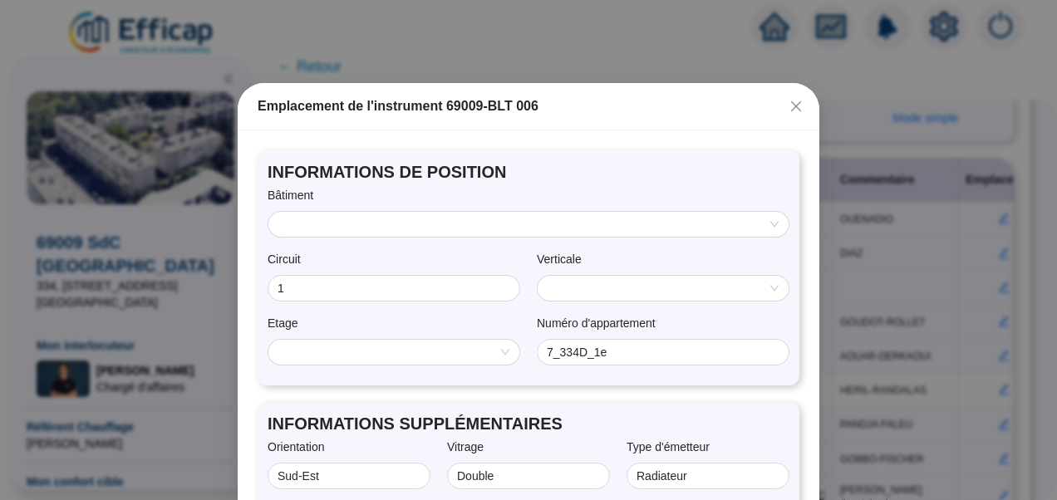
click at [439, 229] on input "search" at bounding box center [522, 224] width 486 height 25
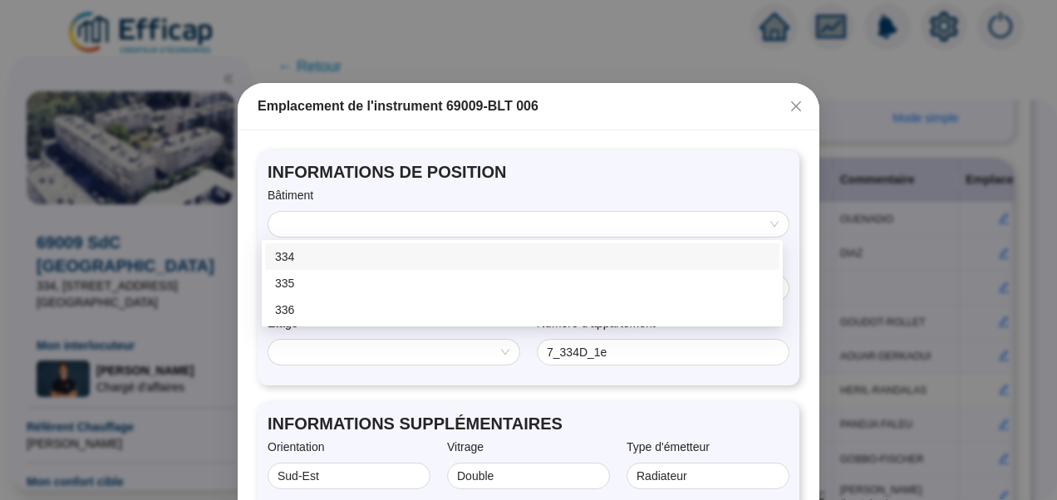
click at [318, 252] on div "334" at bounding box center [522, 257] width 495 height 17
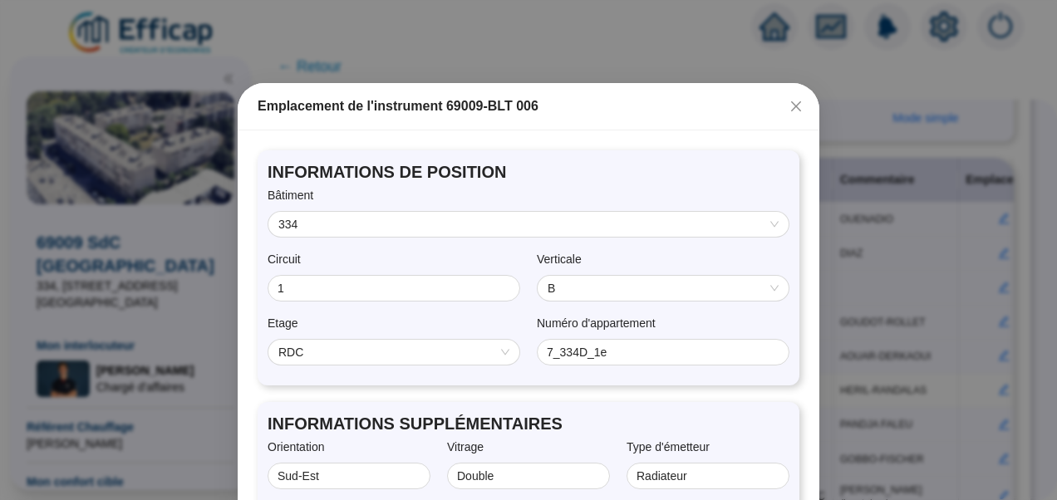
click at [572, 301] on div "B" at bounding box center [663, 288] width 253 height 27
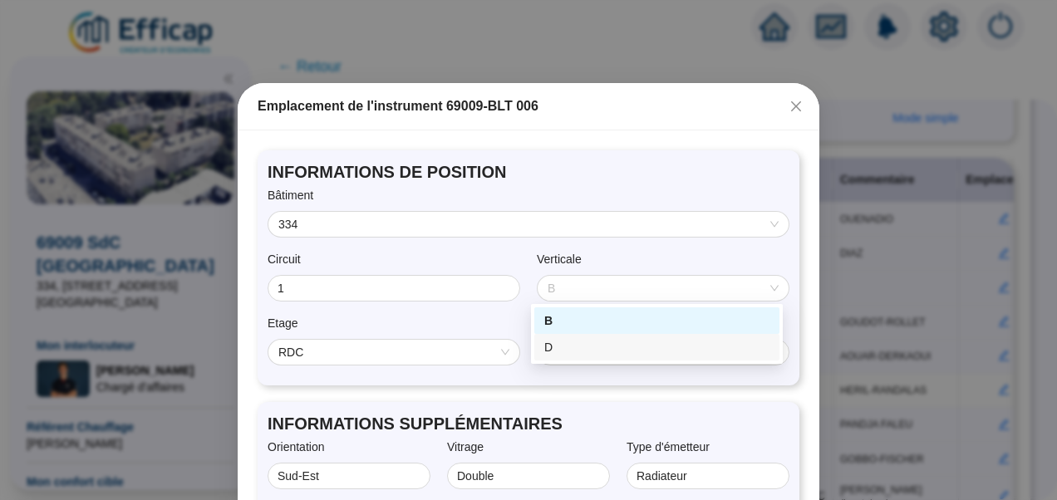
click at [562, 349] on div "D" at bounding box center [657, 347] width 225 height 17
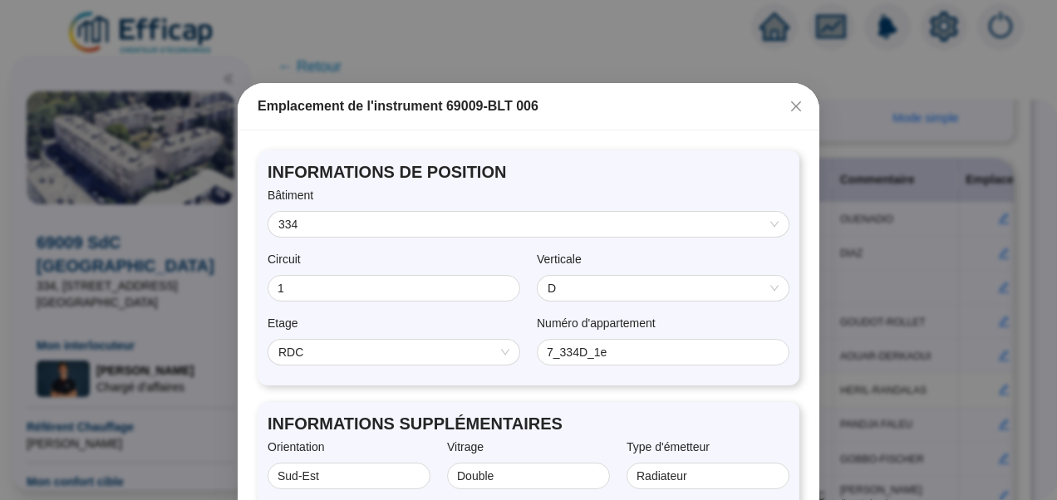
click at [313, 364] on div "RDC" at bounding box center [394, 352] width 251 height 25
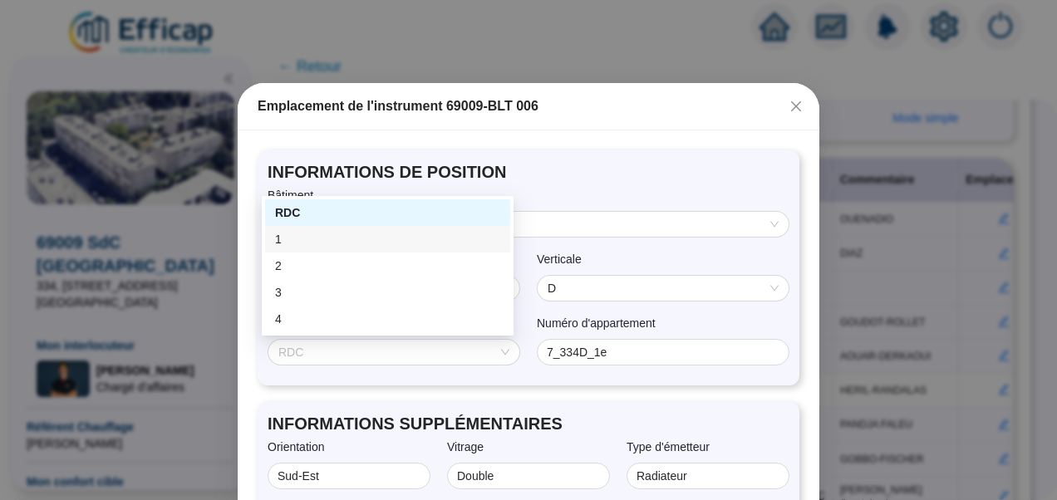
click at [283, 246] on div "1" at bounding box center [387, 239] width 225 height 17
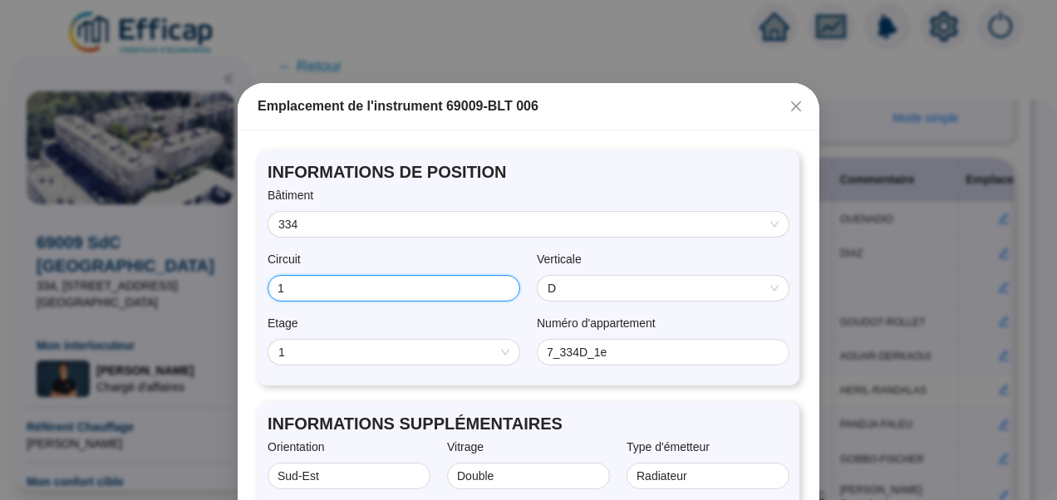
click at [295, 293] on input "1" at bounding box center [392, 288] width 229 height 17
click at [372, 257] on div "Circuit" at bounding box center [394, 263] width 253 height 24
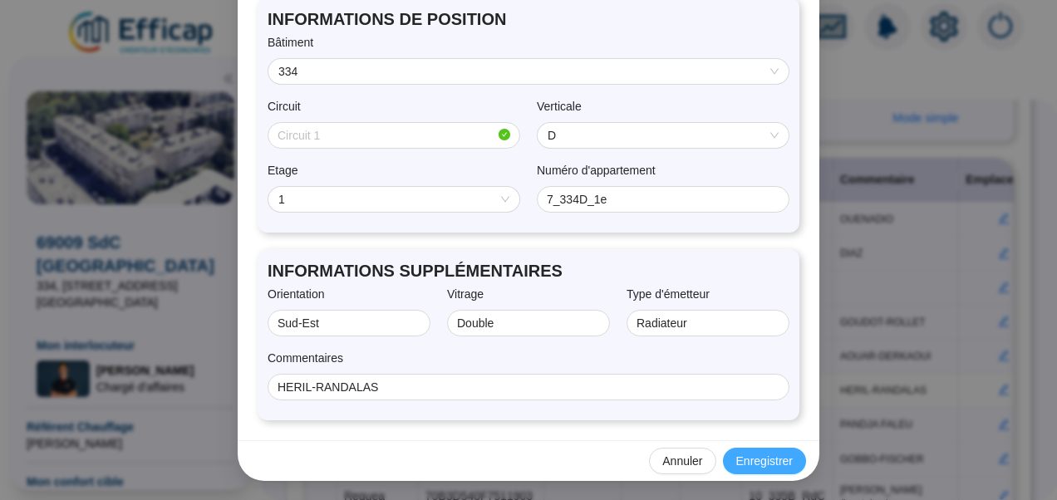
click at [753, 466] on span "Enregistrer" at bounding box center [765, 461] width 57 height 17
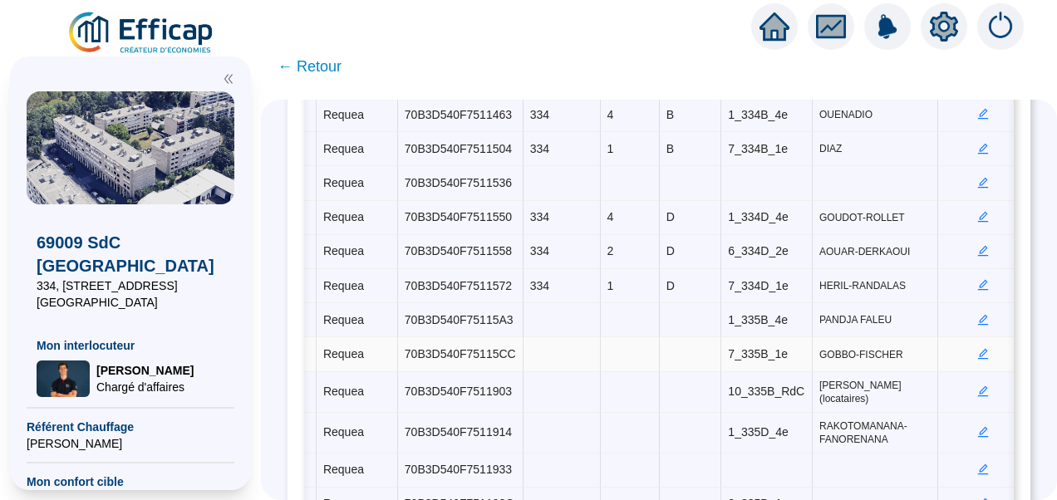
scroll to position [0, 495]
click at [977, 314] on icon "edit" at bounding box center [982, 319] width 11 height 11
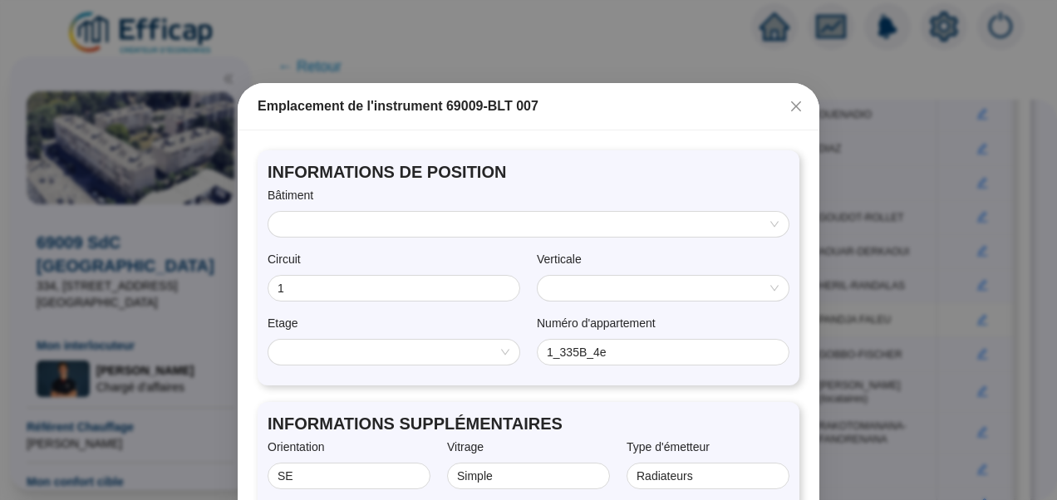
click at [419, 217] on input "search" at bounding box center [522, 224] width 486 height 25
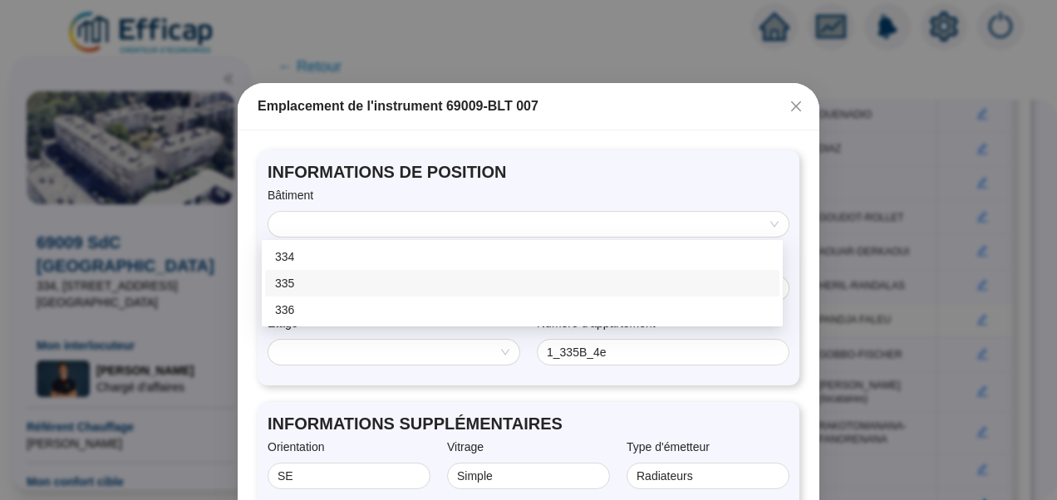
click at [314, 282] on div "335" at bounding box center [522, 283] width 495 height 17
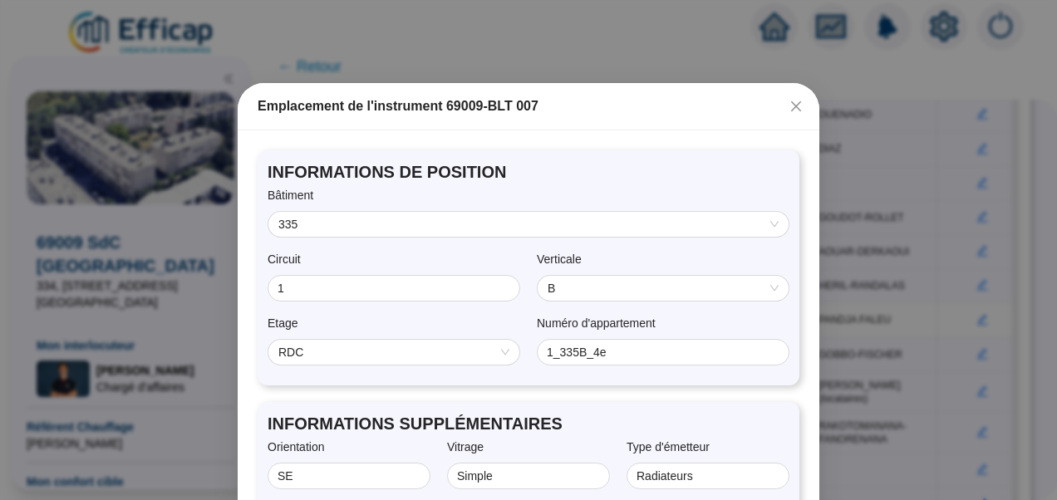
click at [613, 291] on span "B" at bounding box center [663, 288] width 231 height 25
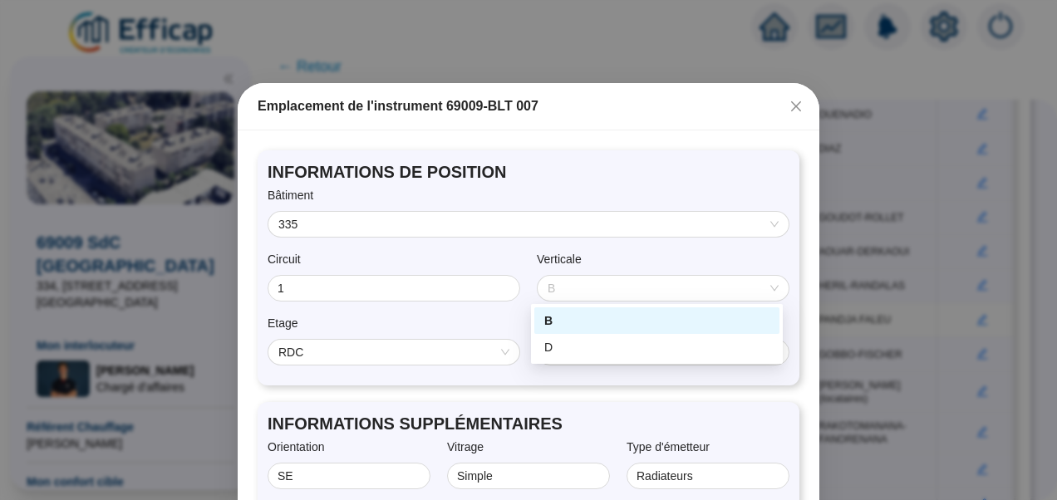
click at [658, 254] on div "Verticale" at bounding box center [663, 263] width 253 height 24
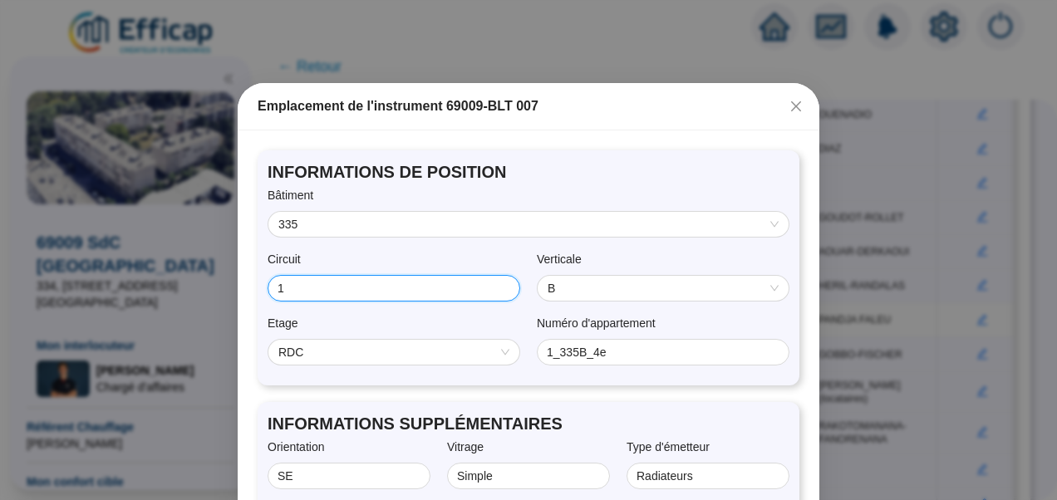
click at [364, 284] on input "1" at bounding box center [392, 288] width 229 height 17
click at [589, 282] on span "B" at bounding box center [663, 288] width 231 height 25
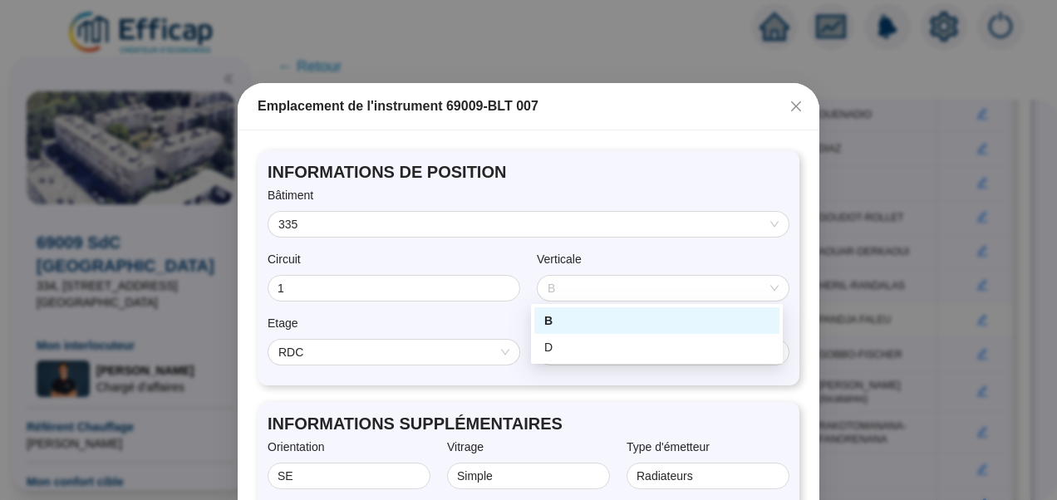
click at [547, 319] on div "B" at bounding box center [657, 321] width 225 height 17
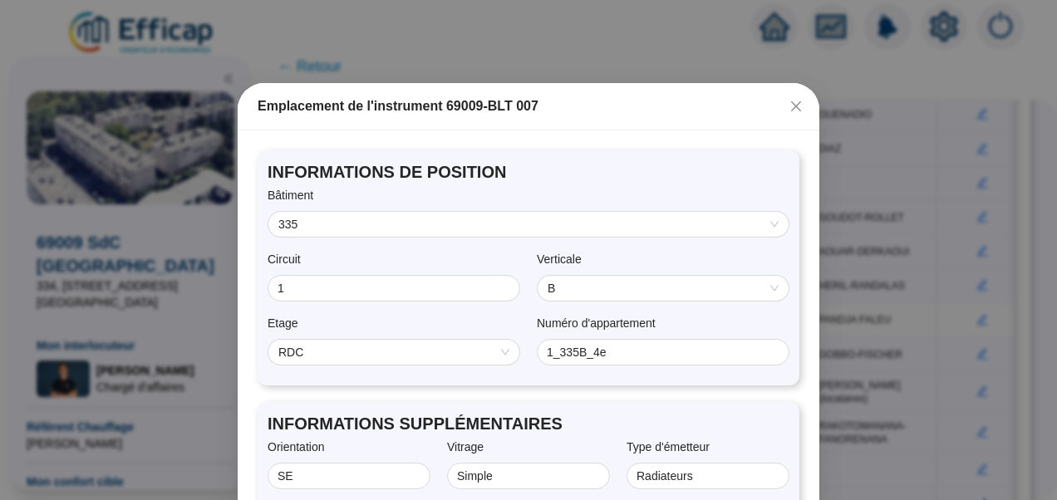
click at [394, 357] on span "RDC" at bounding box center [394, 352] width 231 height 25
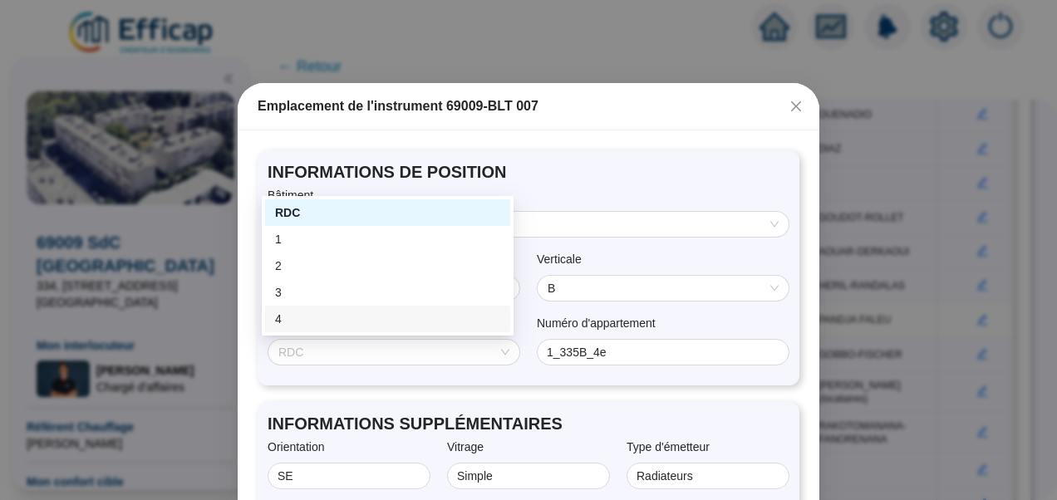
click at [284, 313] on div "4" at bounding box center [387, 319] width 225 height 17
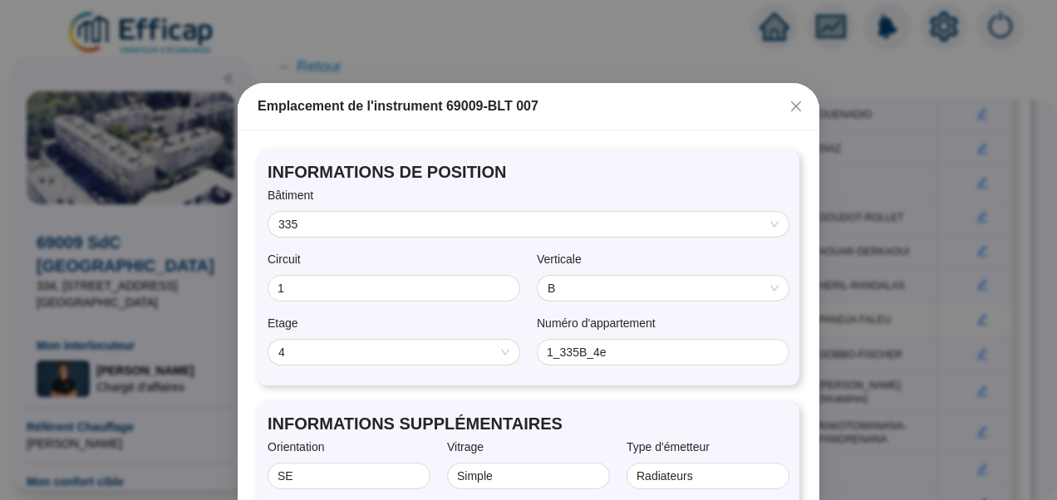
click at [491, 323] on div "Etage" at bounding box center [394, 327] width 253 height 24
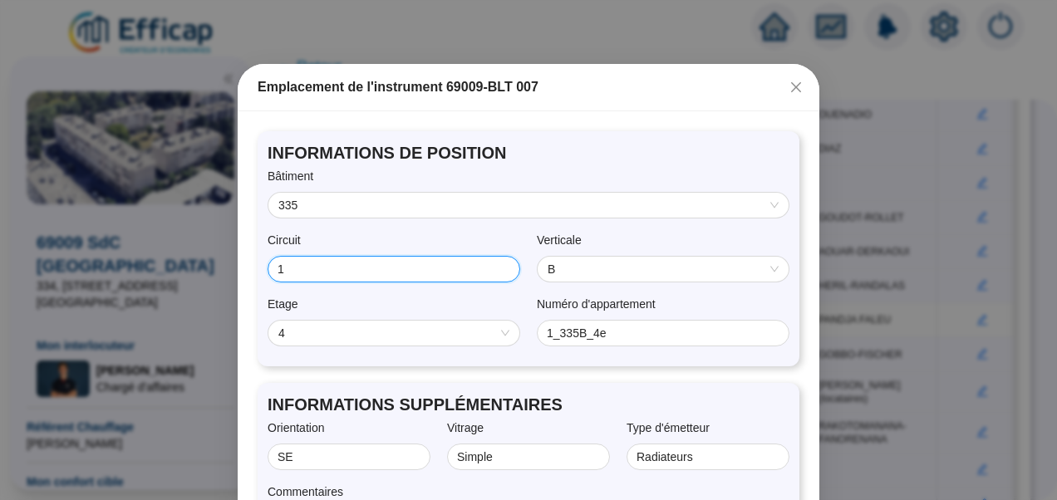
click at [382, 274] on input "1" at bounding box center [392, 269] width 229 height 17
click at [432, 244] on div "Circuit" at bounding box center [394, 244] width 253 height 24
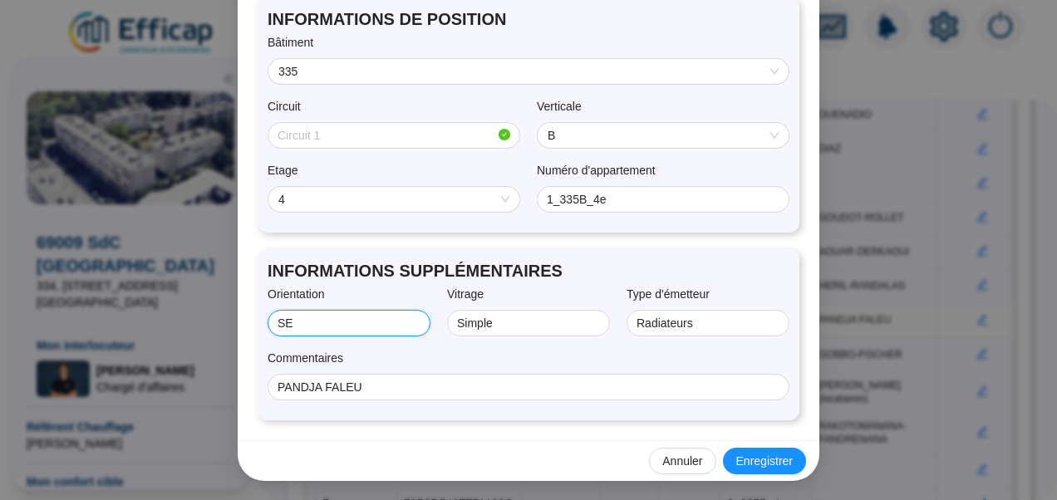
click at [310, 324] on input "SE" at bounding box center [348, 323] width 140 height 17
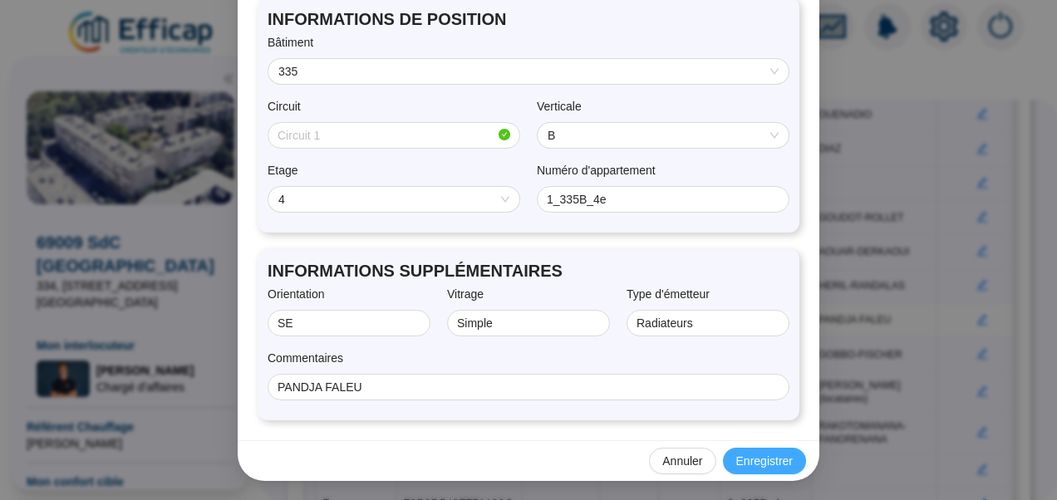
click at [760, 464] on span "Enregistrer" at bounding box center [765, 461] width 57 height 17
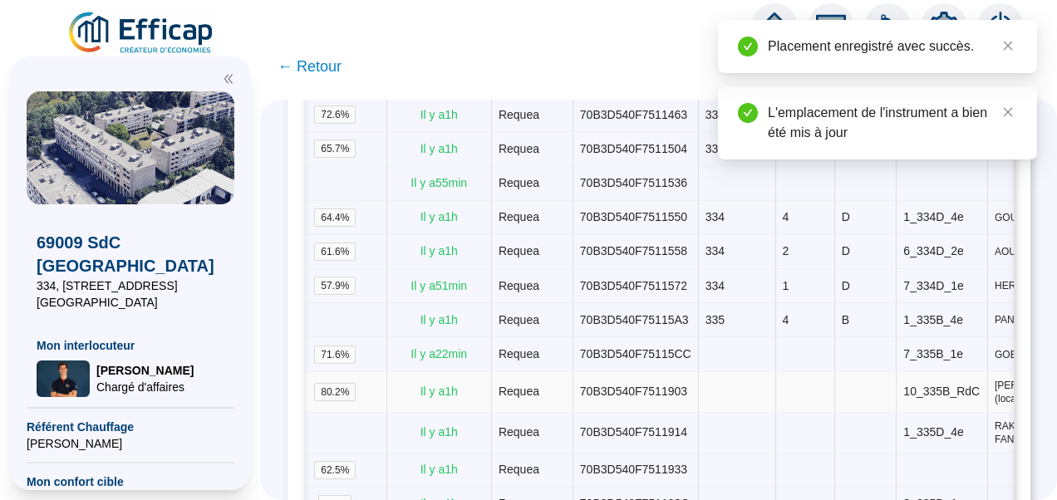
scroll to position [0, 509]
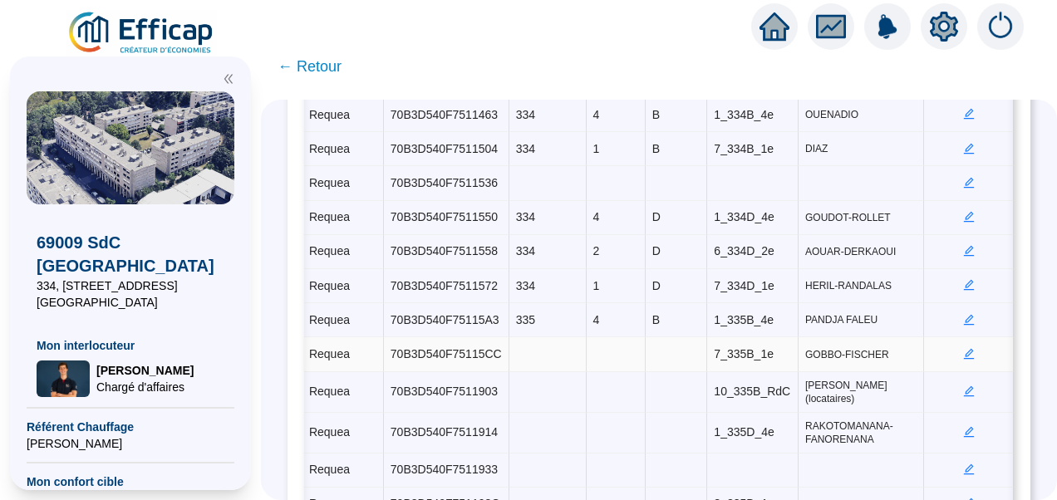
click at [964, 349] on icon "edit" at bounding box center [969, 354] width 11 height 11
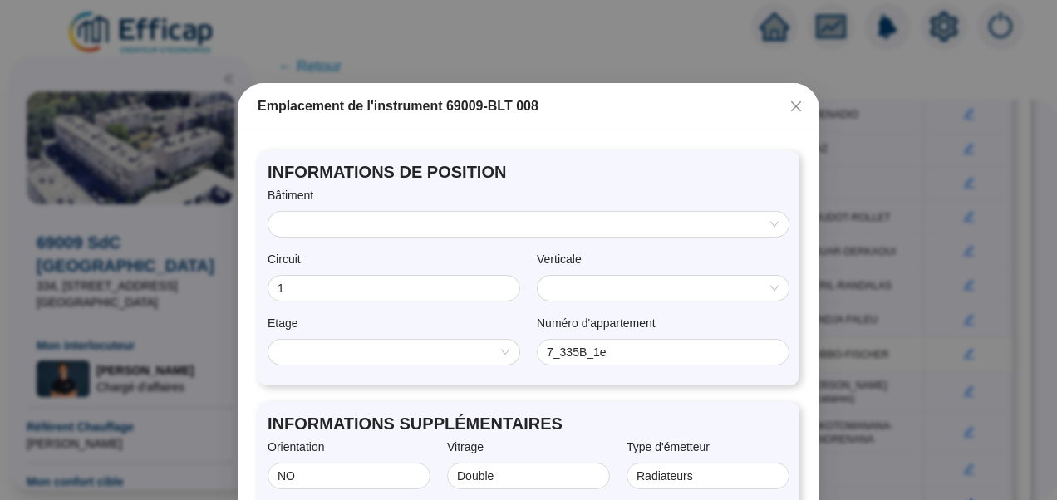
click at [469, 225] on input "search" at bounding box center [522, 224] width 486 height 25
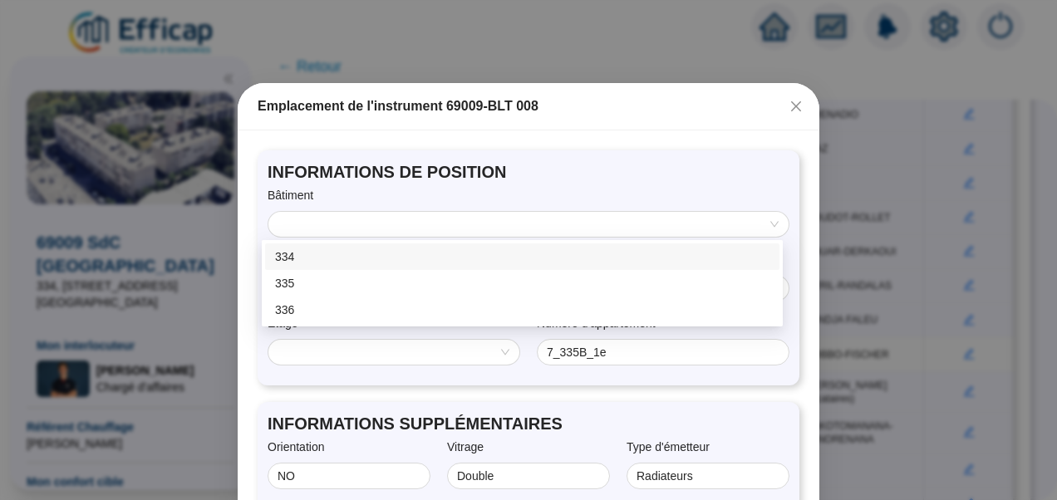
click at [549, 185] on div "INFORMATIONS DE POSITION Bâtiment Circuit 1 Verticale Etage Numéro d'appartemen…" at bounding box center [529, 267] width 542 height 235
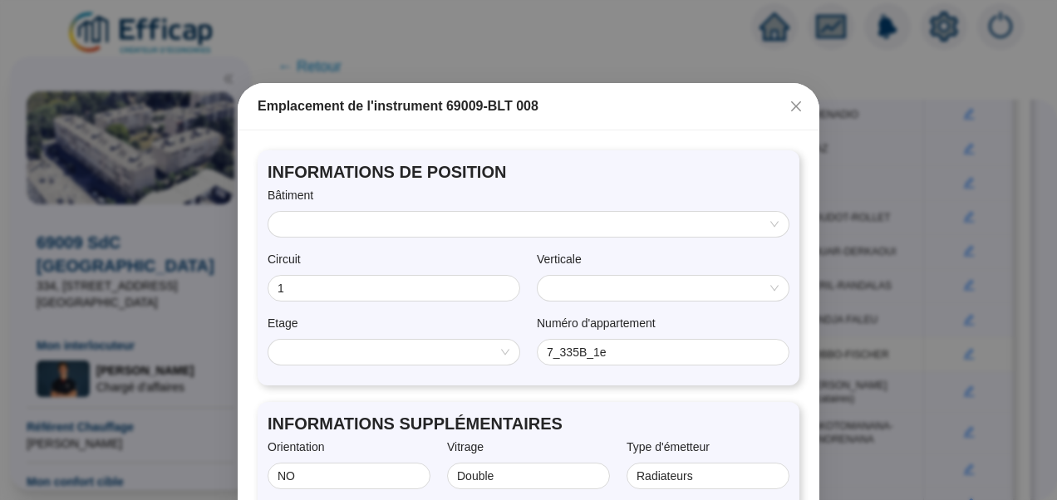
click at [481, 218] on input "search" at bounding box center [522, 224] width 486 height 25
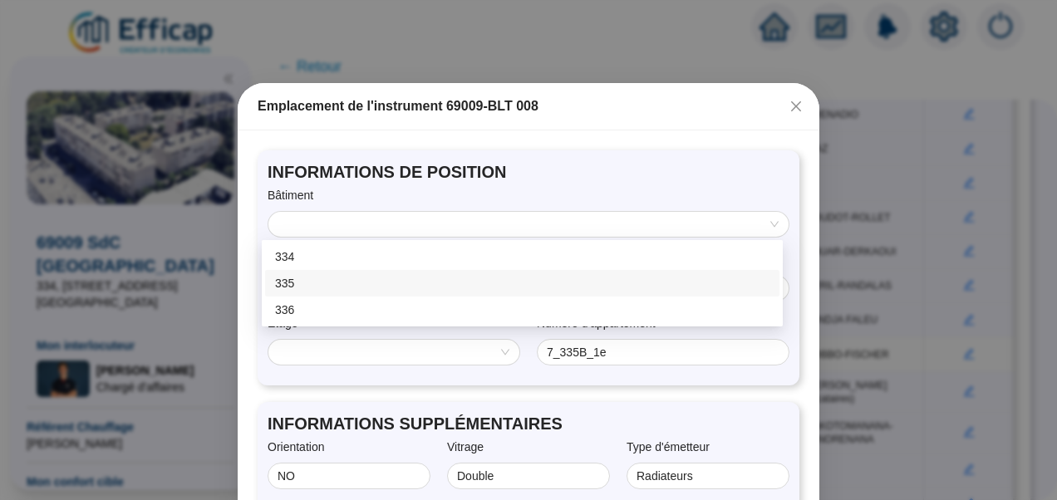
click at [318, 279] on div "335" at bounding box center [522, 283] width 495 height 17
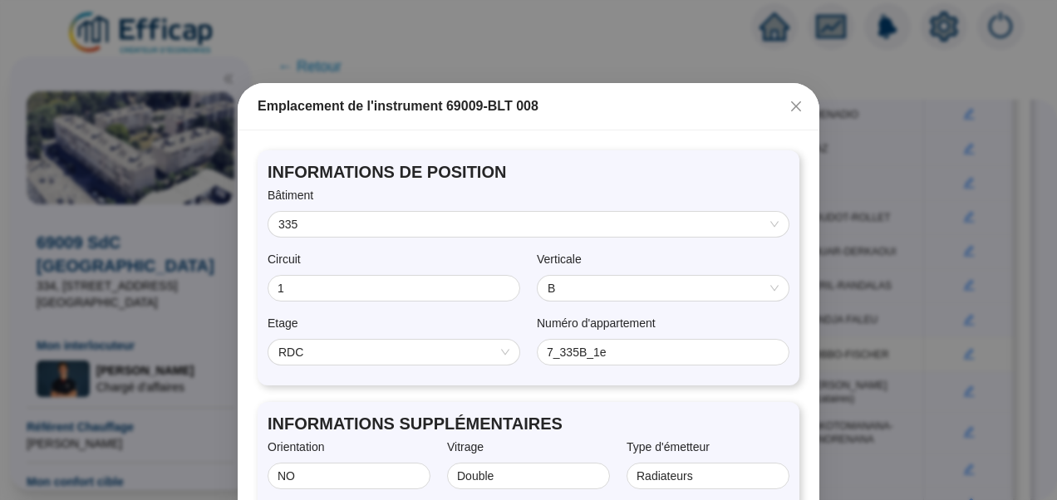
click at [566, 186] on div "INFORMATIONS DE POSITION Bâtiment 335 335 Circuit 1 Verticale B Etage RDC Numér…" at bounding box center [529, 267] width 542 height 235
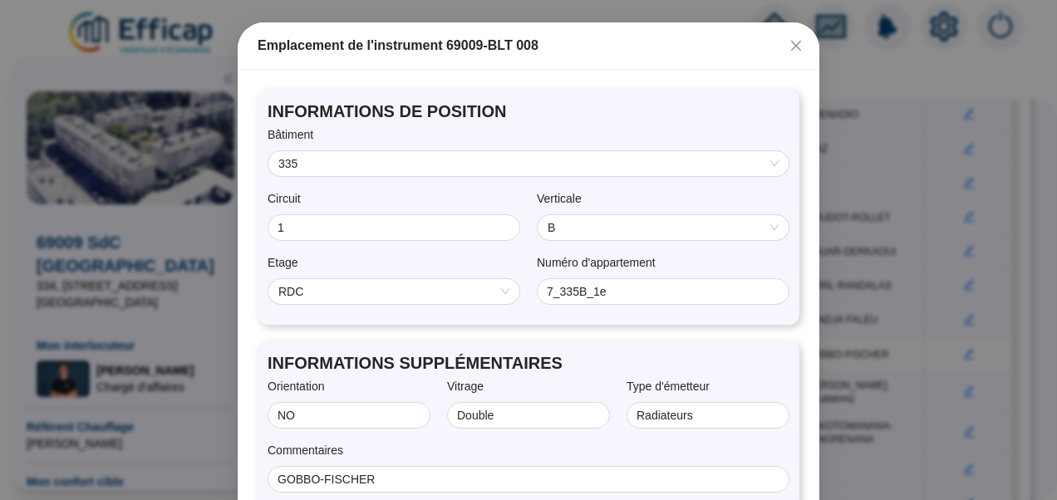
scroll to position [62, 0]
click at [582, 215] on span "B" at bounding box center [663, 226] width 231 height 25
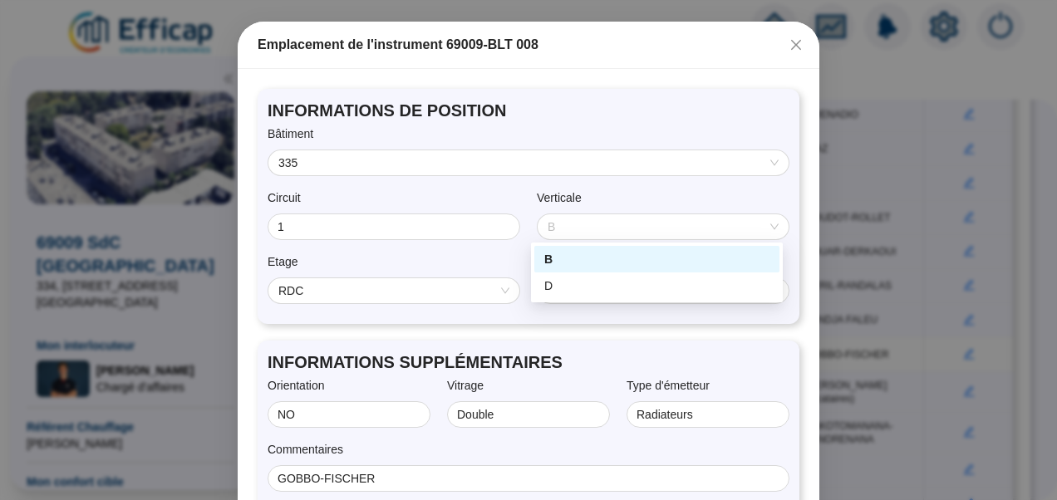
click at [610, 202] on div "Verticale" at bounding box center [663, 202] width 253 height 24
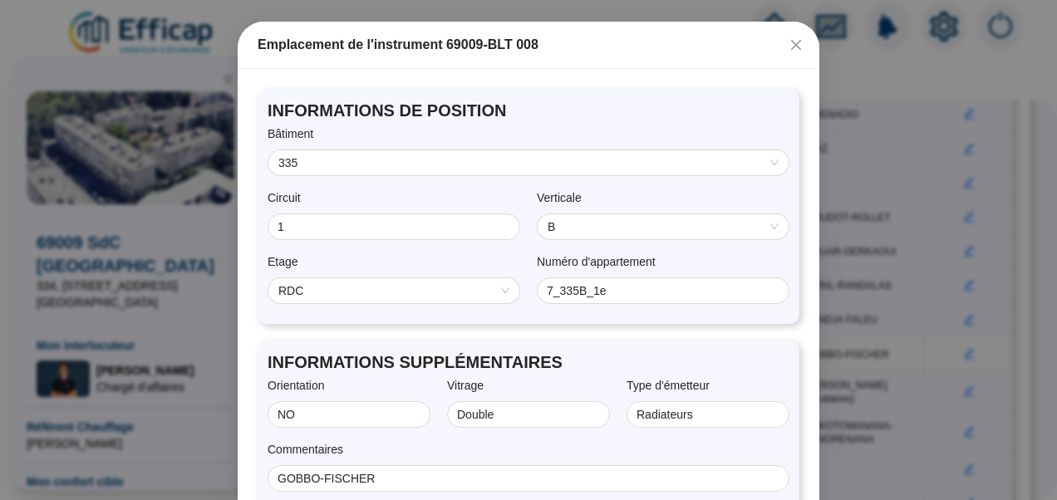
click at [406, 290] on span "RDC" at bounding box center [394, 291] width 231 height 25
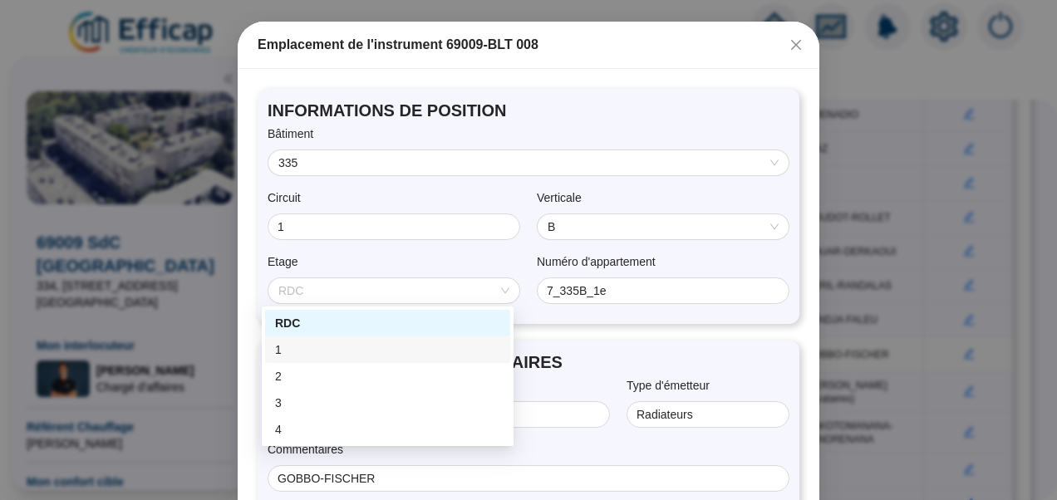
click at [306, 352] on div "1" at bounding box center [387, 350] width 225 height 17
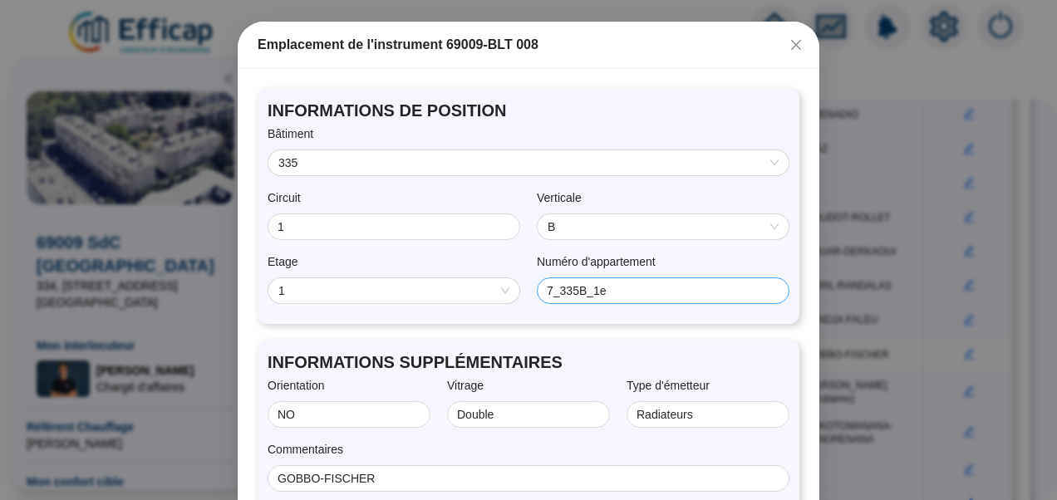
scroll to position [136, 0]
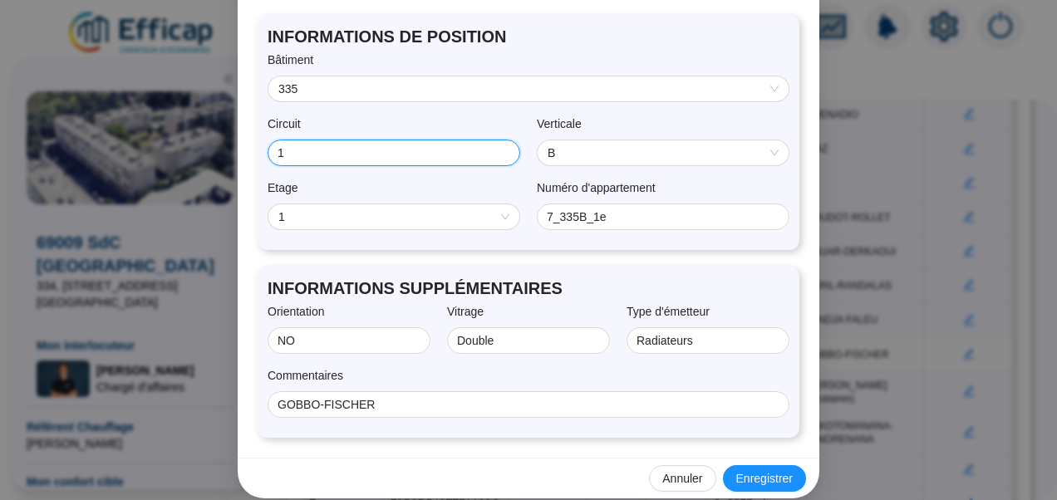
click at [357, 150] on input "1" at bounding box center [392, 153] width 229 height 17
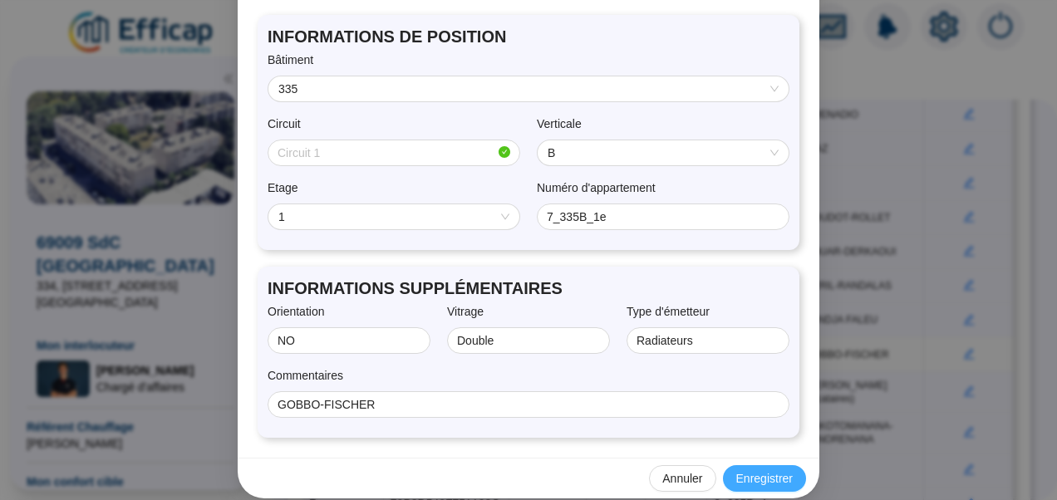
click at [767, 477] on span "Enregistrer" at bounding box center [765, 479] width 57 height 17
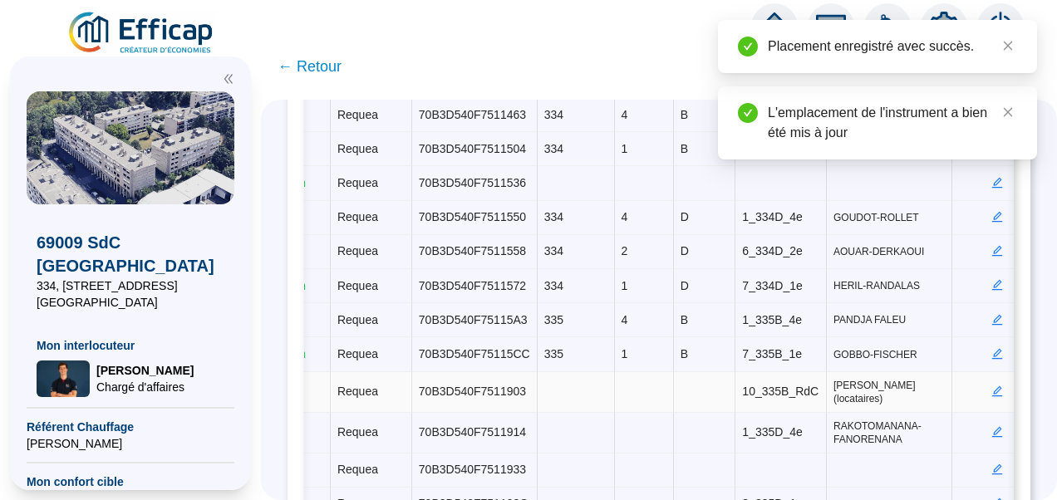
scroll to position [0, 491]
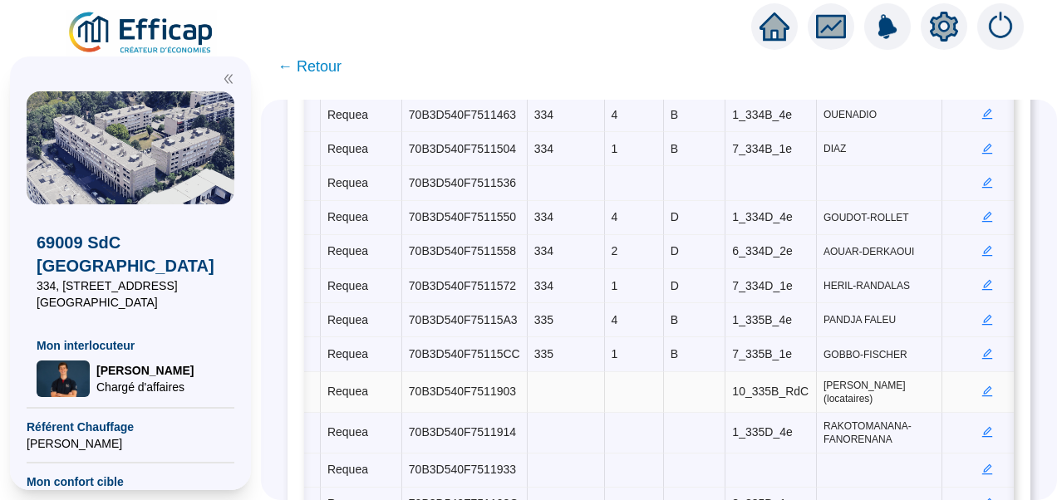
click at [982, 386] on icon "edit" at bounding box center [988, 392] width 12 height 12
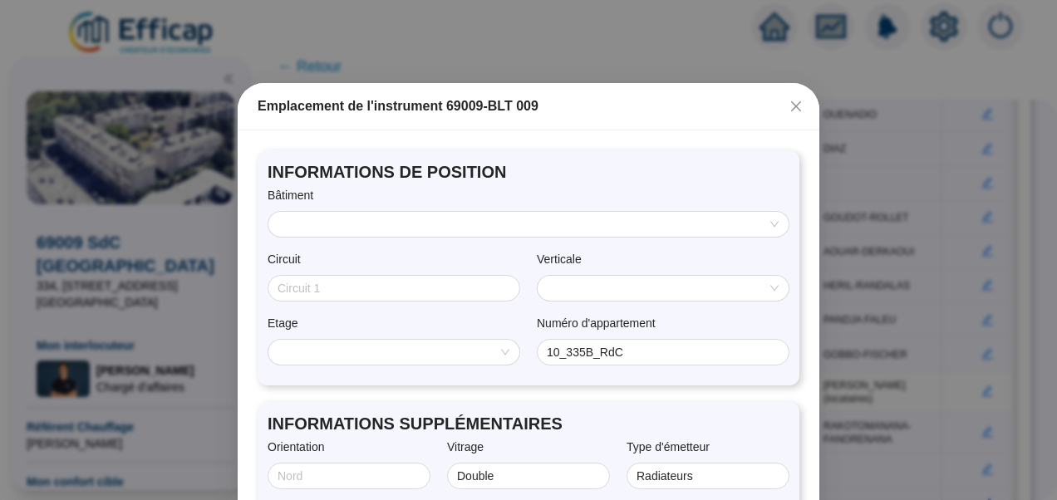
click at [472, 224] on input "search" at bounding box center [522, 224] width 486 height 25
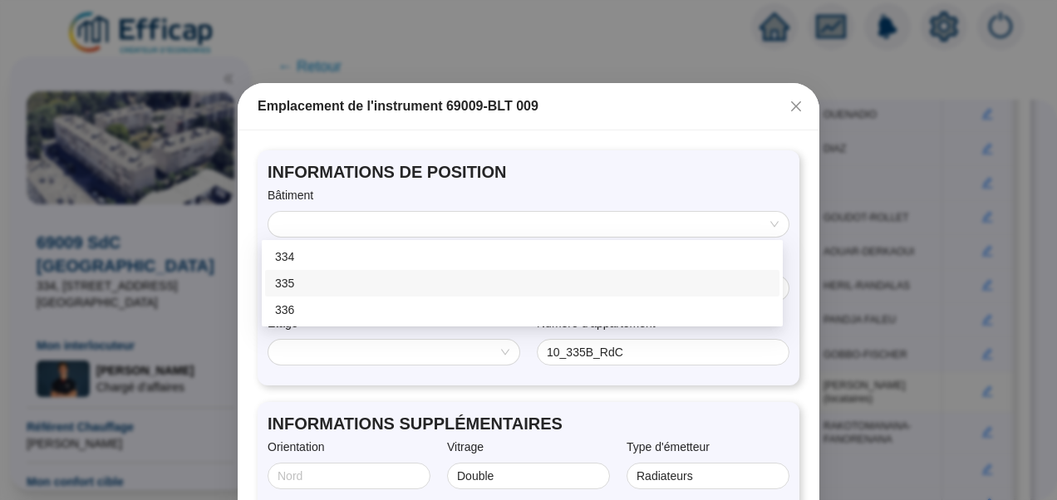
click at [308, 275] on div "335" at bounding box center [522, 283] width 495 height 17
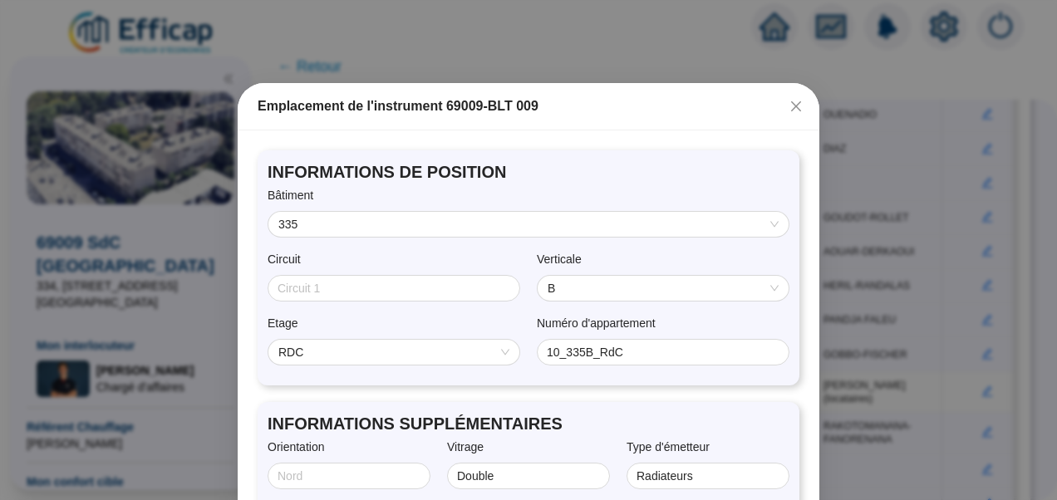
click at [608, 288] on span "B" at bounding box center [663, 288] width 231 height 25
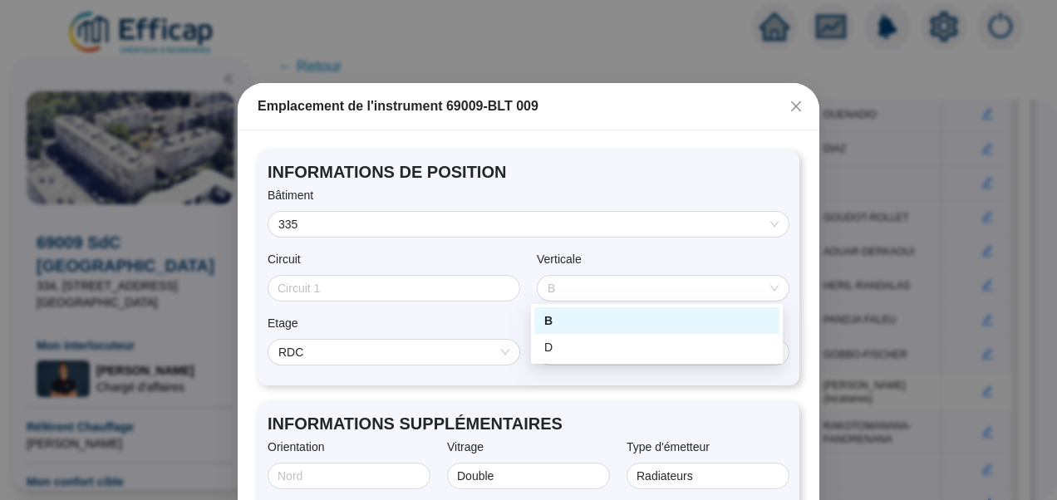
click at [321, 338] on div "Etage" at bounding box center [394, 327] width 253 height 24
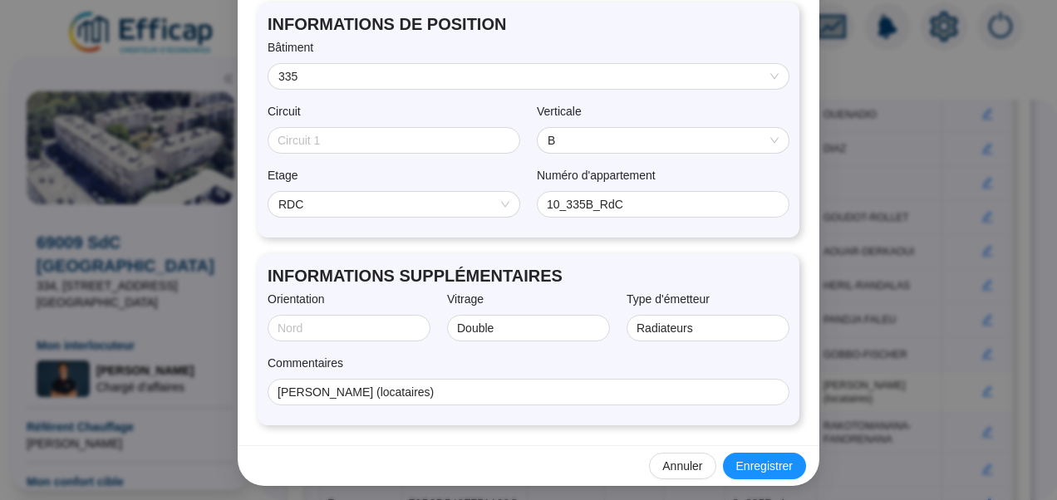
scroll to position [153, 0]
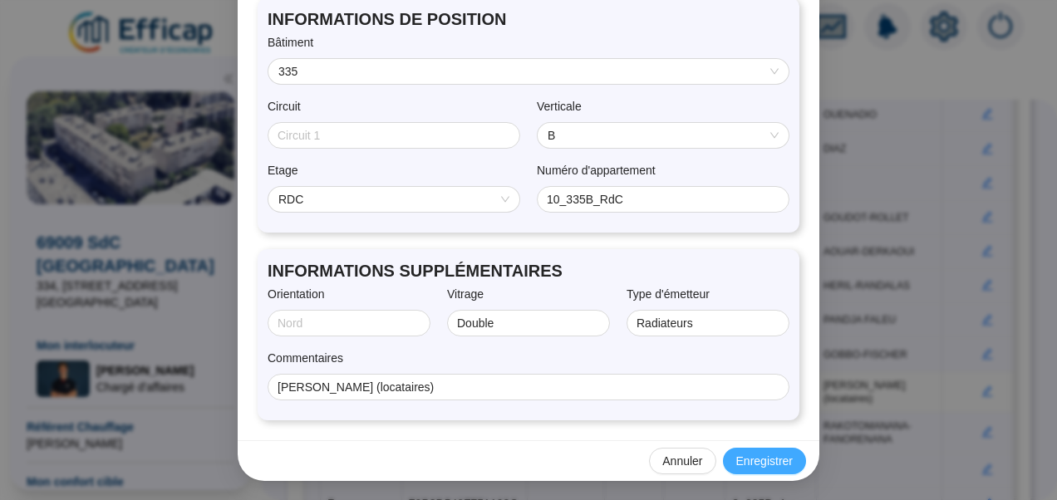
click at [767, 454] on span "Enregistrer" at bounding box center [765, 461] width 57 height 17
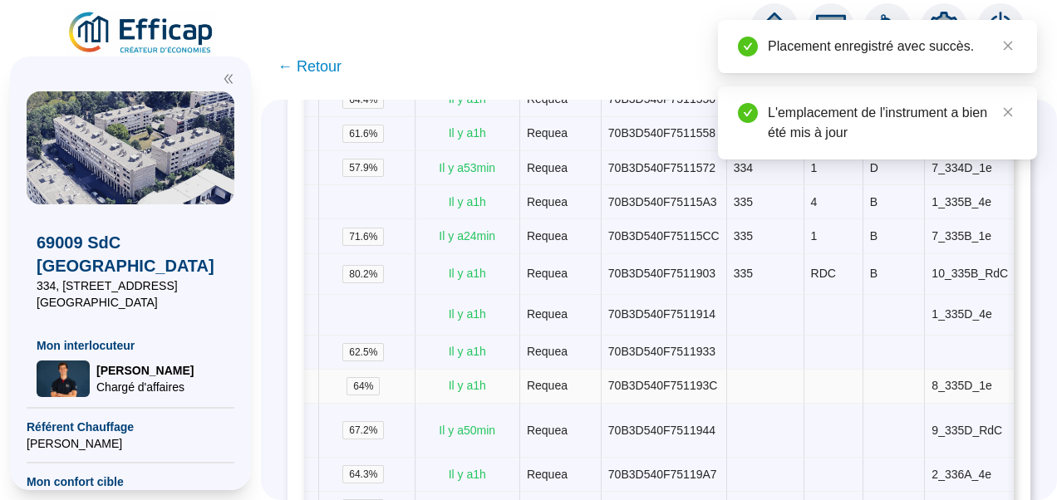
scroll to position [0, 468]
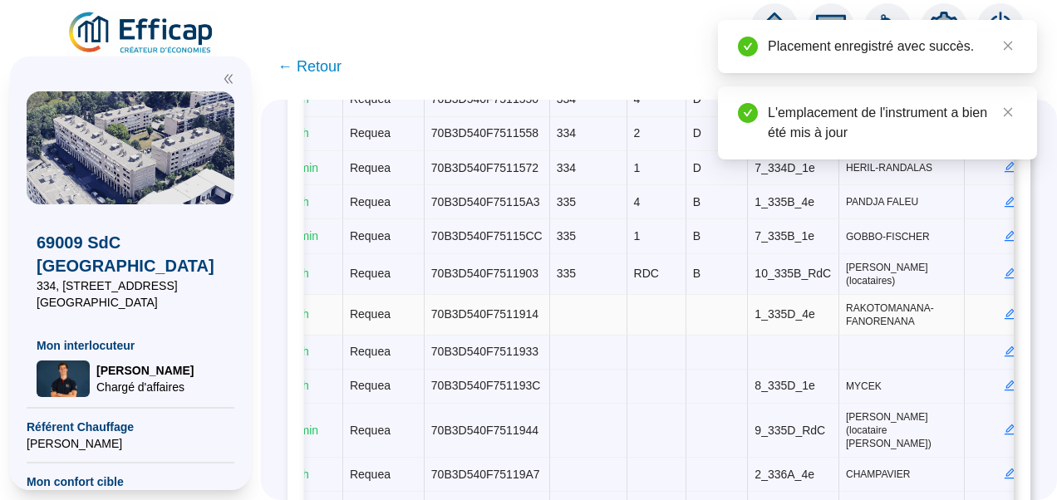
click at [1004, 308] on icon "edit" at bounding box center [1010, 314] width 12 height 12
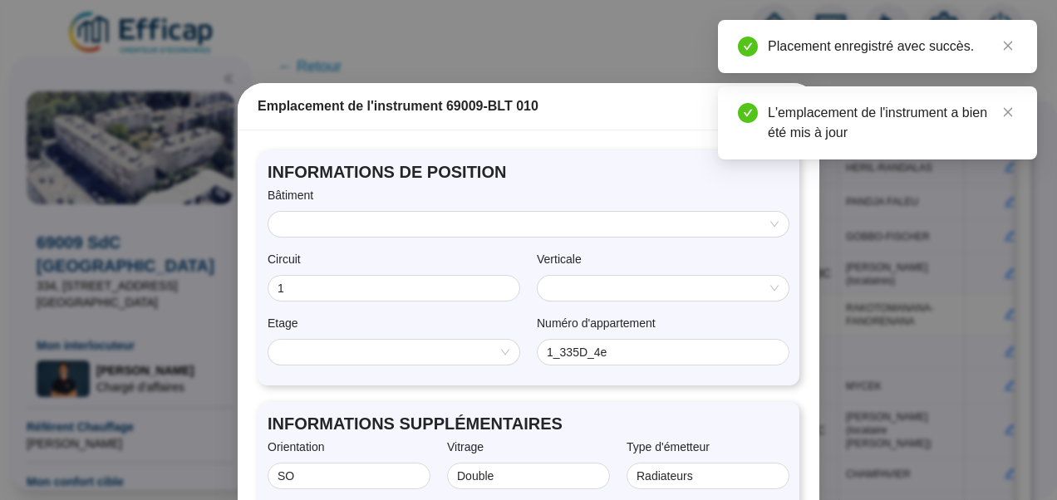
click at [540, 228] on input "search" at bounding box center [522, 224] width 486 height 25
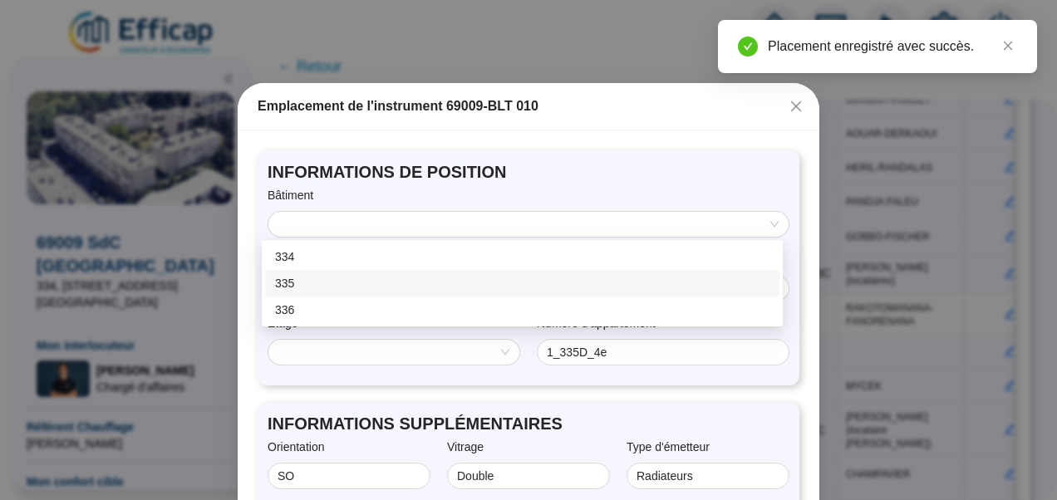
click at [367, 283] on div "335" at bounding box center [522, 283] width 495 height 17
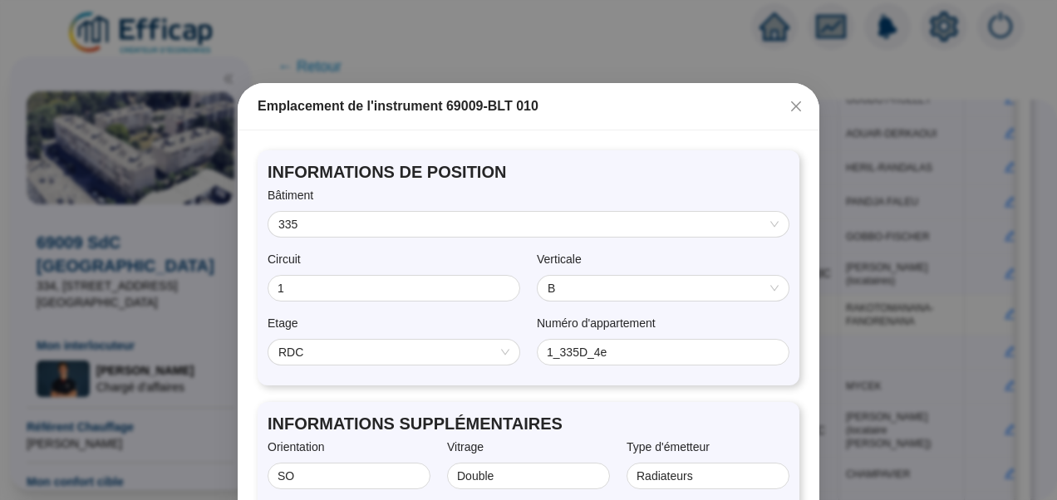
click at [600, 283] on span "B" at bounding box center [663, 288] width 231 height 25
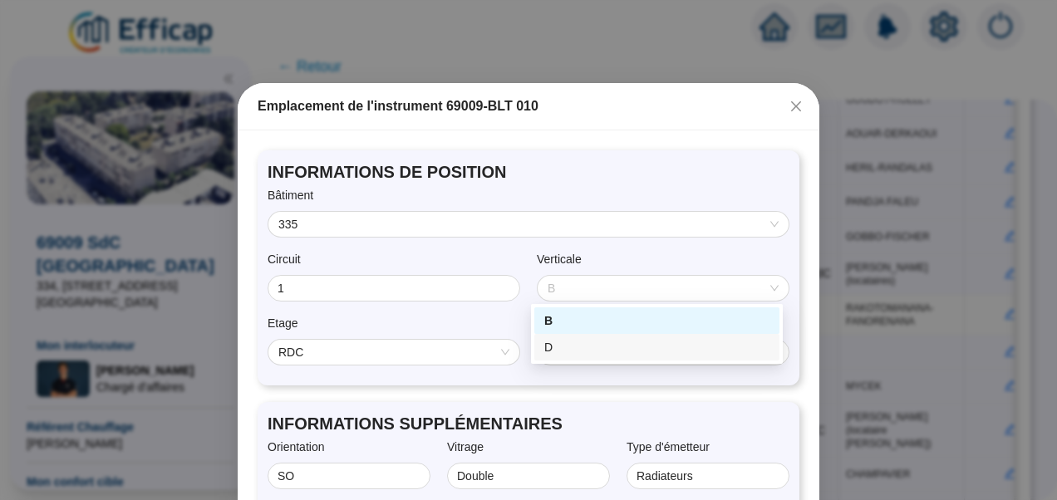
click at [556, 351] on div "D" at bounding box center [657, 347] width 225 height 17
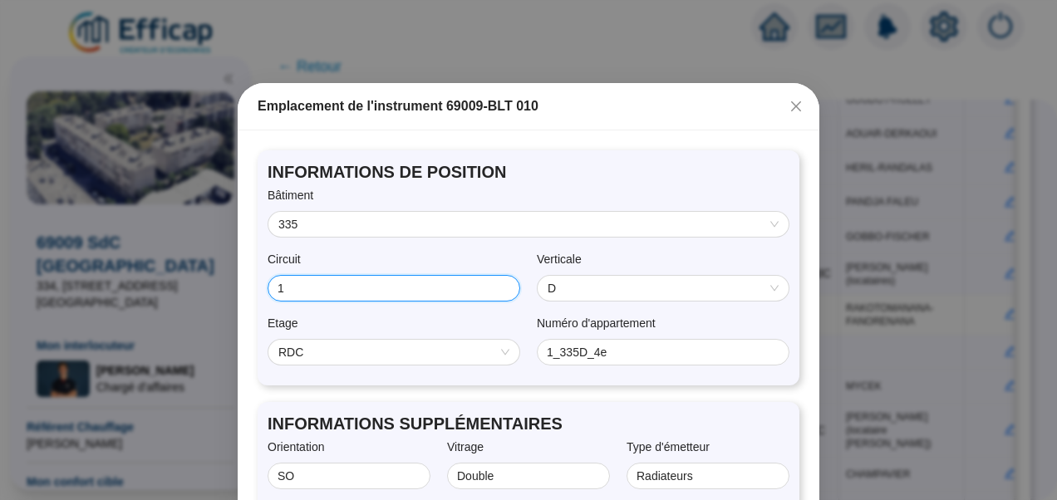
click at [443, 287] on input "1" at bounding box center [392, 288] width 229 height 17
click at [371, 361] on span "RDC" at bounding box center [394, 352] width 231 height 25
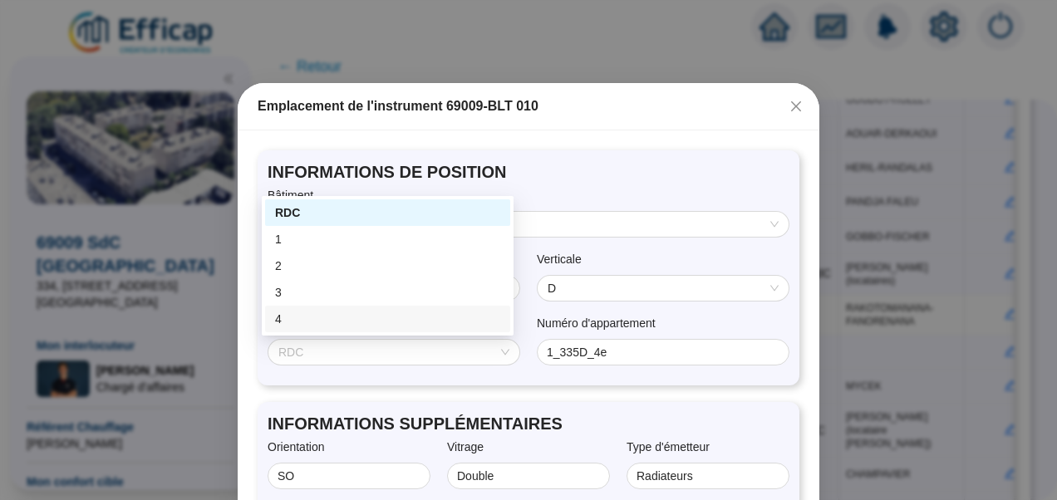
click at [291, 323] on div "4" at bounding box center [387, 319] width 225 height 17
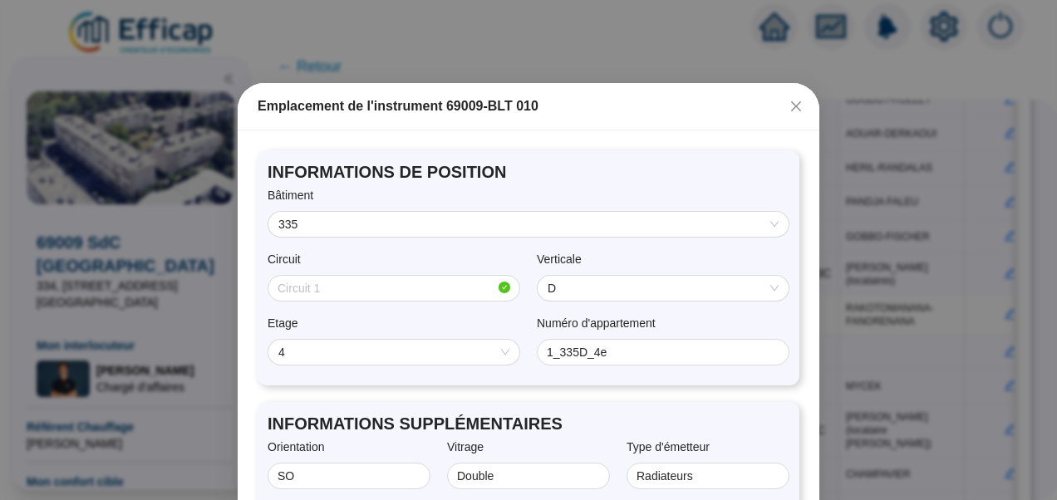
scroll to position [153, 0]
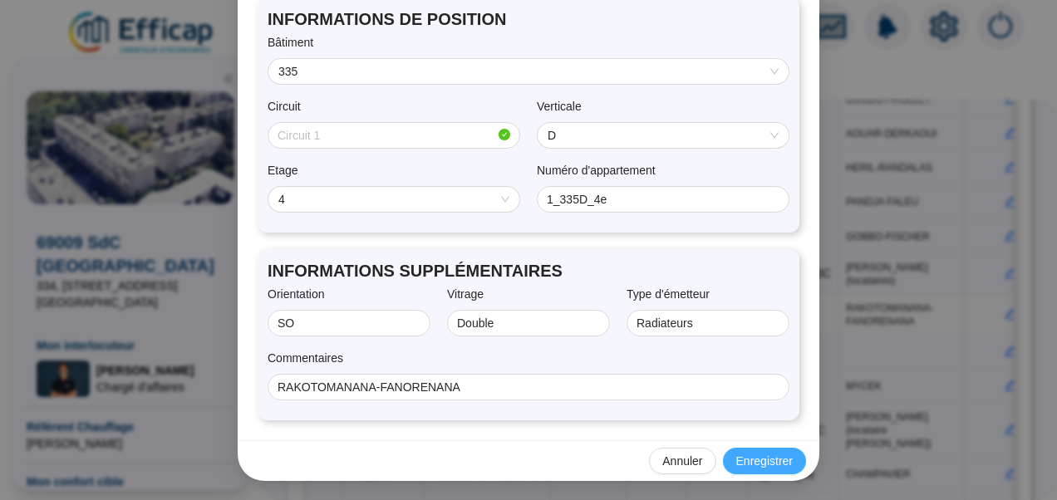
click at [762, 467] on span "Enregistrer" at bounding box center [765, 461] width 57 height 17
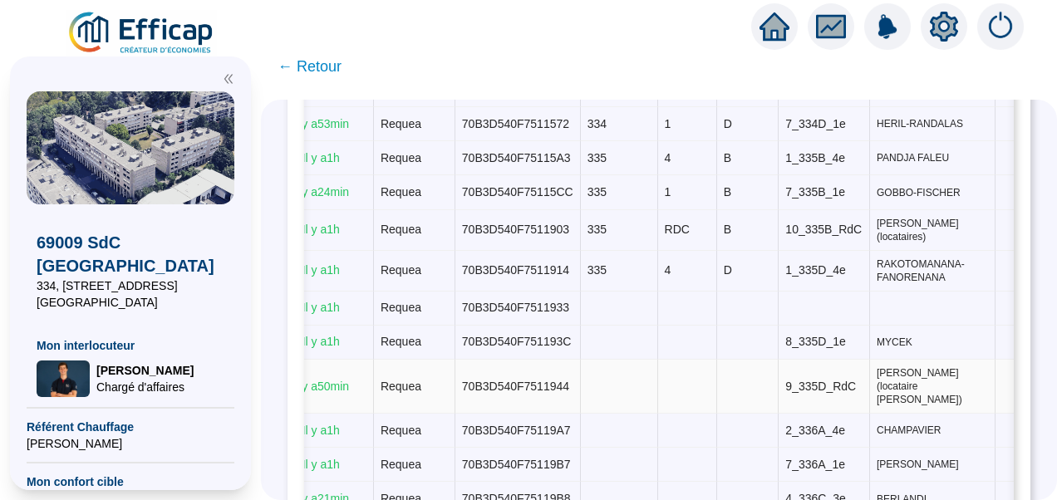
scroll to position [499, 0]
click at [1035, 338] on icon "edit" at bounding box center [1040, 343] width 11 height 11
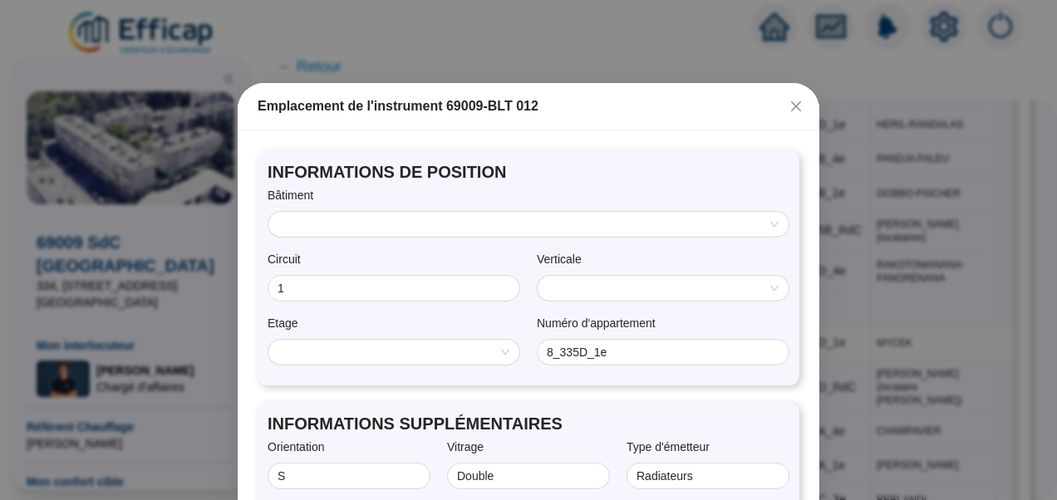
click at [417, 226] on input "search" at bounding box center [522, 224] width 486 height 25
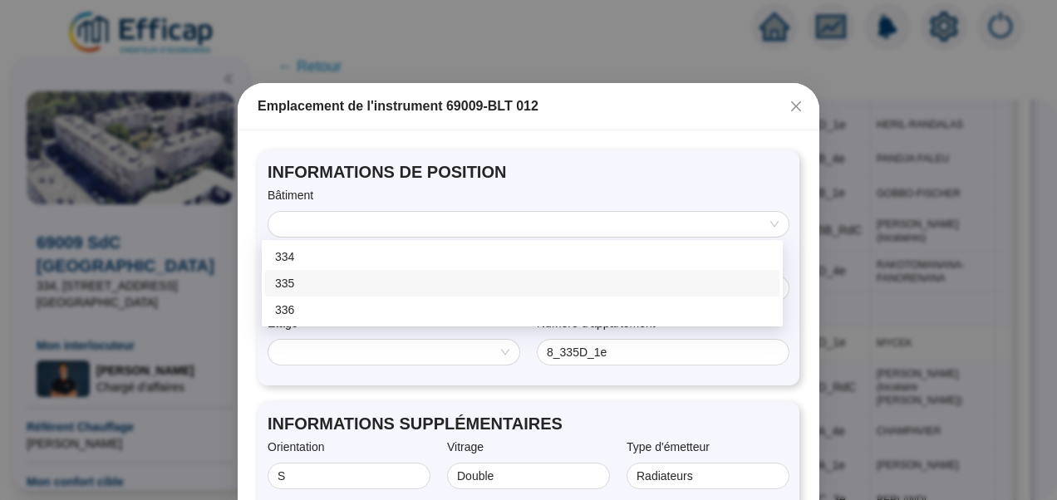
click at [306, 279] on div "335" at bounding box center [522, 283] width 495 height 17
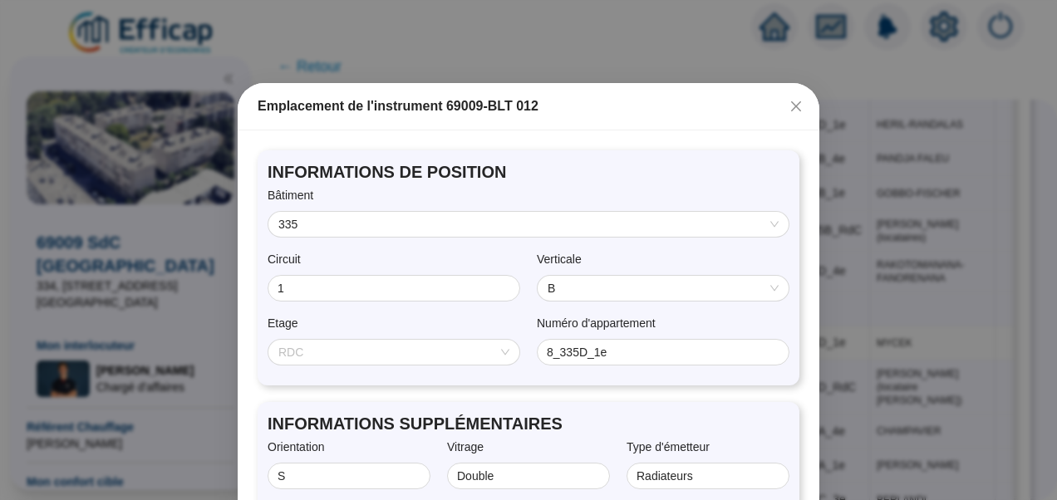
click at [344, 351] on span "RDC" at bounding box center [394, 352] width 231 height 25
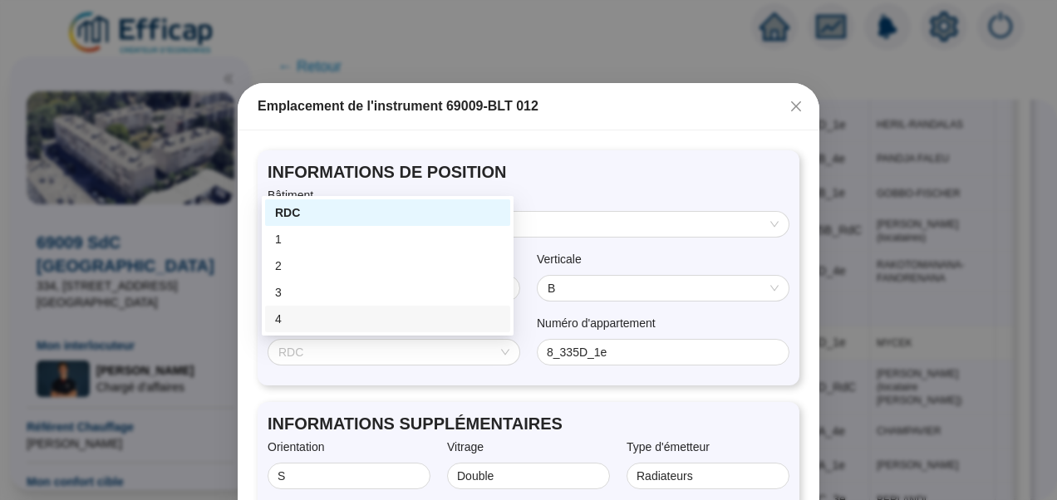
click at [570, 291] on span "B" at bounding box center [663, 288] width 231 height 25
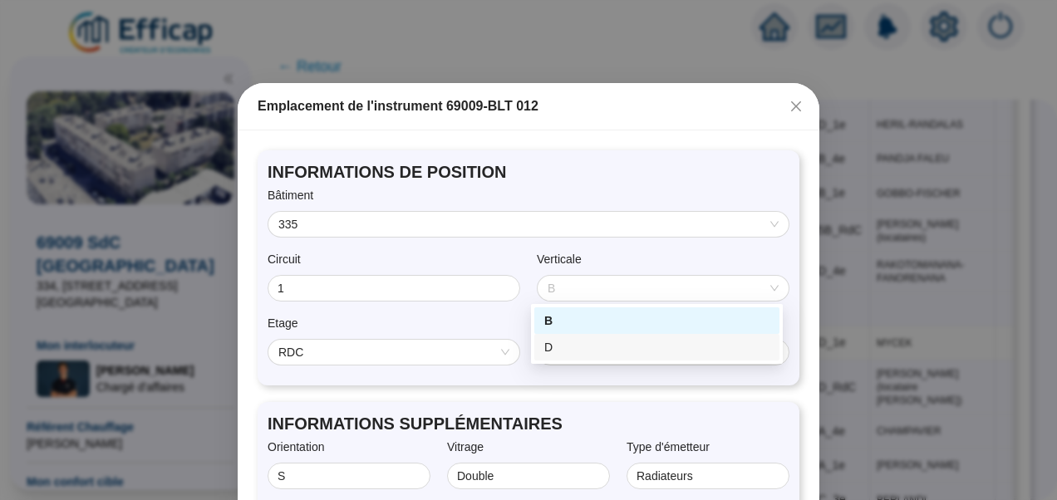
click at [548, 352] on div "D" at bounding box center [657, 347] width 225 height 17
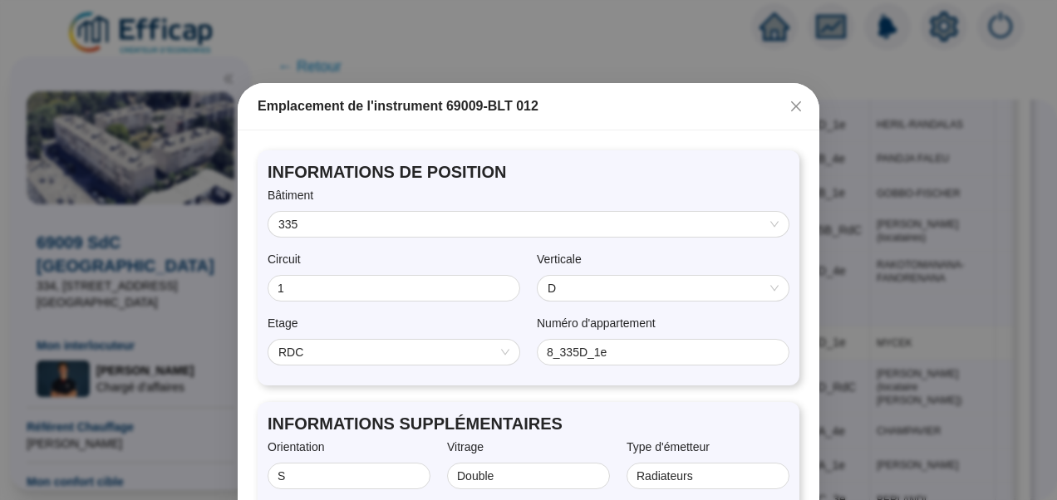
click at [356, 351] on span "RDC" at bounding box center [394, 352] width 231 height 25
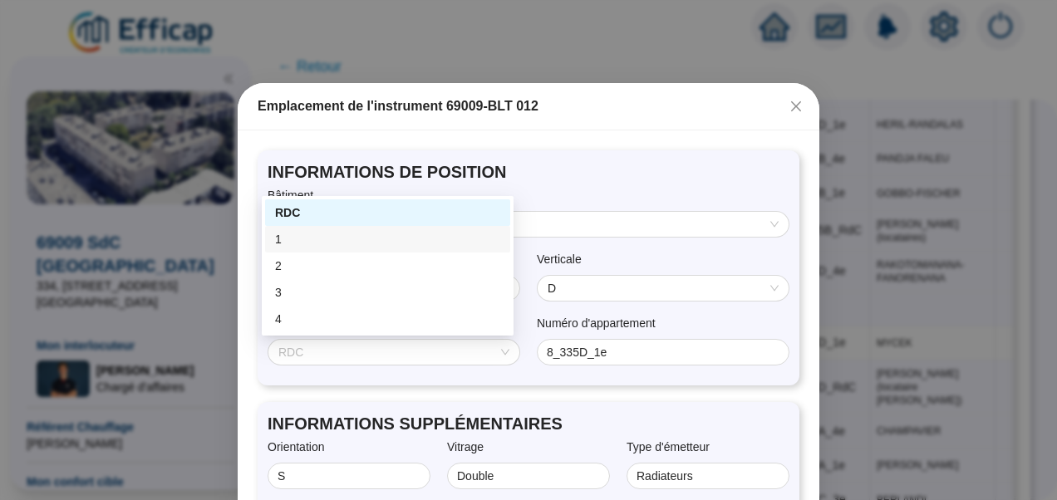
click at [288, 239] on div "1" at bounding box center [387, 239] width 225 height 17
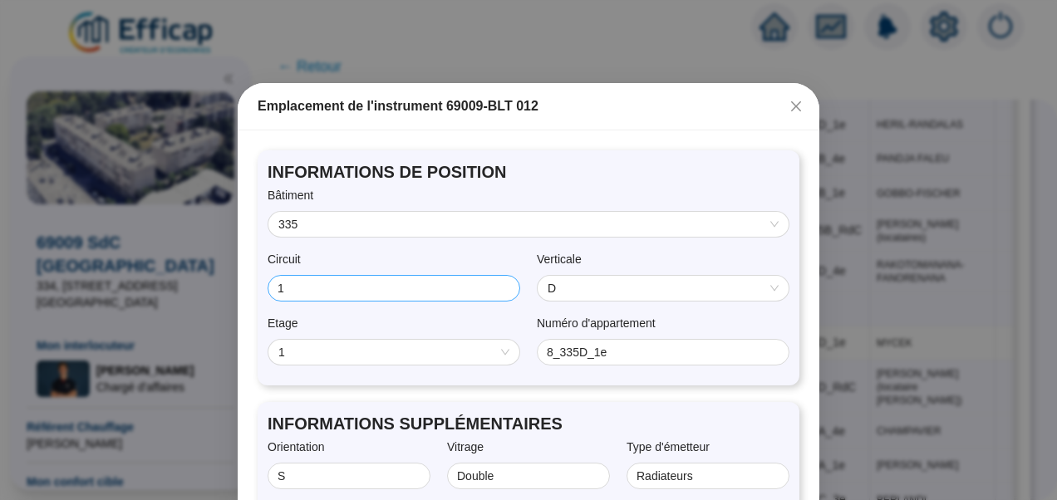
click at [298, 278] on span "1" at bounding box center [394, 288] width 253 height 27
drag, startPoint x: 448, startPoint y: 259, endPoint x: 376, endPoint y: 170, distance: 114.6
click at [376, 170] on span "INFORMATIONS DE POSITION" at bounding box center [529, 171] width 522 height 23
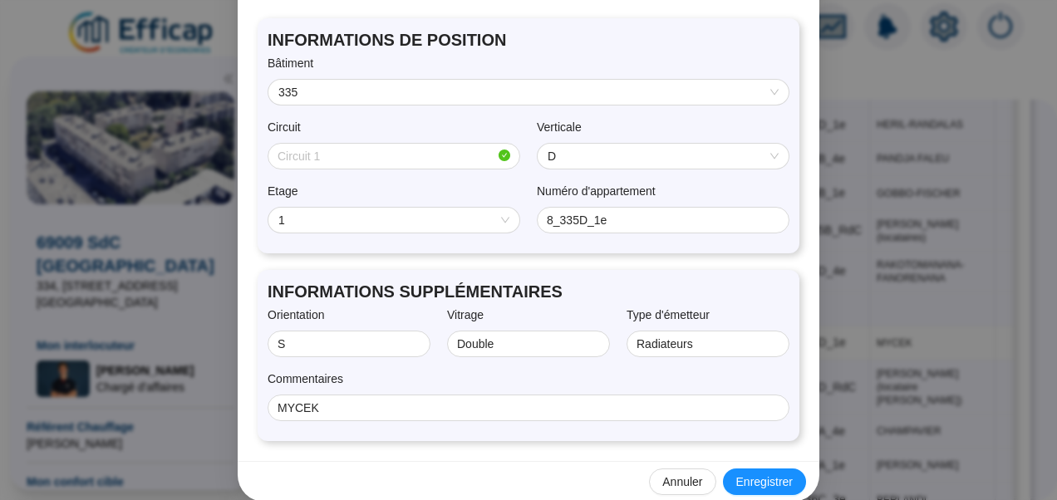
scroll to position [136, 0]
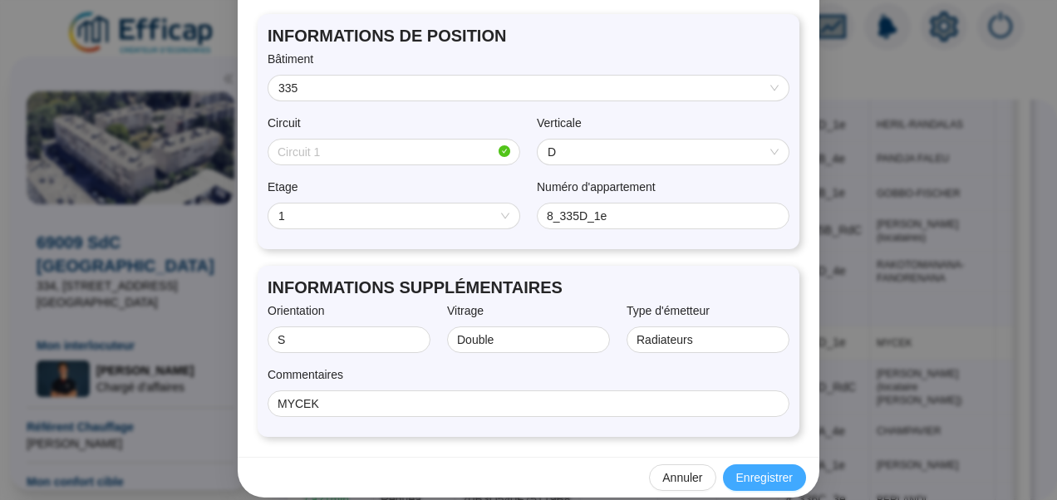
click at [774, 476] on span "Enregistrer" at bounding box center [765, 478] width 57 height 17
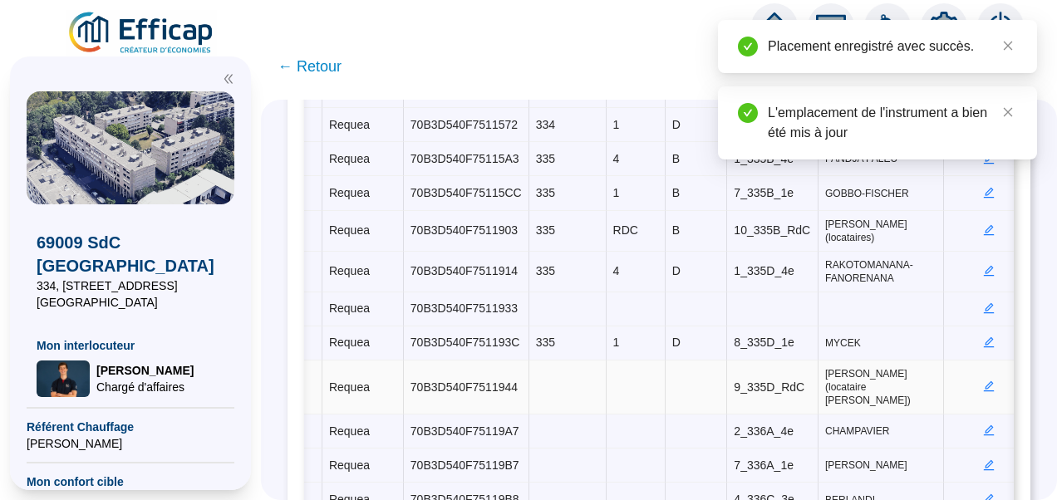
scroll to position [0, 499]
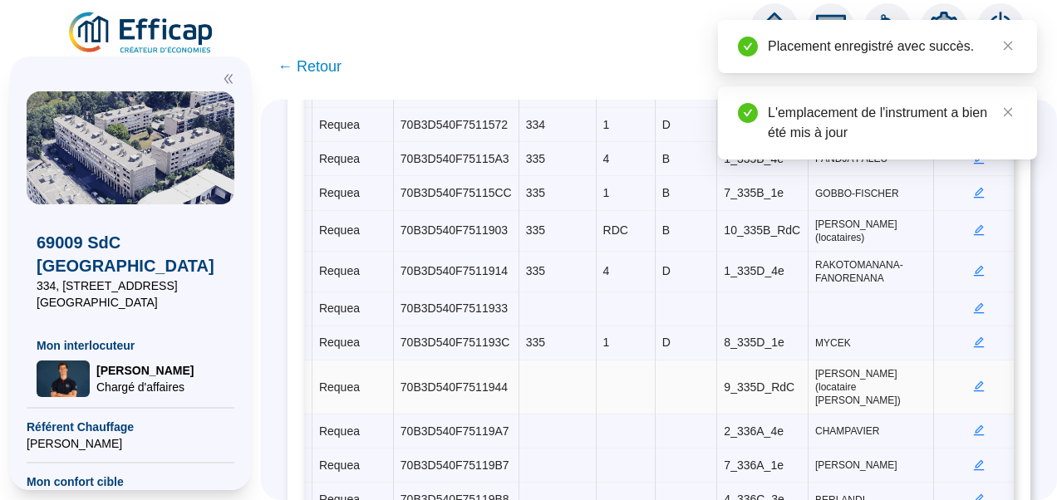
click at [974, 382] on icon "edit" at bounding box center [979, 387] width 11 height 11
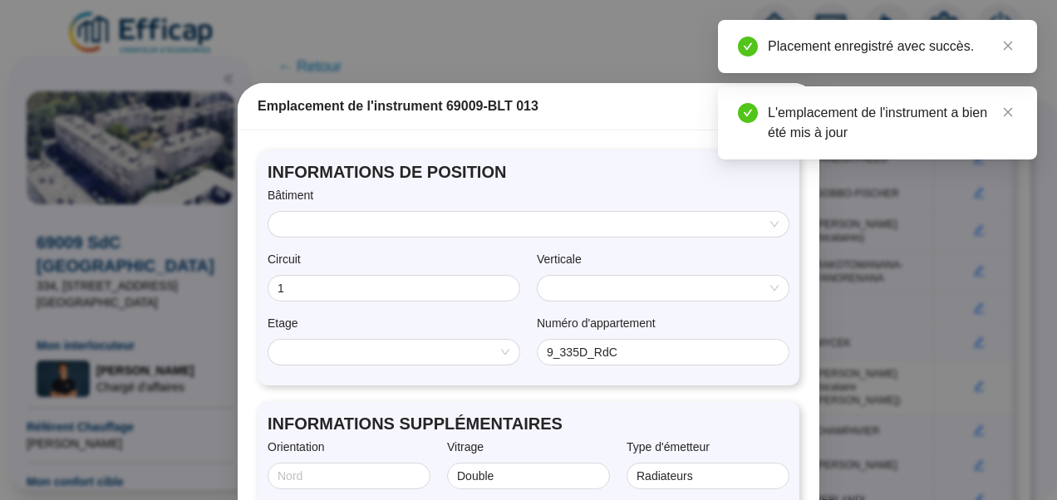
click at [424, 214] on input "search" at bounding box center [522, 224] width 486 height 25
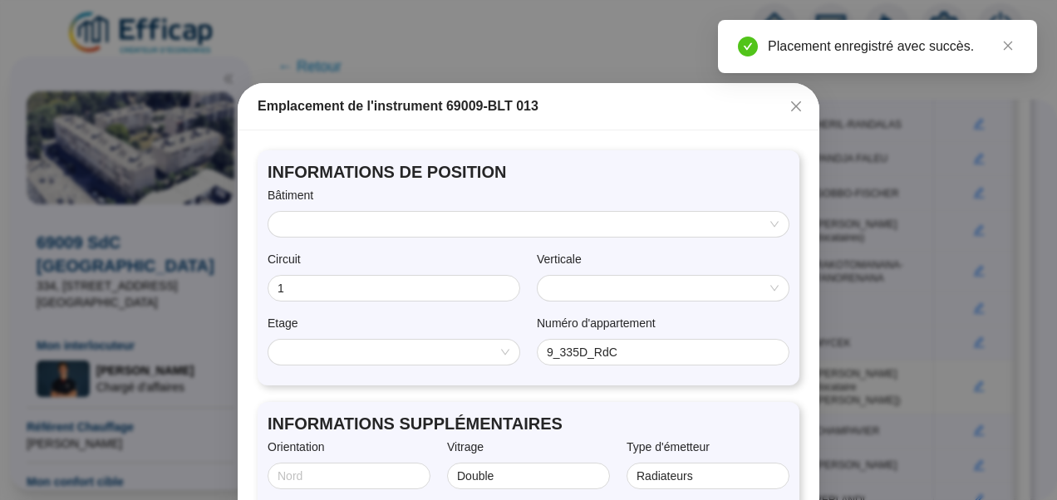
click at [530, 168] on span "INFORMATIONS DE POSITION" at bounding box center [529, 171] width 522 height 23
click at [454, 216] on input "search" at bounding box center [522, 224] width 486 height 25
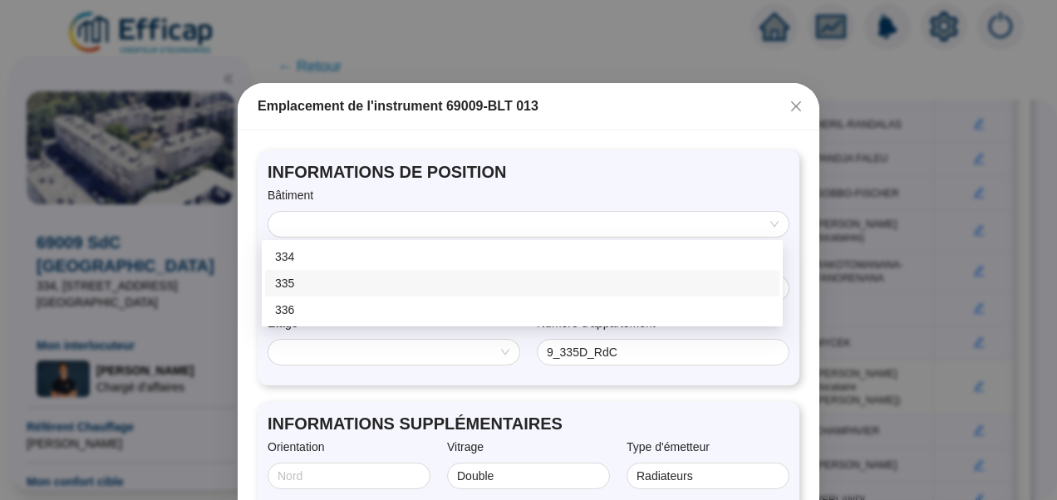
click at [285, 280] on div "335" at bounding box center [522, 283] width 495 height 17
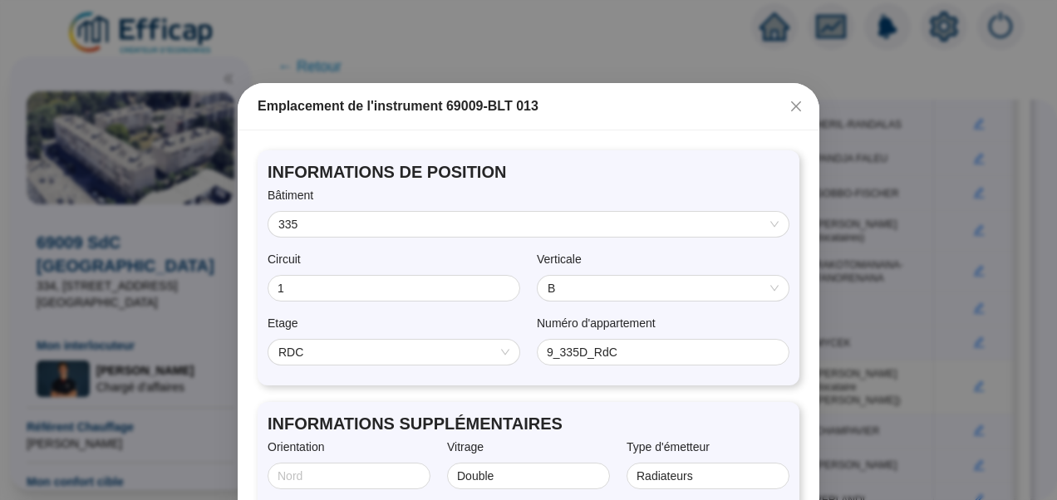
click at [621, 293] on span "B" at bounding box center [663, 288] width 231 height 25
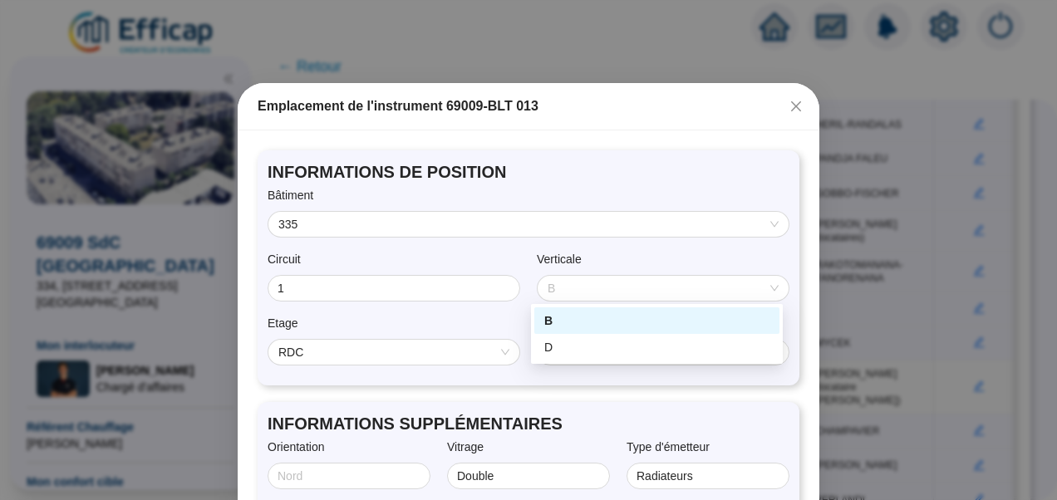
click at [614, 257] on div "Verticale" at bounding box center [663, 263] width 253 height 24
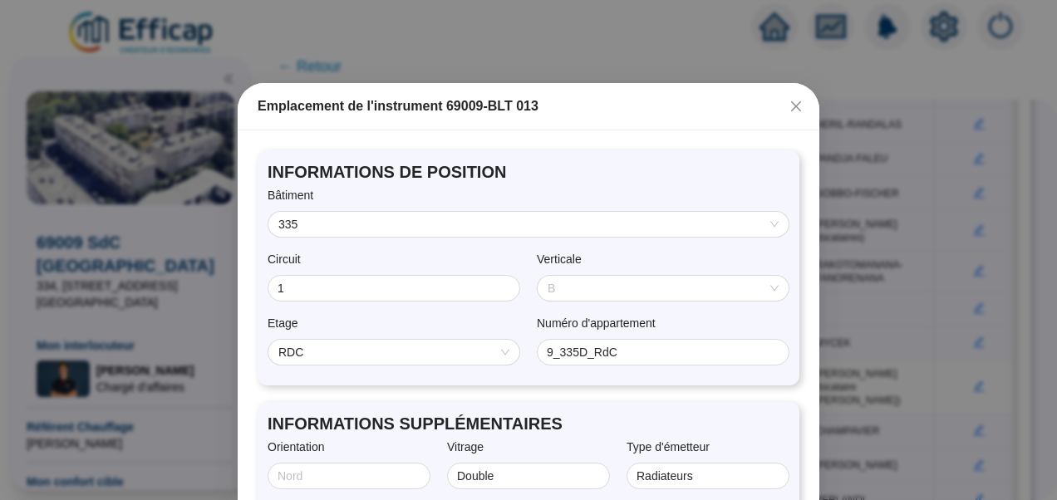
click at [584, 276] on span "B" at bounding box center [663, 288] width 231 height 25
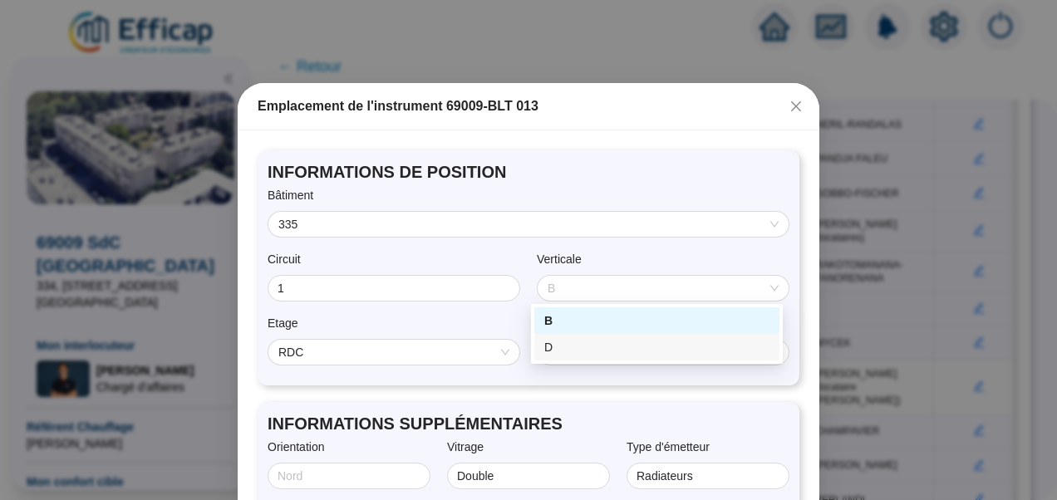
click at [556, 346] on div "D" at bounding box center [657, 347] width 225 height 17
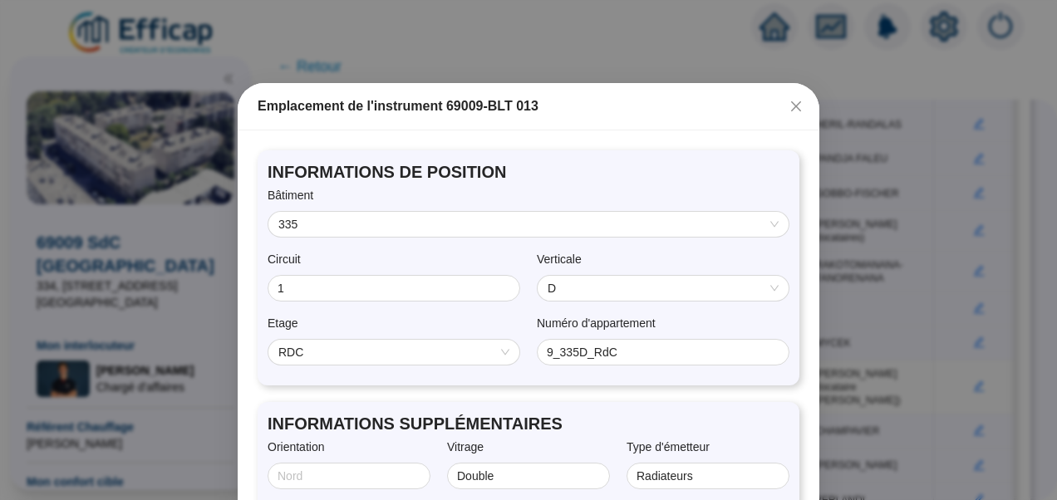
click at [404, 305] on div "Circuit 1 Verticale D D" at bounding box center [529, 281] width 522 height 61
click at [383, 298] on span "1" at bounding box center [394, 288] width 253 height 27
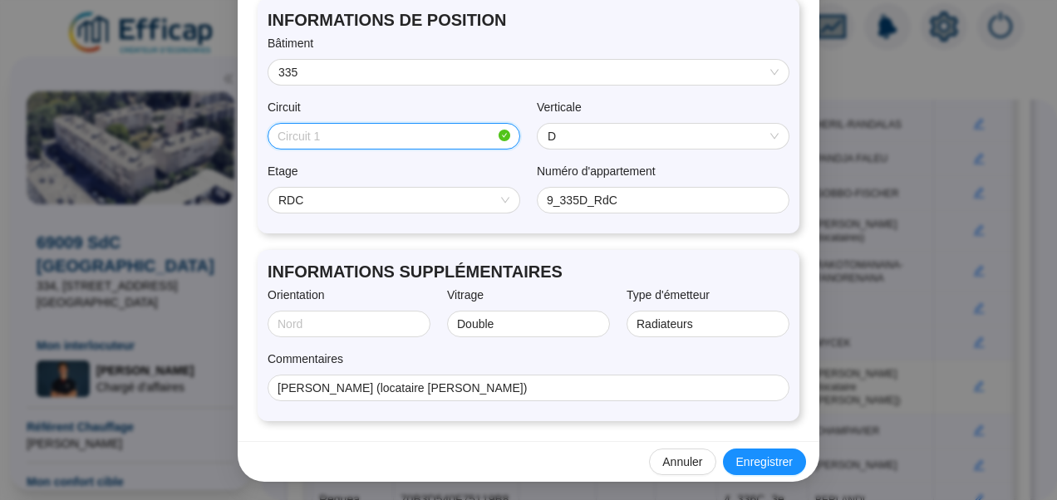
scroll to position [153, 0]
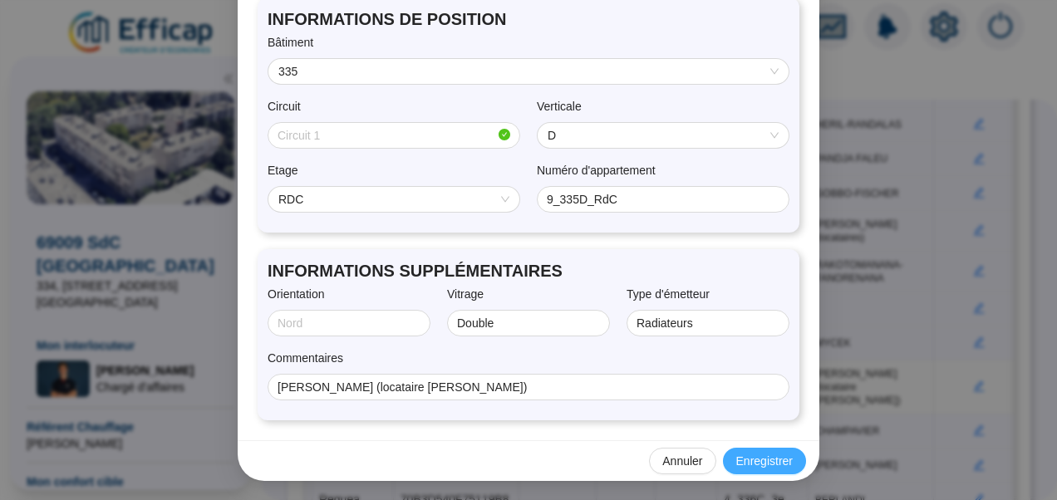
click at [761, 459] on span "Enregistrer" at bounding box center [765, 461] width 57 height 17
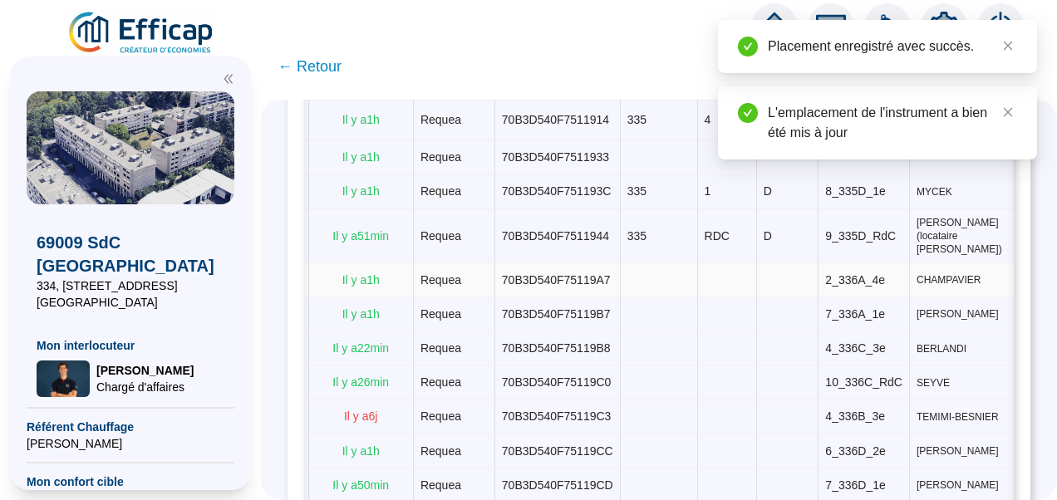
scroll to position [0, 509]
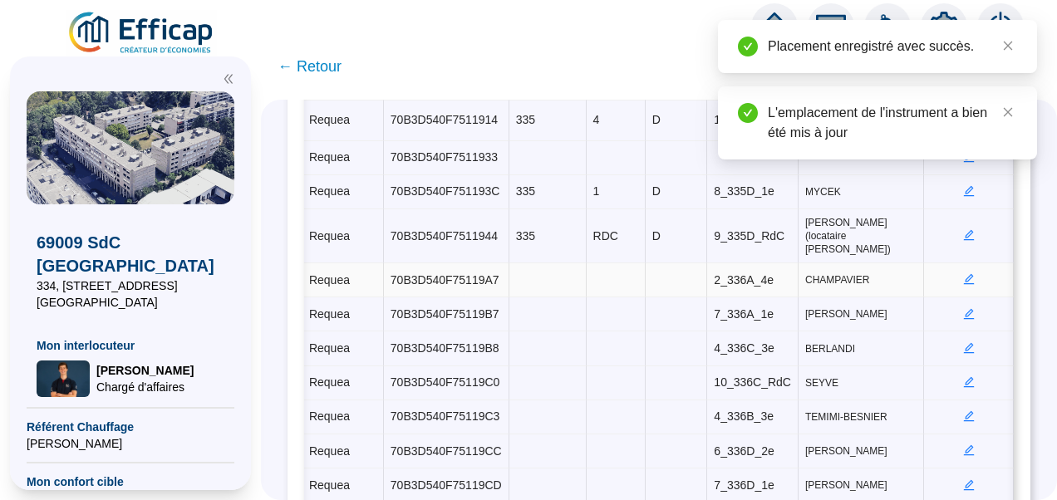
click at [967, 276] on icon "edit" at bounding box center [970, 279] width 6 height 6
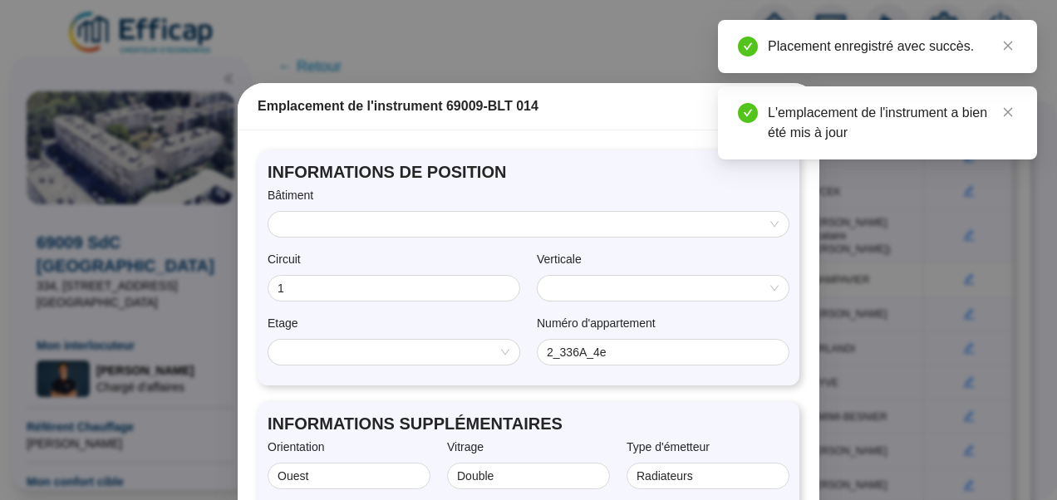
click at [419, 216] on input "search" at bounding box center [522, 224] width 486 height 25
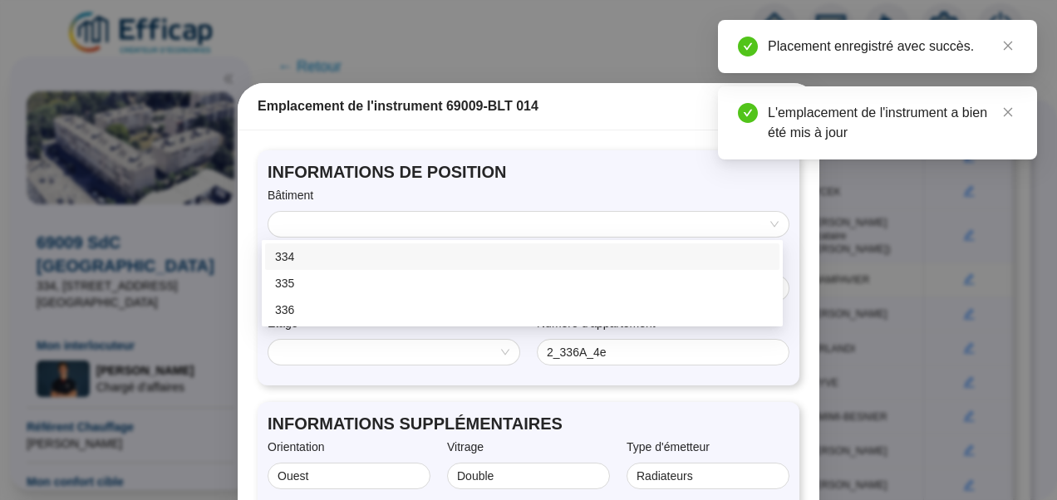
click at [452, 174] on span "INFORMATIONS DE POSITION" at bounding box center [529, 171] width 522 height 23
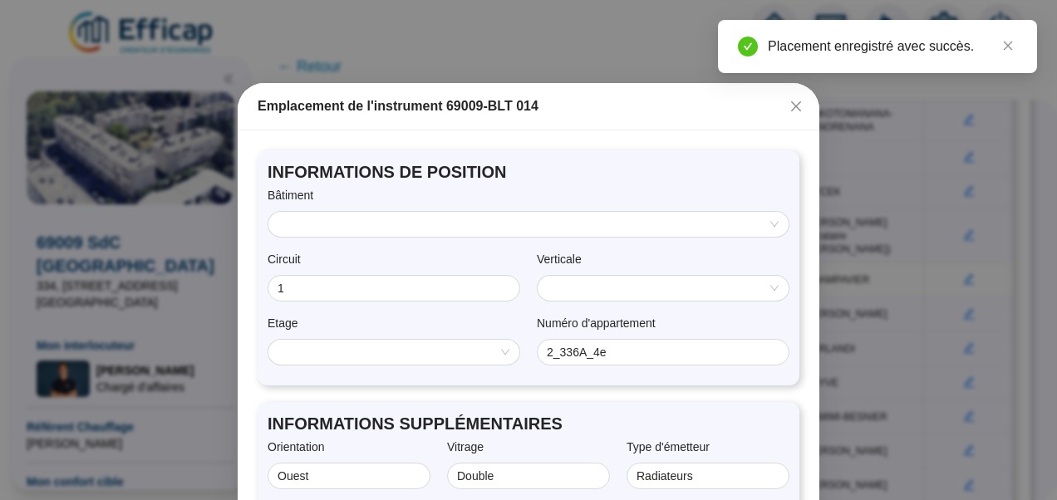
click at [382, 231] on input "search" at bounding box center [522, 224] width 486 height 25
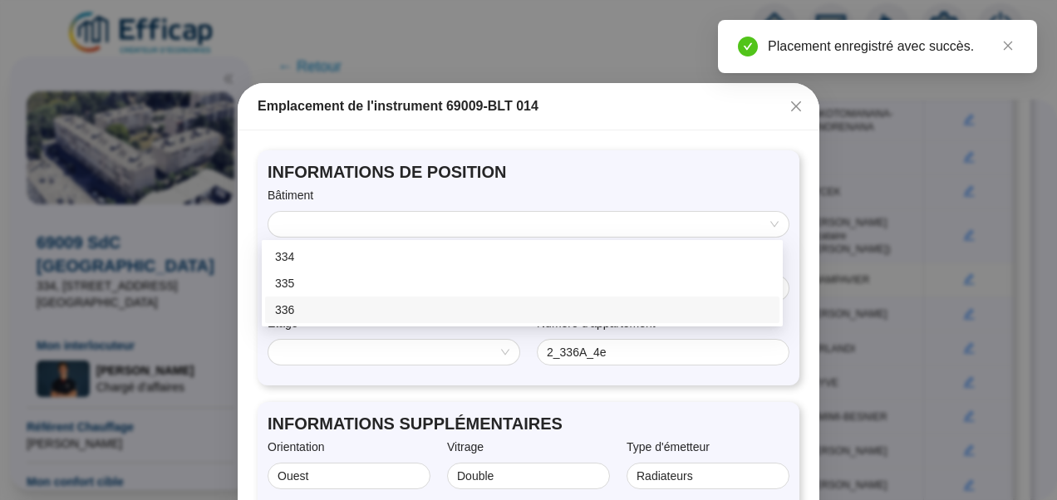
click at [301, 310] on div "336" at bounding box center [522, 310] width 495 height 17
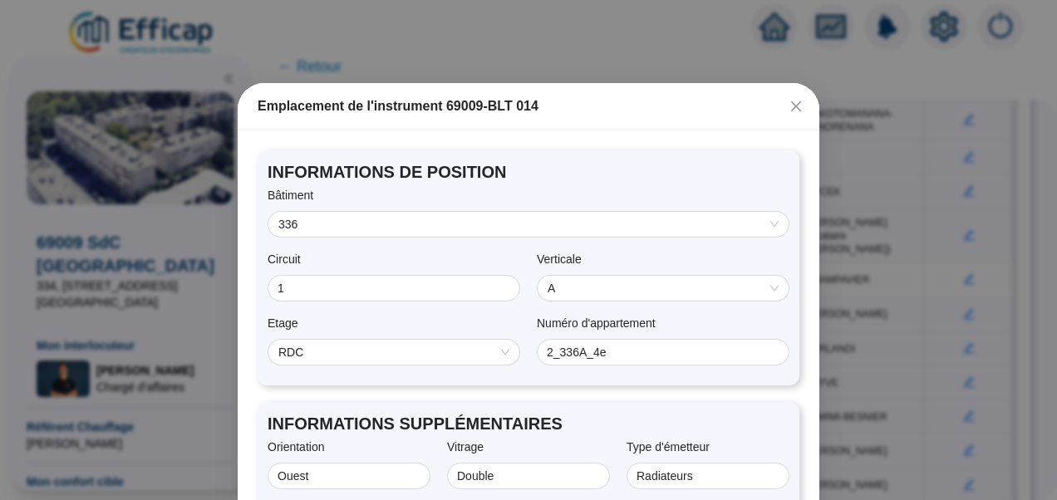
click at [577, 294] on span "A" at bounding box center [663, 288] width 231 height 25
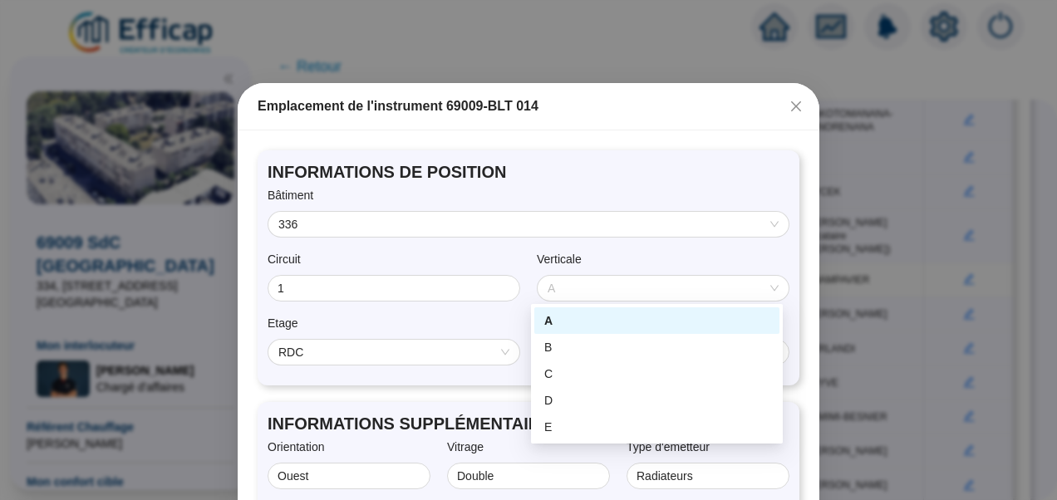
click at [553, 316] on div "A" at bounding box center [657, 321] width 225 height 17
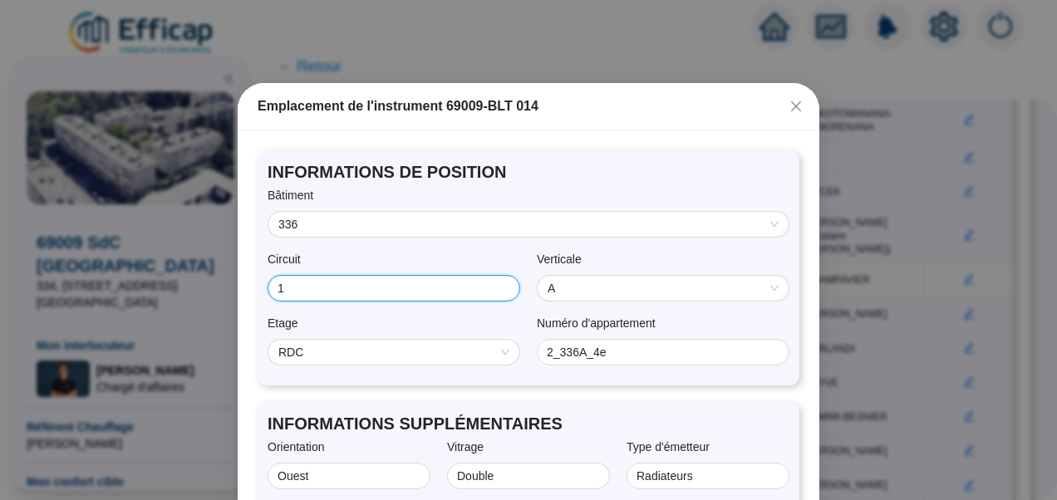
click at [401, 292] on input "1" at bounding box center [392, 288] width 229 height 17
click at [372, 354] on span "RDC" at bounding box center [394, 352] width 231 height 25
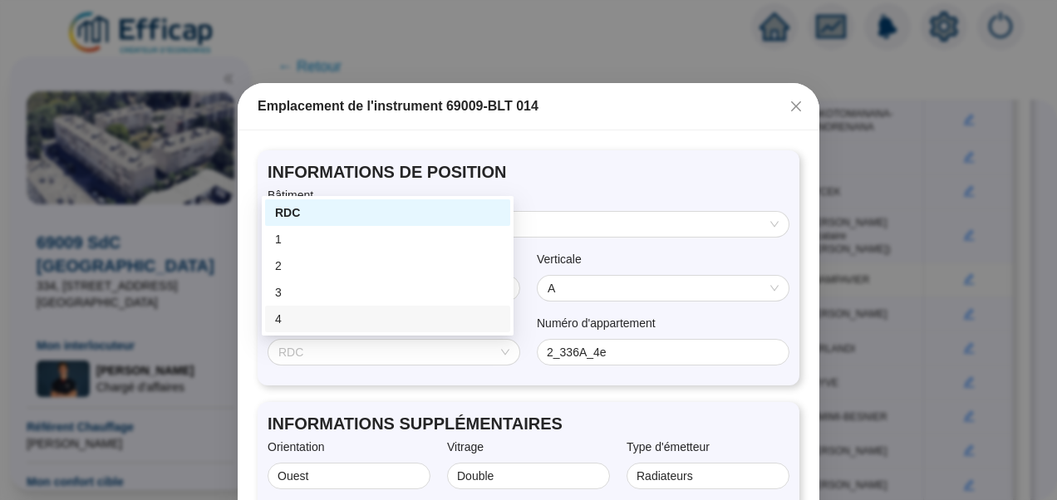
click at [293, 321] on div "4" at bounding box center [387, 319] width 225 height 17
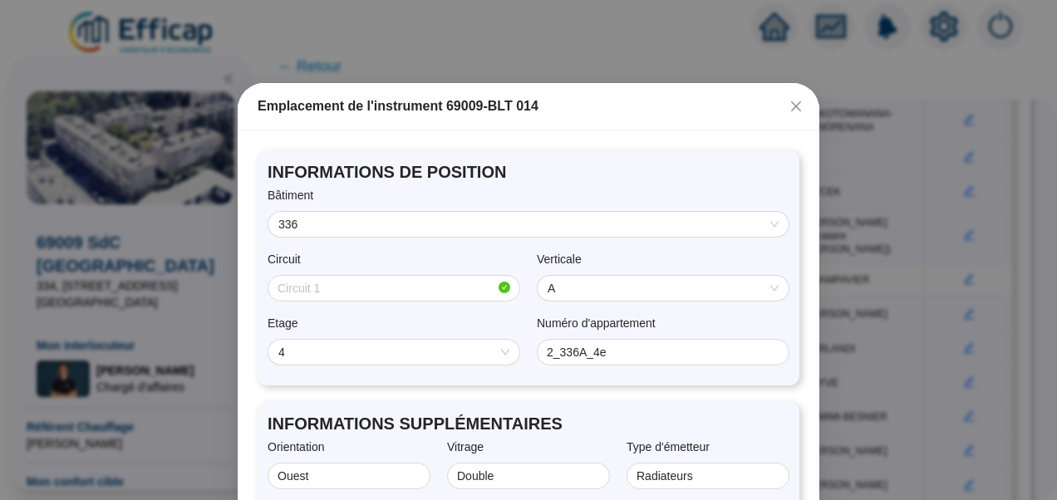
click at [401, 324] on div "Etage" at bounding box center [394, 327] width 253 height 24
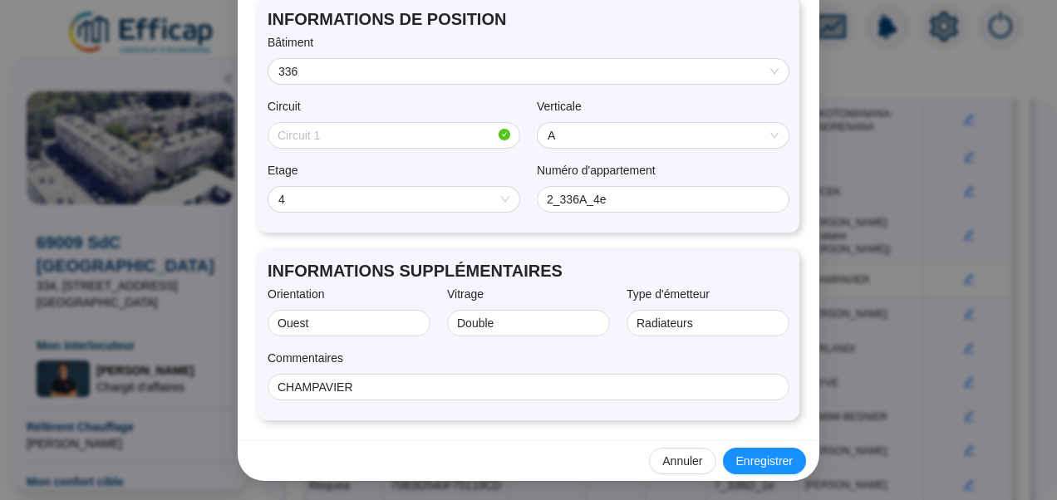
scroll to position [153, 0]
click at [770, 459] on span "Enregistrer" at bounding box center [765, 461] width 57 height 17
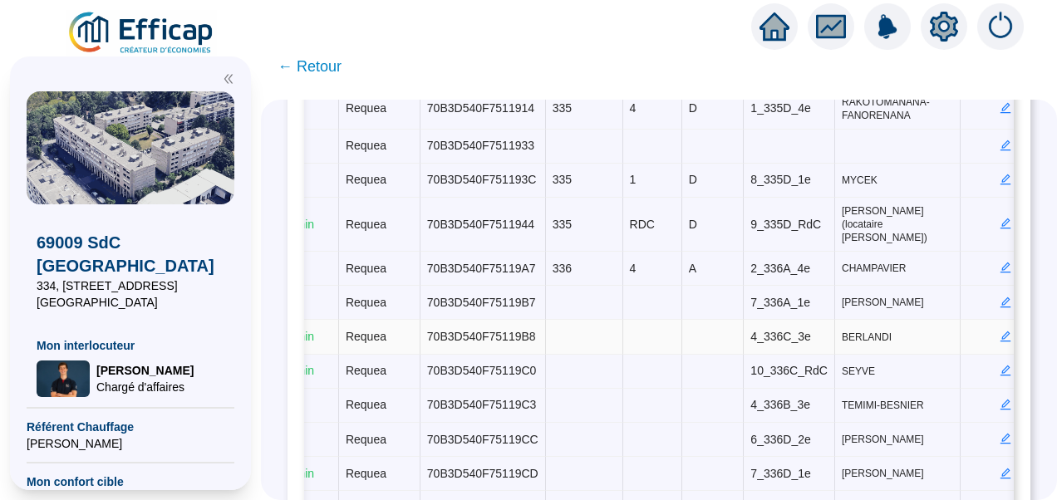
scroll to position [0, 509]
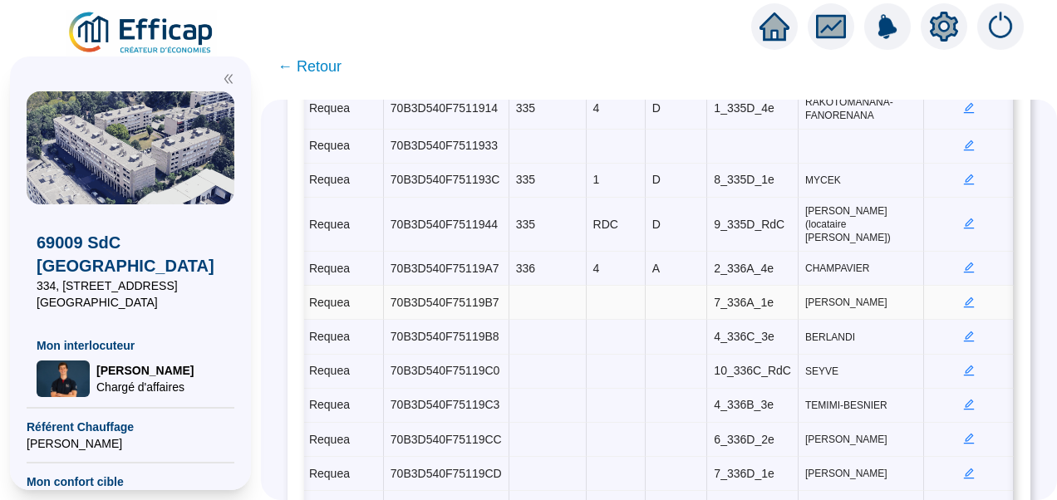
click at [964, 297] on icon "edit" at bounding box center [970, 303] width 12 height 12
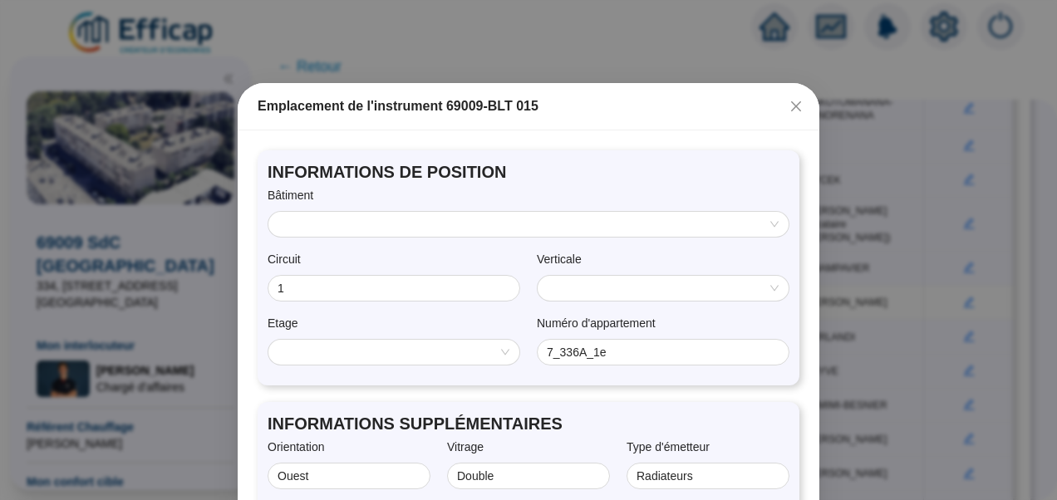
click at [471, 220] on input "search" at bounding box center [522, 224] width 486 height 25
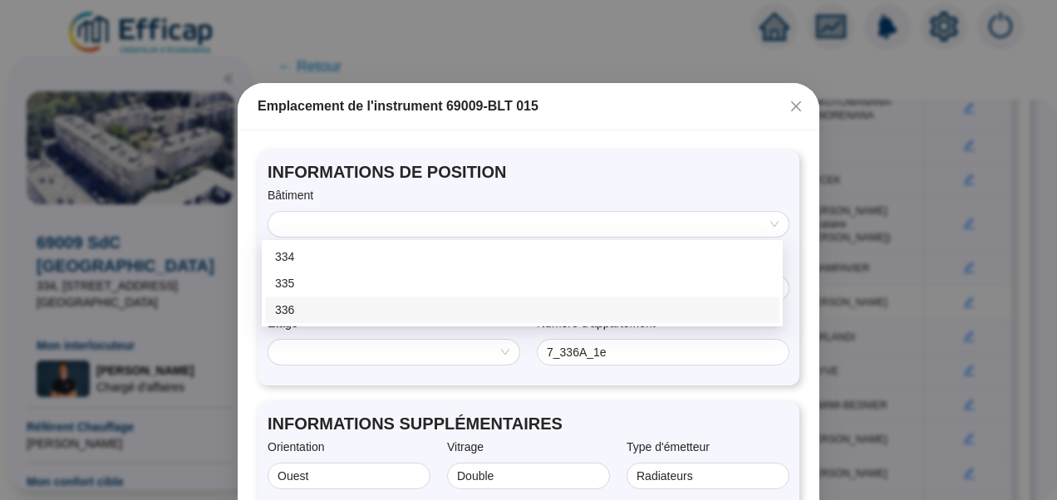
click at [293, 313] on div "336" at bounding box center [522, 310] width 495 height 17
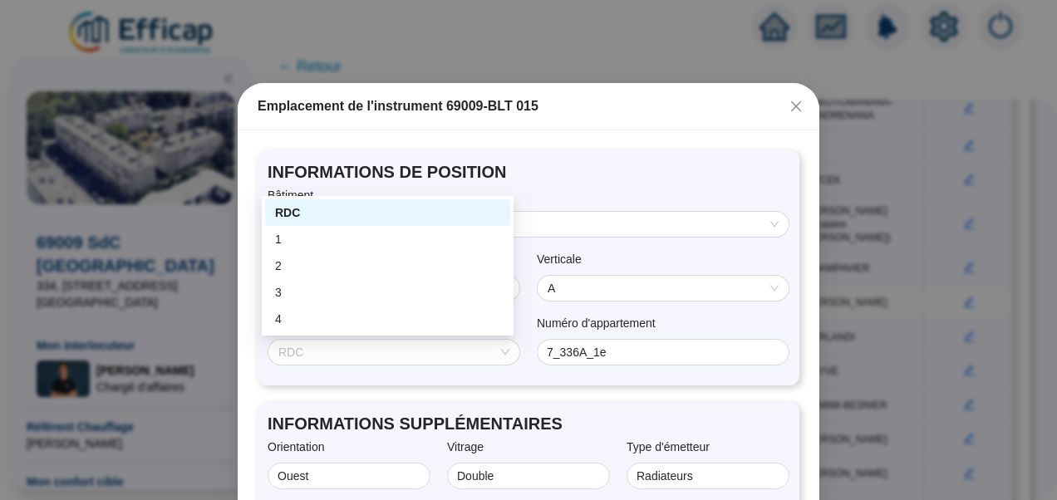
drag, startPoint x: 327, startPoint y: 349, endPoint x: 269, endPoint y: 240, distance: 123.1
click at [269, 240] on div "1" at bounding box center [387, 239] width 245 height 27
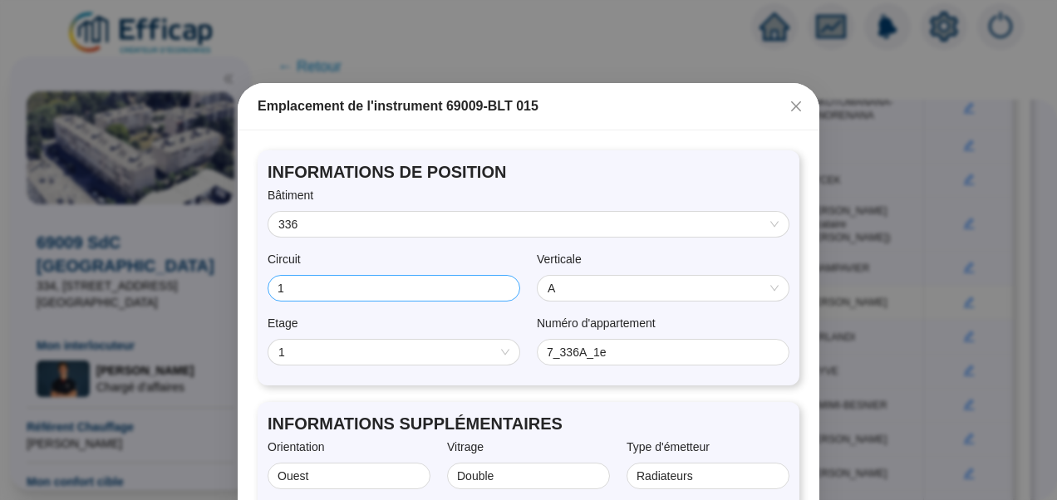
click at [341, 298] on span "1" at bounding box center [394, 288] width 253 height 27
click at [555, 255] on label "Verticale" at bounding box center [565, 259] width 57 height 17
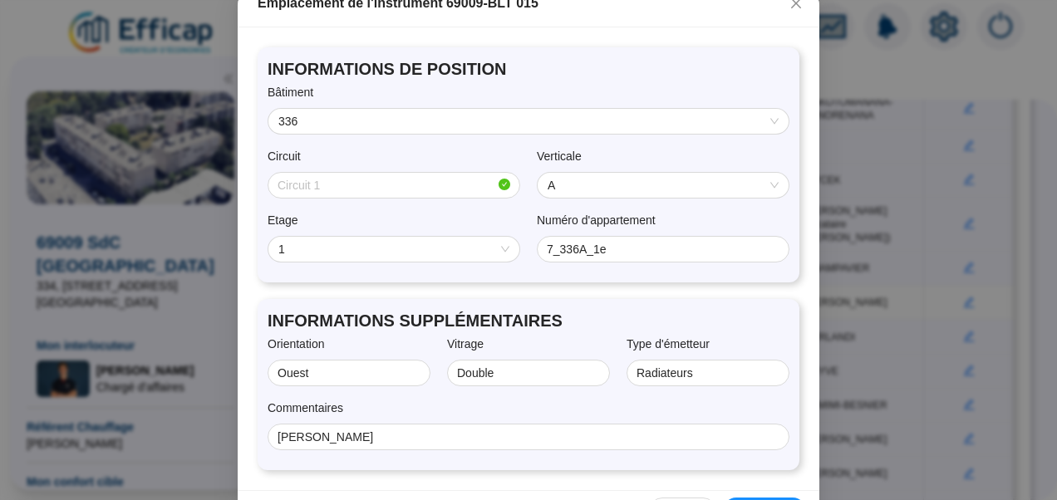
scroll to position [153, 0]
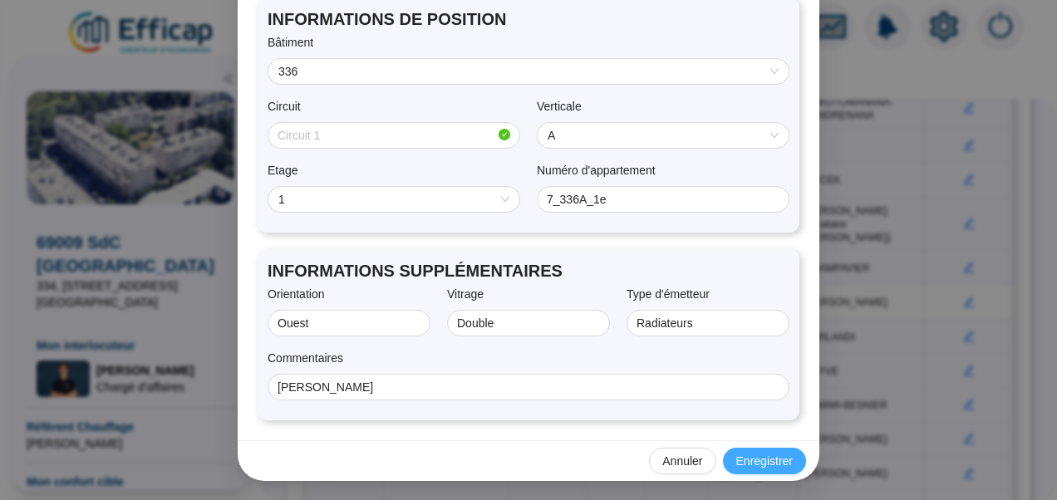
click at [755, 454] on span "Enregistrer" at bounding box center [765, 461] width 57 height 17
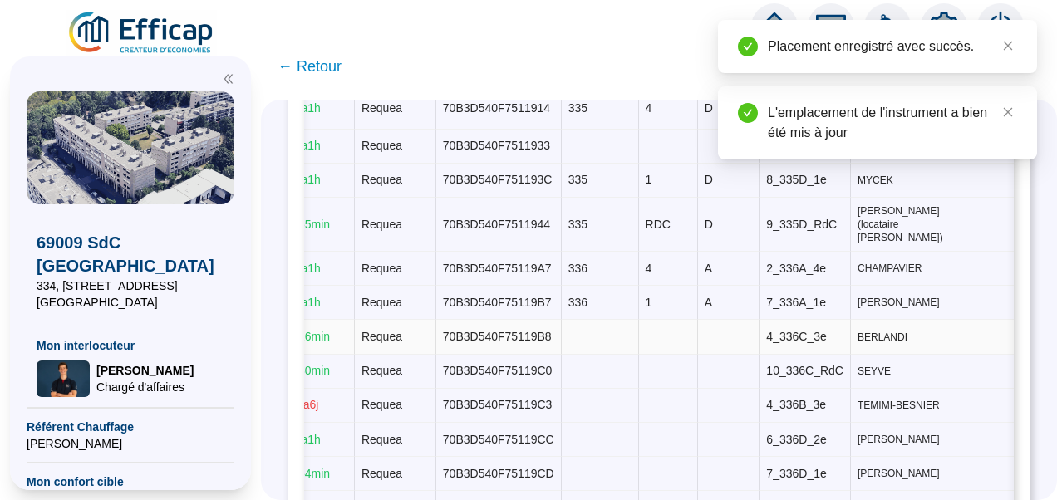
scroll to position [0, 481]
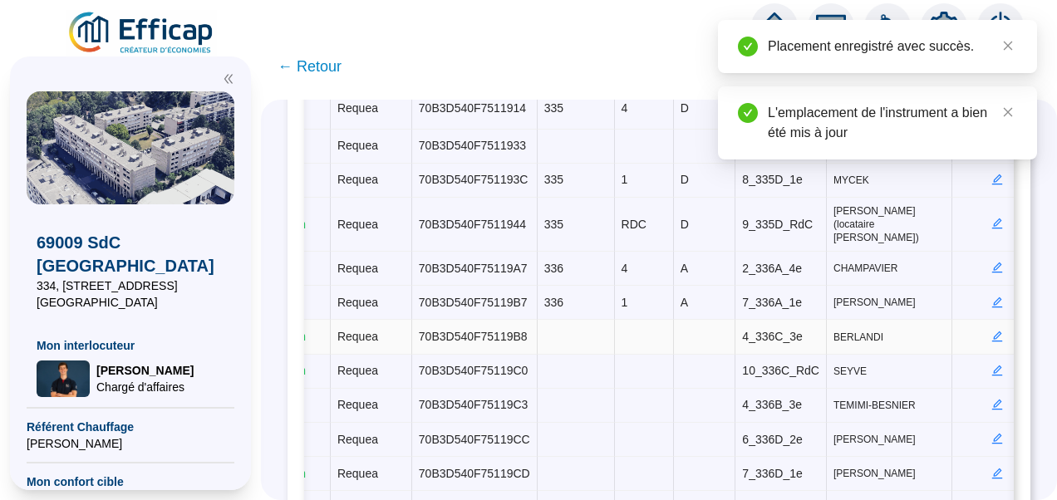
click at [992, 332] on icon "edit" at bounding box center [997, 337] width 11 height 11
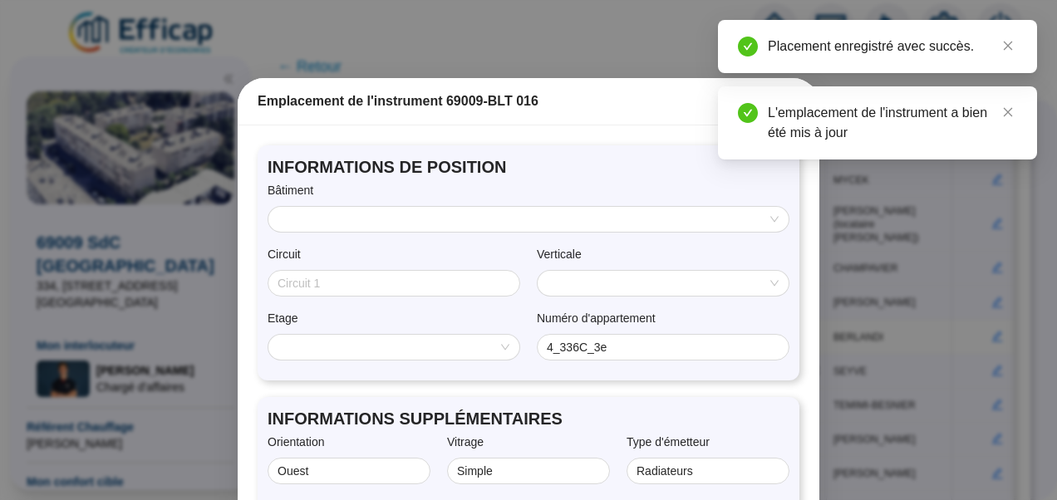
scroll to position [0, 0]
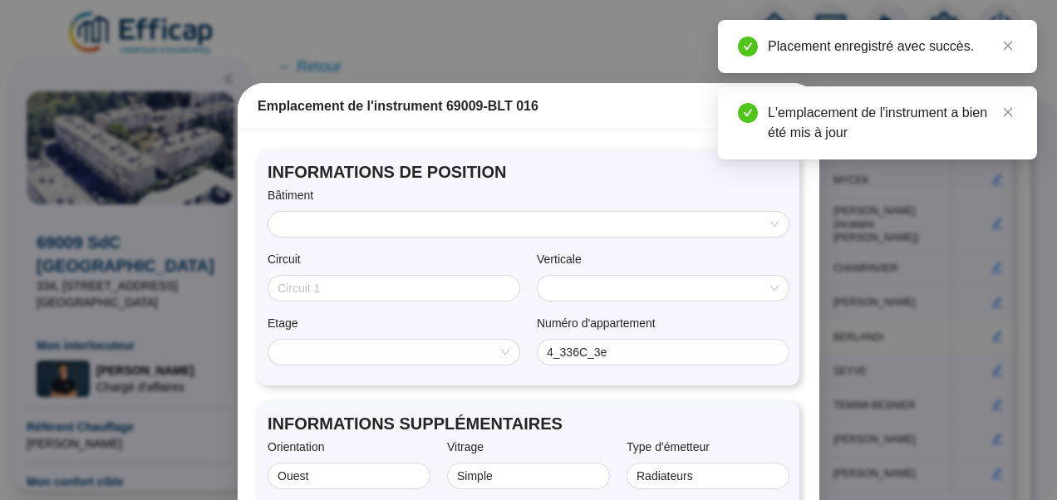
click at [564, 220] on input "search" at bounding box center [522, 224] width 486 height 25
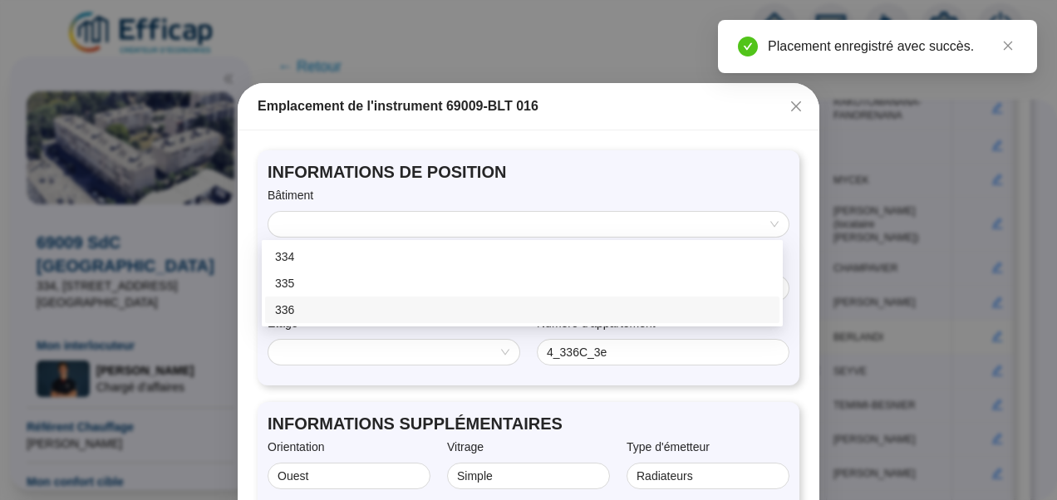
click at [357, 310] on div "336" at bounding box center [522, 310] width 495 height 17
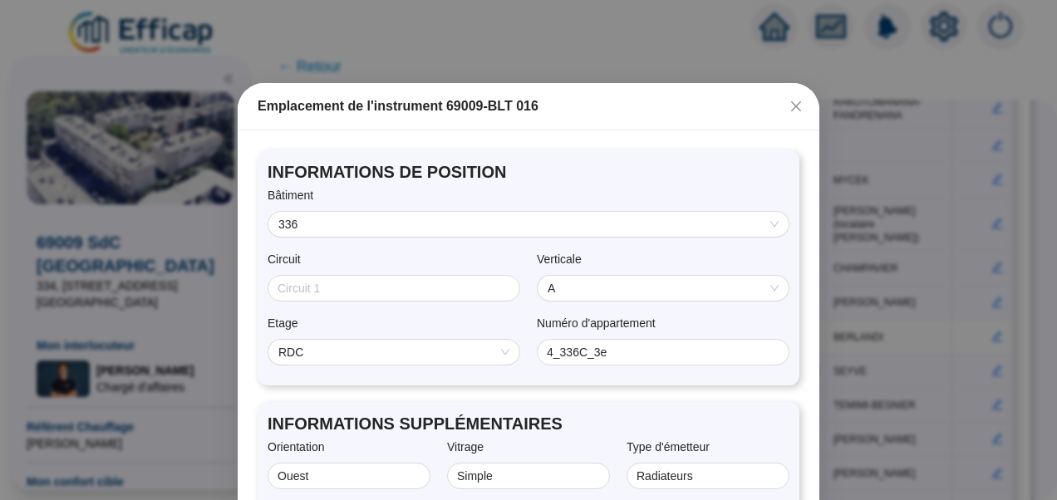
click at [564, 285] on span "A" at bounding box center [663, 288] width 231 height 25
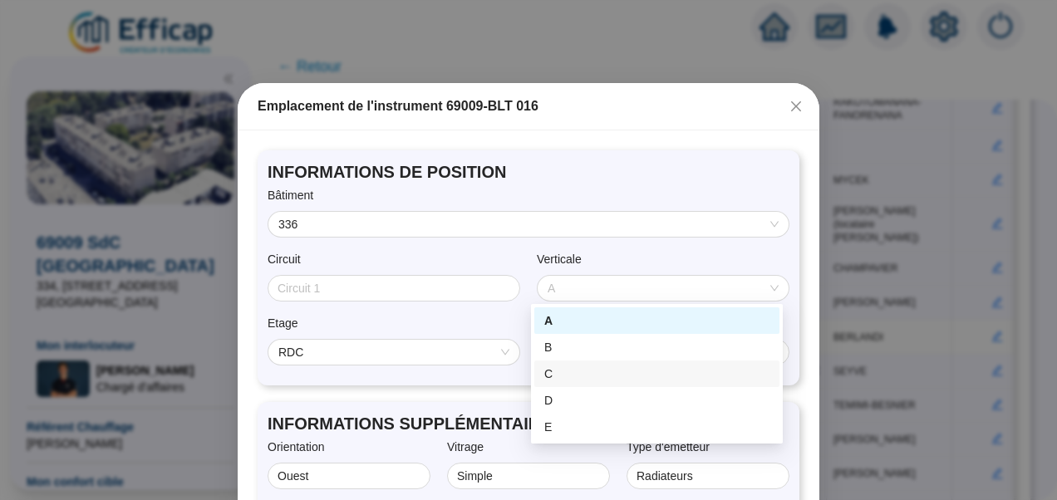
click at [564, 384] on div "C" at bounding box center [657, 374] width 245 height 27
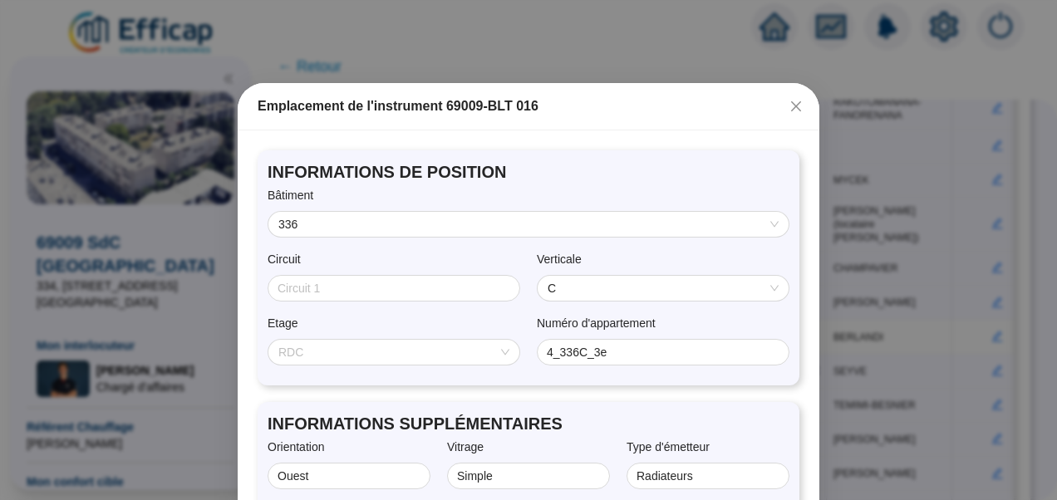
click at [392, 349] on span "RDC" at bounding box center [394, 352] width 231 height 25
click at [326, 360] on span "RDC" at bounding box center [394, 352] width 231 height 25
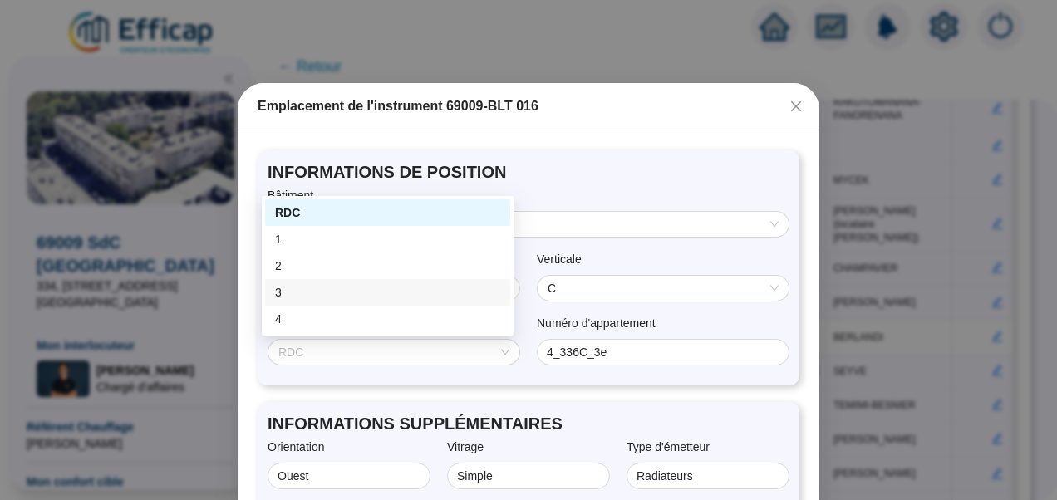
click at [281, 292] on div "3" at bounding box center [387, 292] width 225 height 17
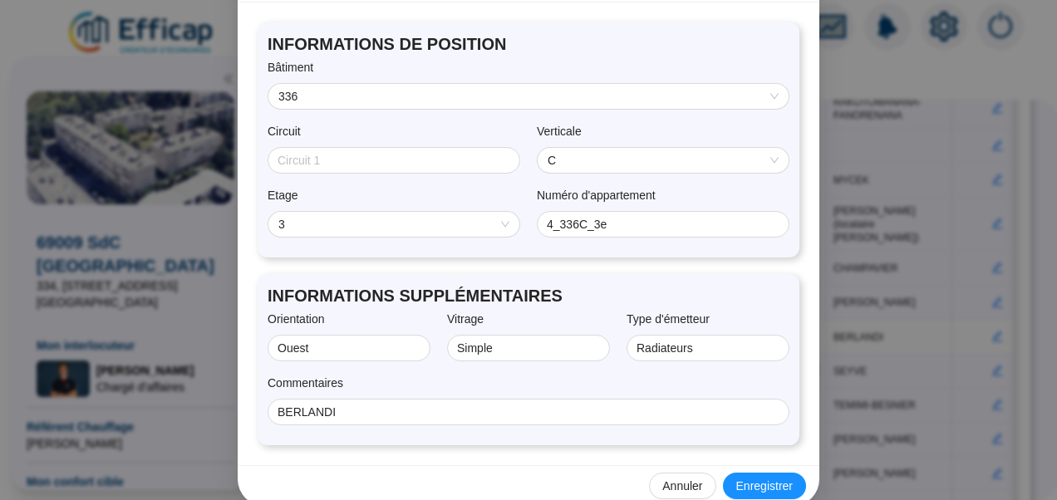
scroll to position [153, 0]
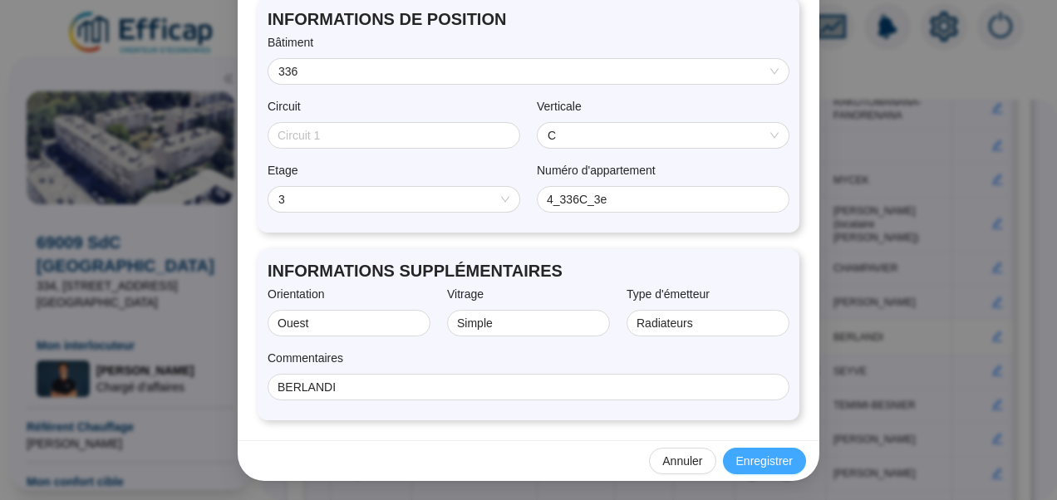
click at [764, 460] on span "Enregistrer" at bounding box center [765, 461] width 57 height 17
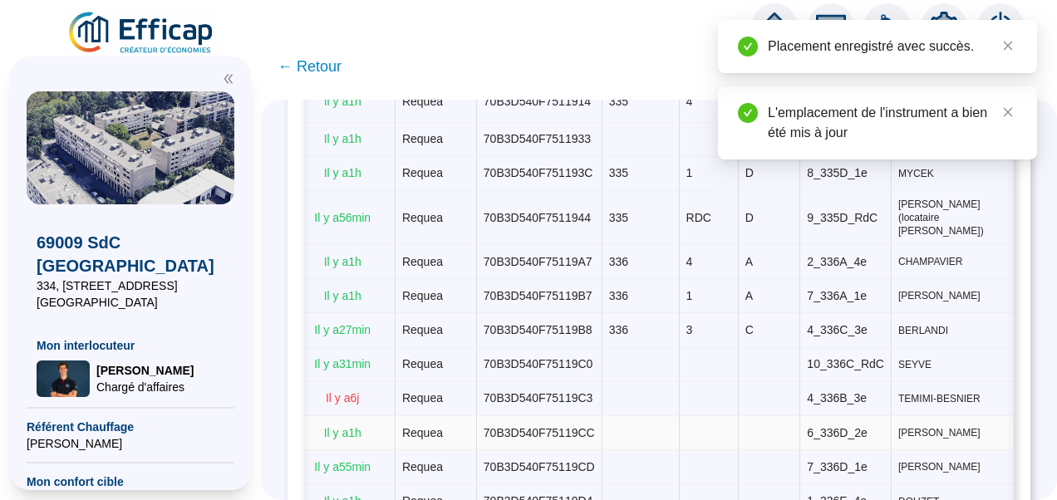
scroll to position [0, 509]
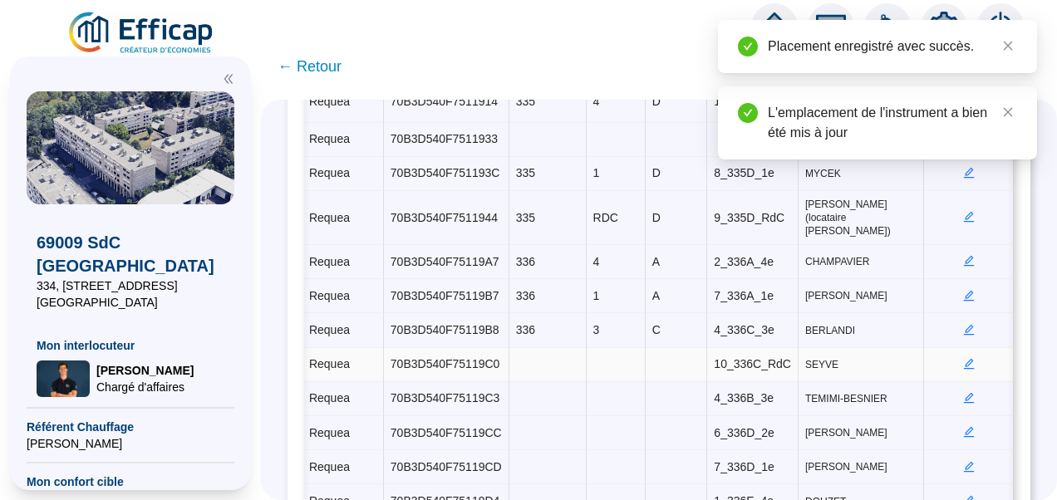
click at [964, 358] on icon "edit" at bounding box center [970, 364] width 12 height 12
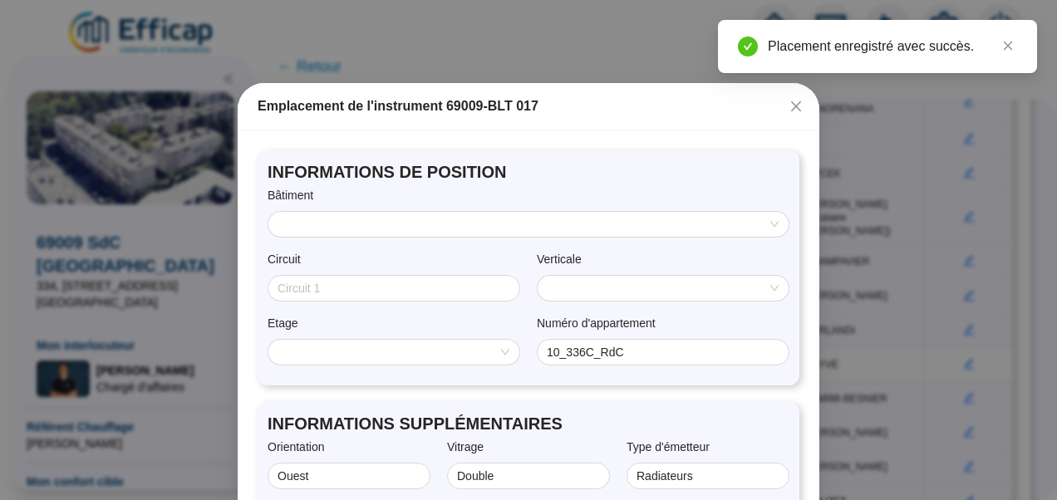
click at [474, 221] on input "search" at bounding box center [522, 224] width 486 height 25
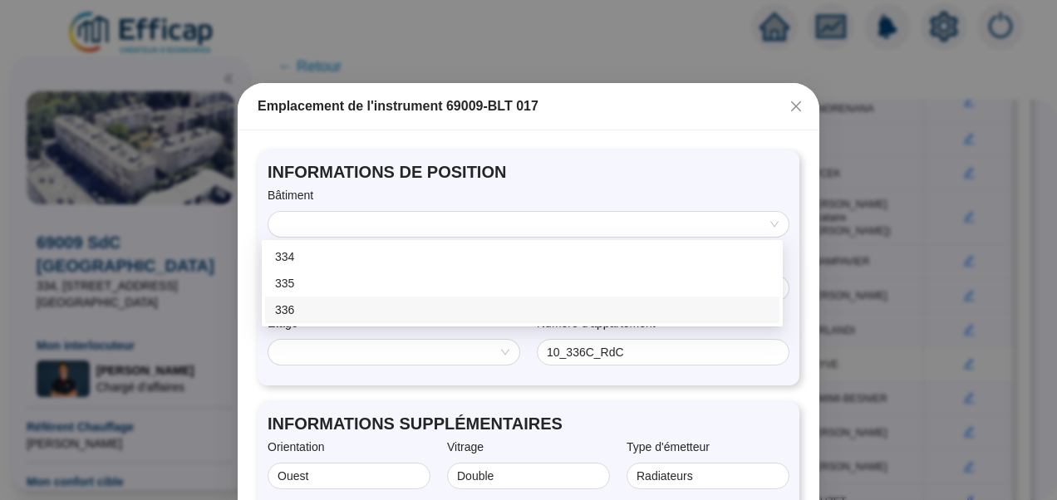
click at [322, 310] on div "336" at bounding box center [522, 310] width 495 height 17
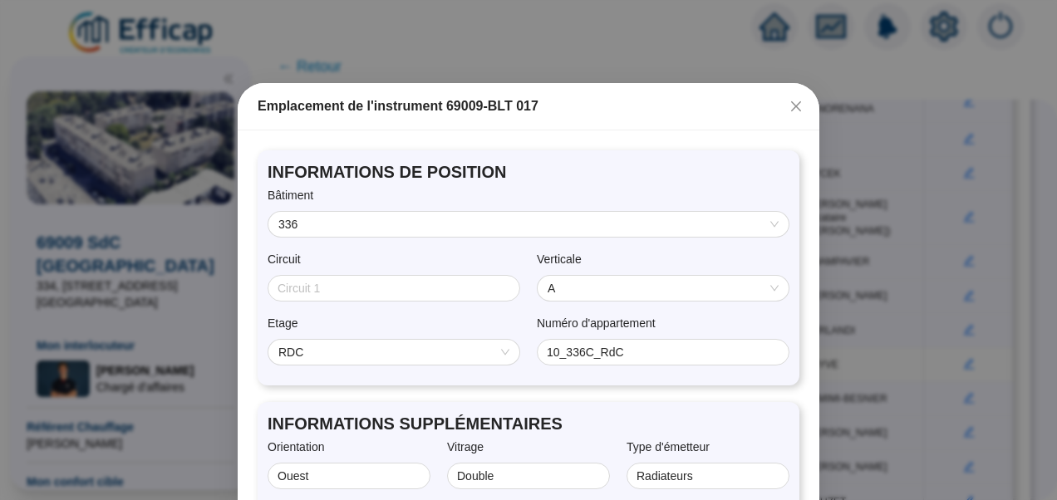
click at [602, 299] on span "A" at bounding box center [663, 288] width 231 height 25
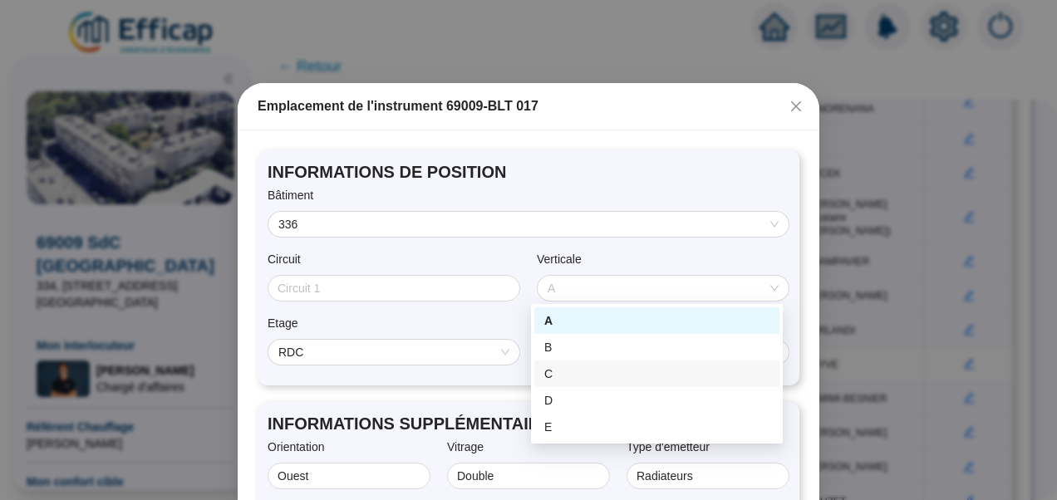
click at [564, 381] on div "C" at bounding box center [657, 374] width 225 height 17
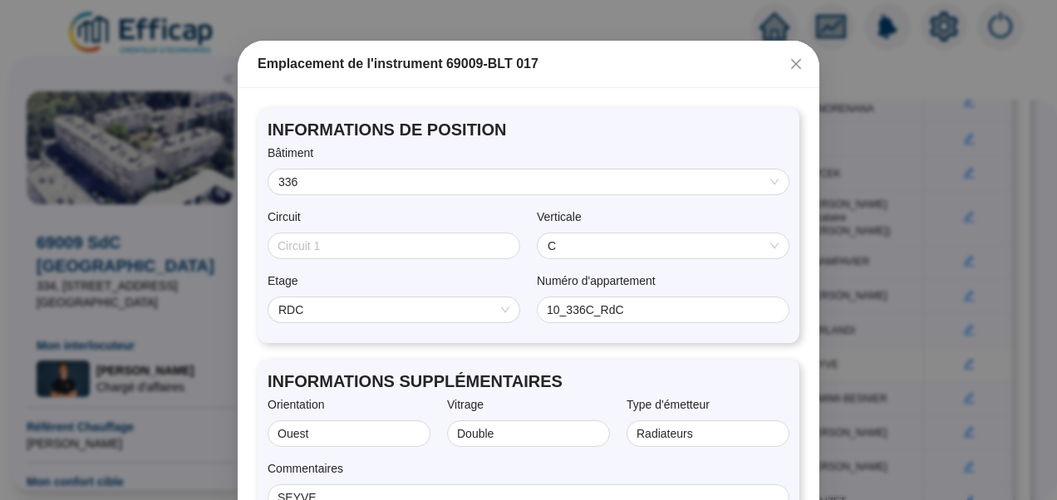
scroll to position [153, 0]
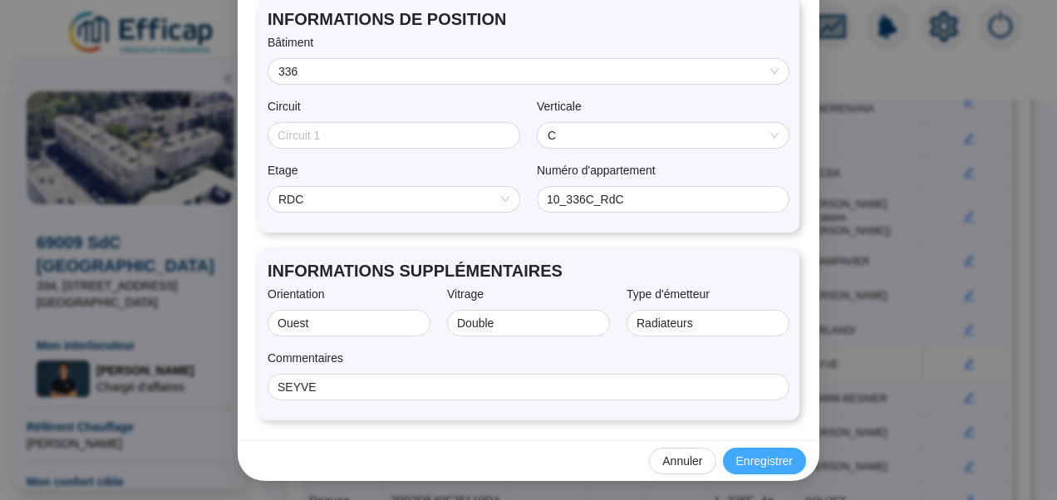
click at [762, 463] on span "Enregistrer" at bounding box center [765, 461] width 57 height 17
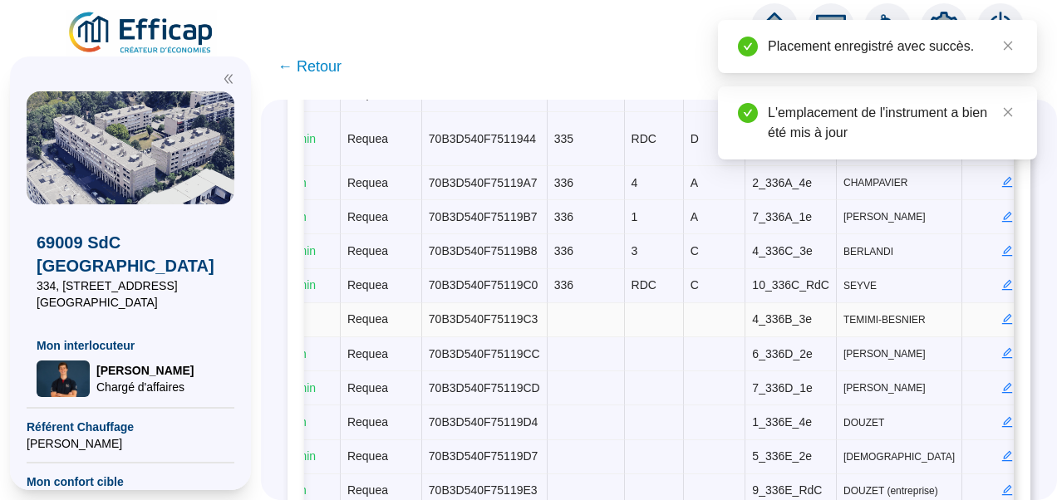
scroll to position [0, 509]
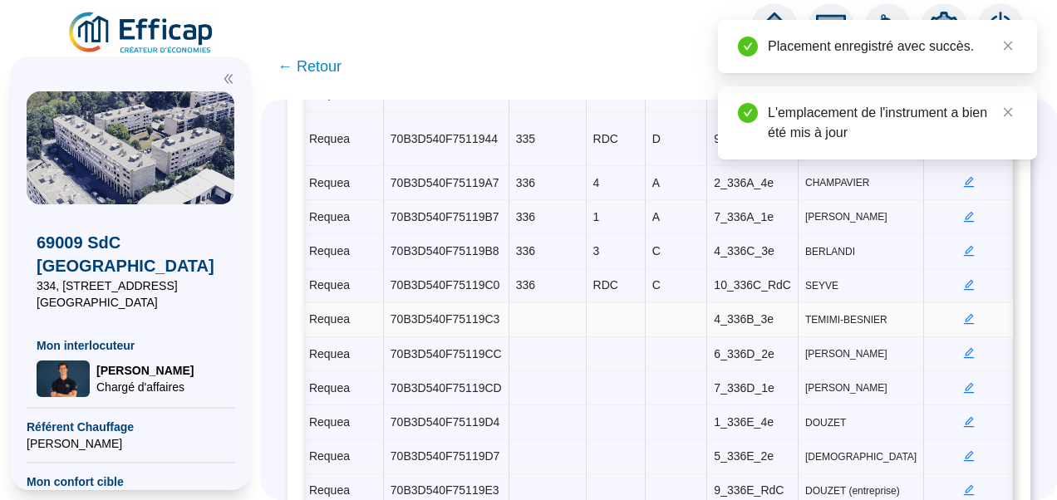
click at [964, 313] on icon "edit" at bounding box center [970, 319] width 12 height 12
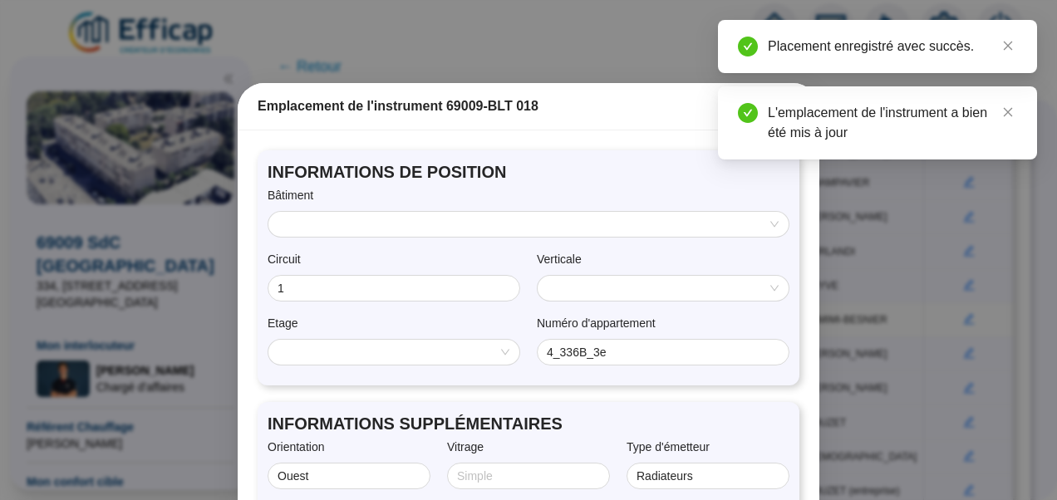
click at [546, 216] on input "search" at bounding box center [522, 224] width 486 height 25
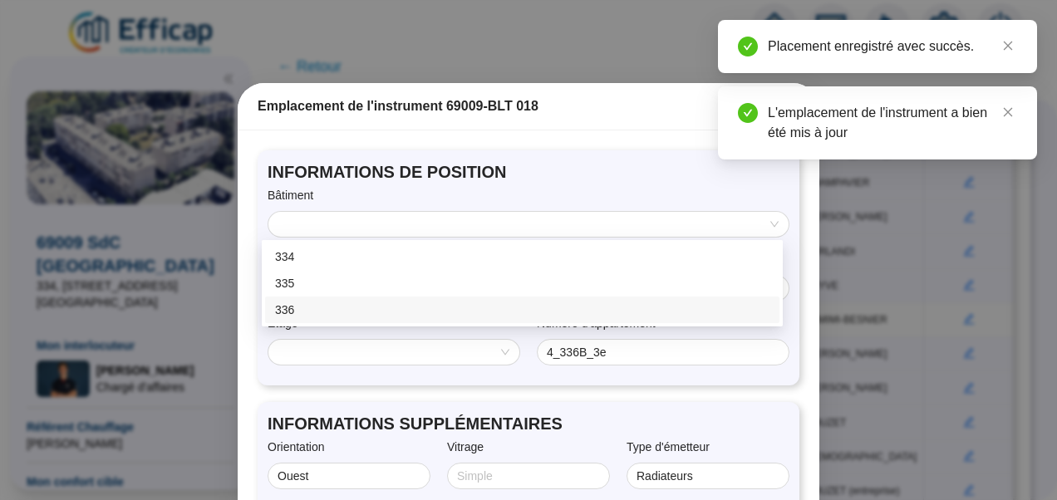
click at [301, 313] on div "336" at bounding box center [522, 310] width 495 height 17
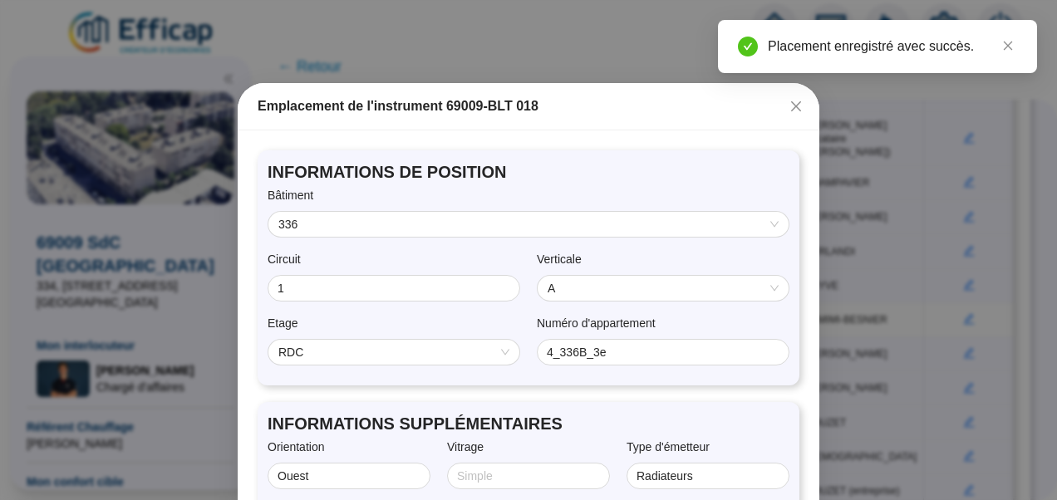
click at [577, 294] on span "A" at bounding box center [663, 288] width 231 height 25
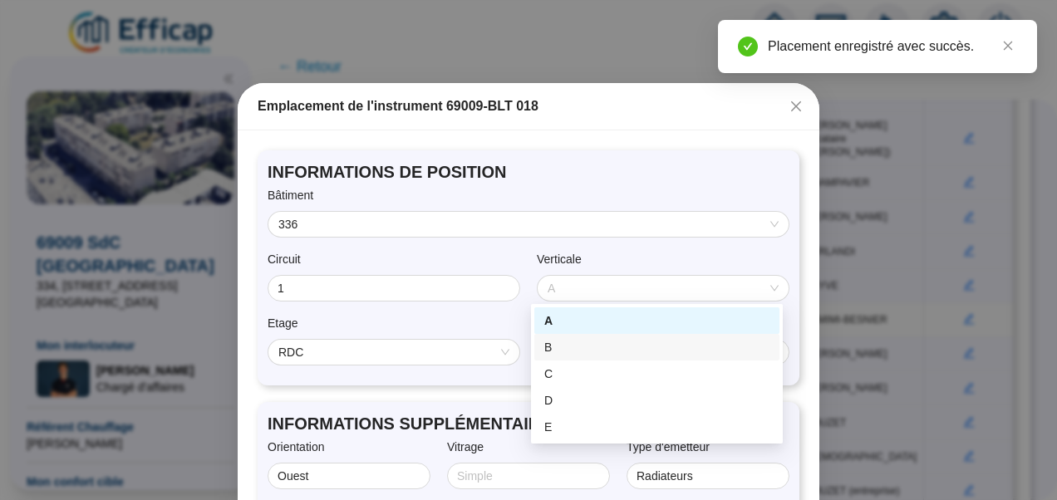
click at [557, 349] on div "B" at bounding box center [657, 347] width 225 height 17
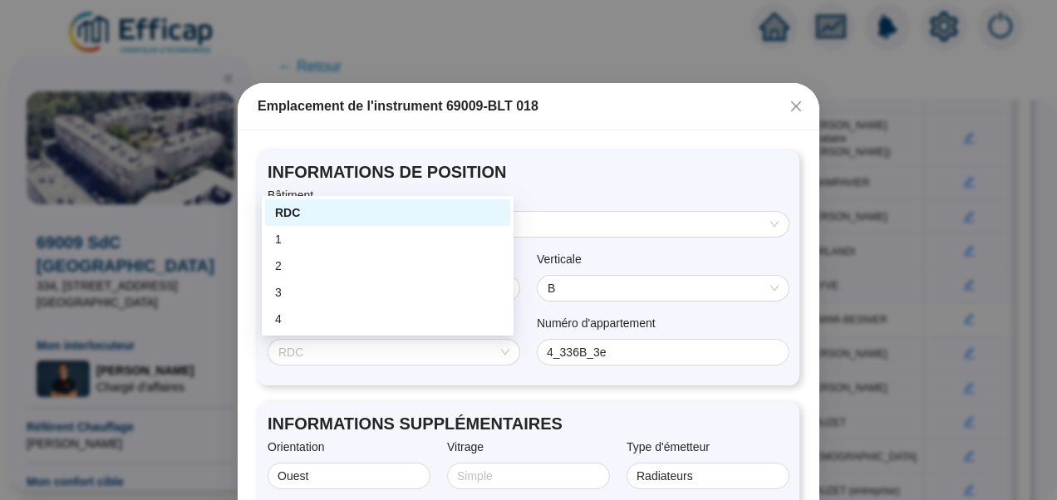
click at [403, 361] on span "RDC" at bounding box center [394, 352] width 231 height 25
click at [280, 299] on div "3" at bounding box center [387, 292] width 225 height 17
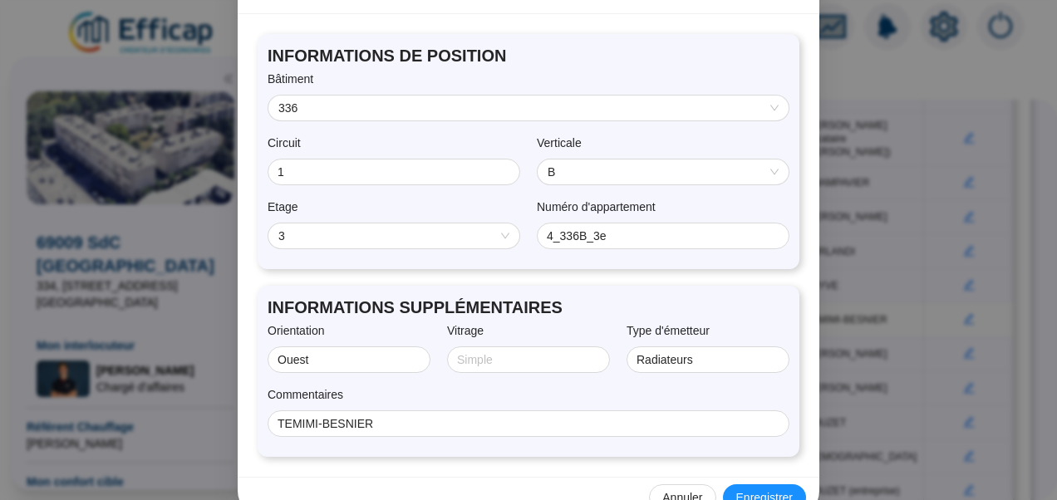
scroll to position [153, 0]
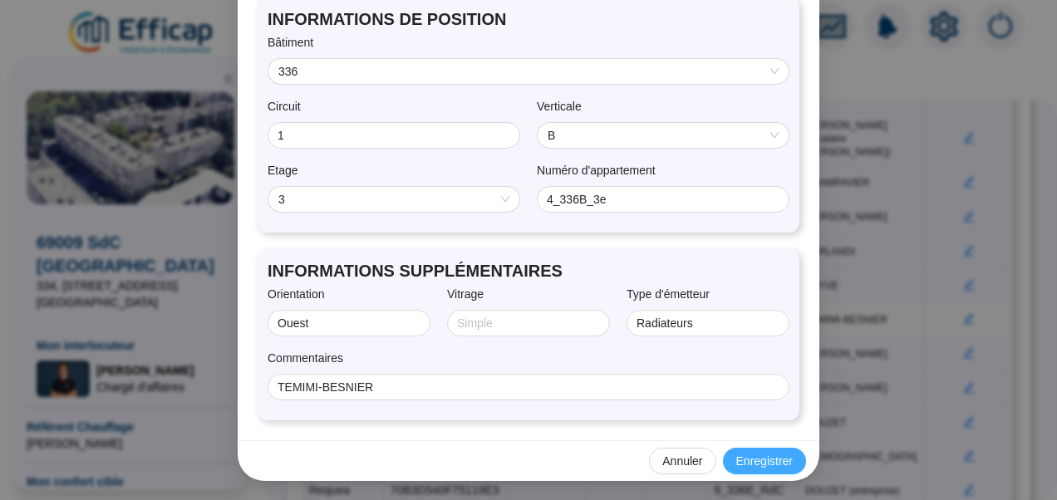
click at [758, 457] on span "Enregistrer" at bounding box center [765, 461] width 57 height 17
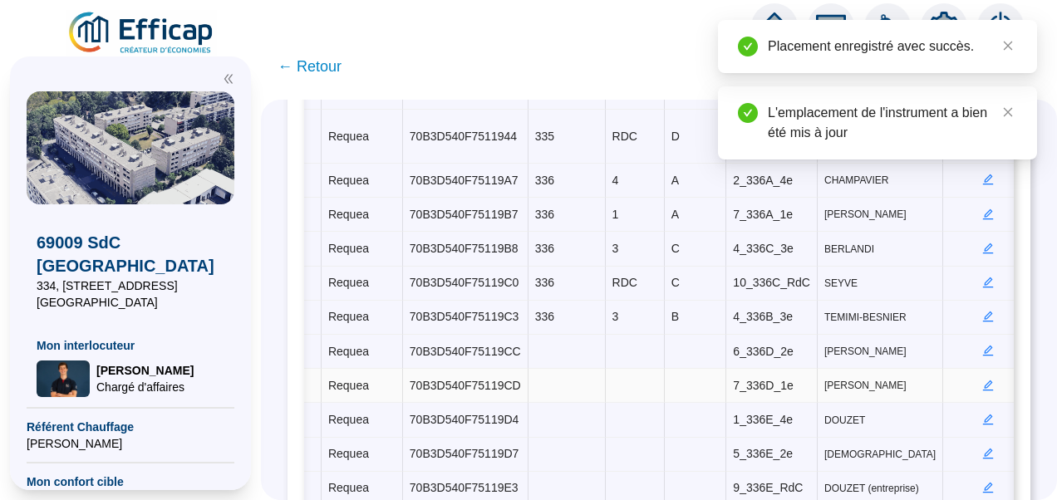
scroll to position [0, 491]
click at [982, 345] on icon "edit" at bounding box center [988, 351] width 12 height 12
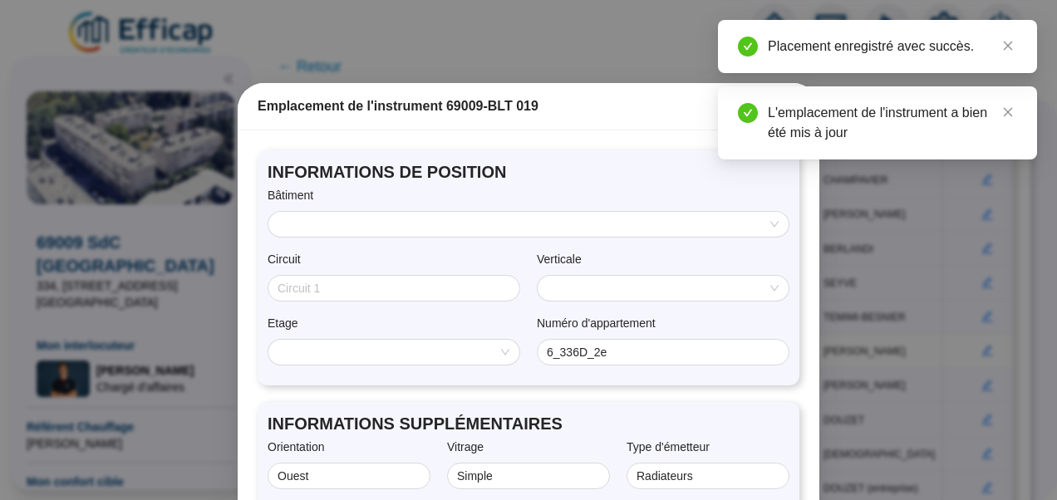
click at [530, 203] on div "Bâtiment" at bounding box center [529, 199] width 522 height 24
click at [491, 241] on div "INFORMATIONS DE POSITION Bâtiment Circuit Verticale Etage Numéro d'appartement …" at bounding box center [529, 267] width 542 height 235
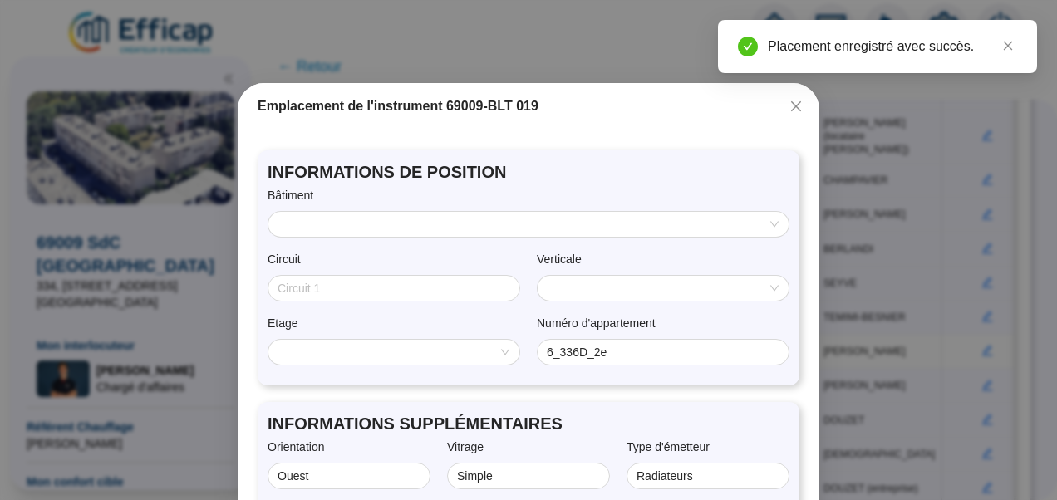
click at [477, 224] on input "search" at bounding box center [522, 224] width 486 height 25
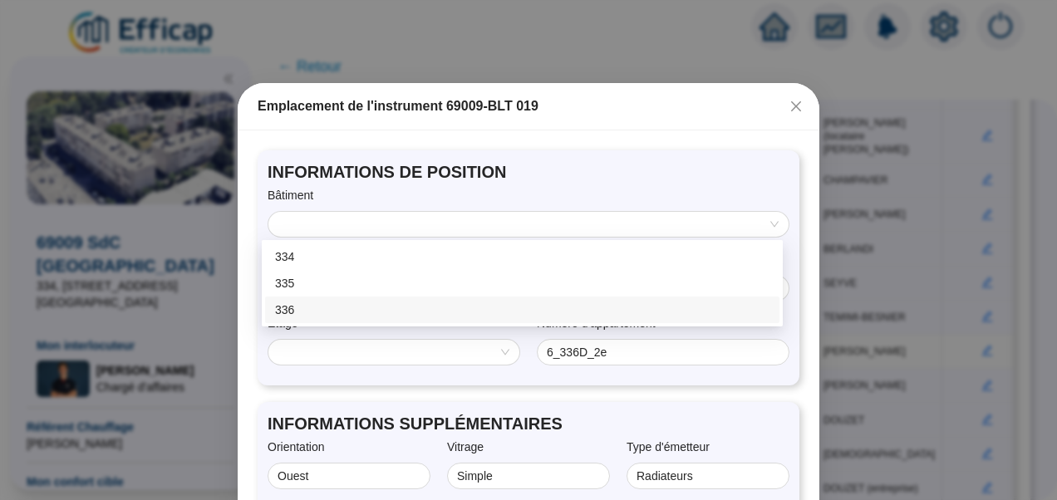
click at [303, 314] on div "336" at bounding box center [522, 310] width 495 height 17
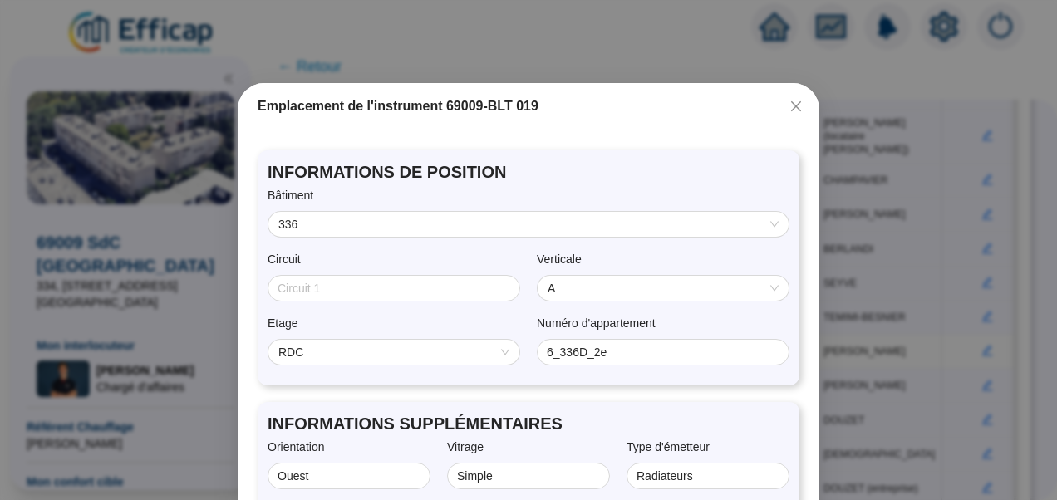
click at [593, 282] on span "A" at bounding box center [663, 288] width 231 height 25
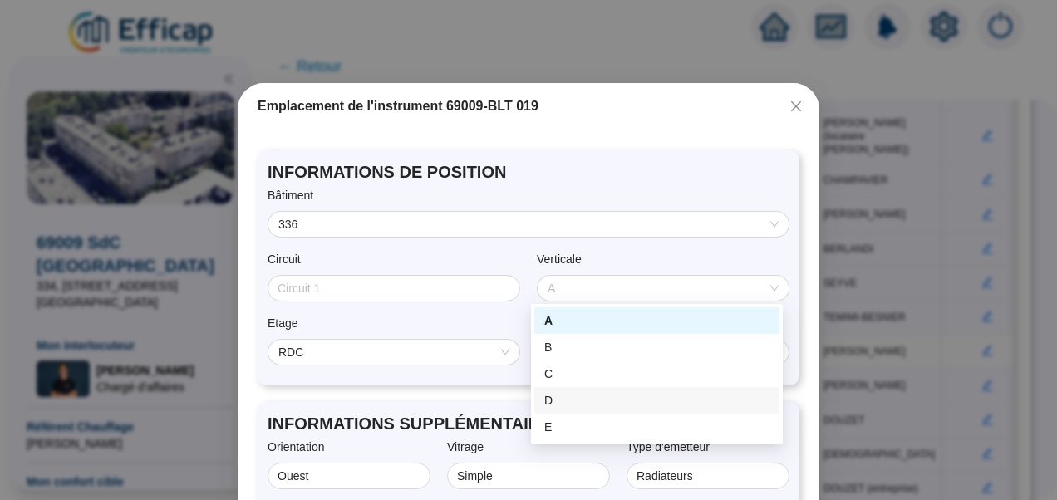
click at [573, 396] on div "D" at bounding box center [657, 400] width 225 height 17
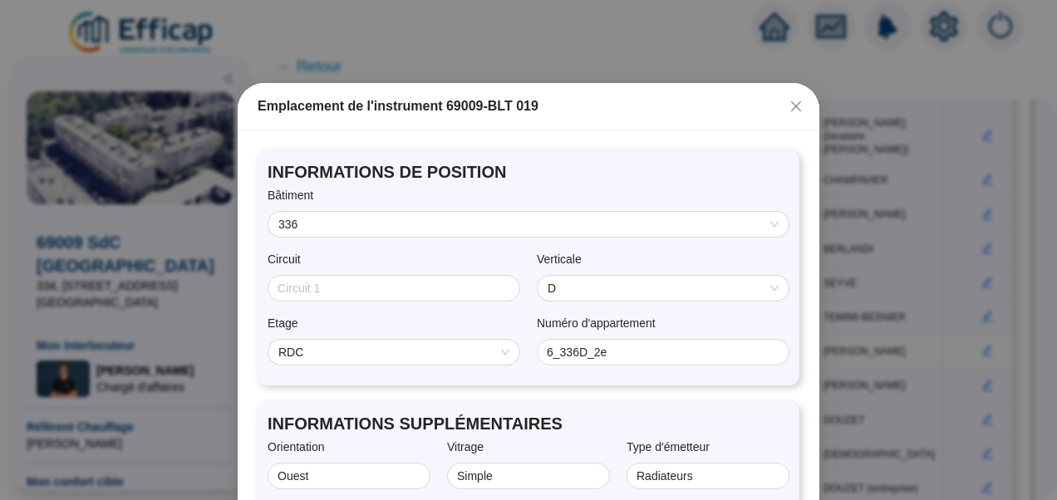
click at [374, 338] on div "Etage" at bounding box center [394, 327] width 253 height 24
click at [321, 352] on span "RDC" at bounding box center [394, 352] width 231 height 25
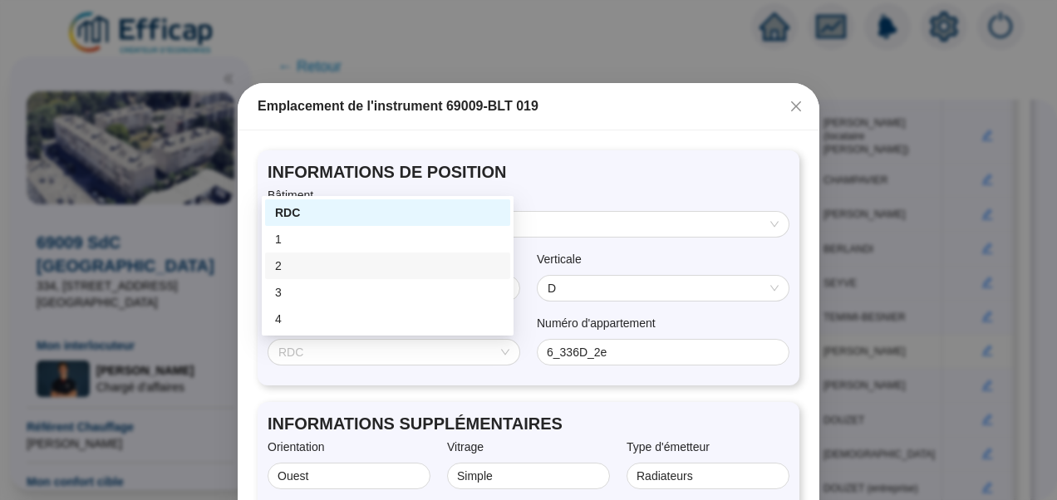
click at [289, 265] on div "2" at bounding box center [387, 266] width 225 height 17
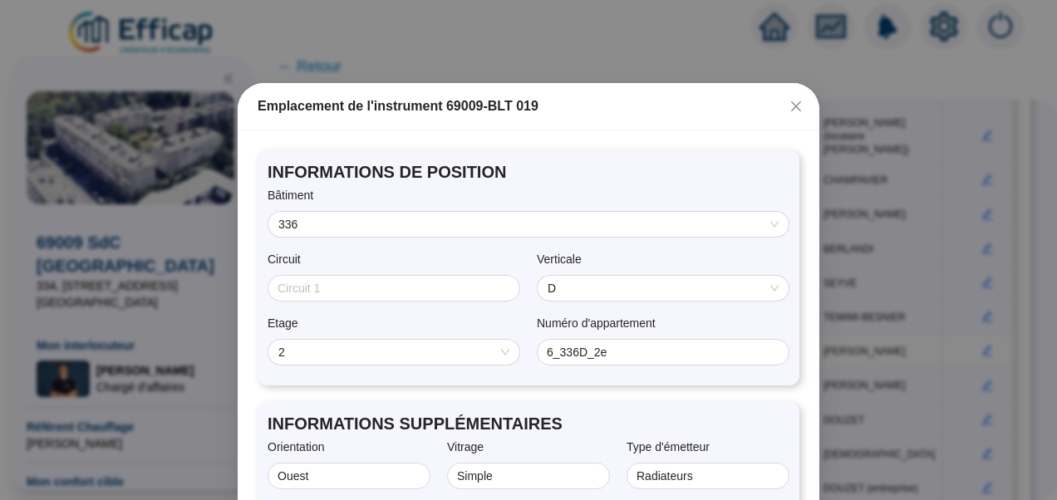
click at [539, 259] on label "Verticale" at bounding box center [565, 259] width 57 height 17
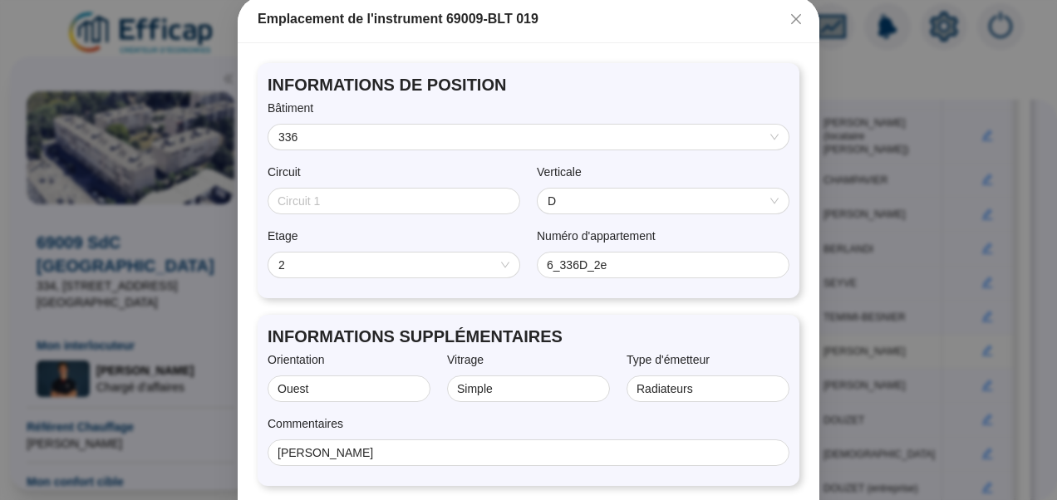
scroll to position [153, 0]
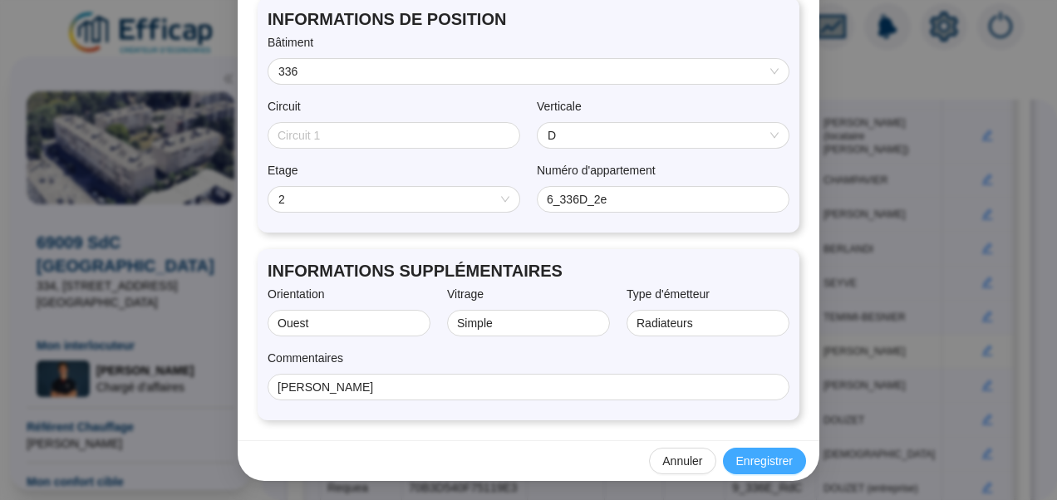
click at [752, 453] on span "Enregistrer" at bounding box center [765, 461] width 57 height 17
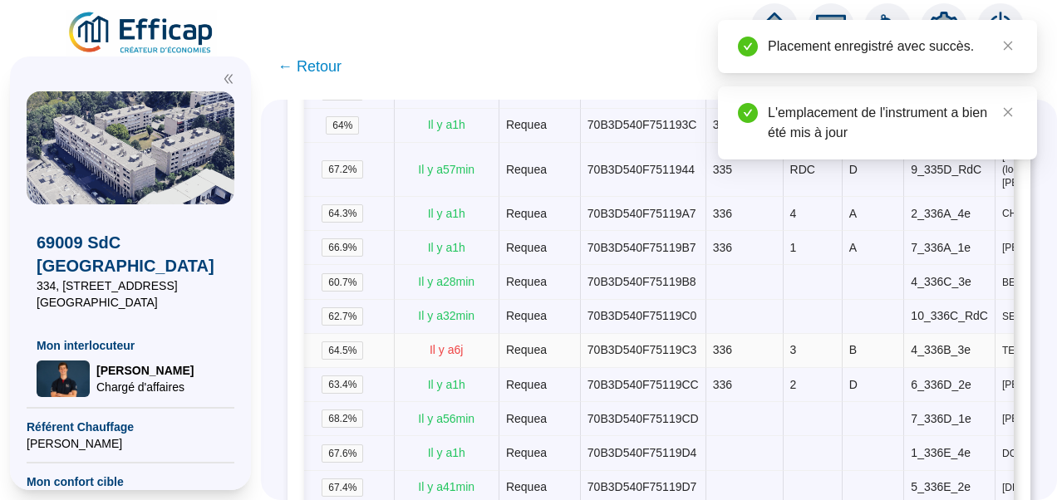
scroll to position [0, 509]
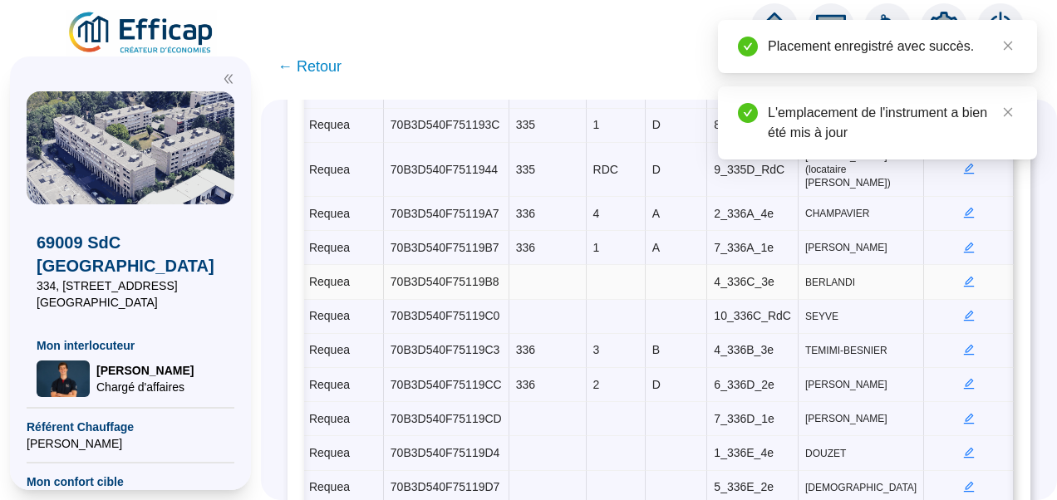
click at [964, 277] on icon "edit" at bounding box center [969, 282] width 11 height 11
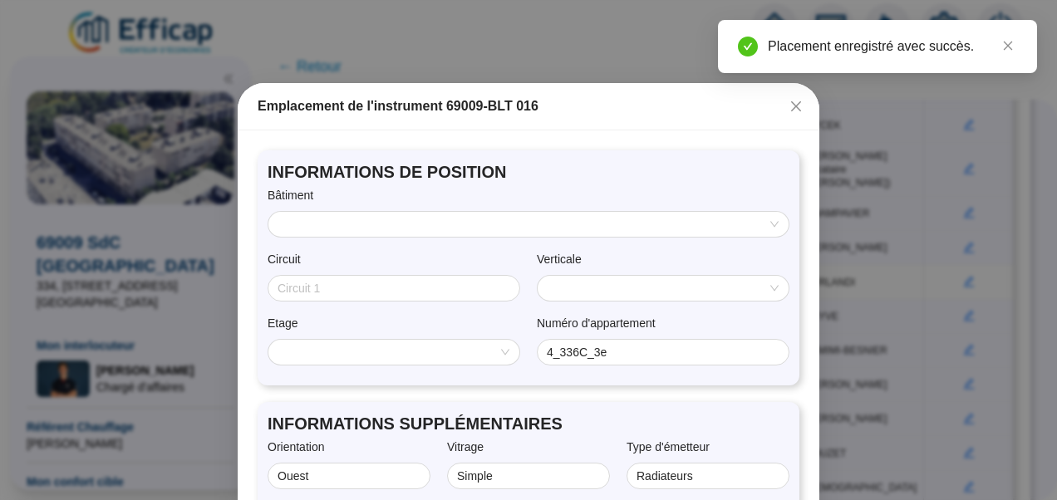
click at [493, 224] on input "search" at bounding box center [522, 224] width 486 height 25
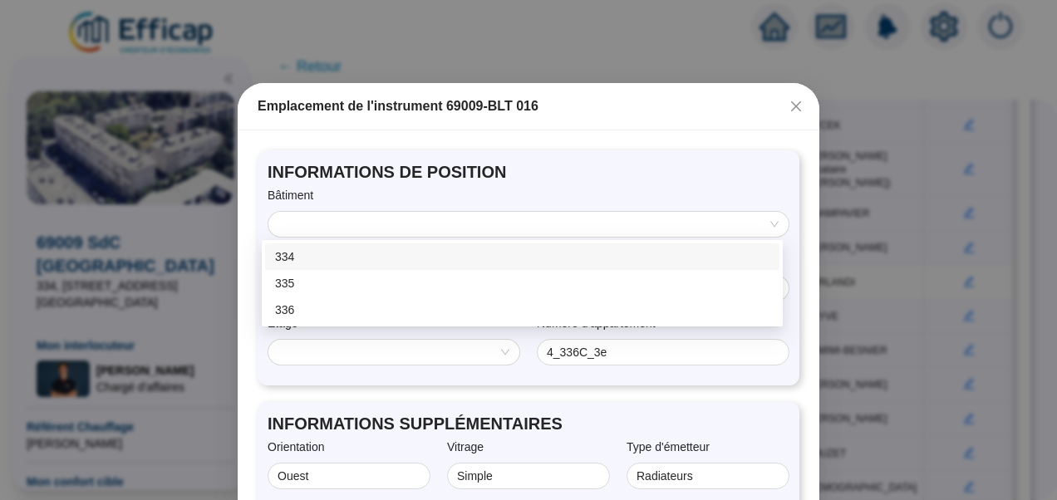
click at [517, 162] on span "INFORMATIONS DE POSITION" at bounding box center [529, 171] width 522 height 23
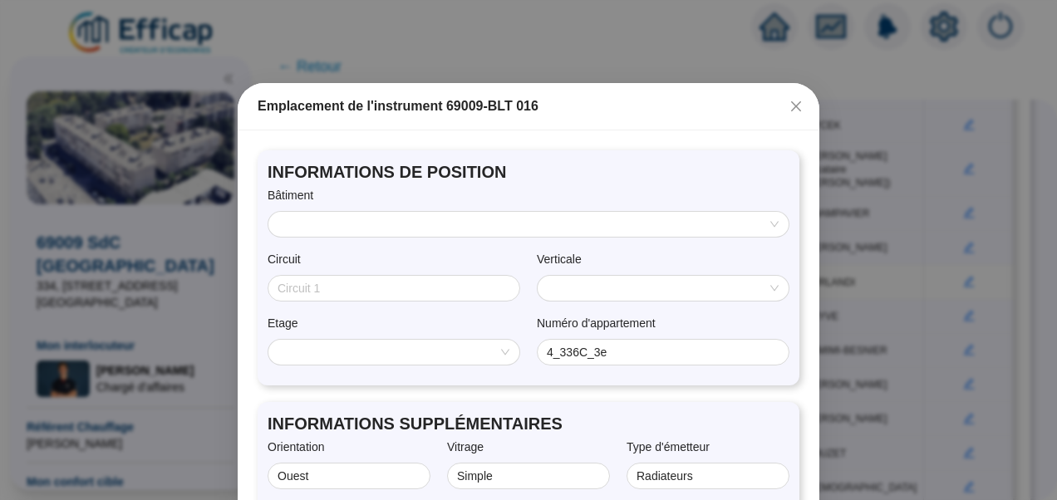
click at [461, 216] on input "search" at bounding box center [522, 224] width 486 height 25
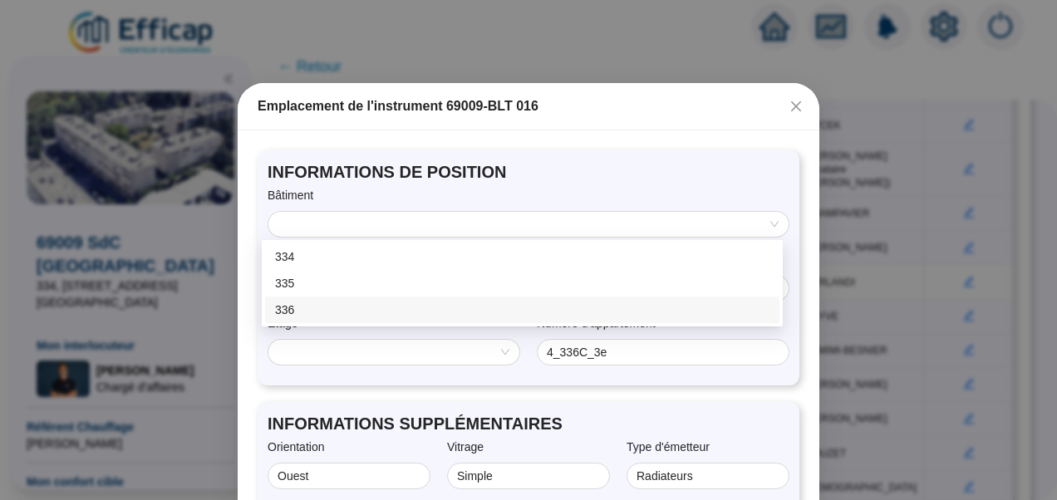
click at [283, 308] on div "336" at bounding box center [522, 310] width 495 height 17
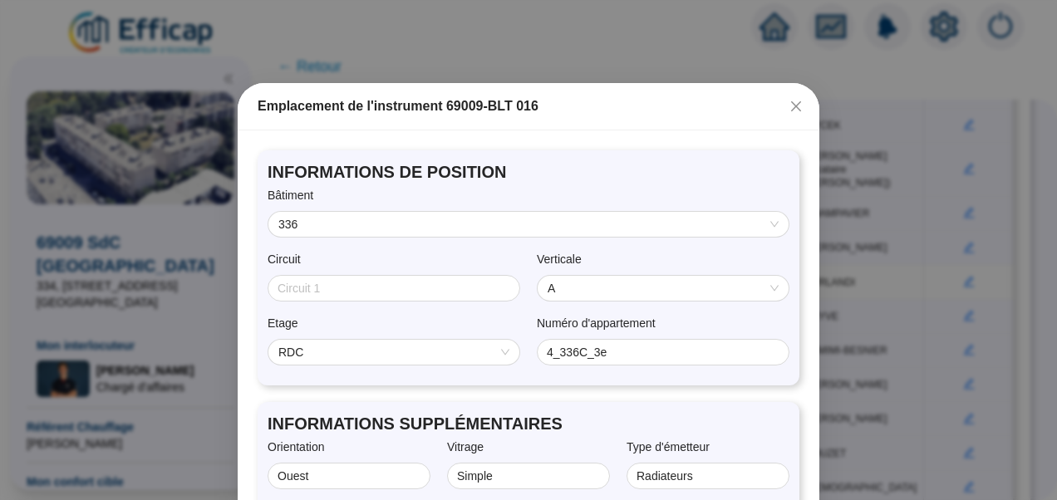
click at [595, 288] on span "A" at bounding box center [663, 288] width 231 height 25
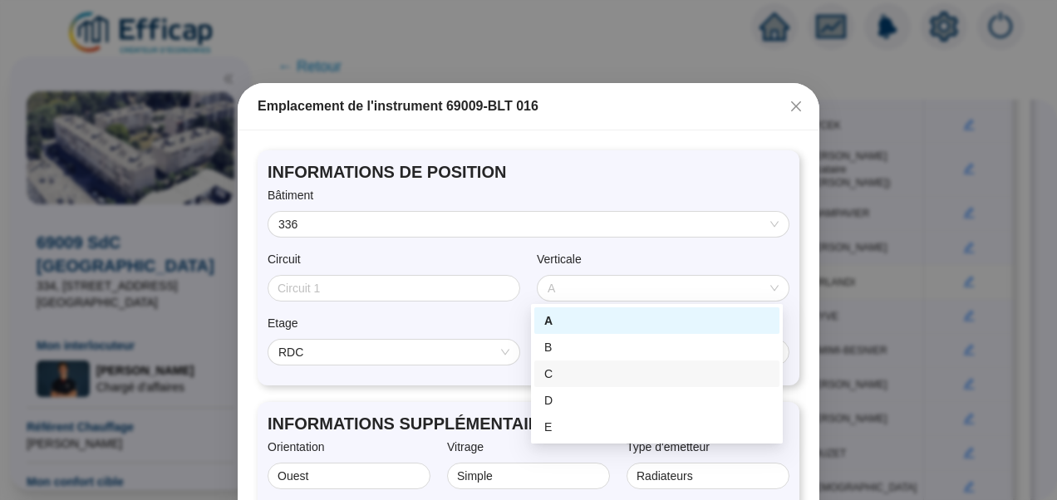
click at [570, 375] on div "C" at bounding box center [657, 374] width 225 height 17
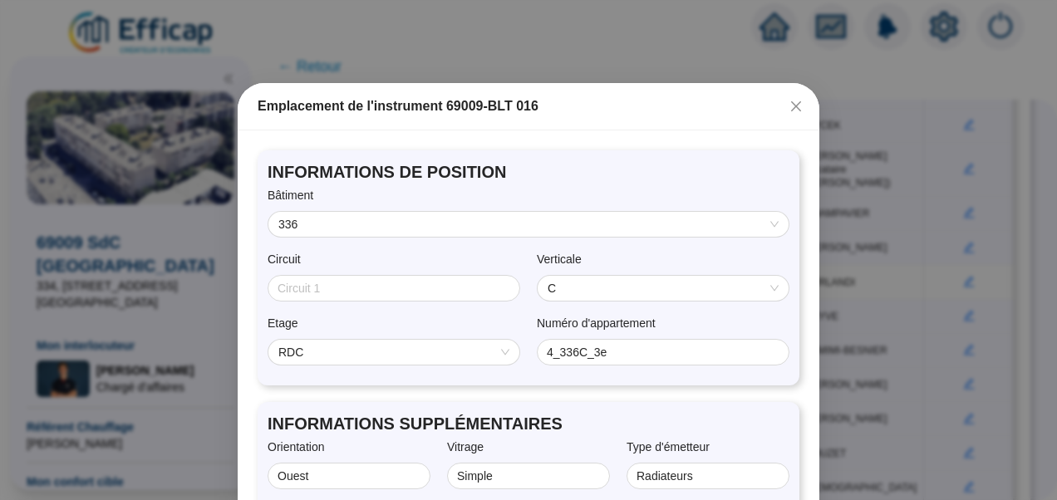
click at [427, 345] on span "RDC" at bounding box center [394, 352] width 231 height 25
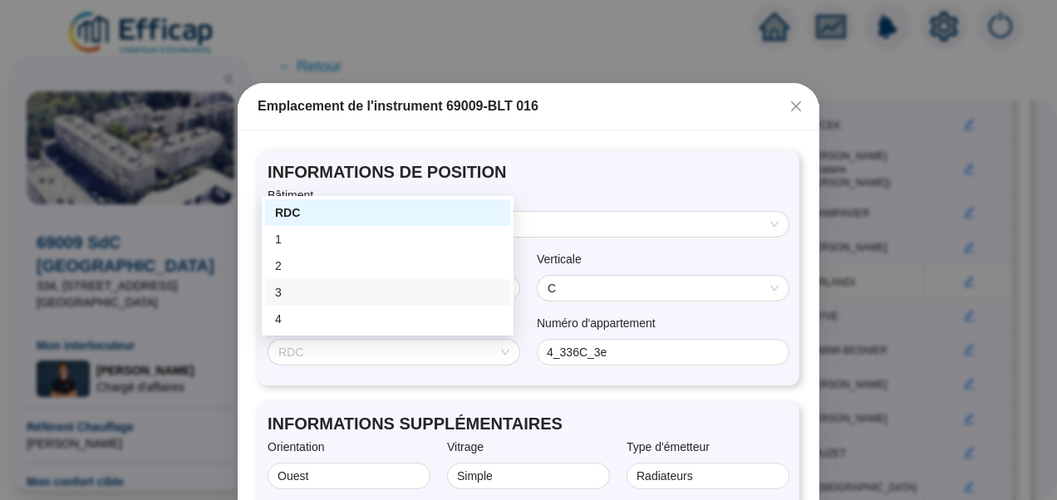
click at [288, 293] on div "3" at bounding box center [387, 292] width 225 height 17
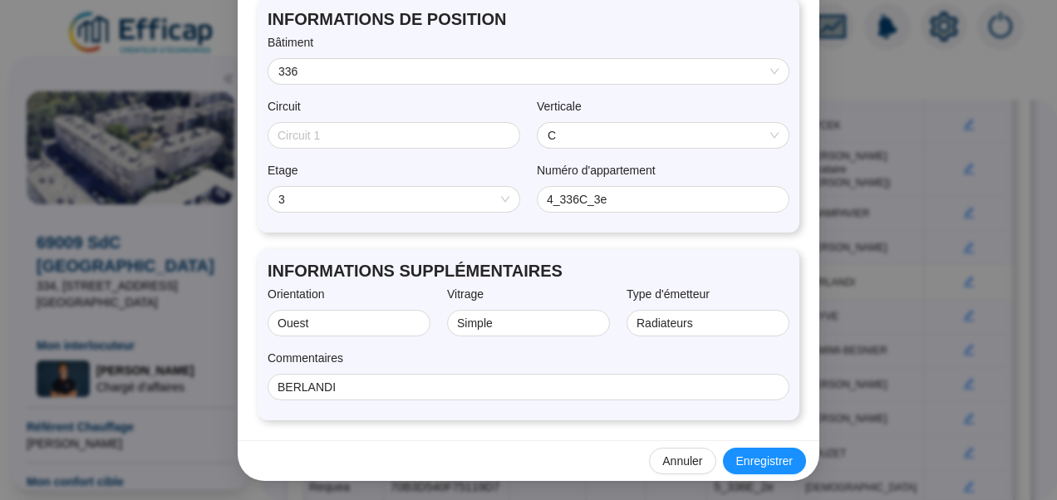
scroll to position [153, 0]
click at [757, 455] on span "Enregistrer" at bounding box center [765, 461] width 57 height 17
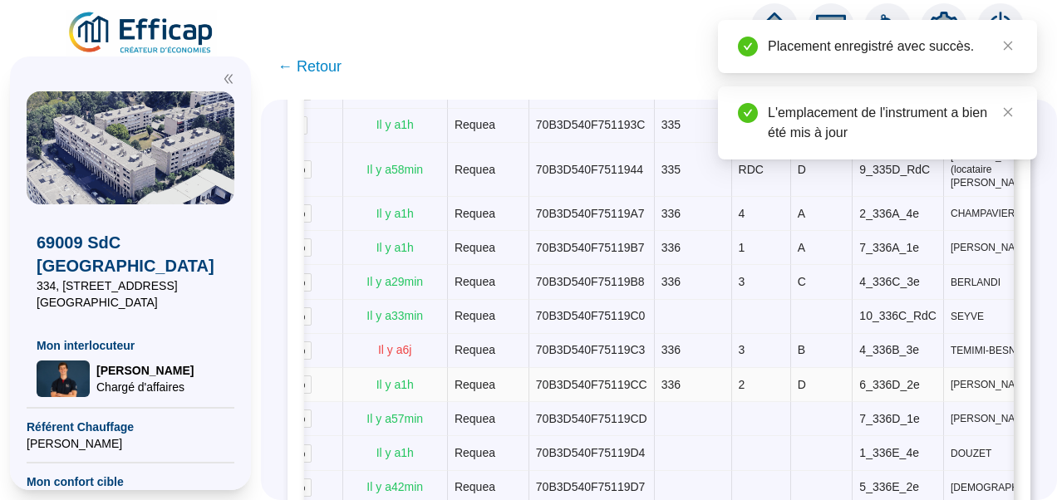
scroll to position [0, 509]
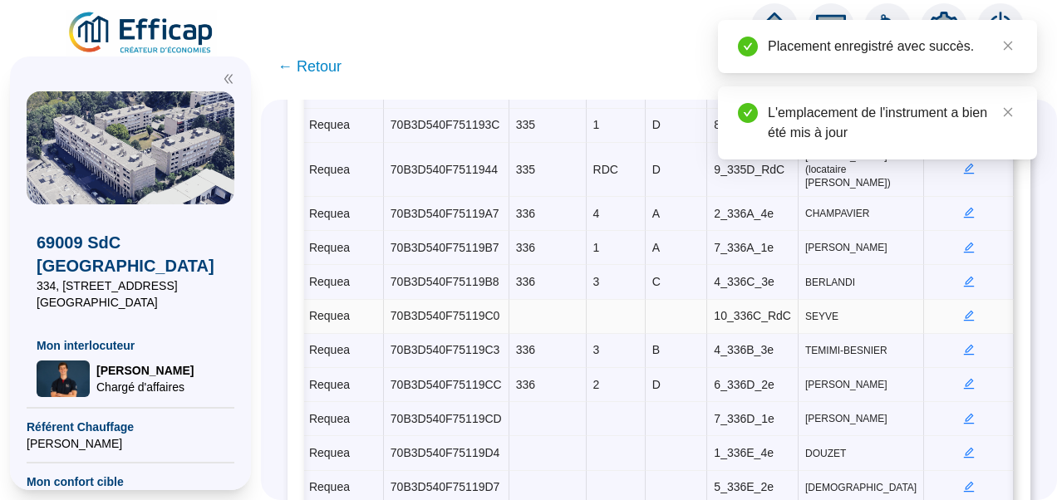
click at [964, 310] on icon "edit" at bounding box center [970, 316] width 12 height 12
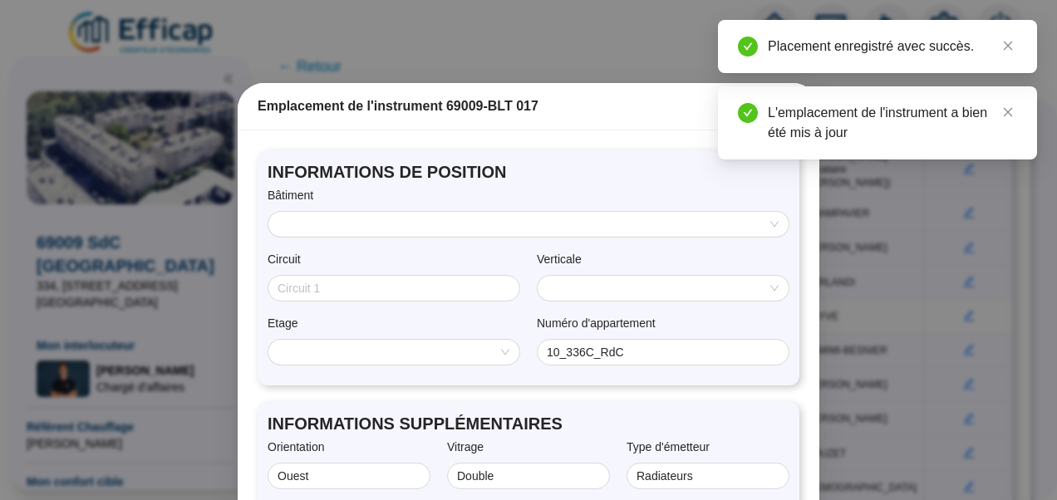
click at [495, 231] on input "search" at bounding box center [522, 224] width 486 height 25
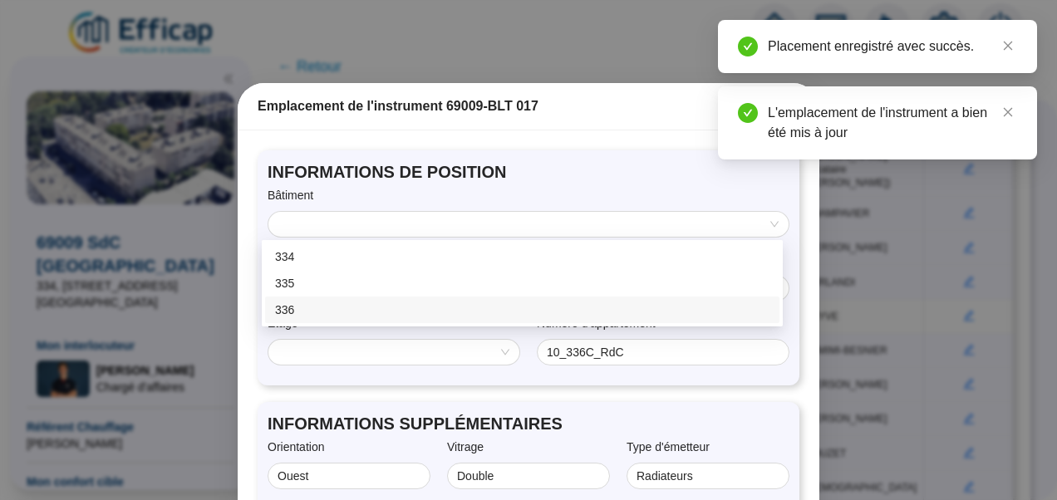
click at [311, 308] on div "336" at bounding box center [522, 310] width 495 height 17
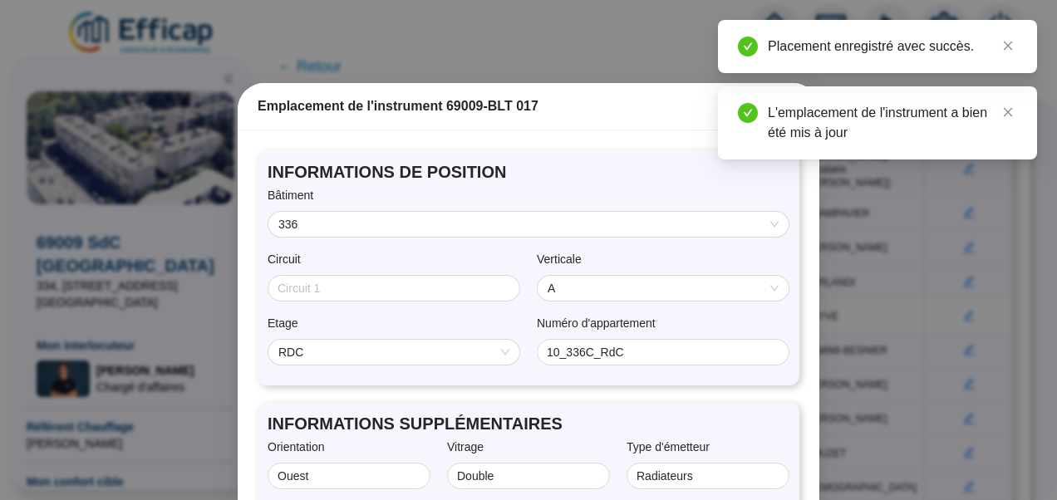
click at [575, 283] on span "A" at bounding box center [663, 288] width 231 height 25
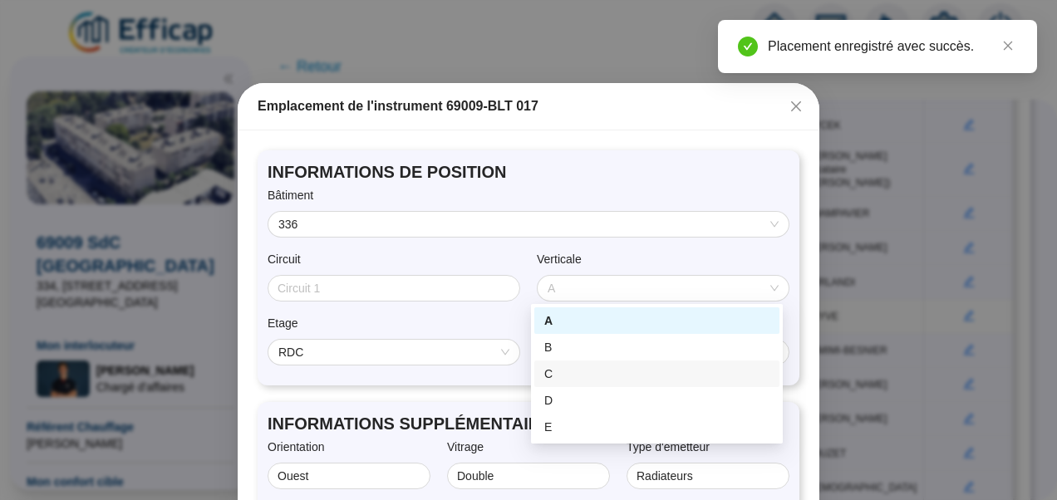
click at [568, 371] on div "C" at bounding box center [657, 374] width 225 height 17
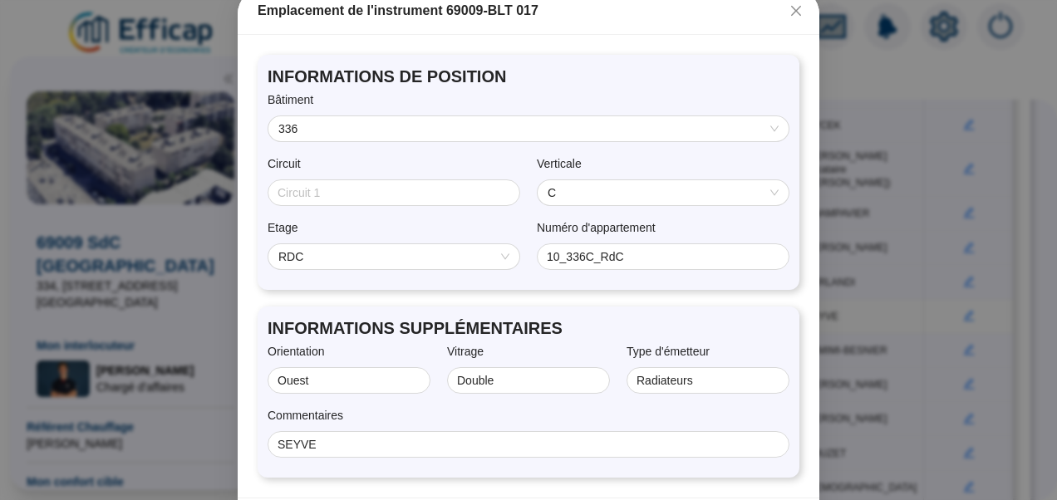
scroll to position [153, 0]
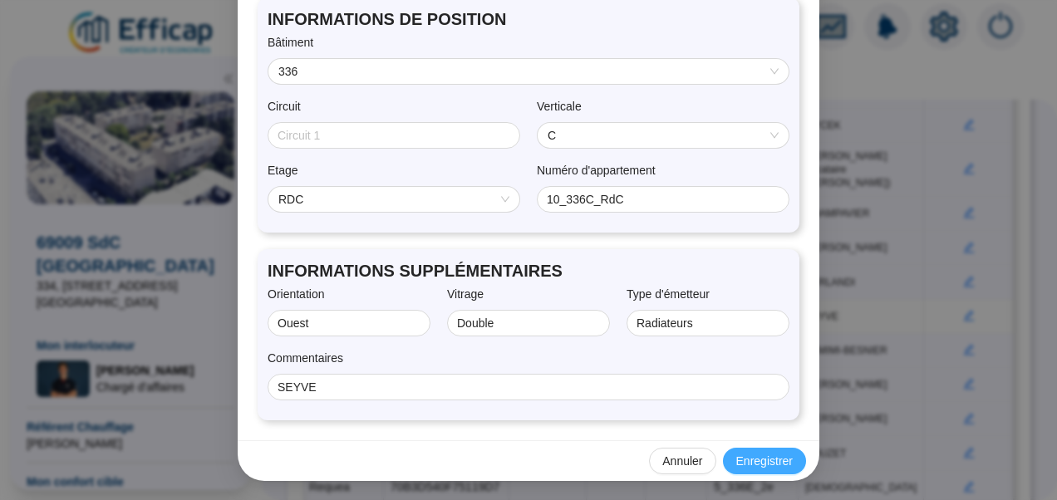
click at [757, 457] on span "Enregistrer" at bounding box center [765, 461] width 57 height 17
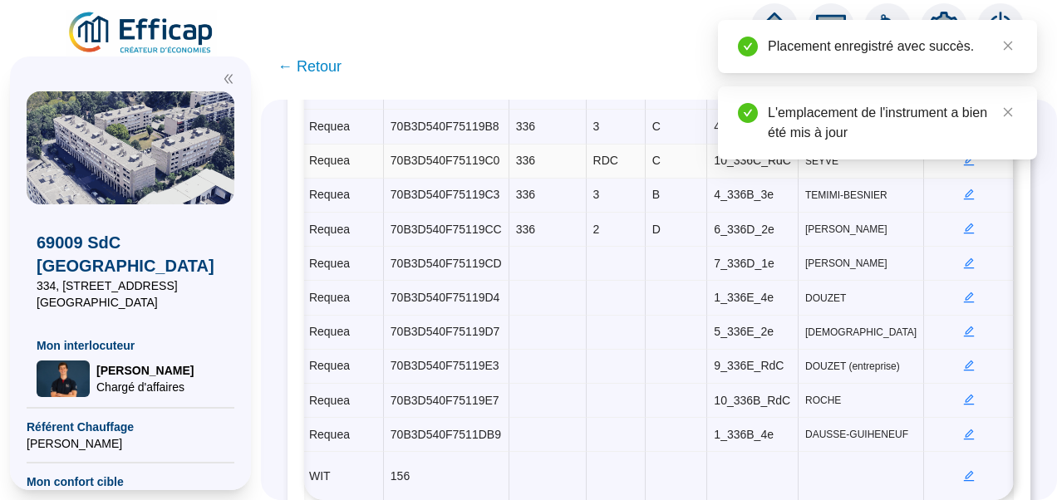
scroll to position [884, 1]
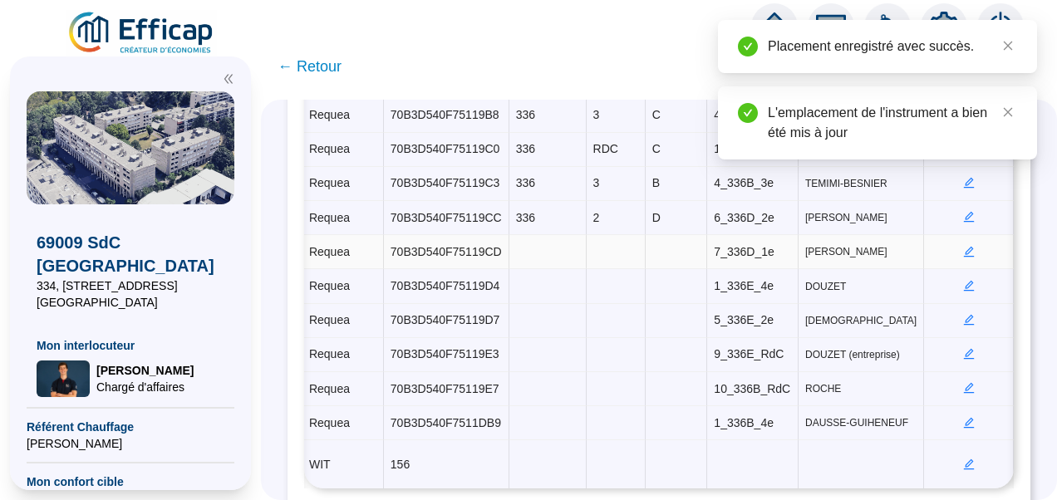
click at [964, 246] on icon "edit" at bounding box center [969, 251] width 11 height 11
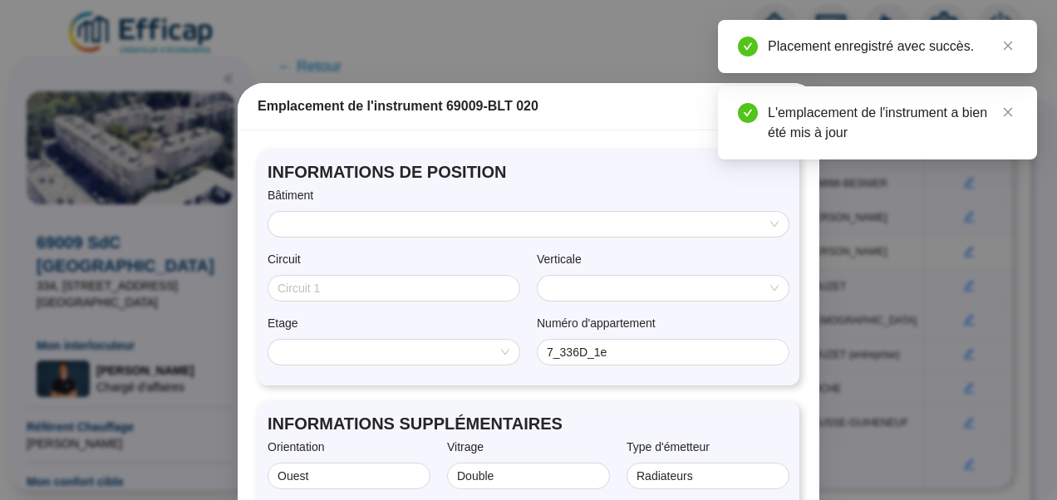
click at [411, 223] on input "search" at bounding box center [522, 224] width 486 height 25
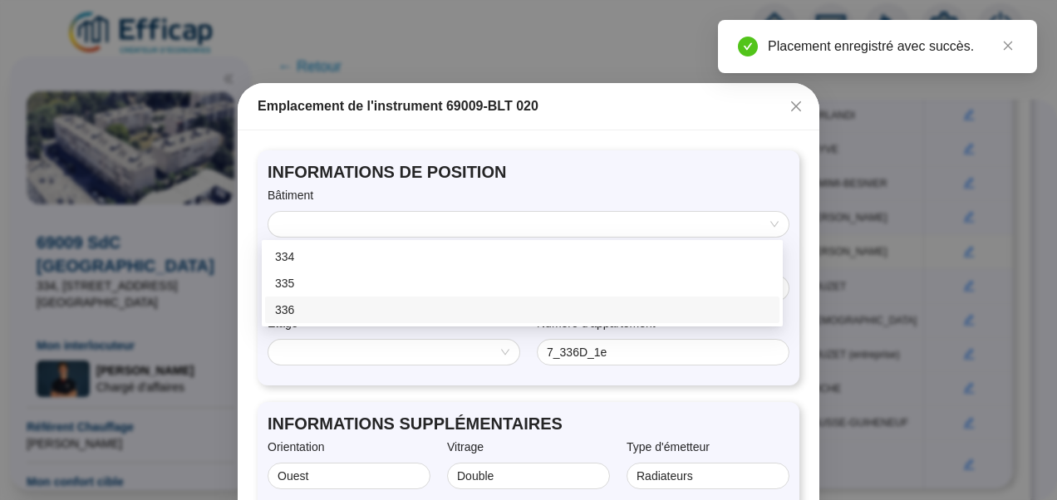
click at [291, 310] on div "336" at bounding box center [522, 310] width 495 height 17
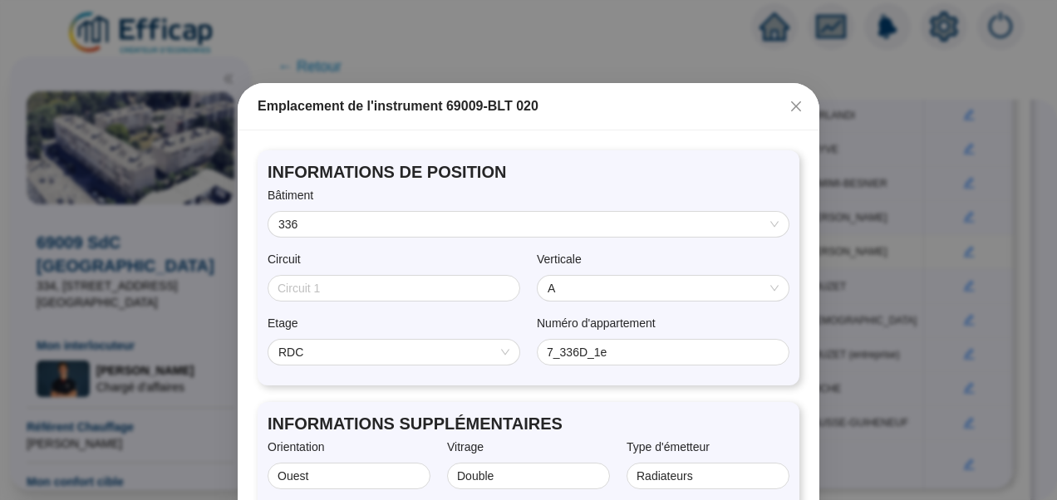
click at [589, 295] on span "A" at bounding box center [663, 288] width 231 height 25
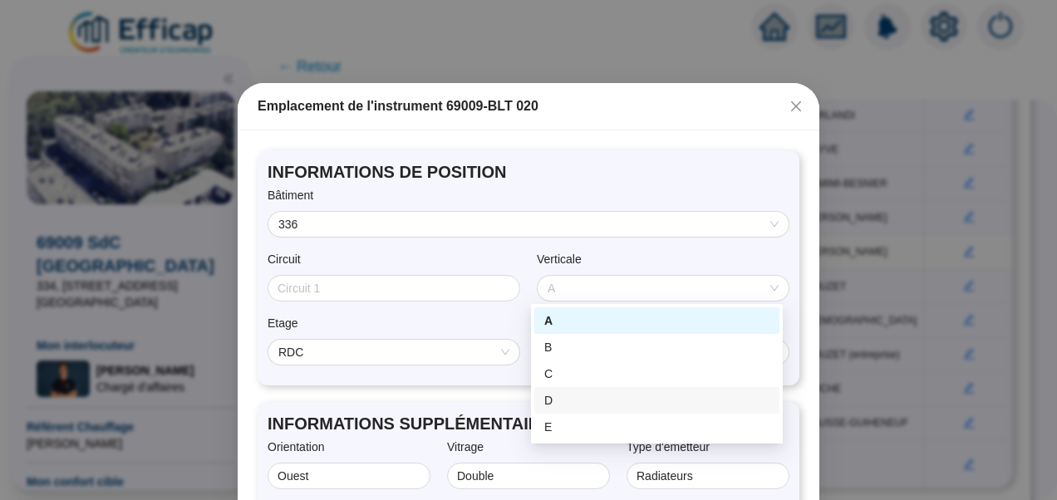
click at [553, 394] on div "D" at bounding box center [657, 400] width 225 height 17
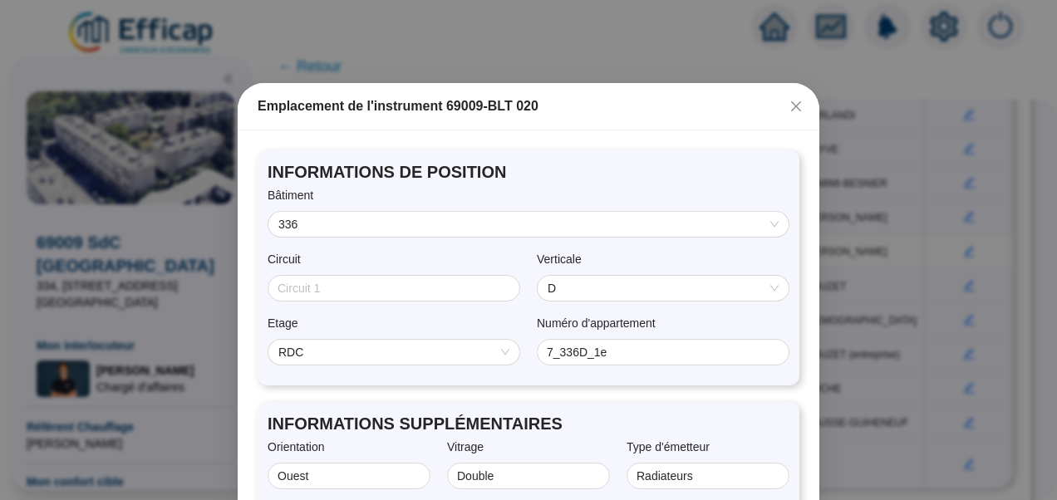
click at [356, 364] on div "RDC" at bounding box center [394, 352] width 251 height 25
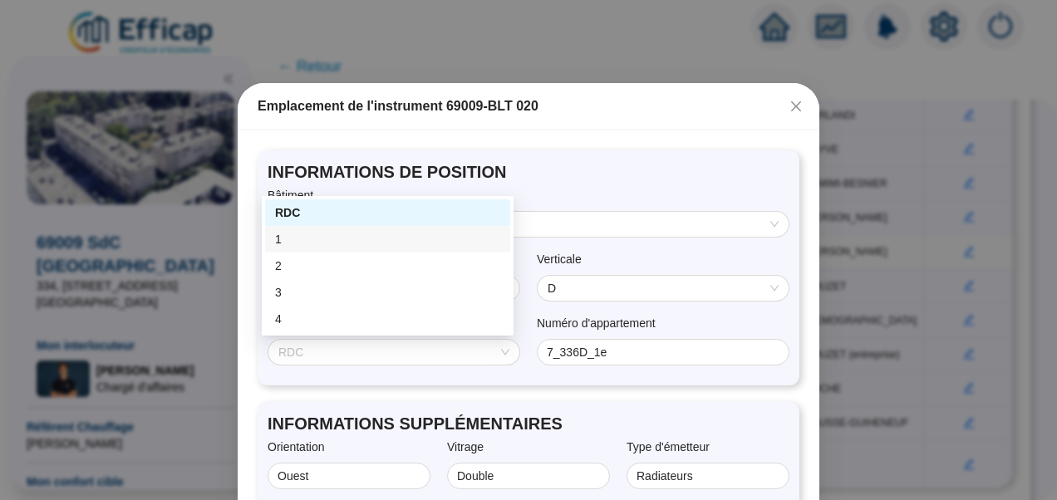
click at [288, 236] on div "1" at bounding box center [387, 239] width 225 height 17
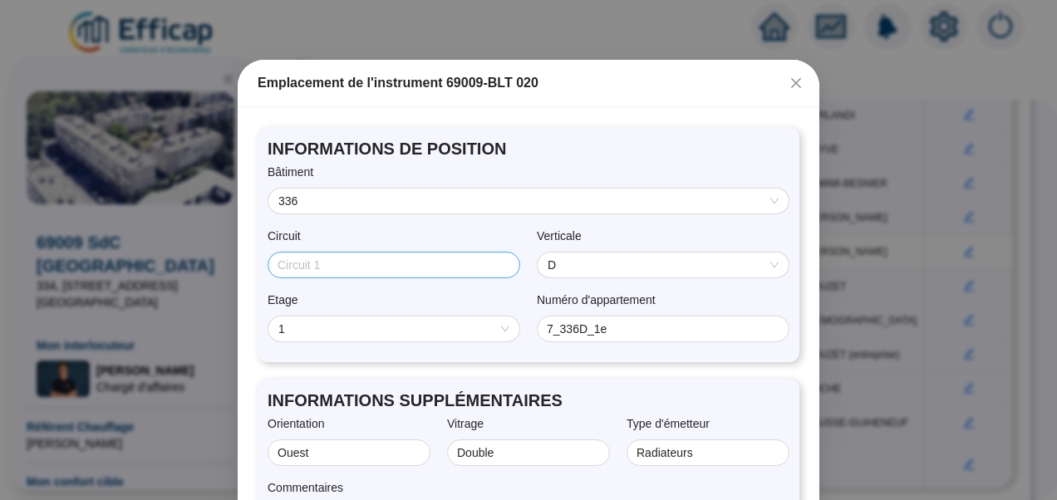
scroll to position [153, 0]
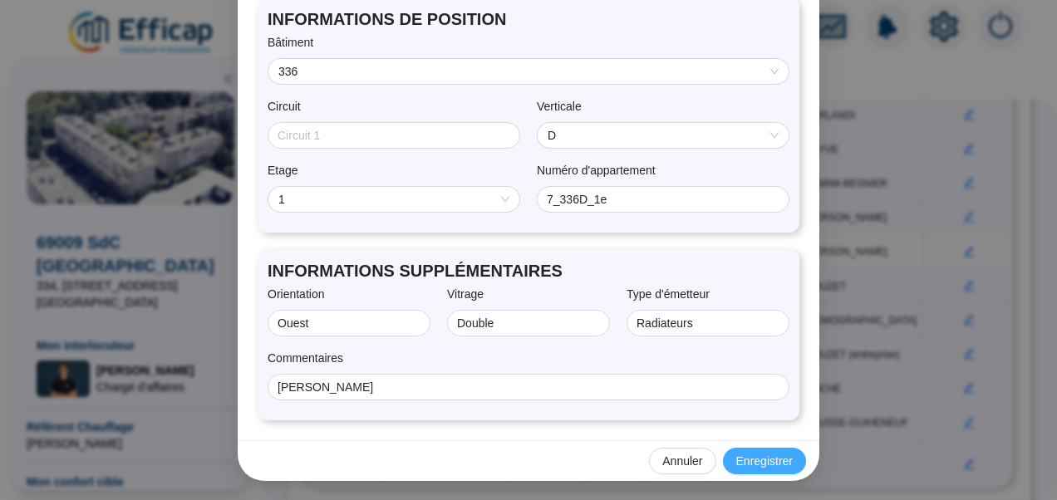
click at [747, 460] on span "Enregistrer" at bounding box center [765, 461] width 57 height 17
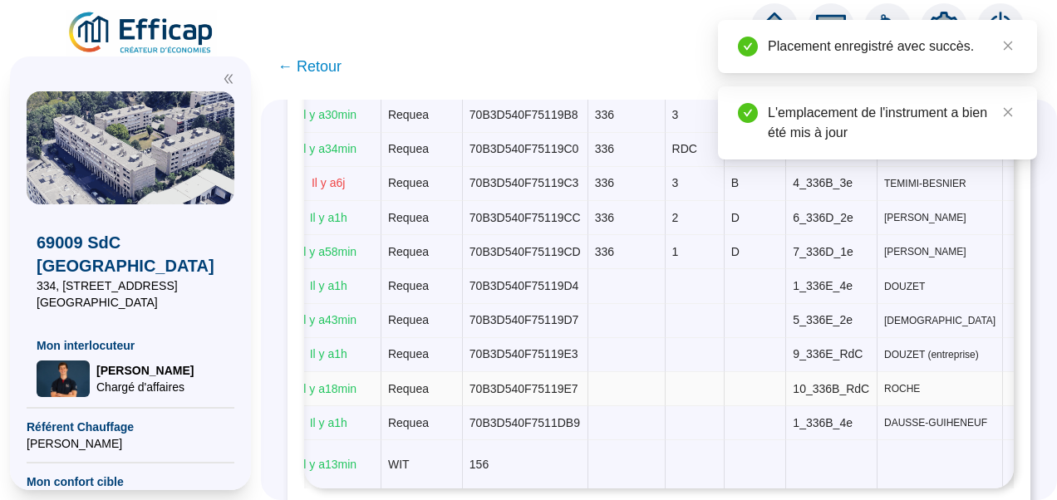
scroll to position [0, 431]
click at [1045, 282] on icon "edit" at bounding box center [1048, 285] width 6 height 6
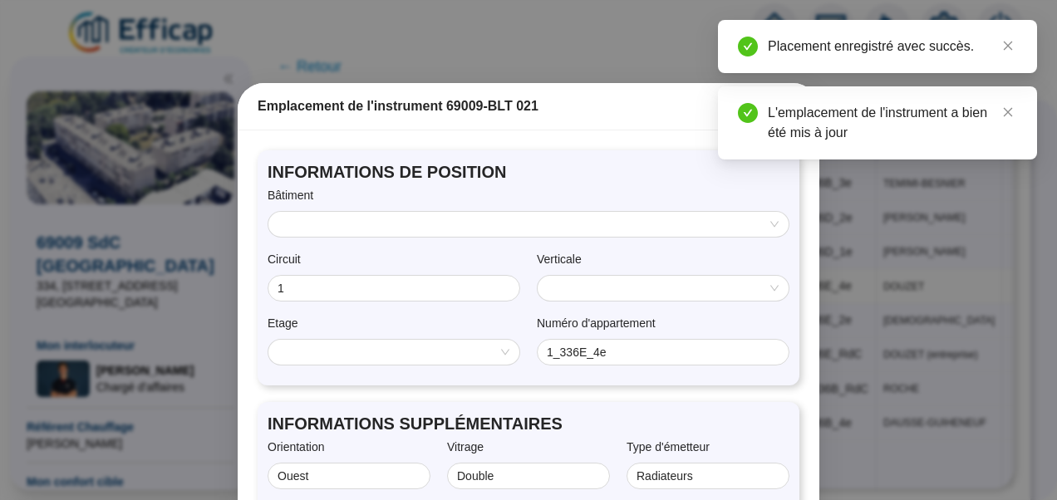
click at [539, 227] on input "search" at bounding box center [522, 224] width 486 height 25
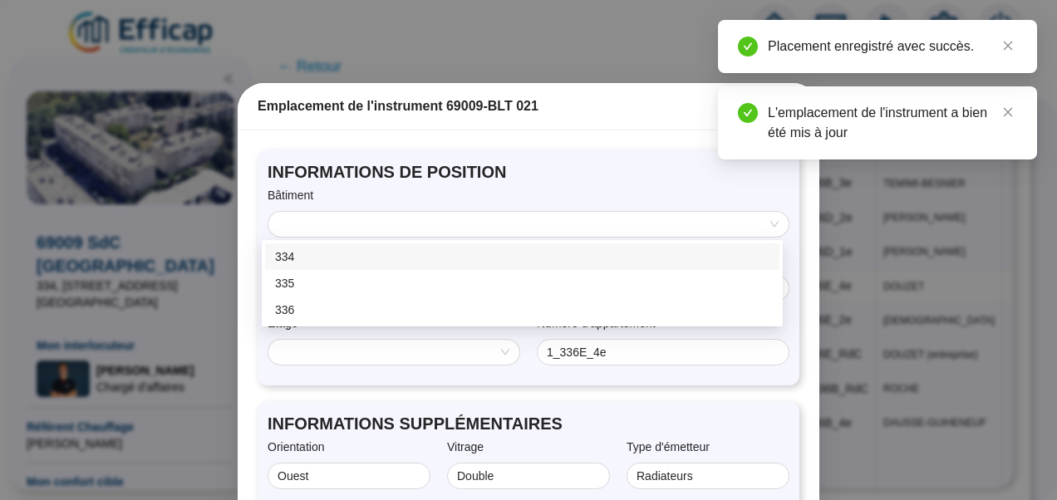
click at [473, 187] on div "Bâtiment" at bounding box center [529, 199] width 522 height 24
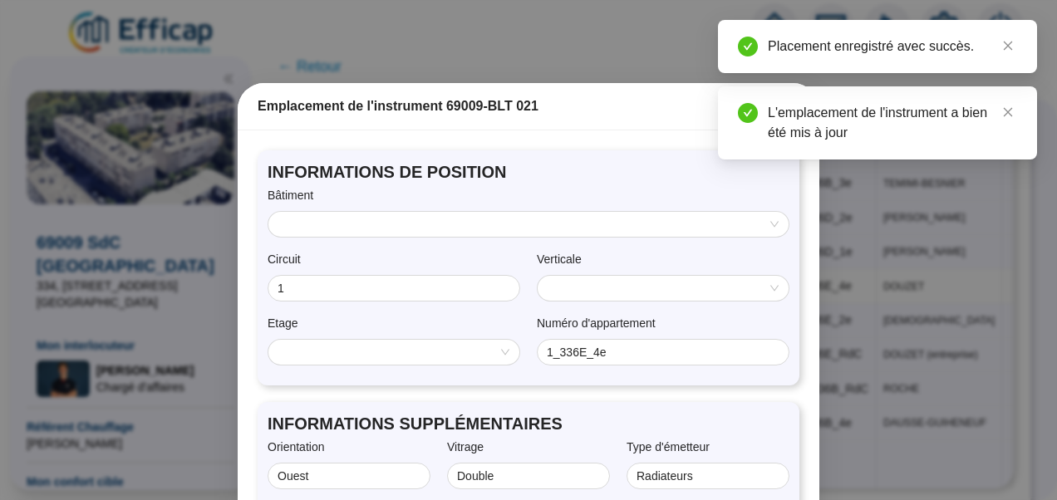
click at [474, 223] on input "search" at bounding box center [522, 224] width 486 height 25
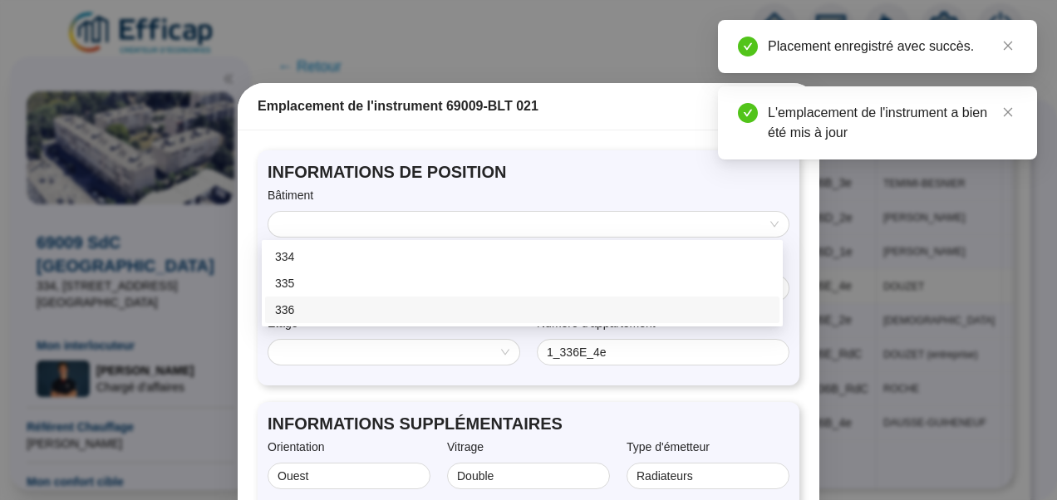
click at [311, 303] on div "336" at bounding box center [522, 310] width 495 height 17
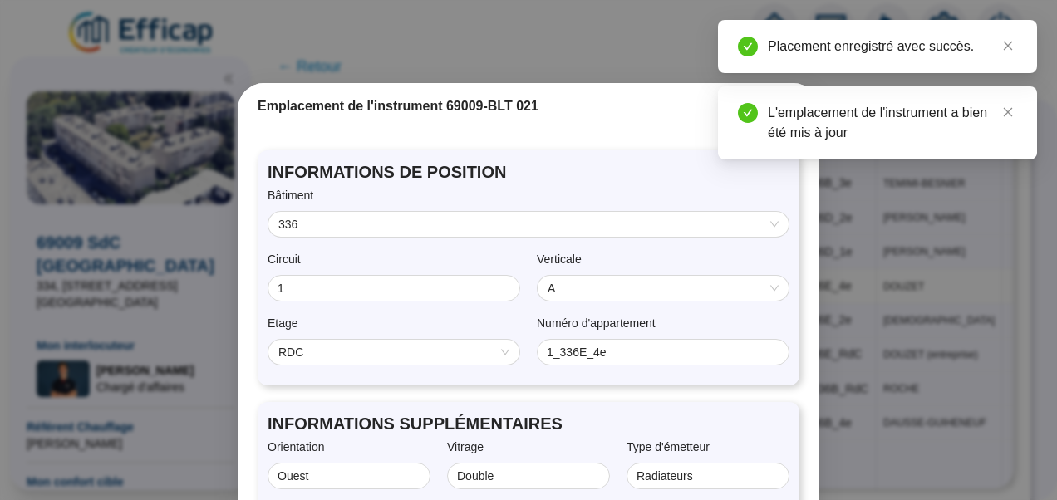
click at [587, 292] on span "A" at bounding box center [663, 288] width 231 height 25
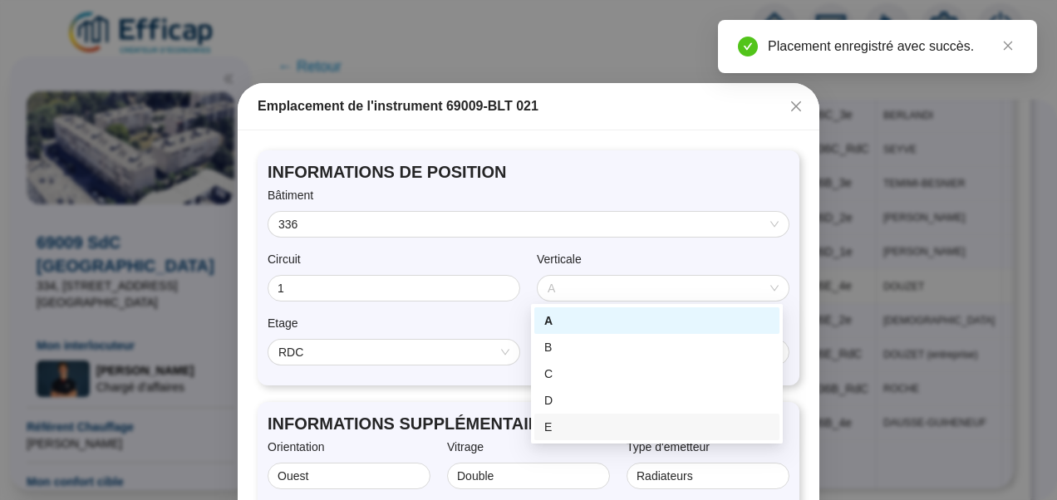
click at [559, 429] on div "E" at bounding box center [657, 427] width 225 height 17
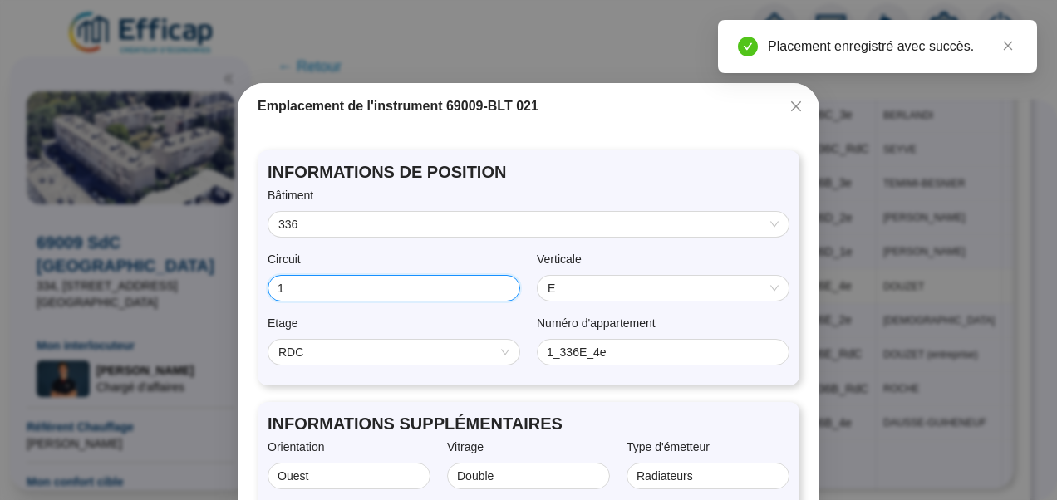
click at [377, 289] on input "1" at bounding box center [392, 288] width 229 height 17
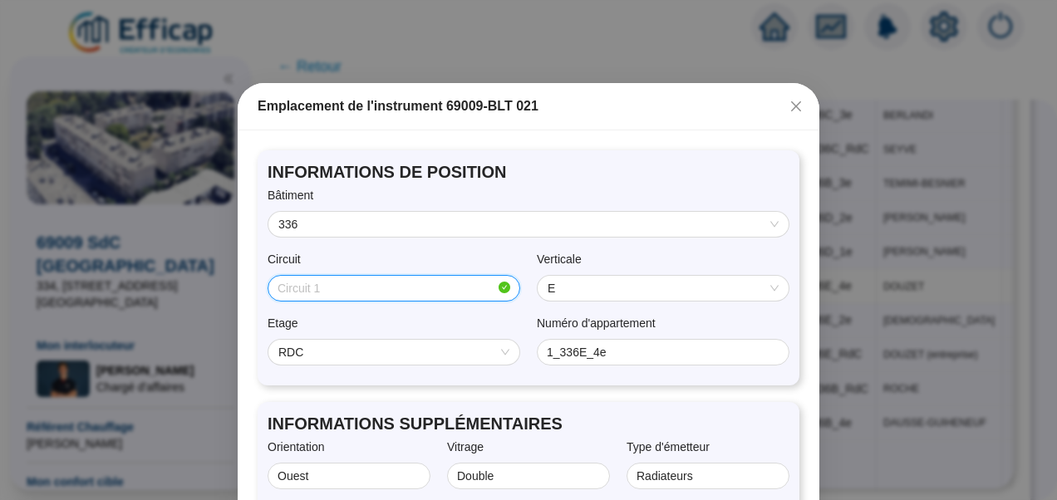
click at [412, 352] on span "RDC" at bounding box center [394, 352] width 231 height 25
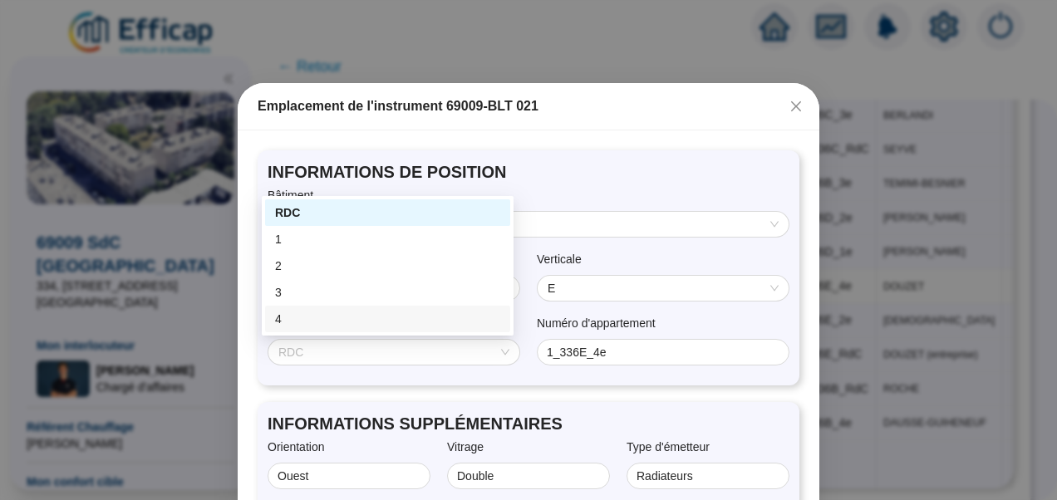
click at [299, 311] on div "4" at bounding box center [387, 319] width 225 height 17
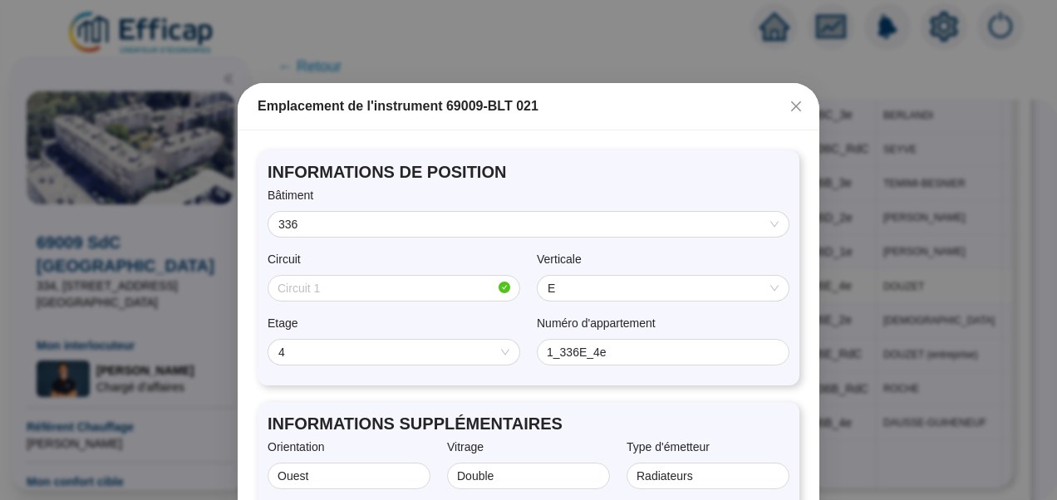
scroll to position [153, 0]
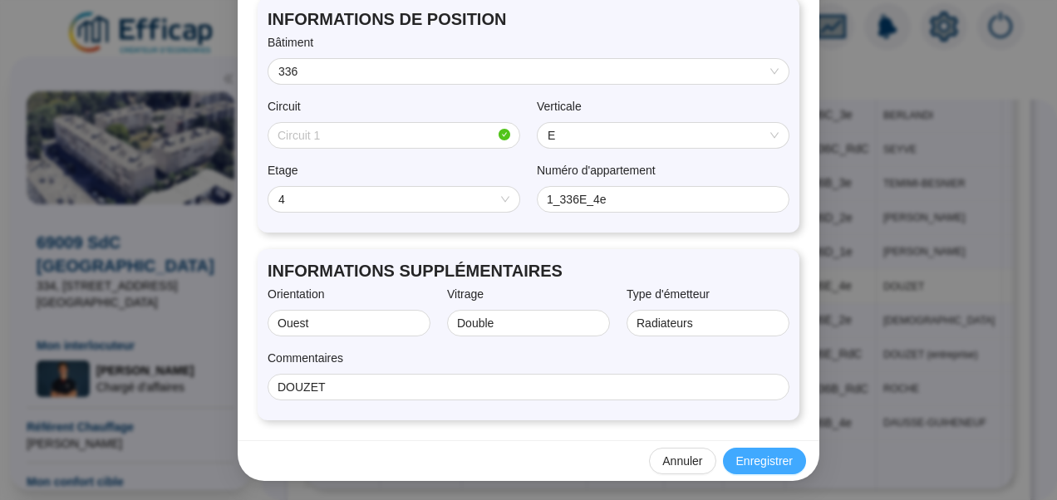
click at [760, 459] on span "Enregistrer" at bounding box center [765, 461] width 57 height 17
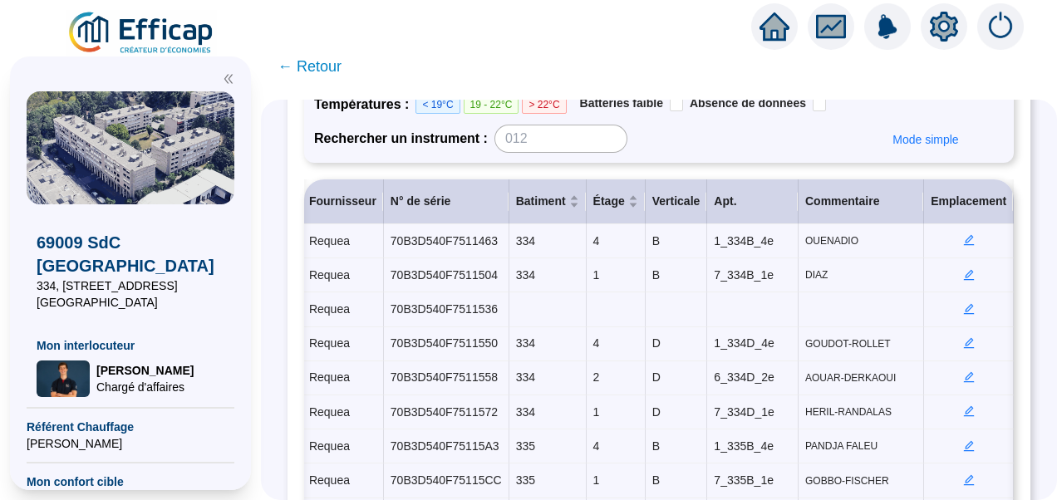
scroll to position [210, 1]
click at [967, 306] on icon "edit" at bounding box center [970, 309] width 6 height 6
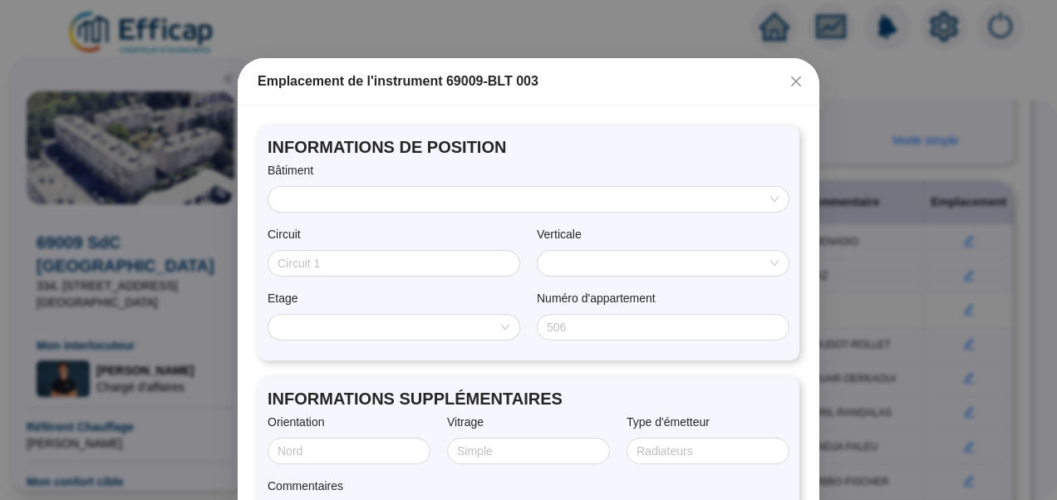
scroll to position [0, 0]
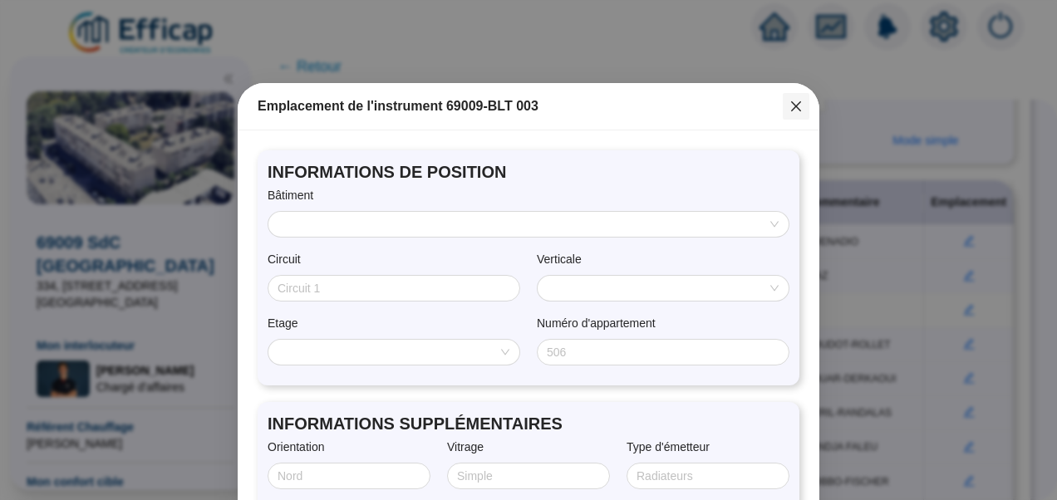
click at [790, 102] on icon "close" at bounding box center [796, 106] width 13 height 13
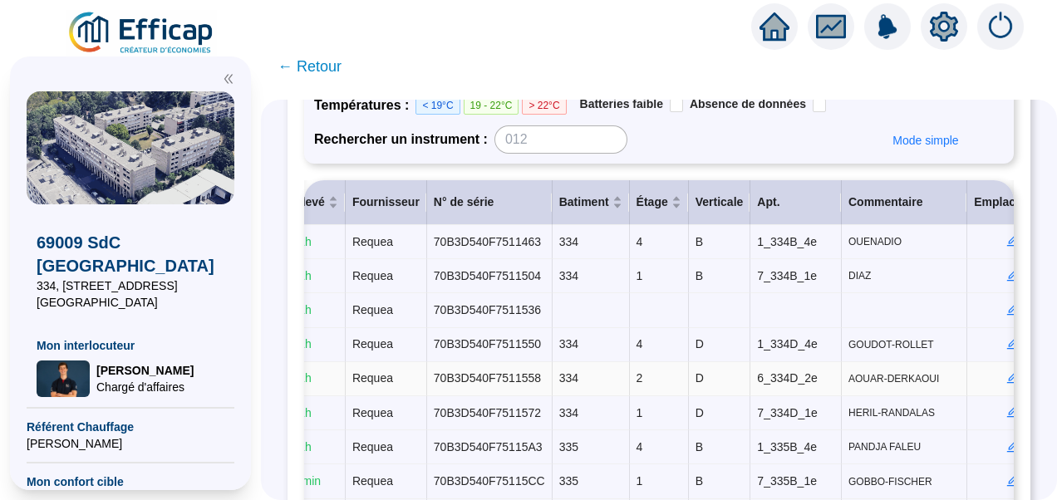
scroll to position [0, 509]
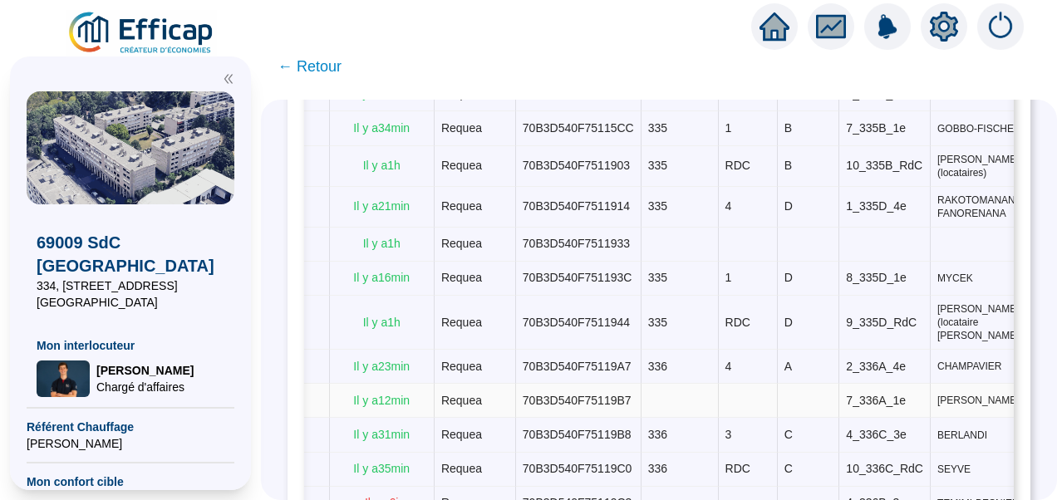
scroll to position [0, 509]
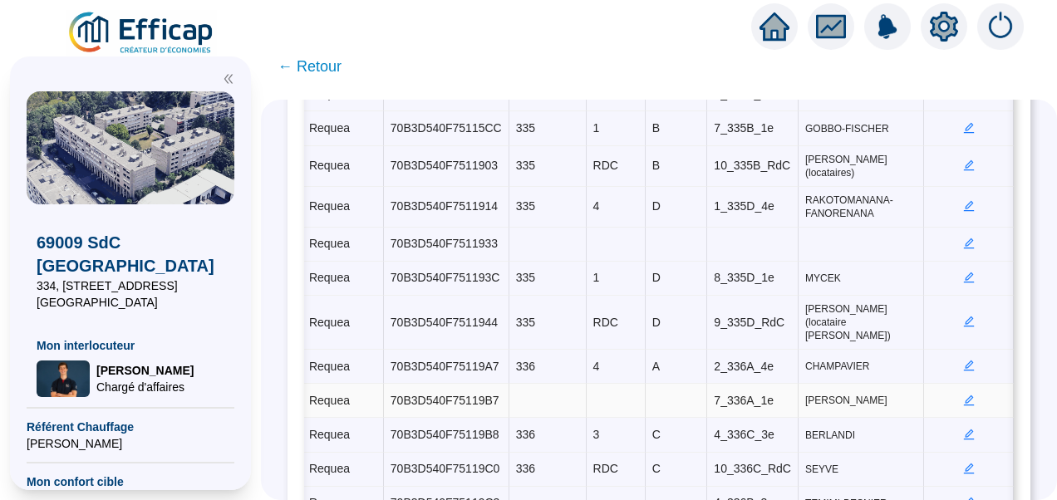
click at [964, 395] on icon "edit" at bounding box center [970, 401] width 12 height 12
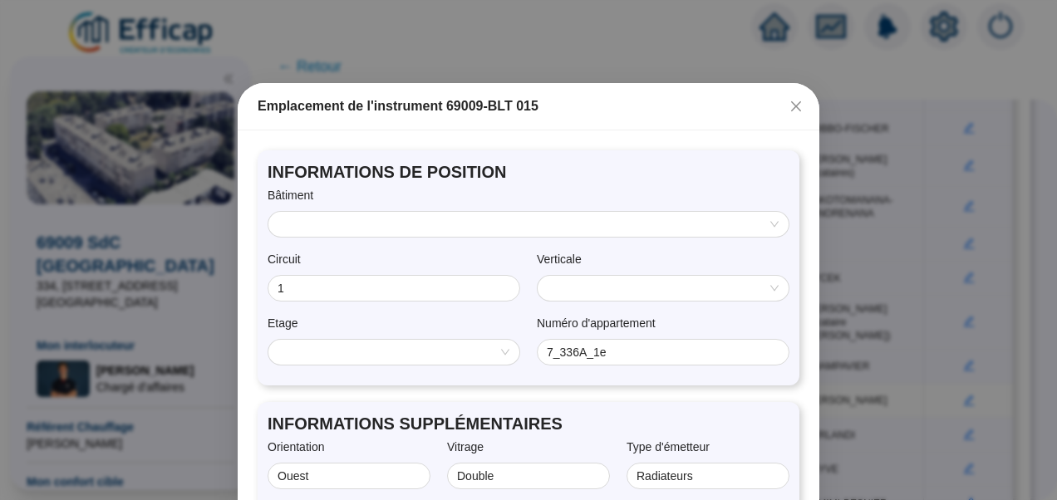
click at [484, 224] on input "search" at bounding box center [522, 224] width 486 height 25
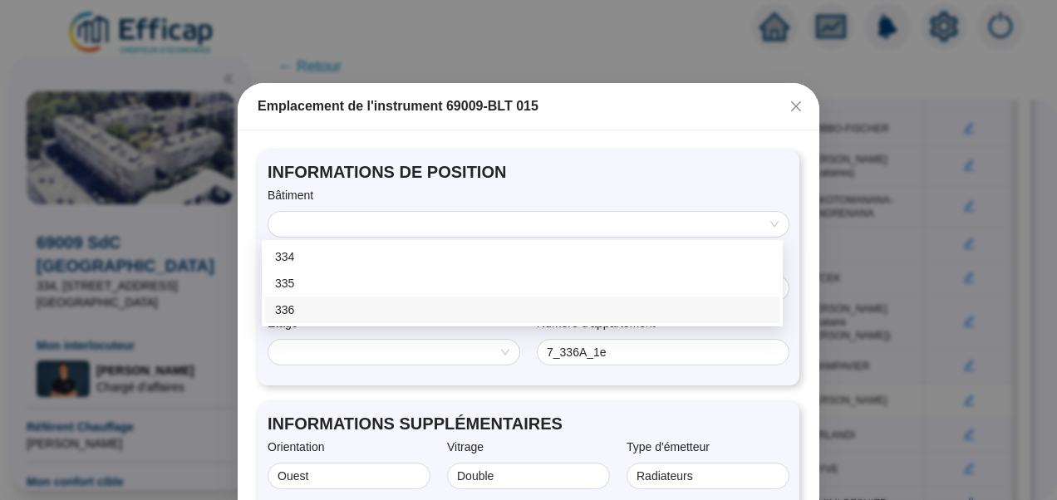
click at [324, 307] on div "336" at bounding box center [522, 310] width 495 height 17
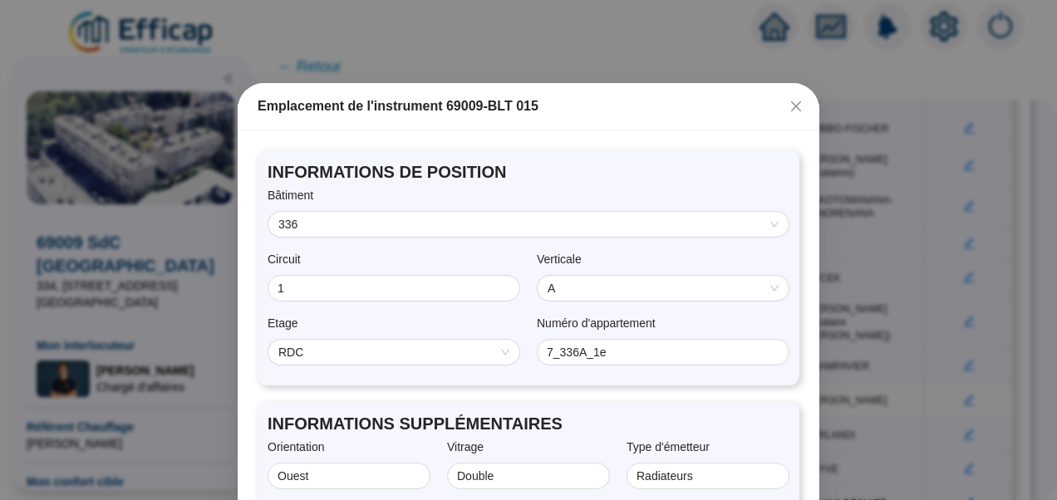
click at [382, 346] on span "RDC" at bounding box center [394, 352] width 231 height 25
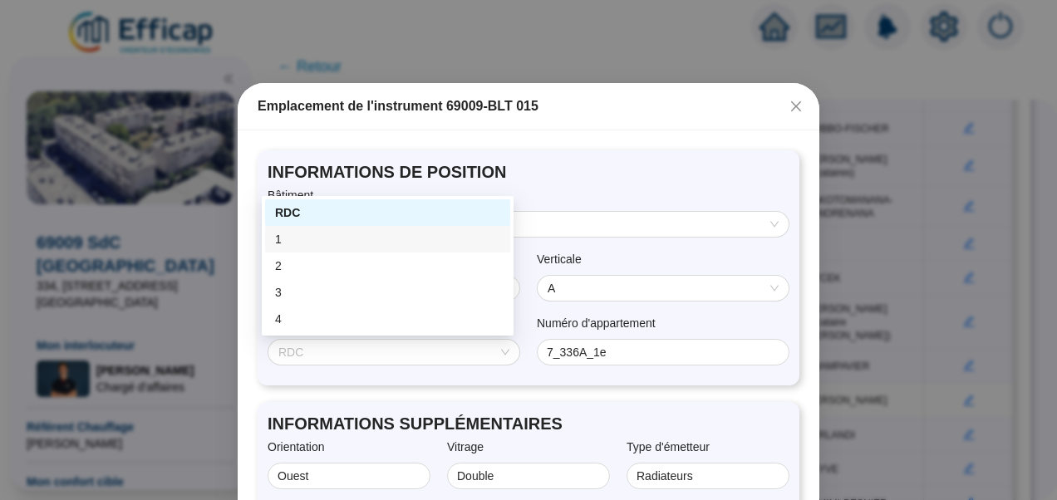
click at [313, 232] on div "1" at bounding box center [387, 239] width 225 height 17
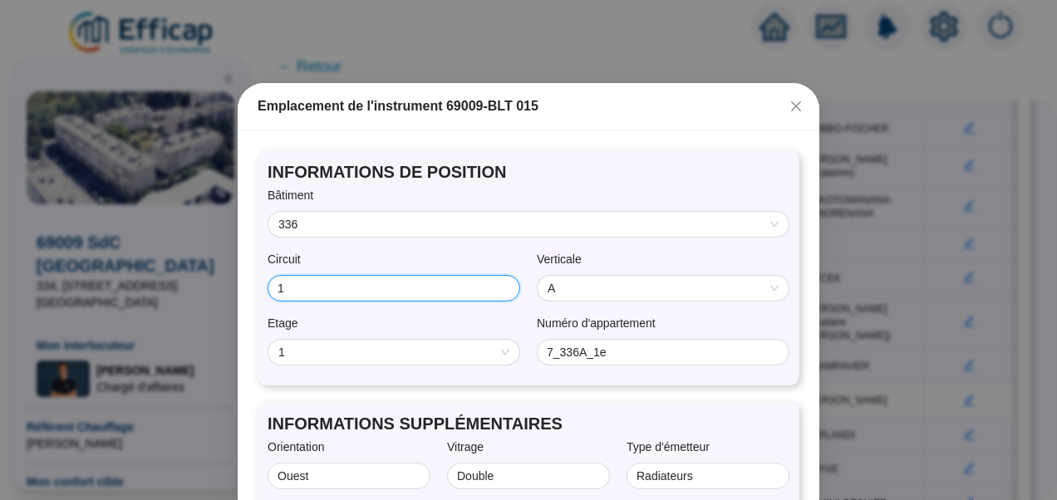
click at [291, 286] on input "1" at bounding box center [392, 288] width 229 height 17
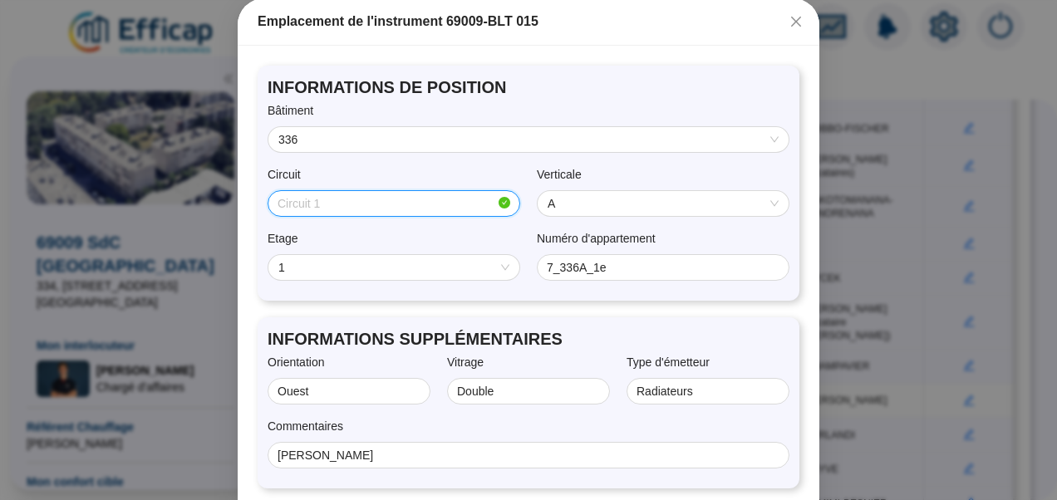
scroll to position [153, 0]
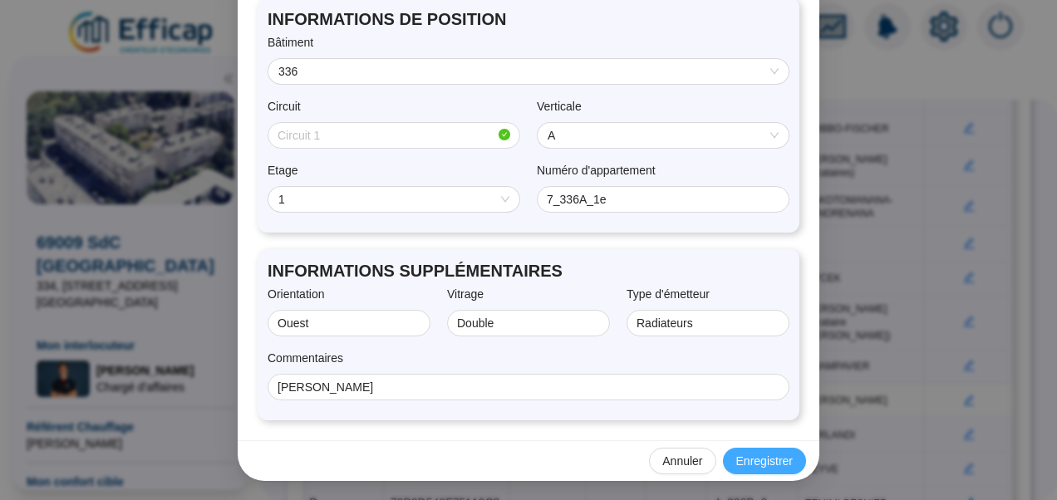
click at [757, 453] on span "Enregistrer" at bounding box center [765, 461] width 57 height 17
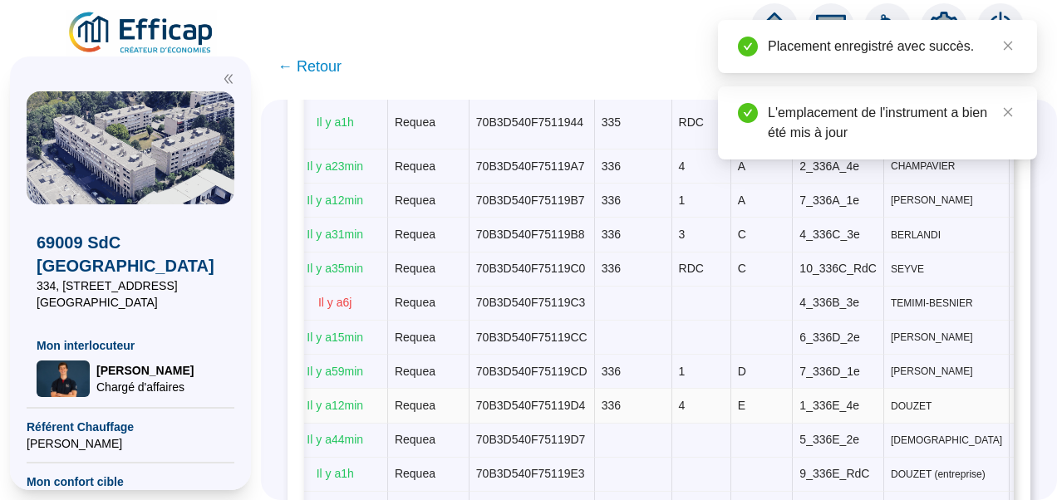
scroll to position [0, 424]
click at [1048, 297] on icon "edit" at bounding box center [1054, 303] width 12 height 12
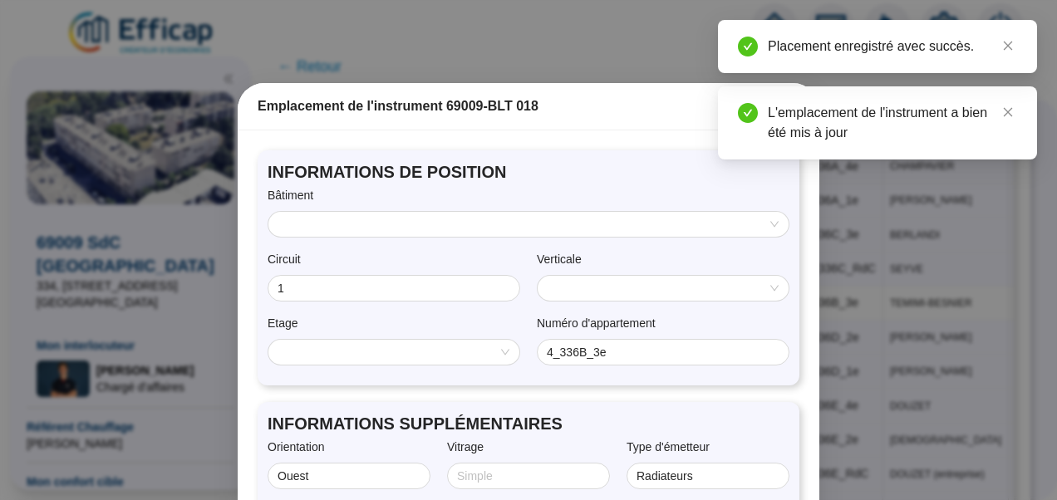
click at [520, 228] on input "search" at bounding box center [522, 224] width 486 height 25
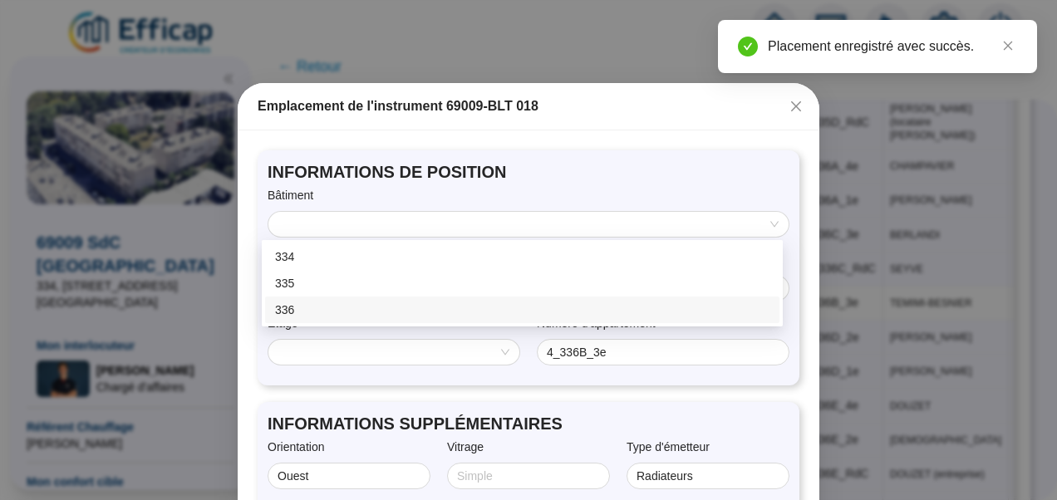
click at [342, 298] on div "336" at bounding box center [522, 310] width 515 height 27
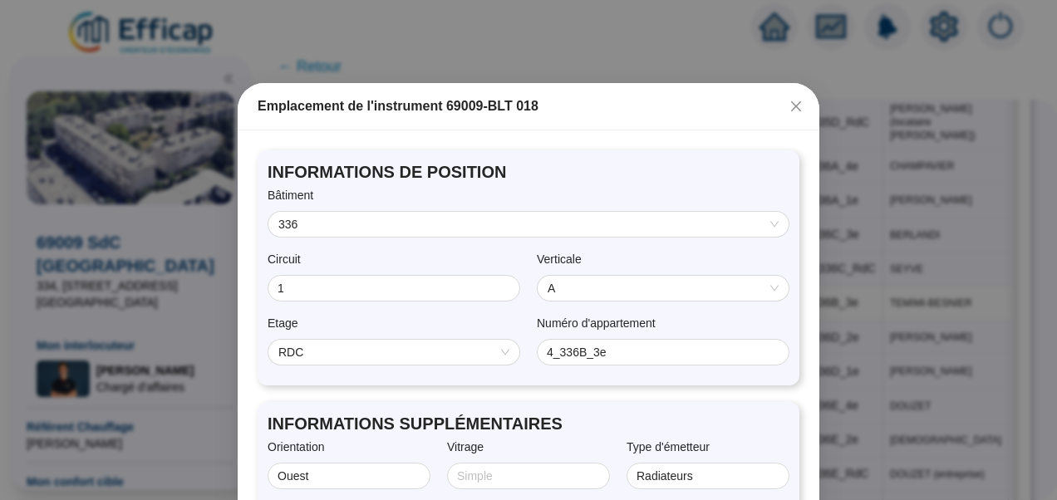
click at [569, 288] on span "A" at bounding box center [663, 288] width 231 height 25
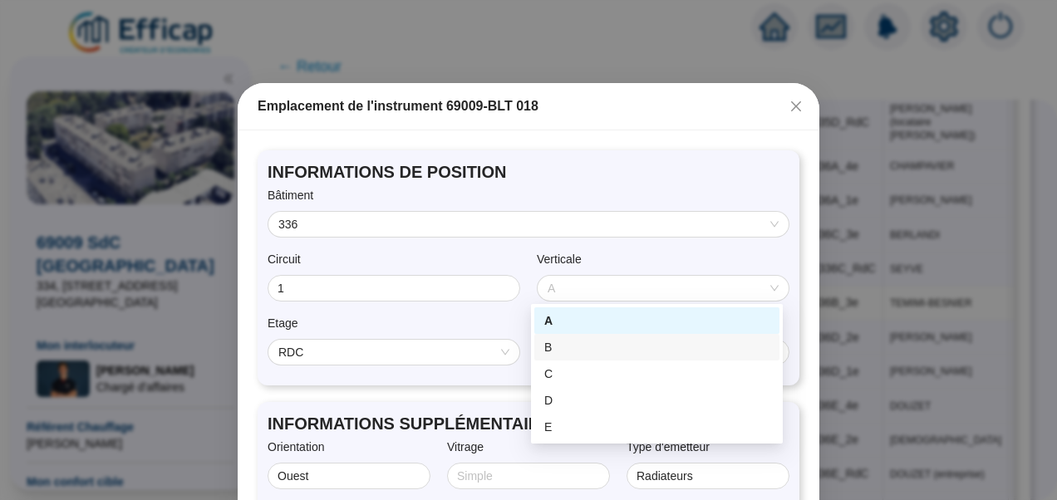
click at [562, 349] on div "B" at bounding box center [657, 347] width 225 height 17
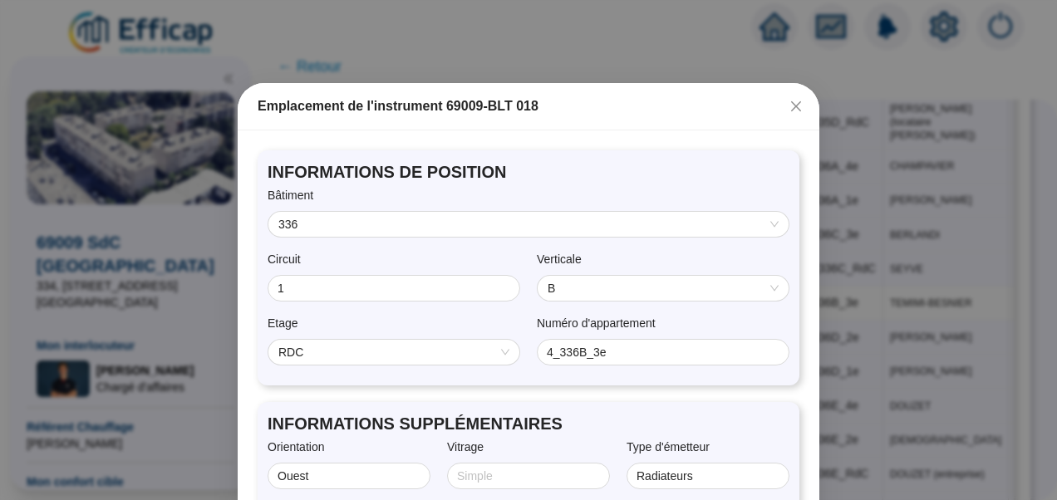
click at [388, 365] on div "RDC" at bounding box center [394, 352] width 253 height 27
click at [369, 356] on span "RDC" at bounding box center [394, 352] width 231 height 25
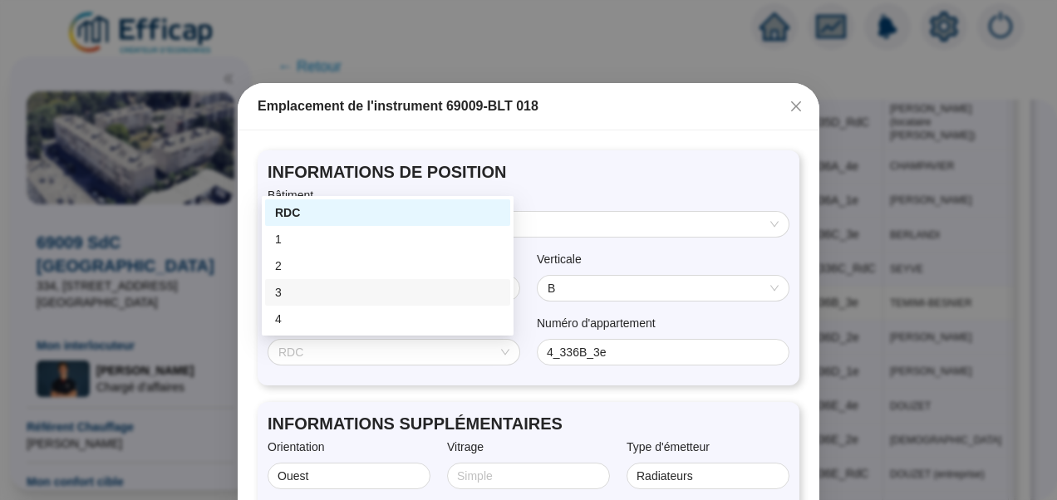
click at [288, 292] on div "3" at bounding box center [387, 292] width 225 height 17
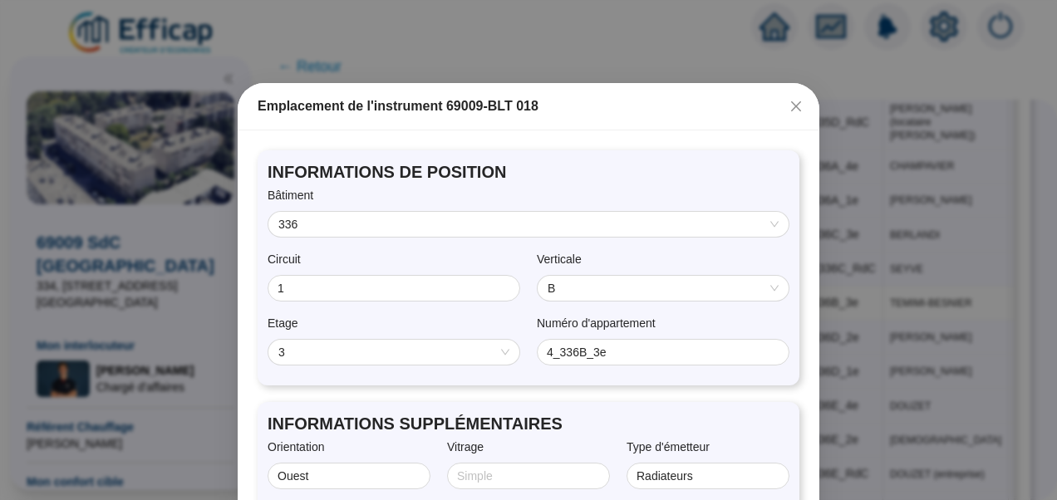
click at [617, 320] on label "Numéro d'appartement" at bounding box center [602, 323] width 131 height 17
click at [617, 344] on input "4_336B_3e" at bounding box center [661, 352] width 229 height 17
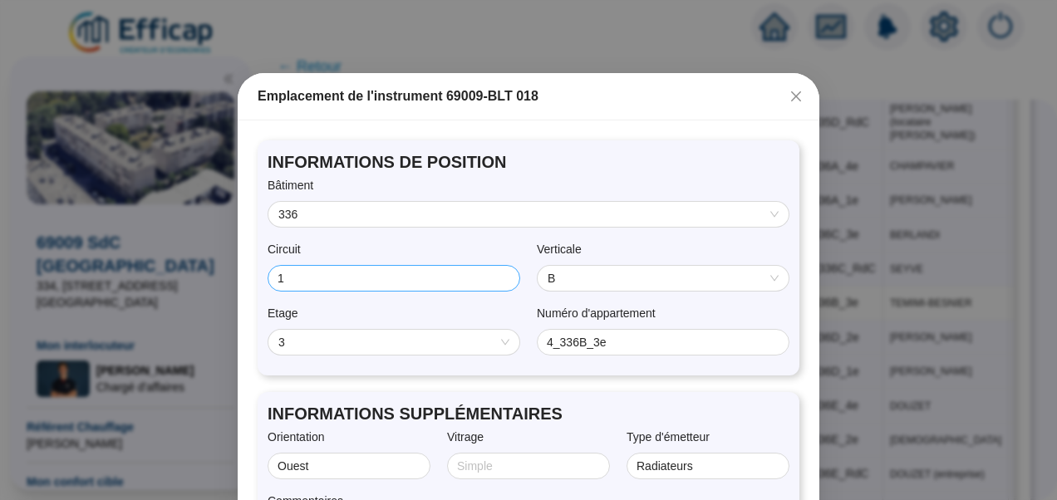
click at [397, 287] on span "1" at bounding box center [394, 278] width 253 height 27
click at [417, 309] on div "Etage" at bounding box center [394, 317] width 253 height 24
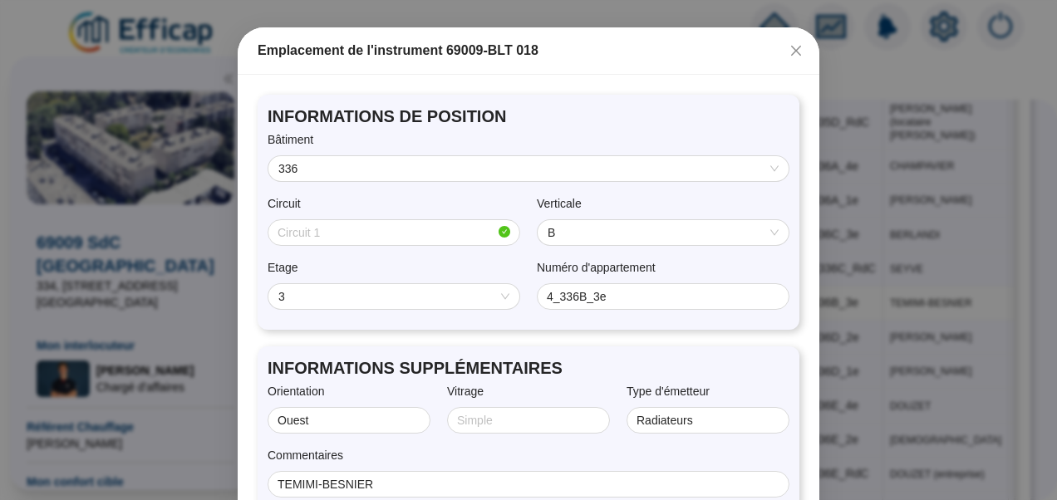
scroll to position [60, 0]
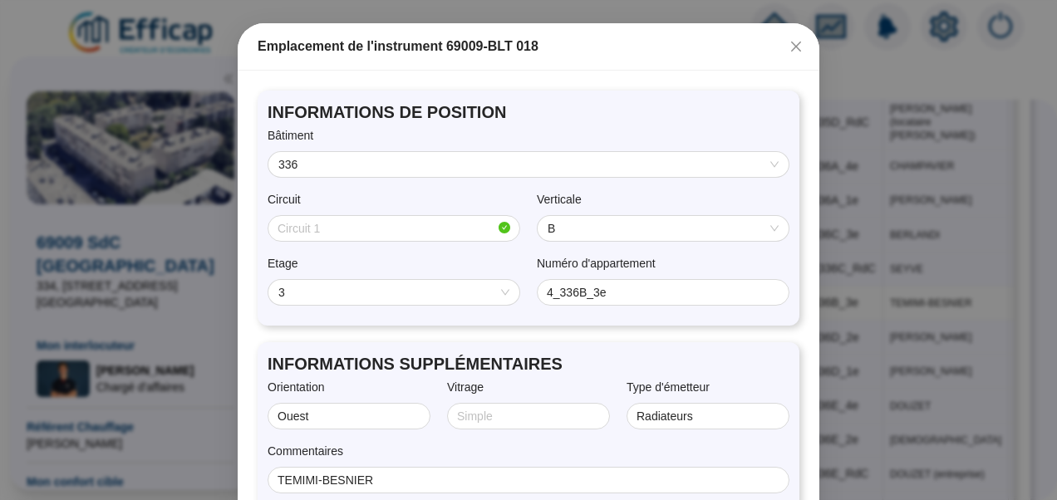
click at [618, 269] on label "Numéro d'appartement" at bounding box center [602, 263] width 131 height 17
click at [618, 284] on input "4_336B_3e" at bounding box center [661, 292] width 229 height 17
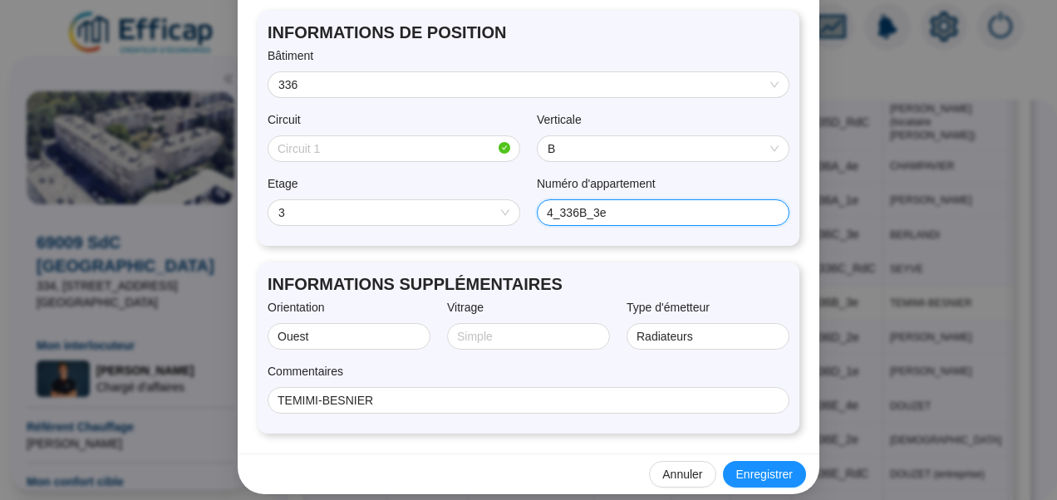
scroll to position [153, 0]
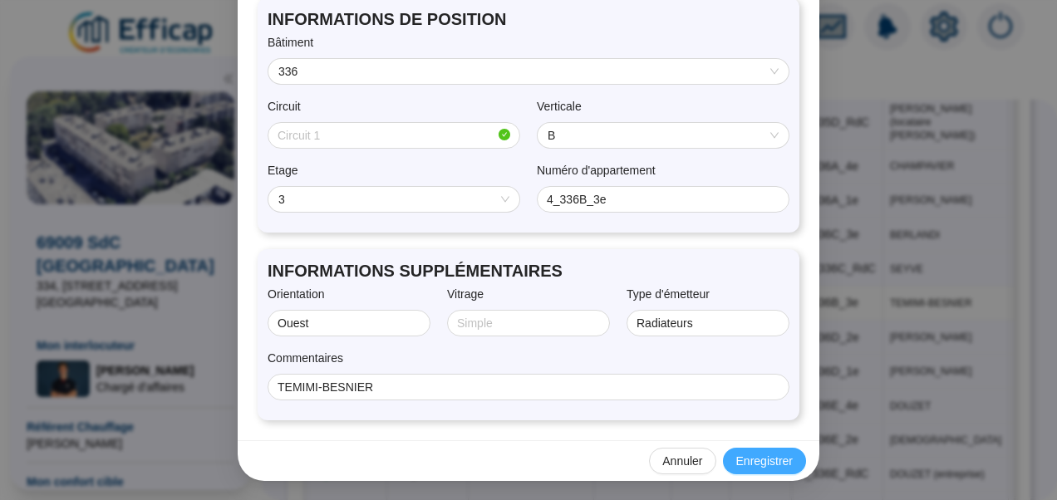
click at [757, 459] on span "Enregistrer" at bounding box center [765, 461] width 57 height 17
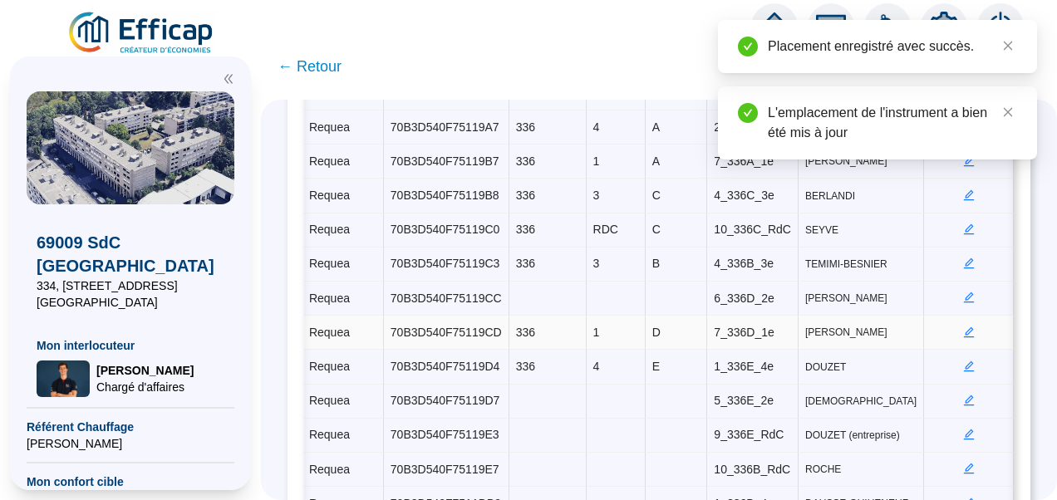
scroll to position [804, 0]
click at [964, 291] on icon "edit" at bounding box center [970, 297] width 12 height 12
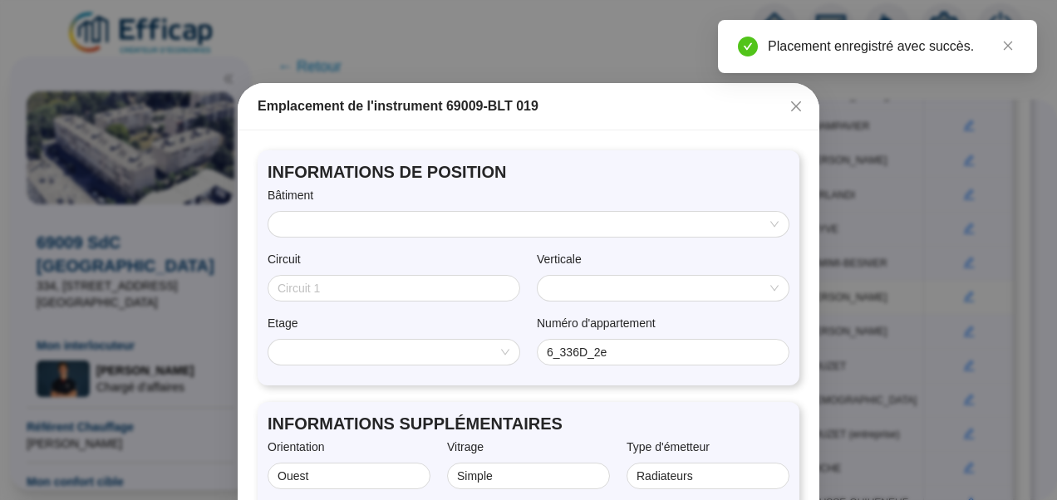
click at [515, 214] on input "search" at bounding box center [522, 224] width 486 height 25
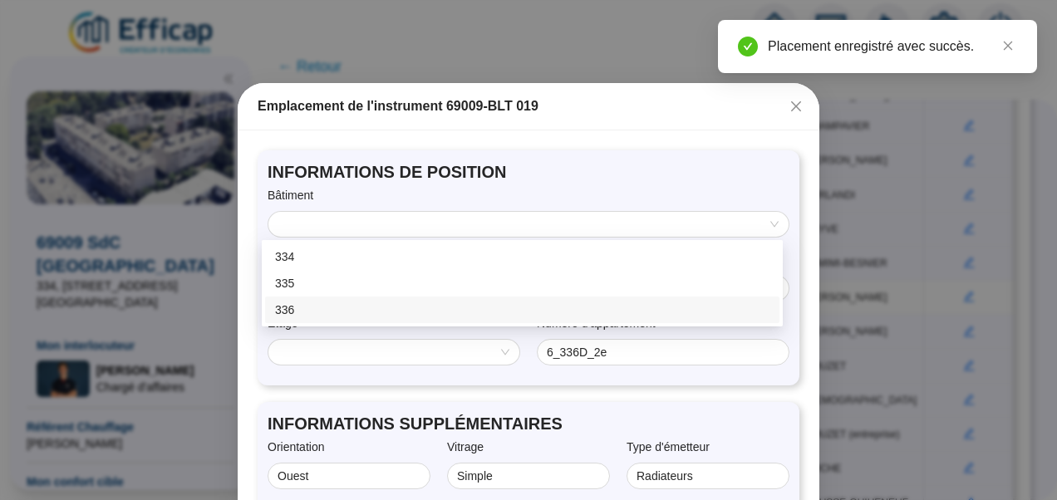
click at [328, 308] on div "336" at bounding box center [522, 310] width 495 height 17
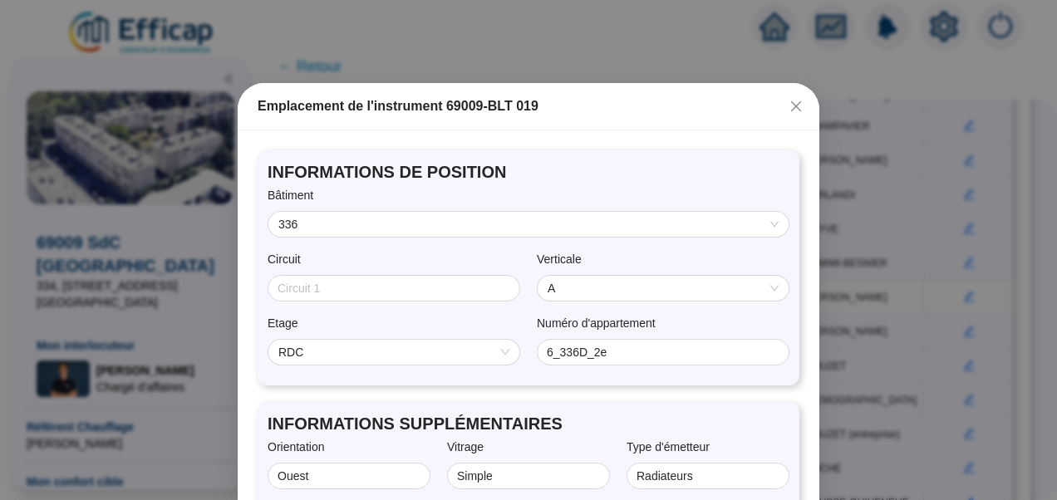
click at [585, 289] on span "A" at bounding box center [663, 288] width 231 height 25
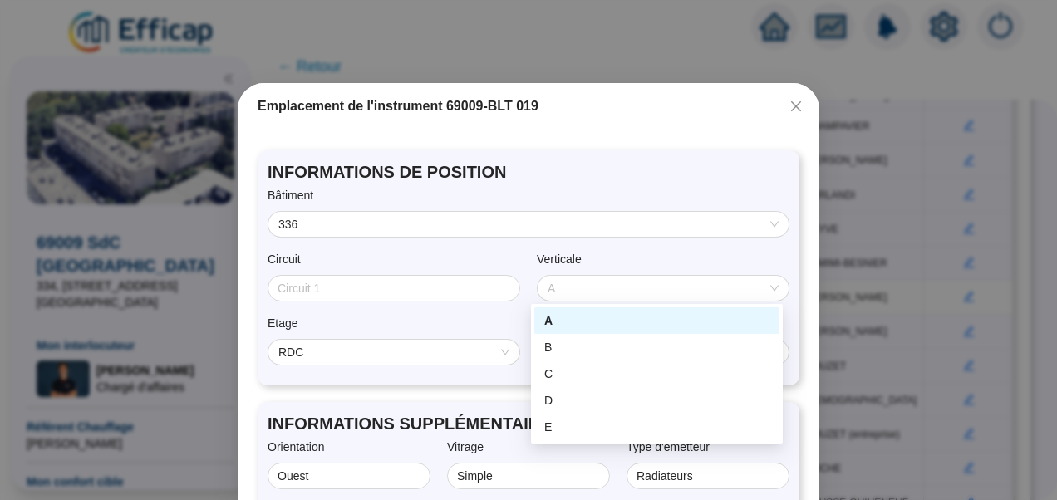
click at [491, 269] on div "Circuit" at bounding box center [394, 263] width 253 height 24
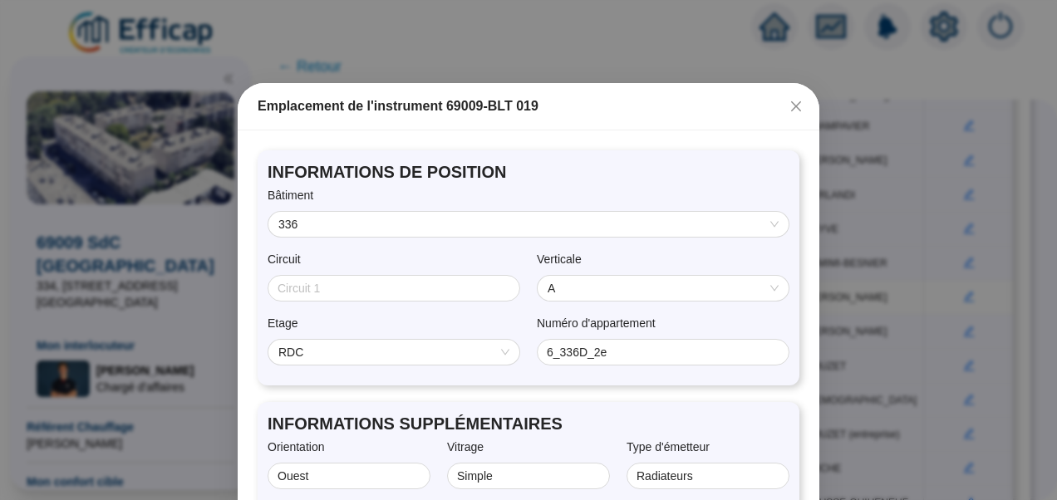
click at [609, 292] on span "A" at bounding box center [663, 288] width 231 height 25
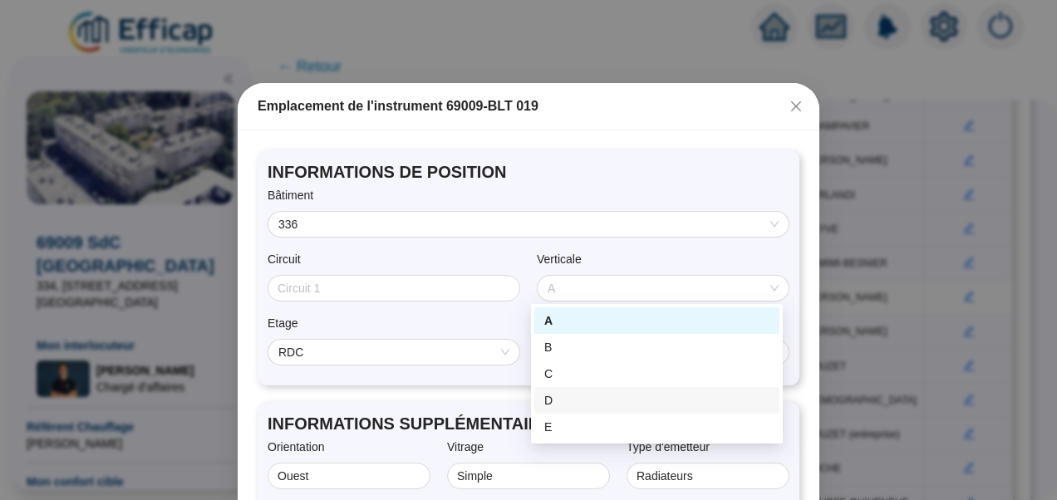
click at [565, 392] on div "D" at bounding box center [657, 400] width 225 height 17
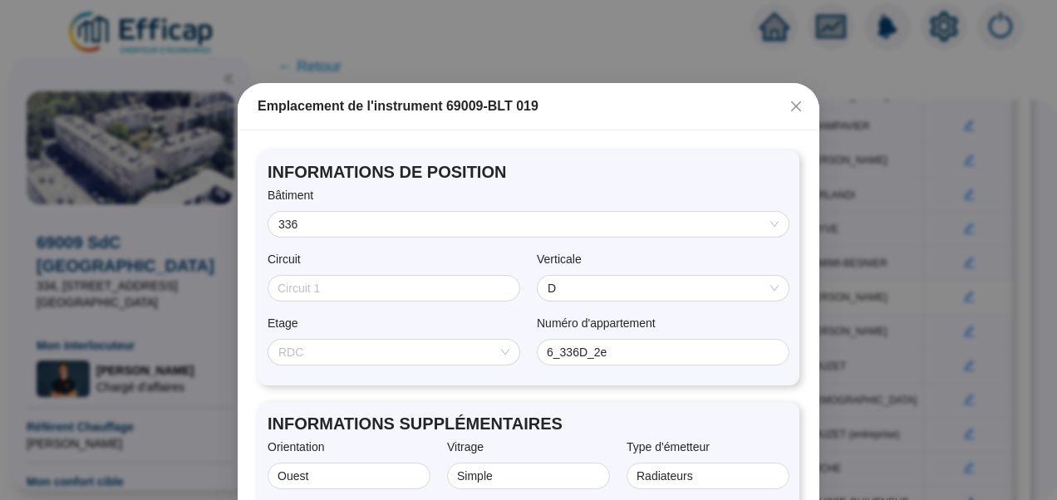
click at [329, 364] on div "RDC" at bounding box center [394, 352] width 251 height 25
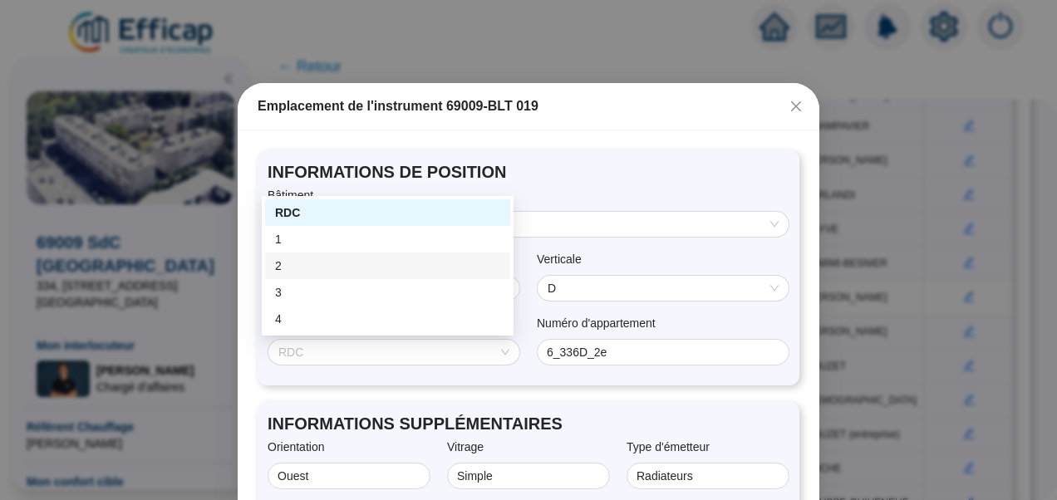
click at [293, 269] on div "2" at bounding box center [387, 266] width 225 height 17
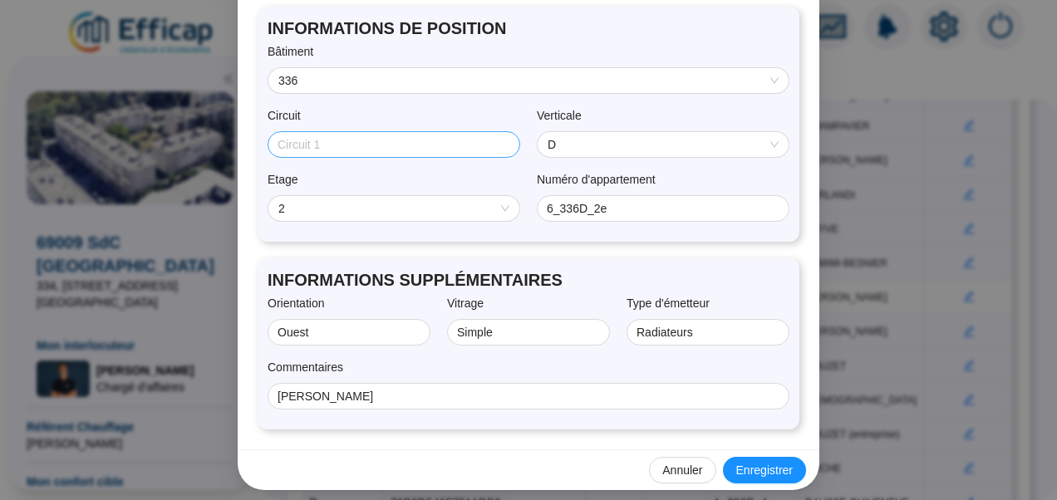
scroll to position [153, 0]
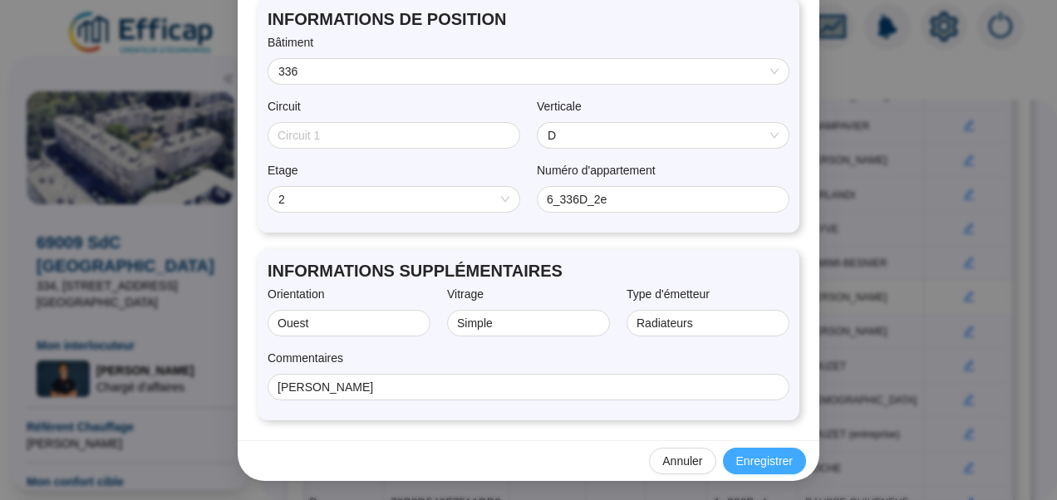
click at [762, 461] on span "Enregistrer" at bounding box center [765, 461] width 57 height 17
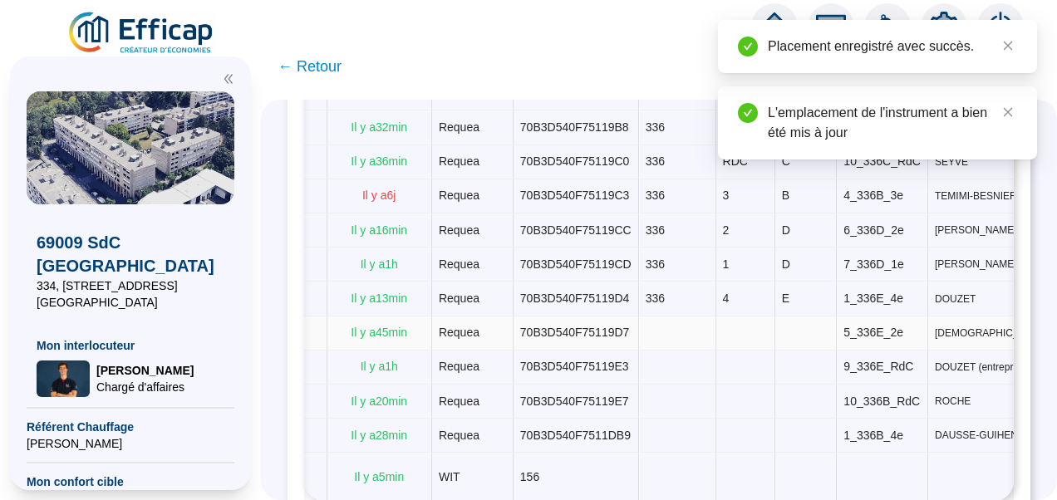
scroll to position [0, 509]
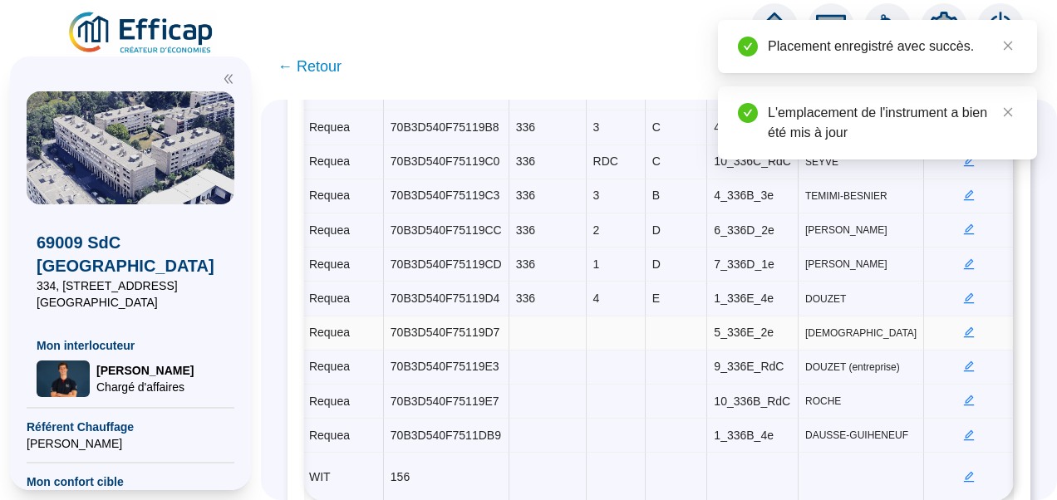
click at [964, 328] on icon "edit" at bounding box center [969, 333] width 11 height 11
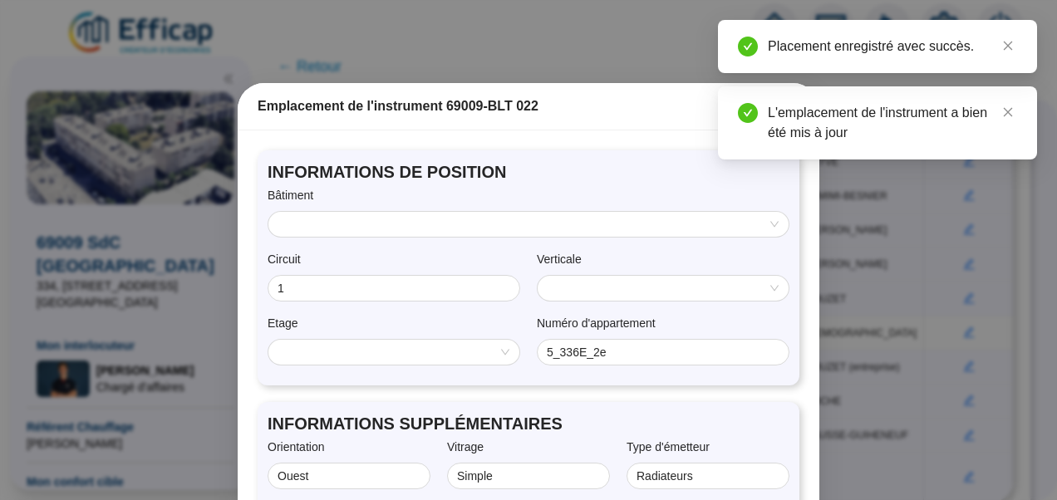
click at [515, 233] on input "search" at bounding box center [522, 224] width 486 height 25
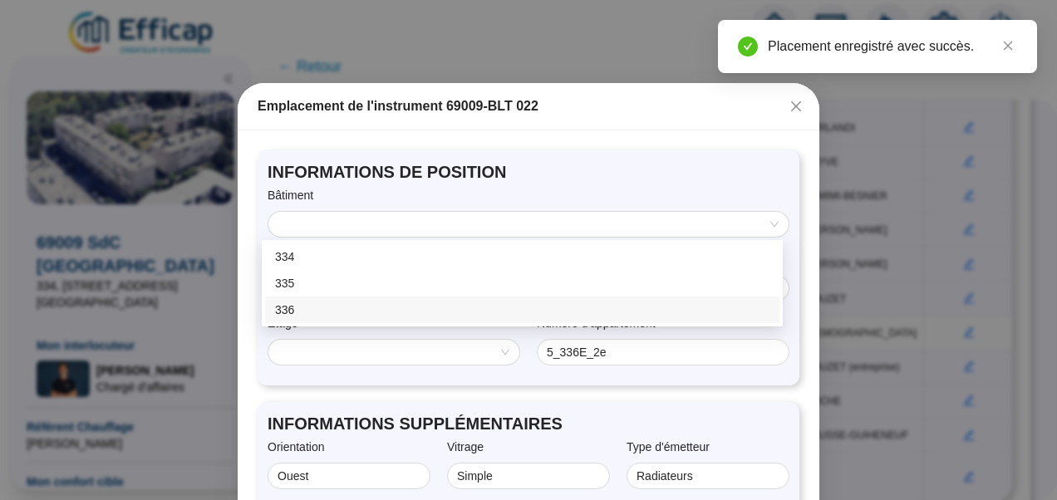
click at [325, 303] on div "336" at bounding box center [522, 310] width 495 height 17
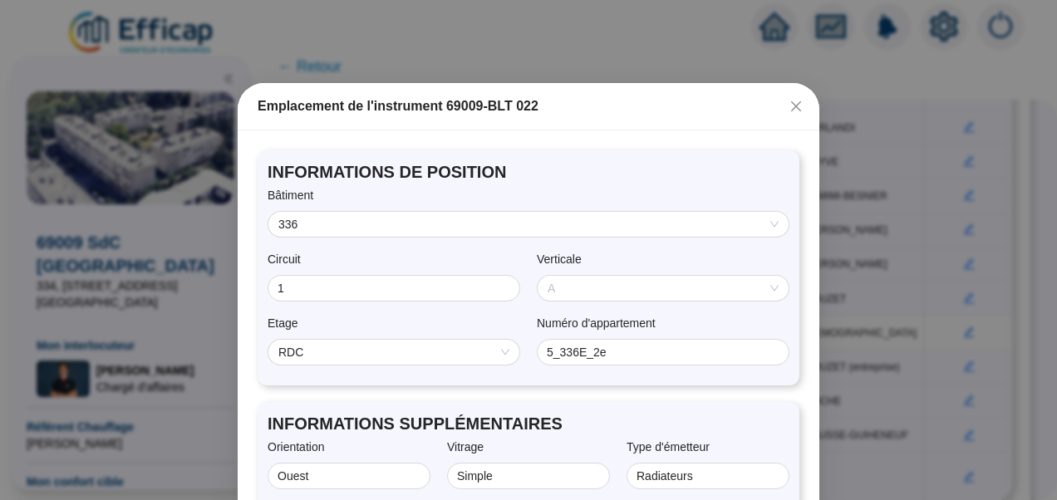
click at [605, 291] on span "A" at bounding box center [663, 288] width 231 height 25
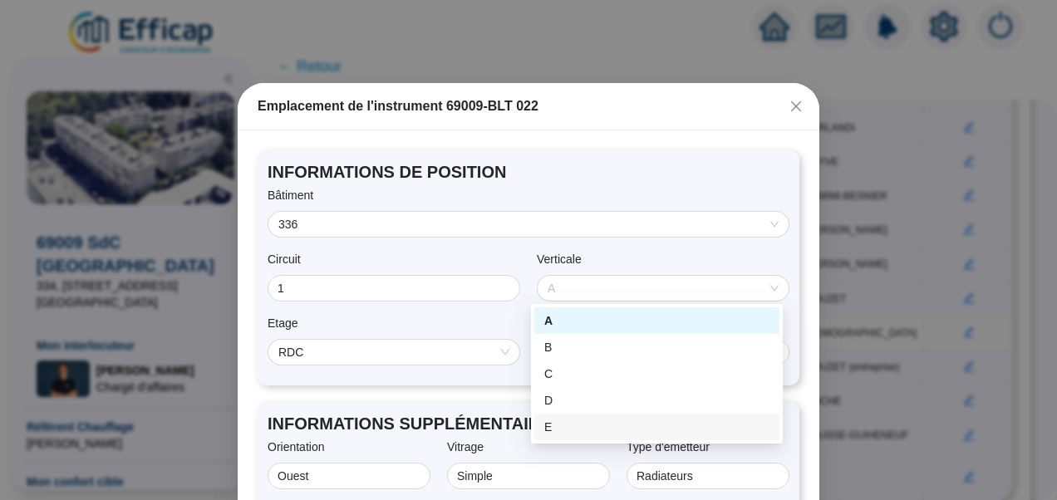
click at [578, 429] on div "E" at bounding box center [657, 427] width 225 height 17
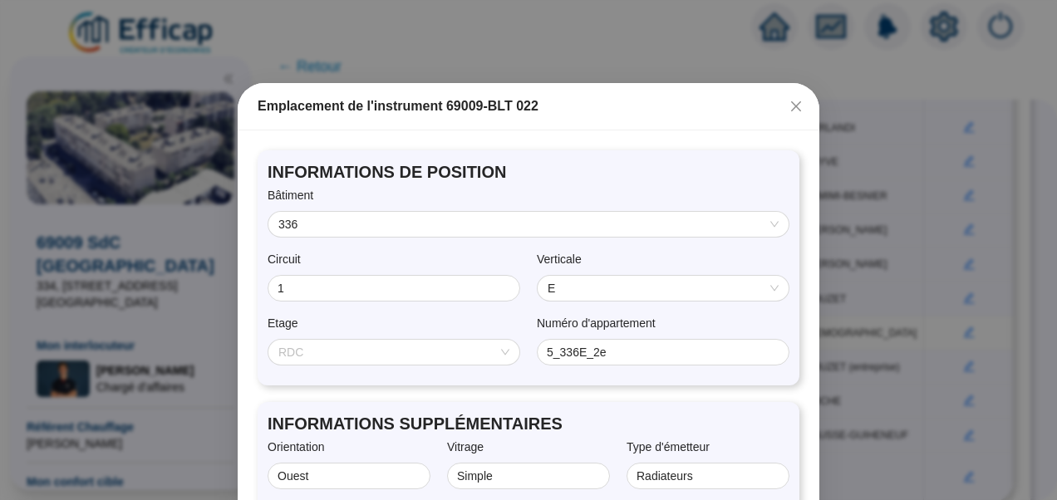
click at [382, 345] on span "RDC" at bounding box center [394, 352] width 231 height 25
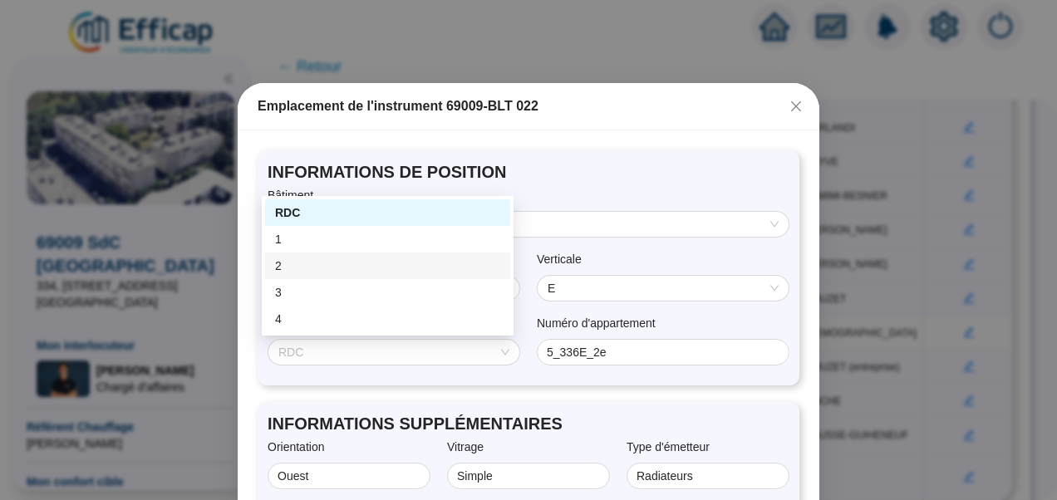
click at [284, 266] on div "2" at bounding box center [387, 266] width 225 height 17
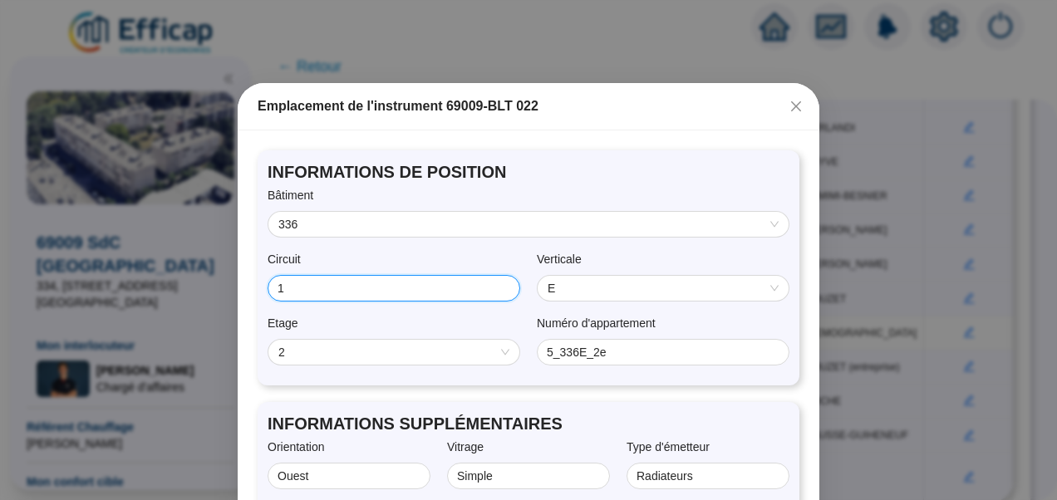
click at [307, 284] on input "1" at bounding box center [392, 288] width 229 height 17
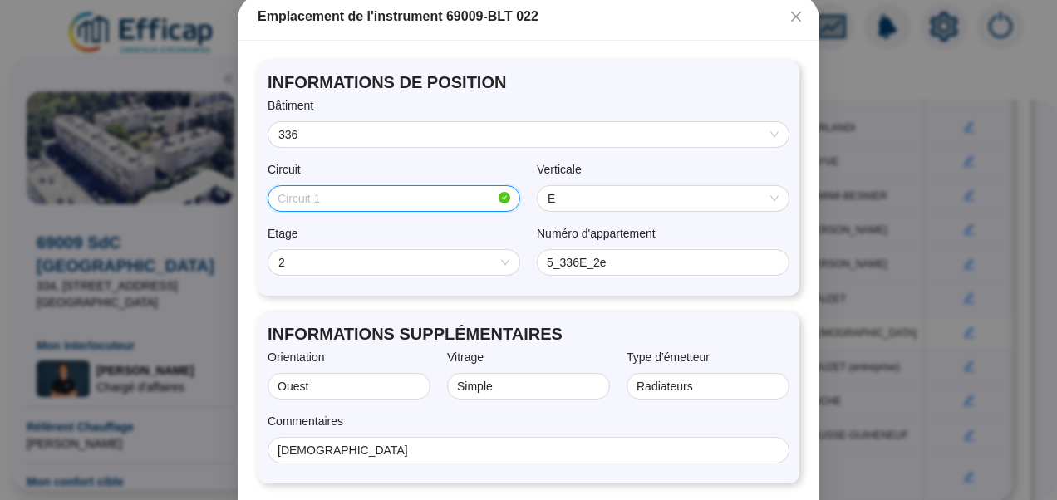
scroll to position [153, 0]
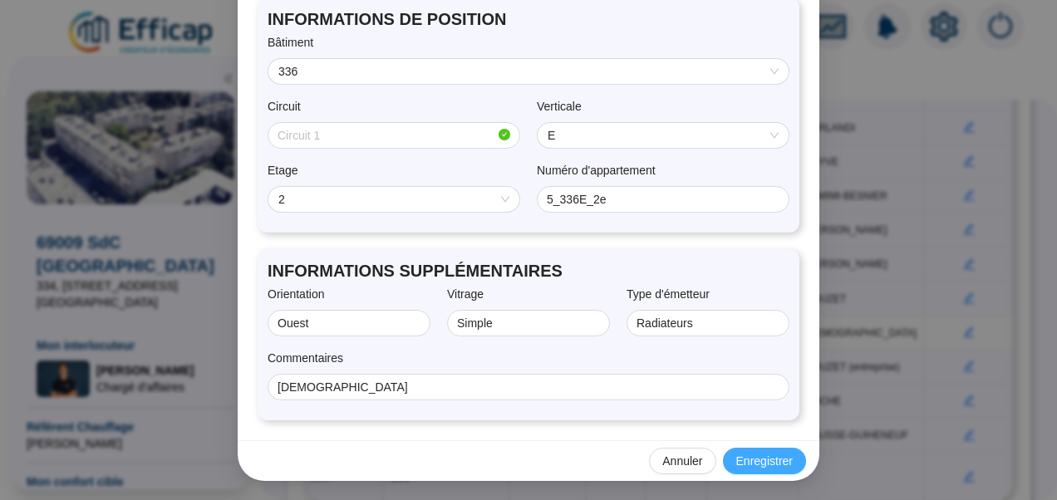
click at [765, 464] on span "Enregistrer" at bounding box center [765, 461] width 57 height 17
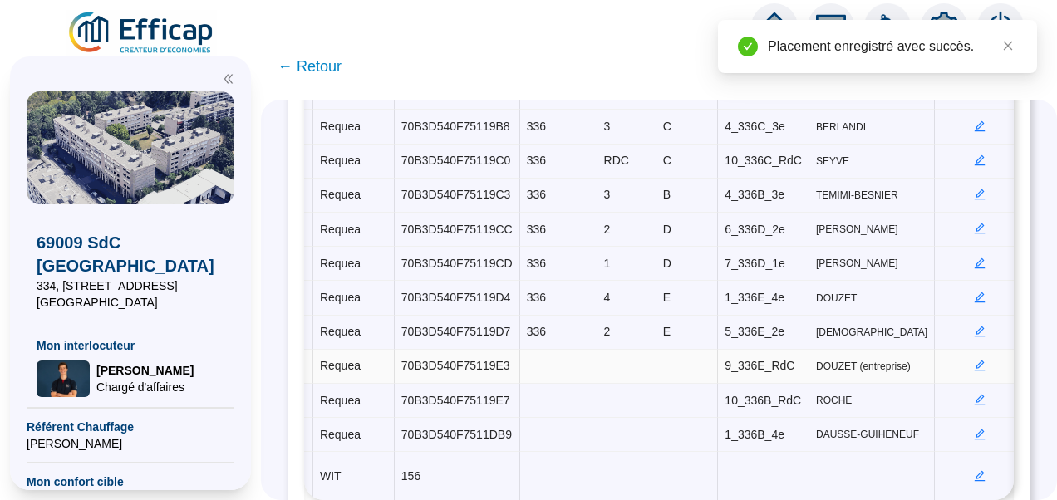
scroll to position [0, 499]
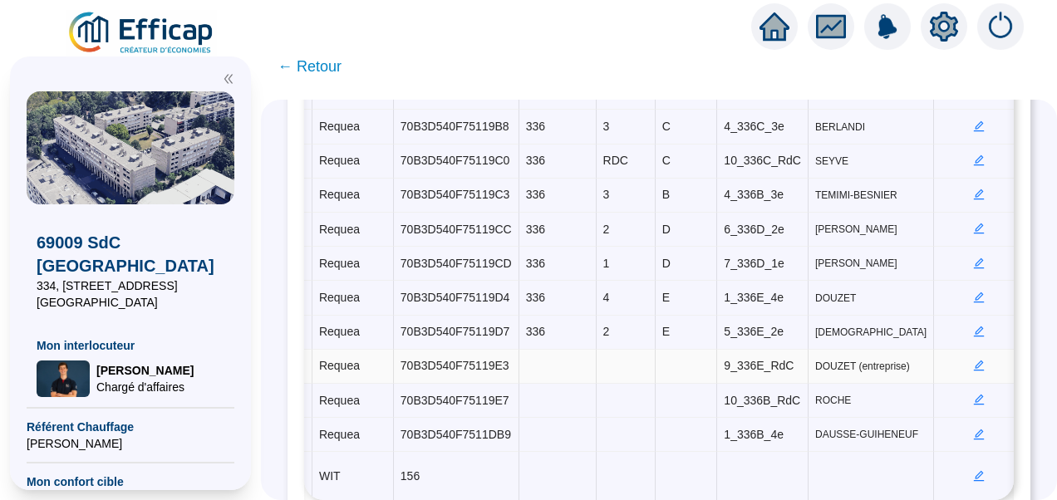
click at [974, 360] on icon "edit" at bounding box center [980, 366] width 12 height 12
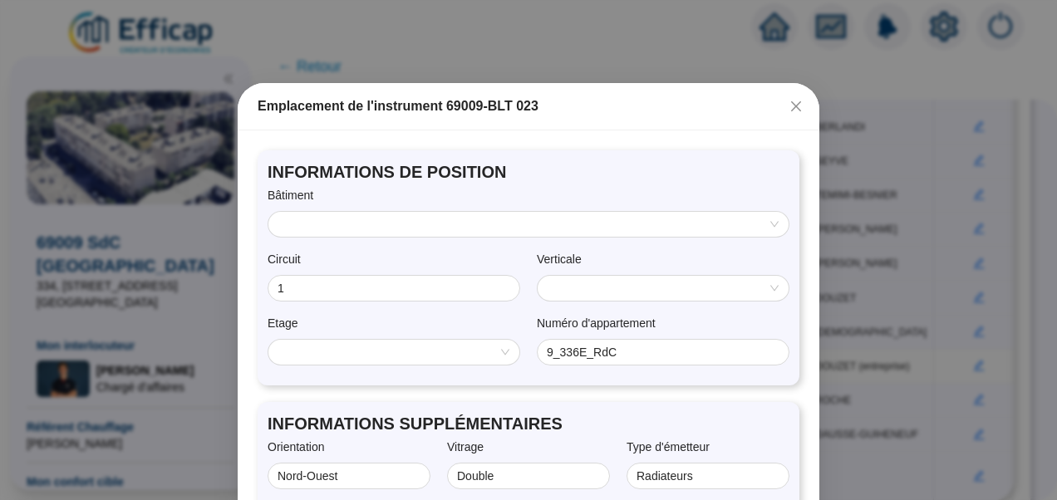
click at [452, 219] on input "search" at bounding box center [522, 224] width 486 height 25
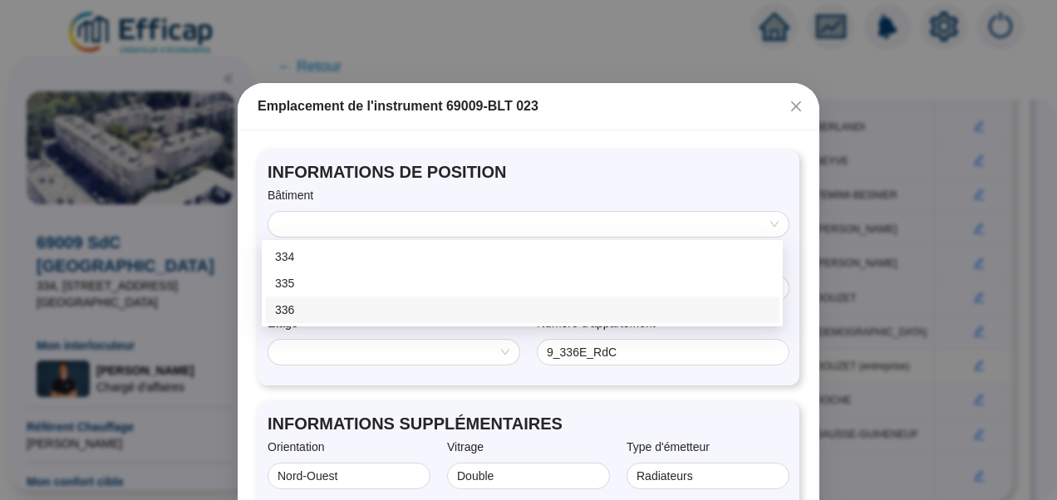
click at [311, 310] on div "336" at bounding box center [522, 310] width 495 height 17
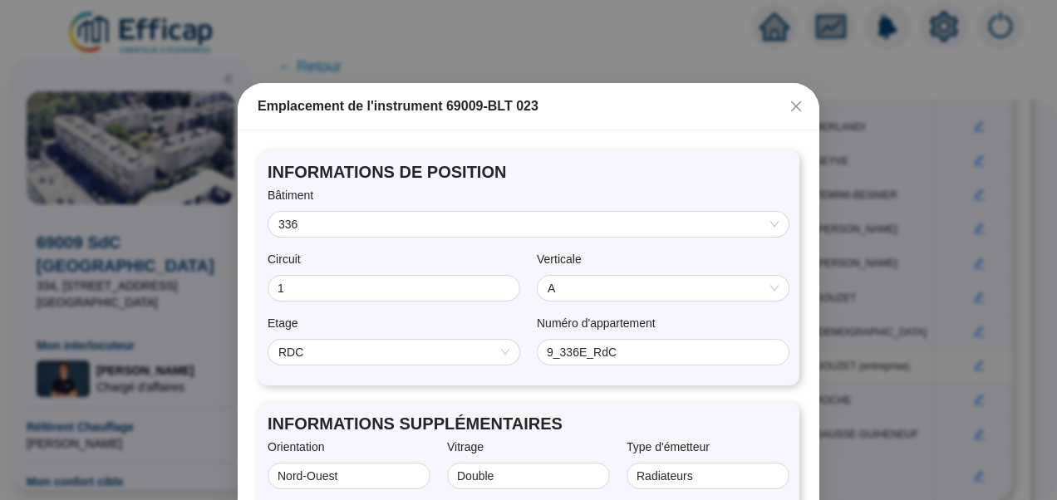
click at [594, 279] on span "A" at bounding box center [663, 288] width 231 height 25
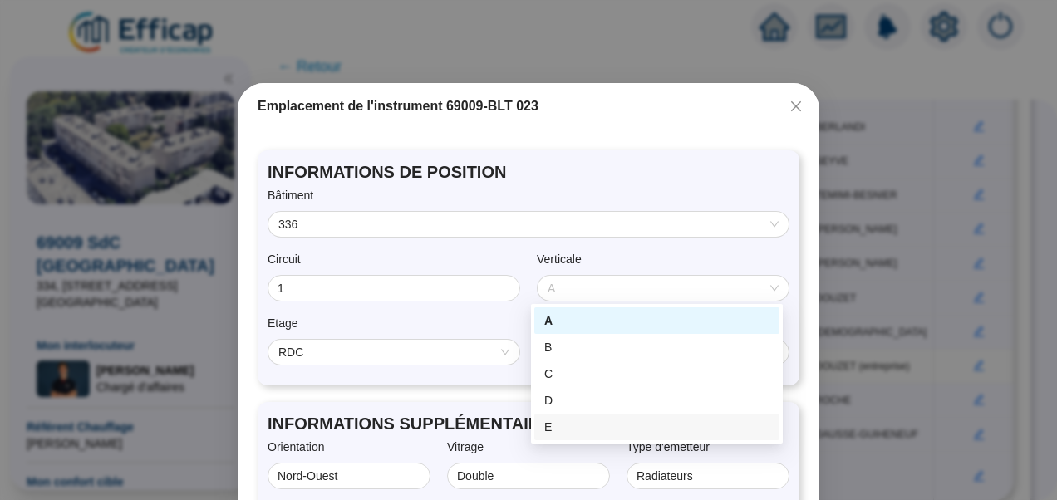
click at [563, 421] on div "E" at bounding box center [657, 427] width 225 height 17
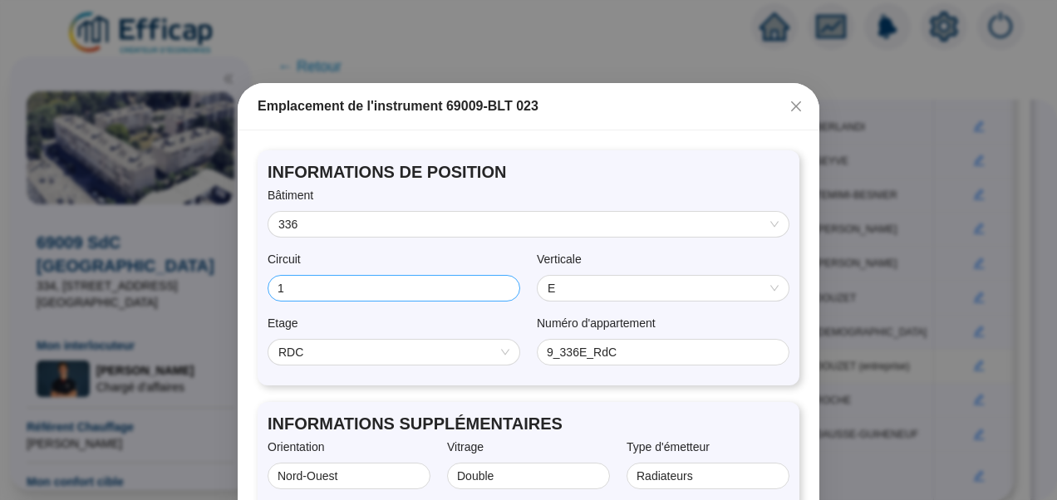
click at [367, 276] on span "1" at bounding box center [394, 288] width 253 height 27
click at [437, 280] on input "Circuit" at bounding box center [387, 288] width 218 height 17
click at [663, 255] on div "Verticale" at bounding box center [663, 263] width 253 height 24
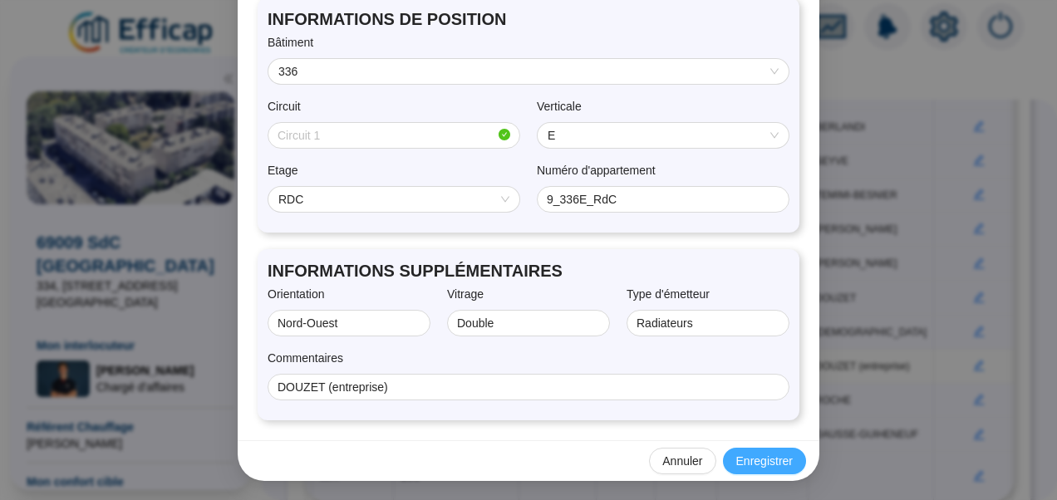
click at [752, 457] on span "Enregistrer" at bounding box center [765, 461] width 57 height 17
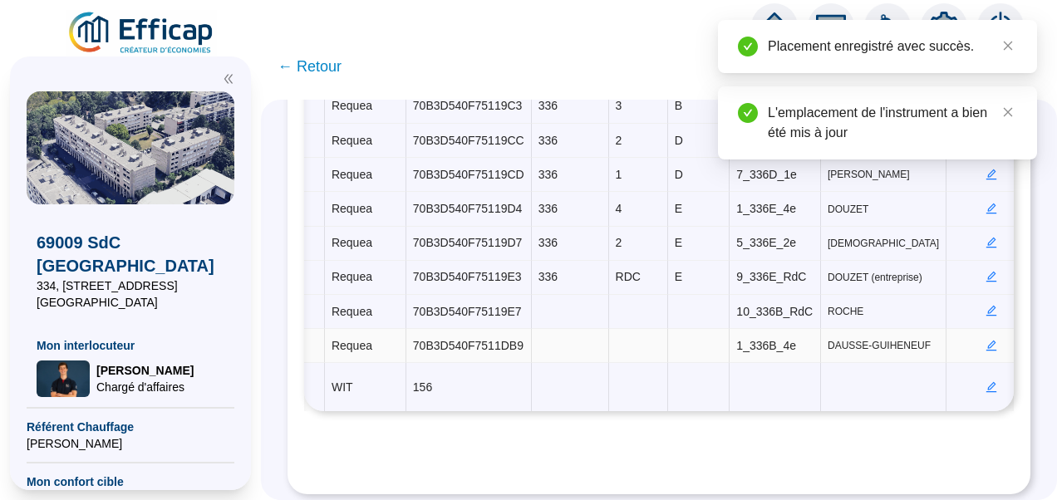
scroll to position [0, 499]
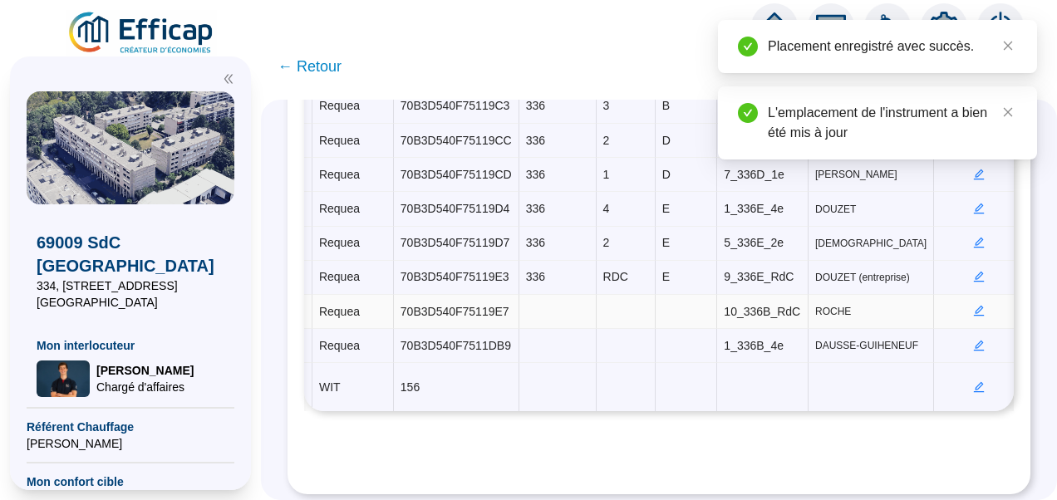
click at [974, 306] on icon "edit" at bounding box center [979, 311] width 11 height 11
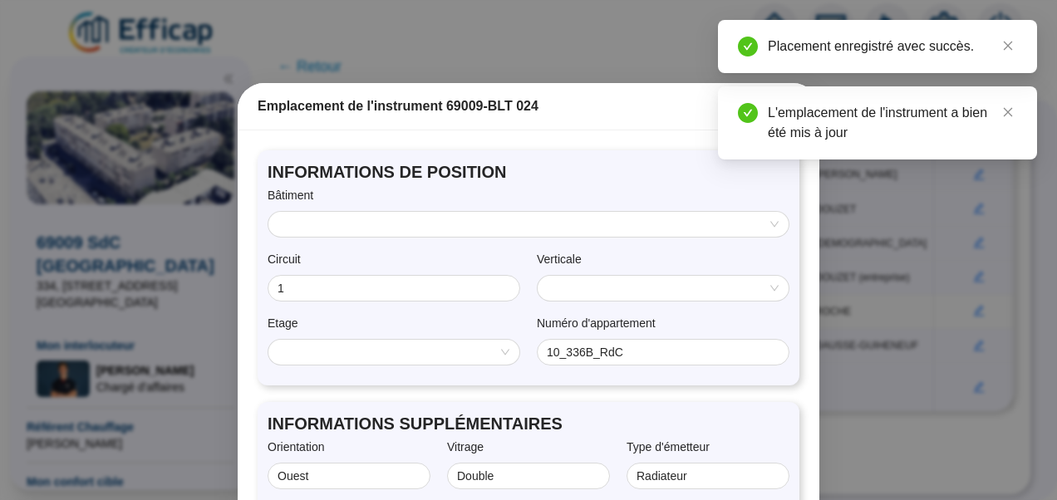
click at [572, 289] on input "search" at bounding box center [656, 288] width 216 height 25
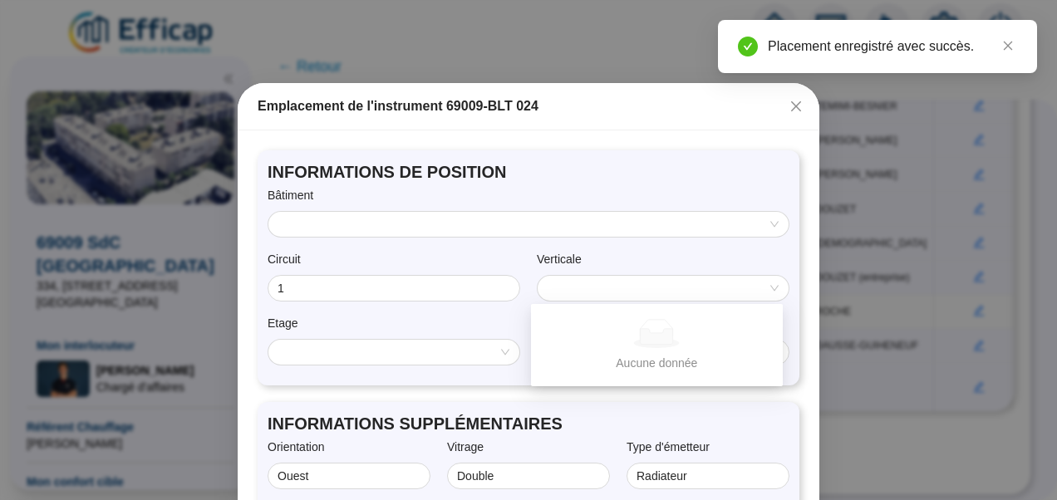
click at [421, 269] on div "Circuit" at bounding box center [394, 263] width 253 height 24
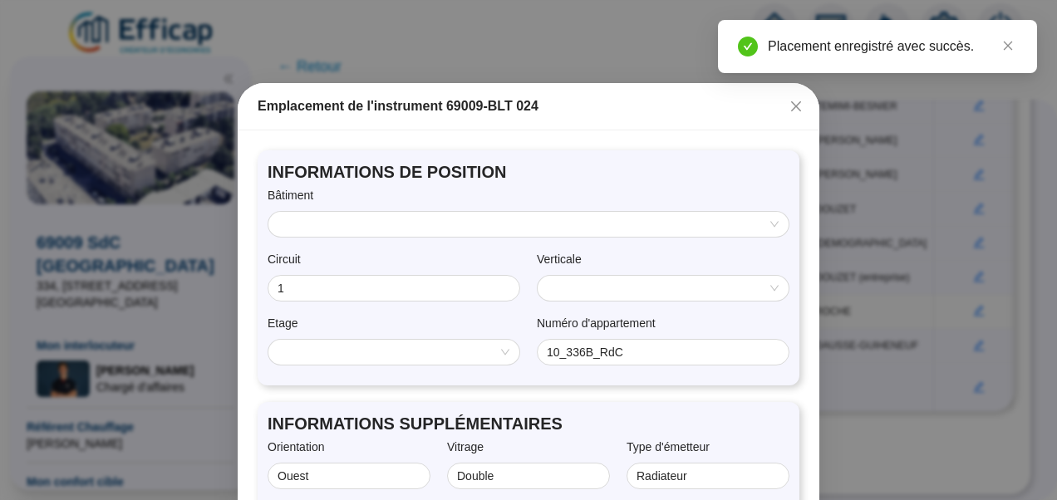
click at [406, 208] on div "Bâtiment" at bounding box center [529, 199] width 522 height 24
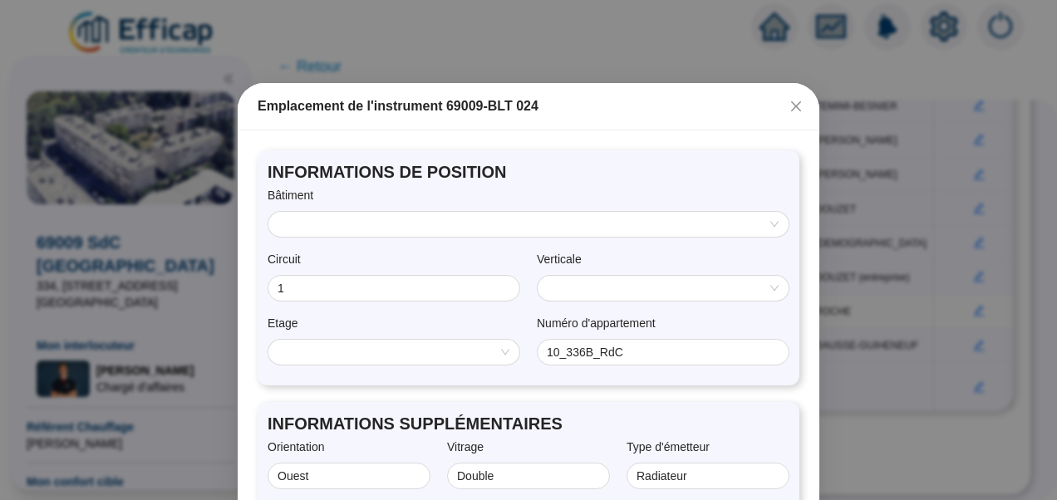
click at [379, 216] on input "search" at bounding box center [522, 224] width 486 height 25
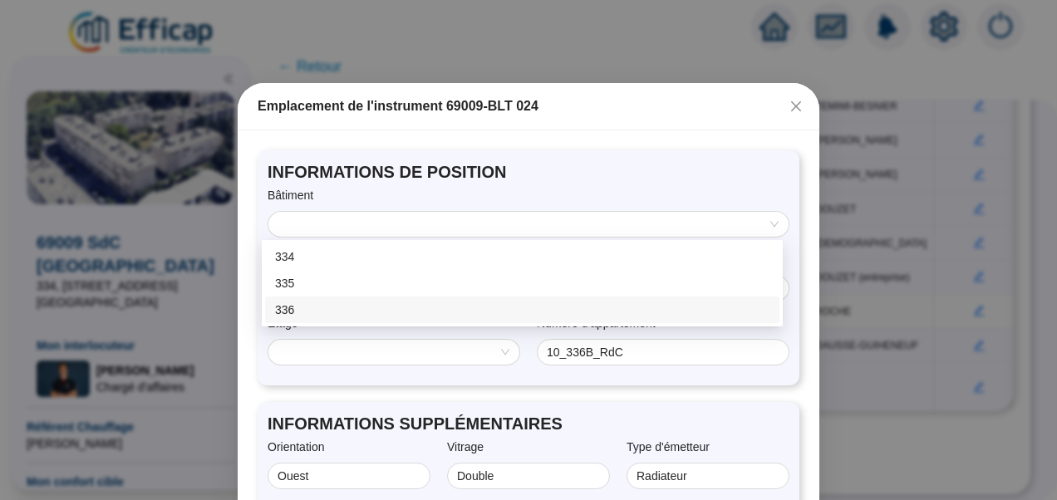
click at [294, 308] on div "336" at bounding box center [522, 310] width 495 height 17
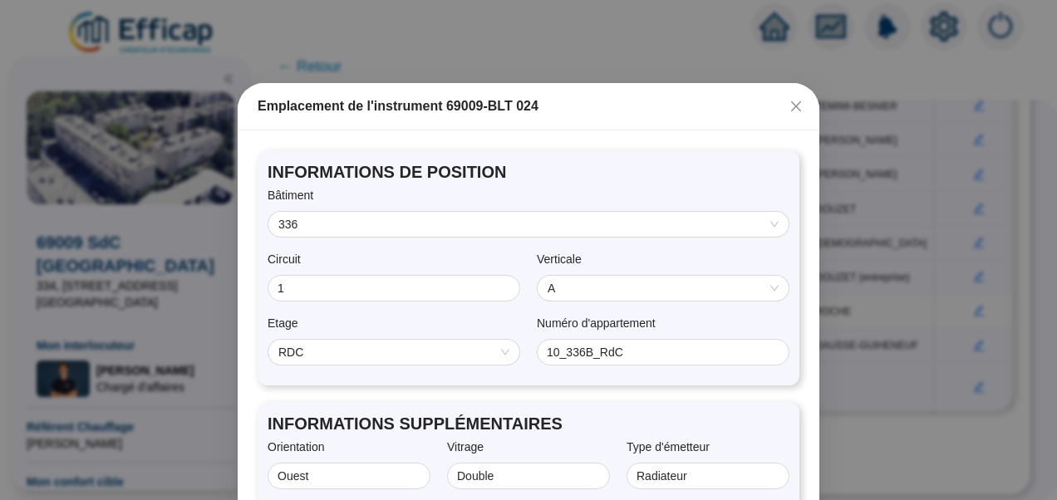
click at [573, 288] on span "A" at bounding box center [663, 288] width 231 height 25
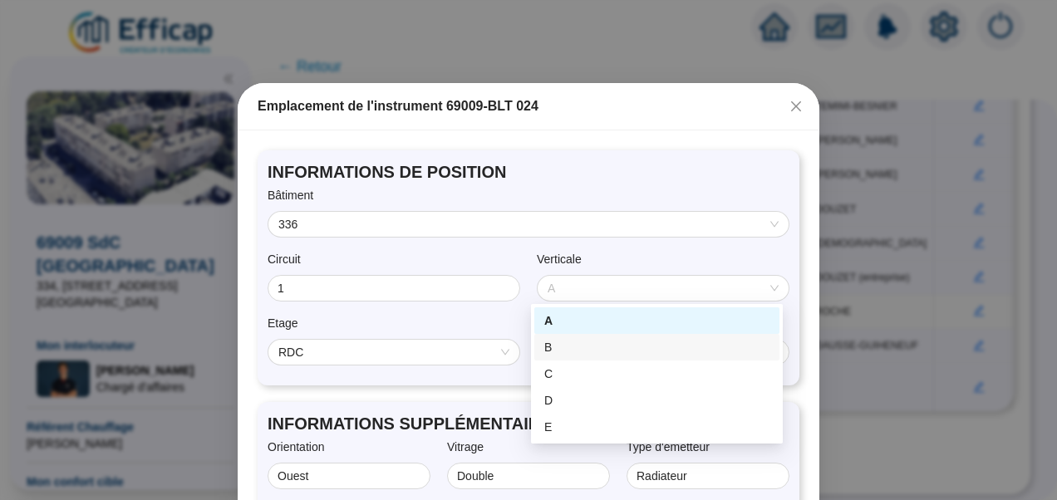
click at [571, 346] on div "B" at bounding box center [657, 347] width 225 height 17
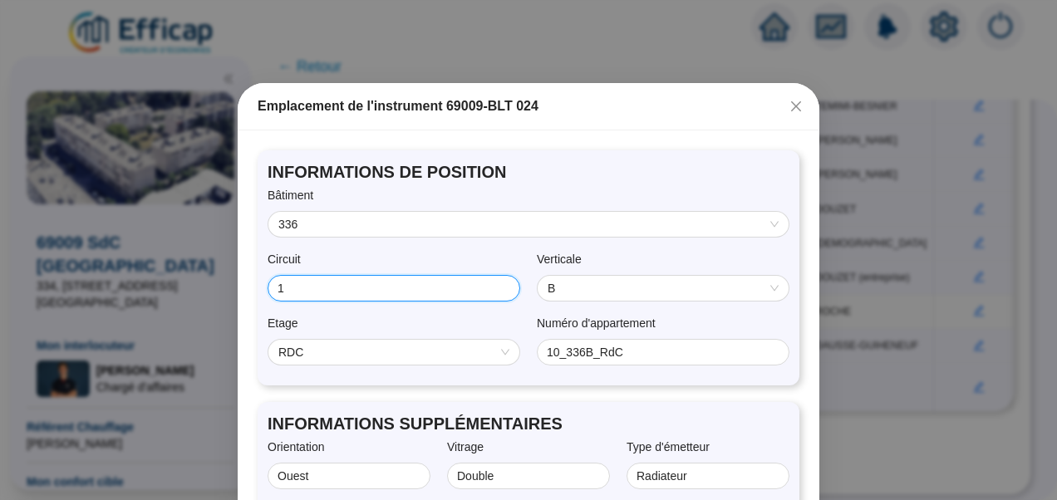
click at [402, 294] on input "1" at bounding box center [392, 288] width 229 height 17
click at [472, 253] on div "Circuit" at bounding box center [394, 263] width 253 height 24
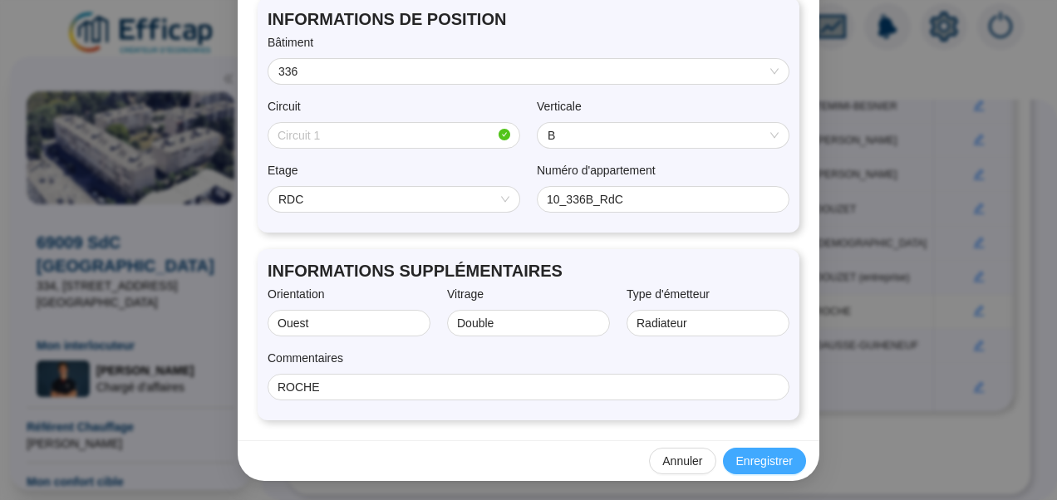
click at [749, 464] on span "Enregistrer" at bounding box center [765, 461] width 57 height 17
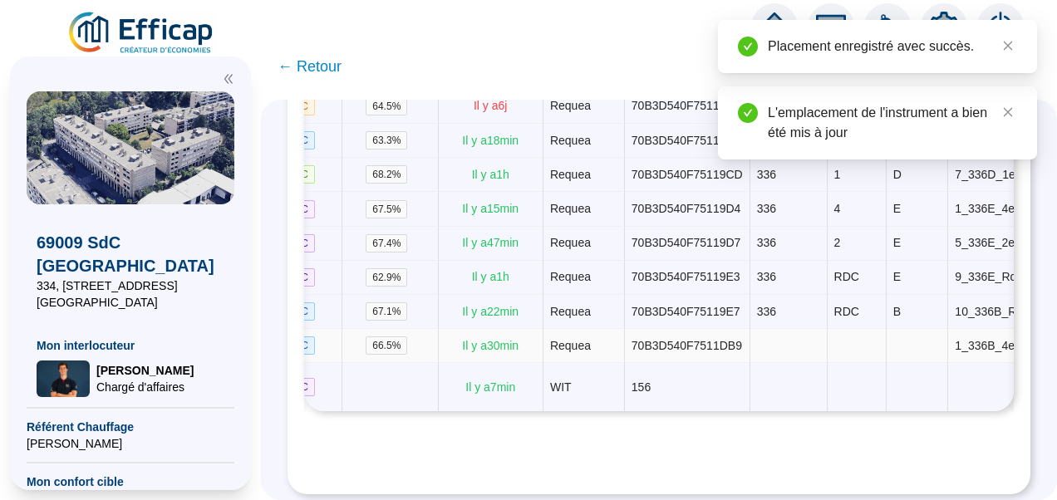
scroll to position [0, 509]
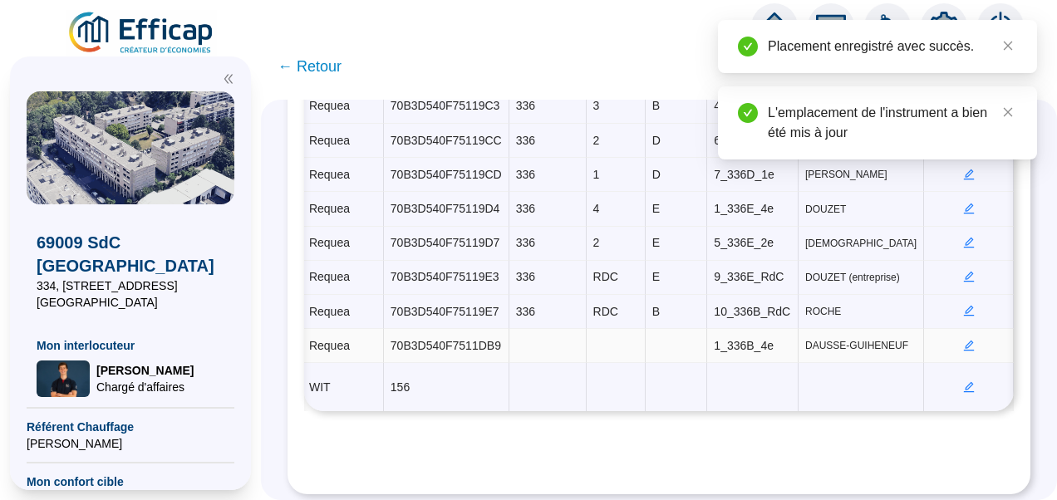
click at [964, 340] on icon "edit" at bounding box center [970, 346] width 12 height 12
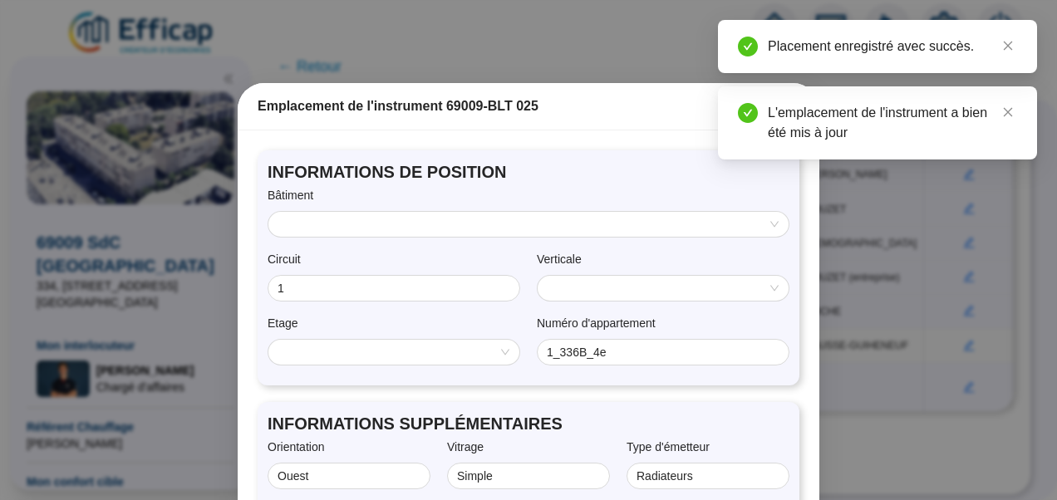
click at [412, 212] on div at bounding box center [529, 224] width 520 height 25
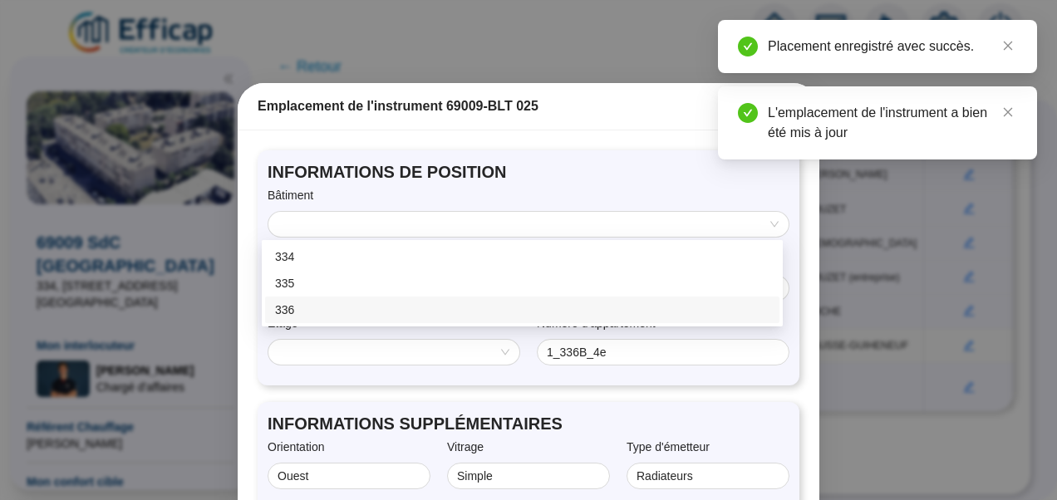
click at [310, 303] on div "336" at bounding box center [522, 310] width 495 height 17
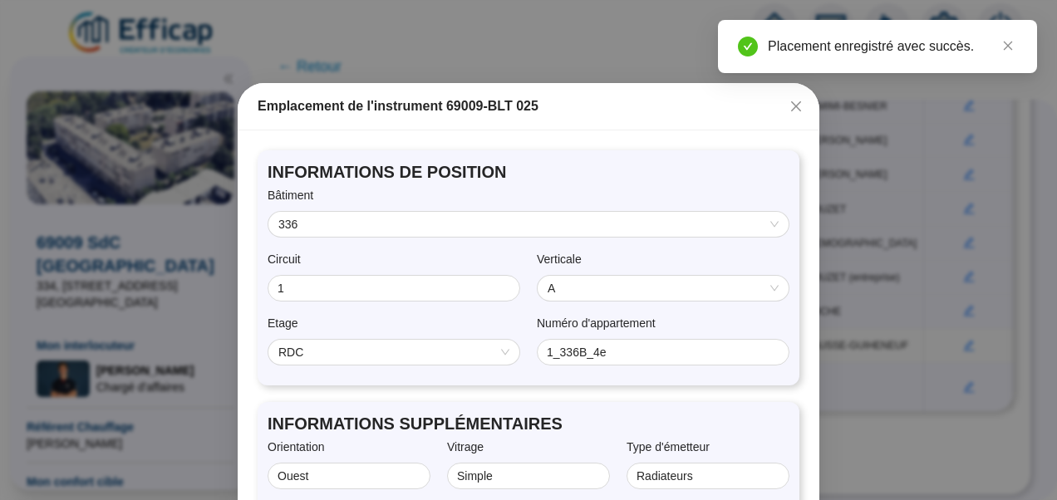
click at [348, 348] on span "RDC" at bounding box center [394, 352] width 231 height 25
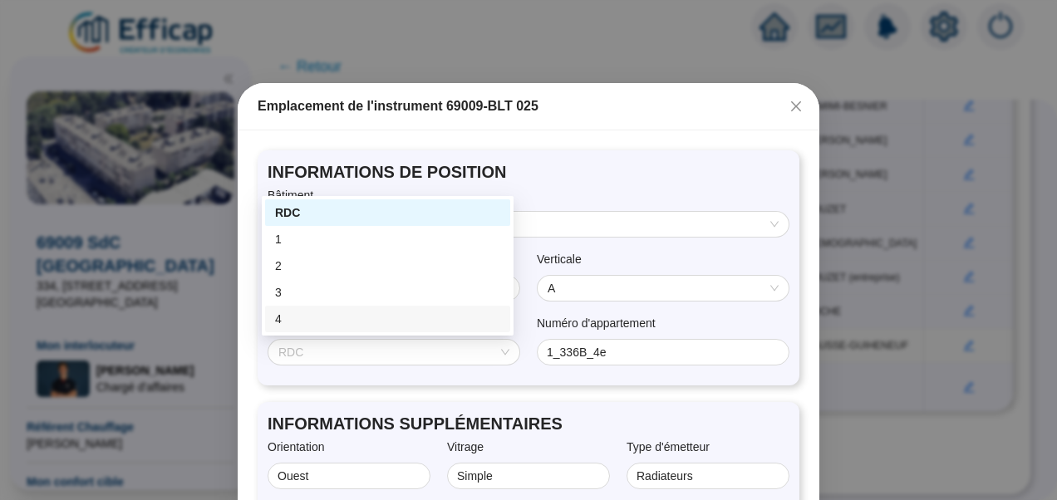
click at [352, 319] on div "4" at bounding box center [387, 319] width 225 height 17
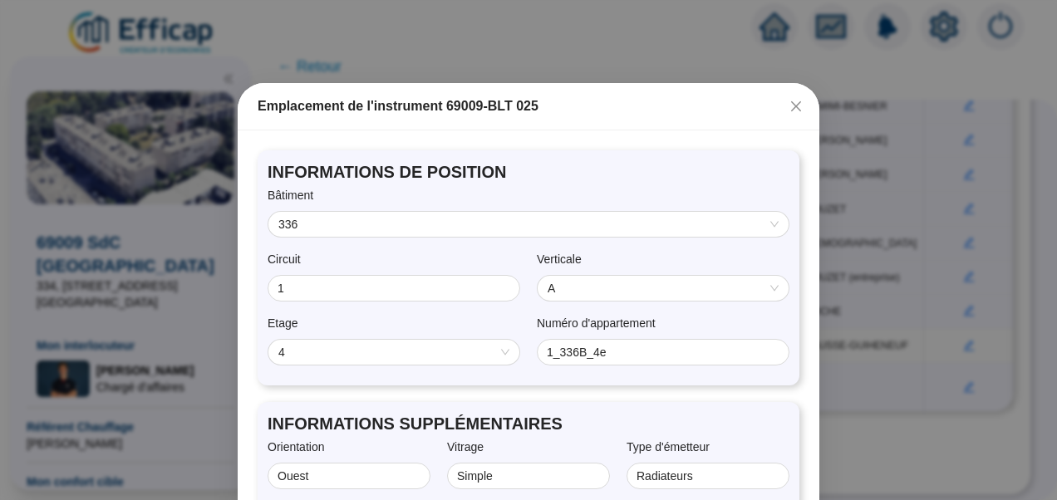
click at [602, 294] on span "A" at bounding box center [663, 288] width 231 height 25
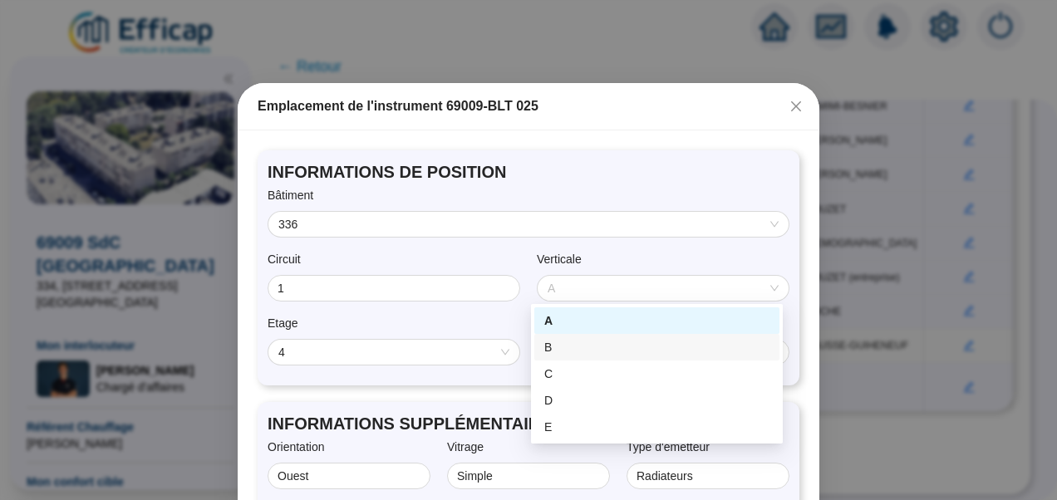
click at [559, 352] on div "B" at bounding box center [657, 347] width 225 height 17
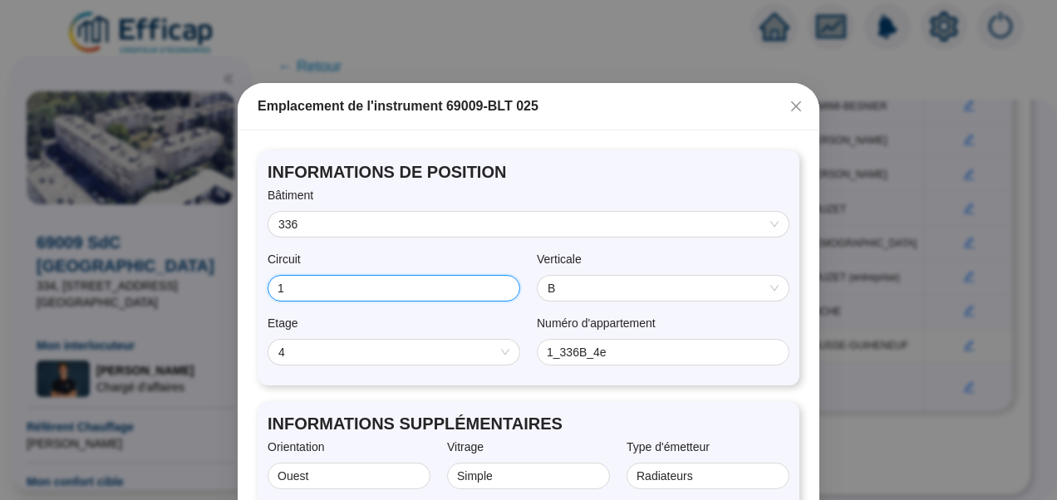
click at [303, 288] on input "1" at bounding box center [392, 288] width 229 height 17
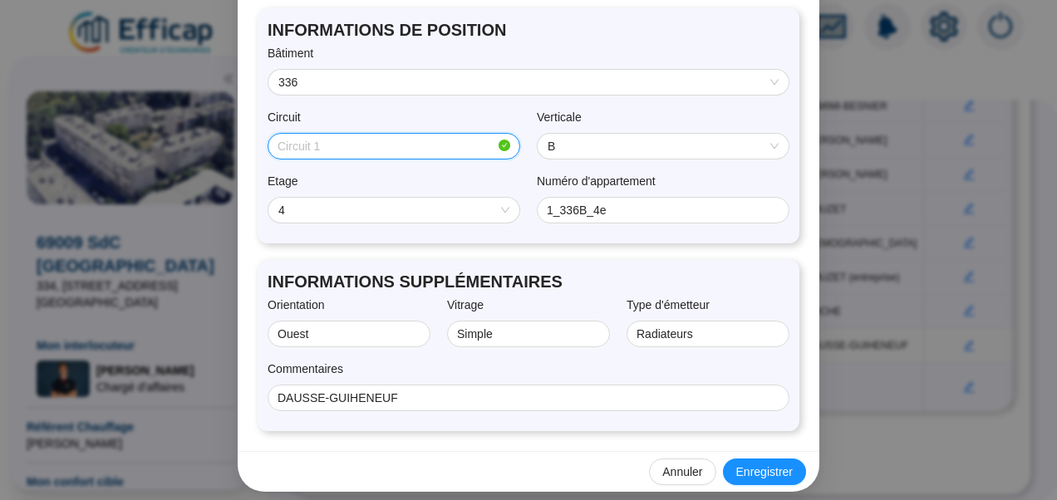
scroll to position [153, 0]
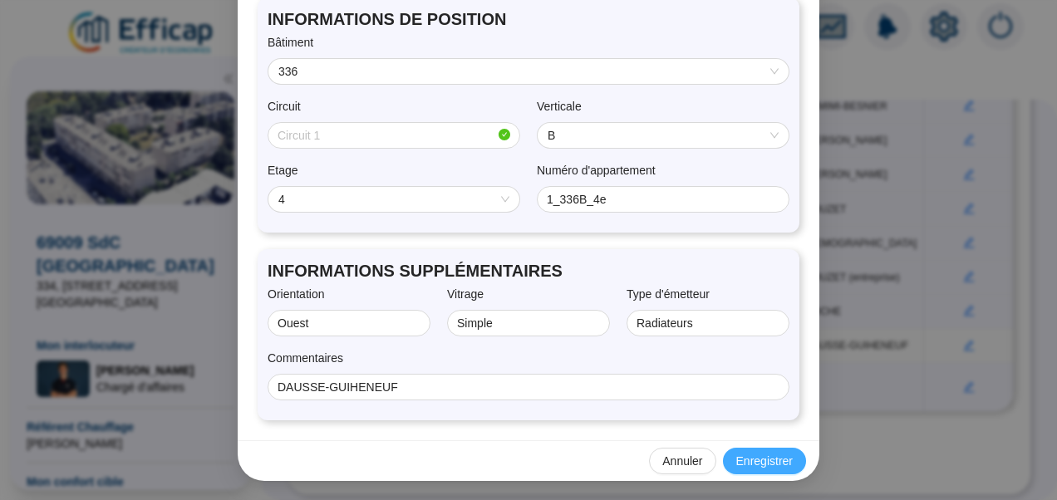
click at [773, 455] on span "Enregistrer" at bounding box center [765, 461] width 57 height 17
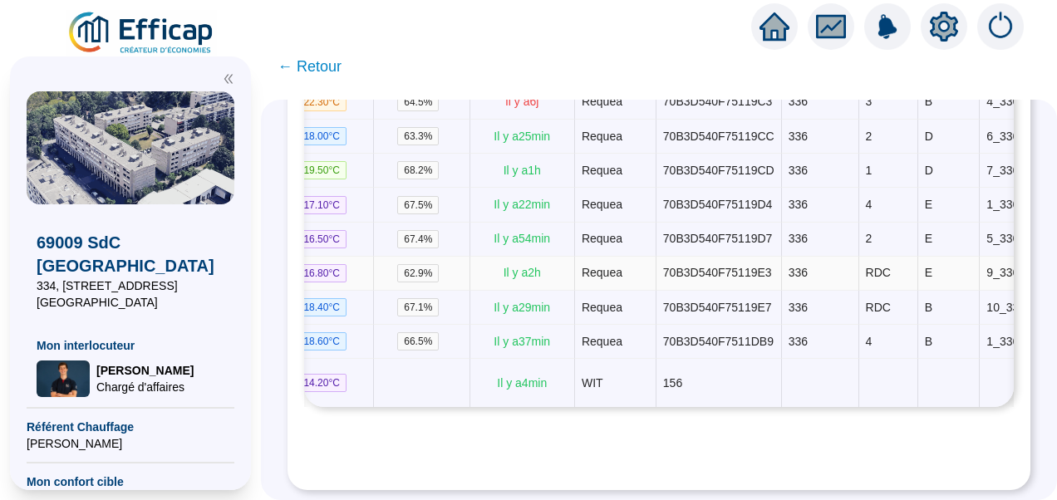
scroll to position [0, 234]
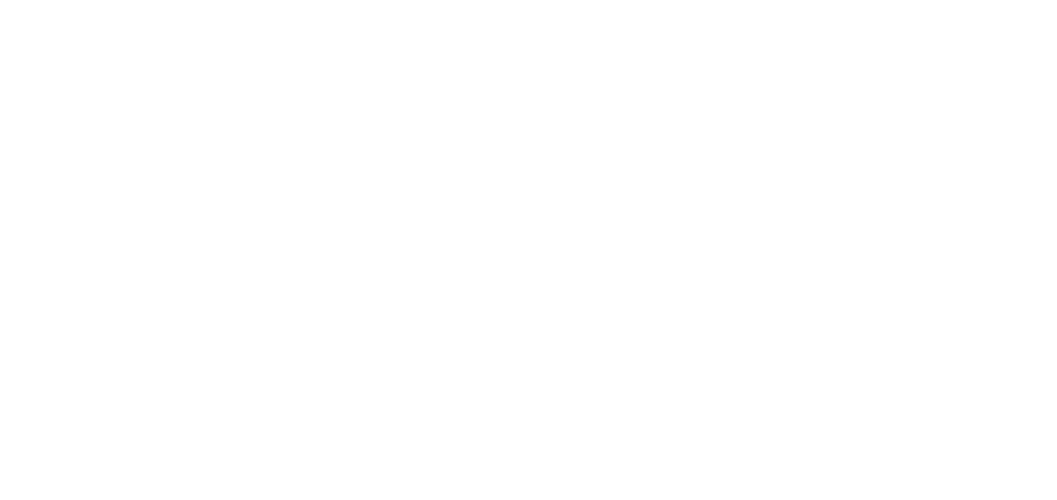
click at [477, 186] on div at bounding box center [528, 250] width 1057 height 500
